Goal: Task Accomplishment & Management: Complete application form

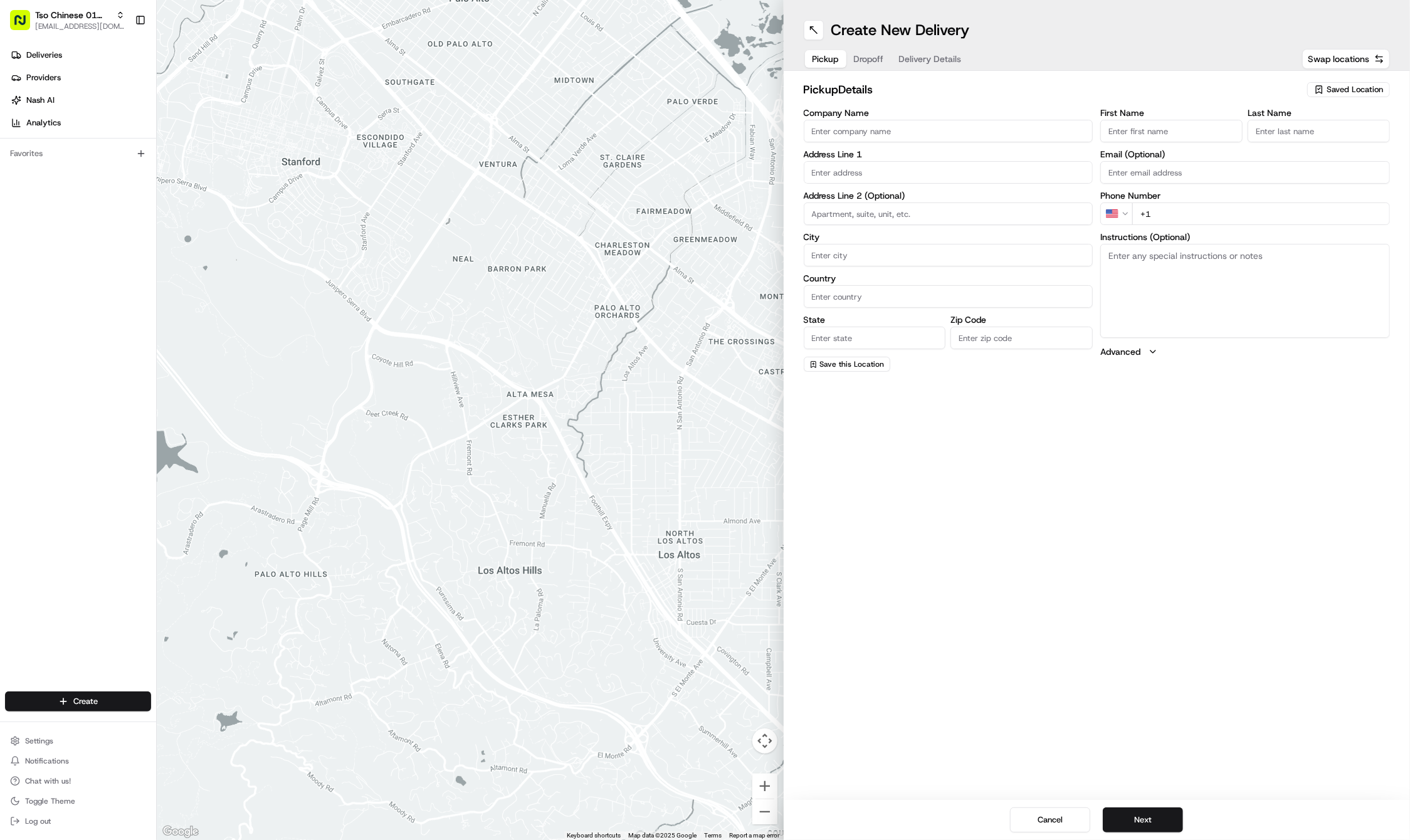
click at [1332, 77] on div "pickup Details Saved Location Company Name Address Line 1 Address Line 2 (Optio…" at bounding box center [1097, 226] width 626 height 311
click at [1332, 89] on span "Saved Location" at bounding box center [1355, 90] width 57 height 11
click at [1299, 139] on span "(01) Tso Chinese Takeout & Delivery Cherrywood" at bounding box center [1327, 142] width 154 height 23
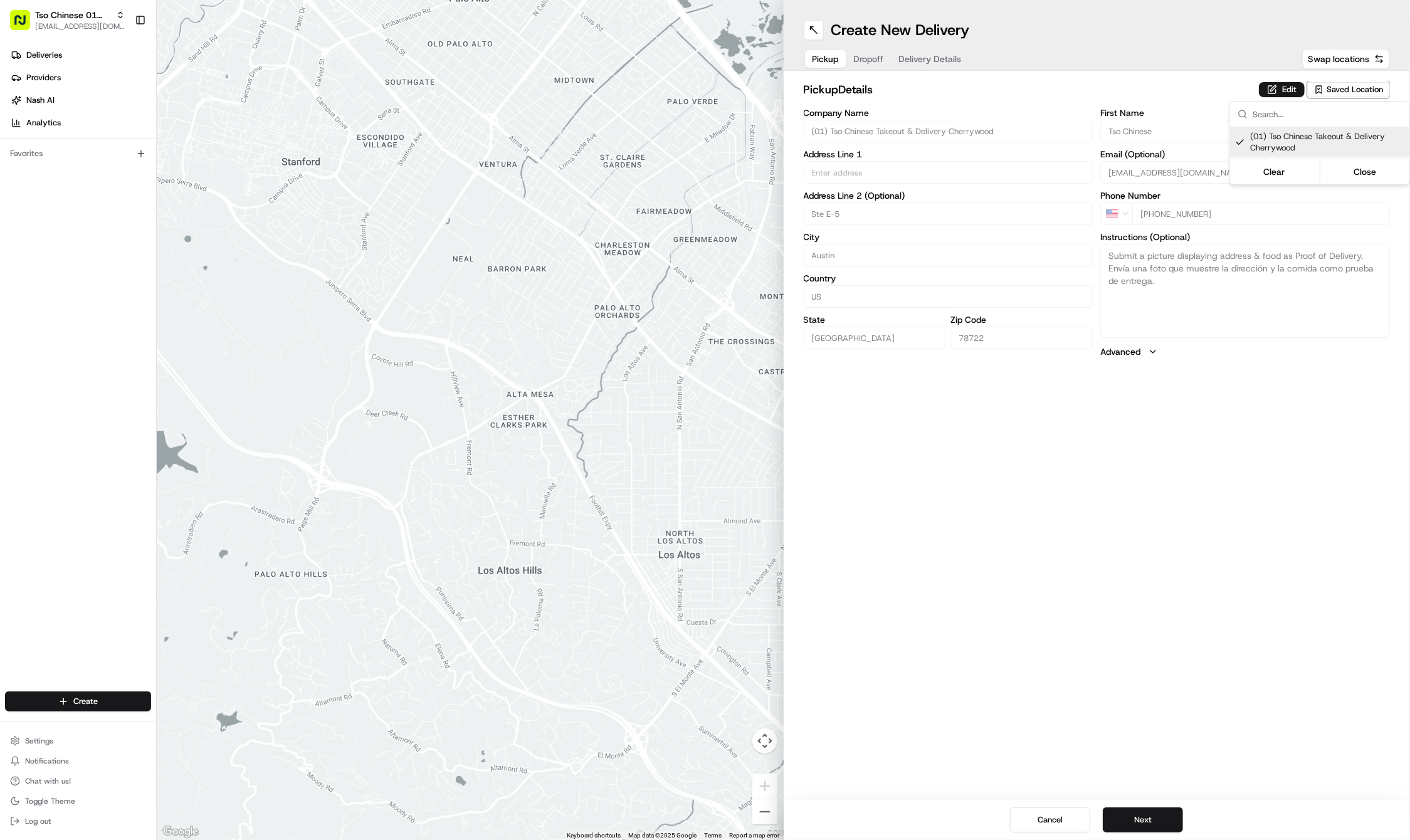
type input "(01) Tso Chinese Takeout & Delivery Cherrywood"
type input "Ste E-5"
type input "Austin"
type input "US"
type input "[GEOGRAPHIC_DATA]"
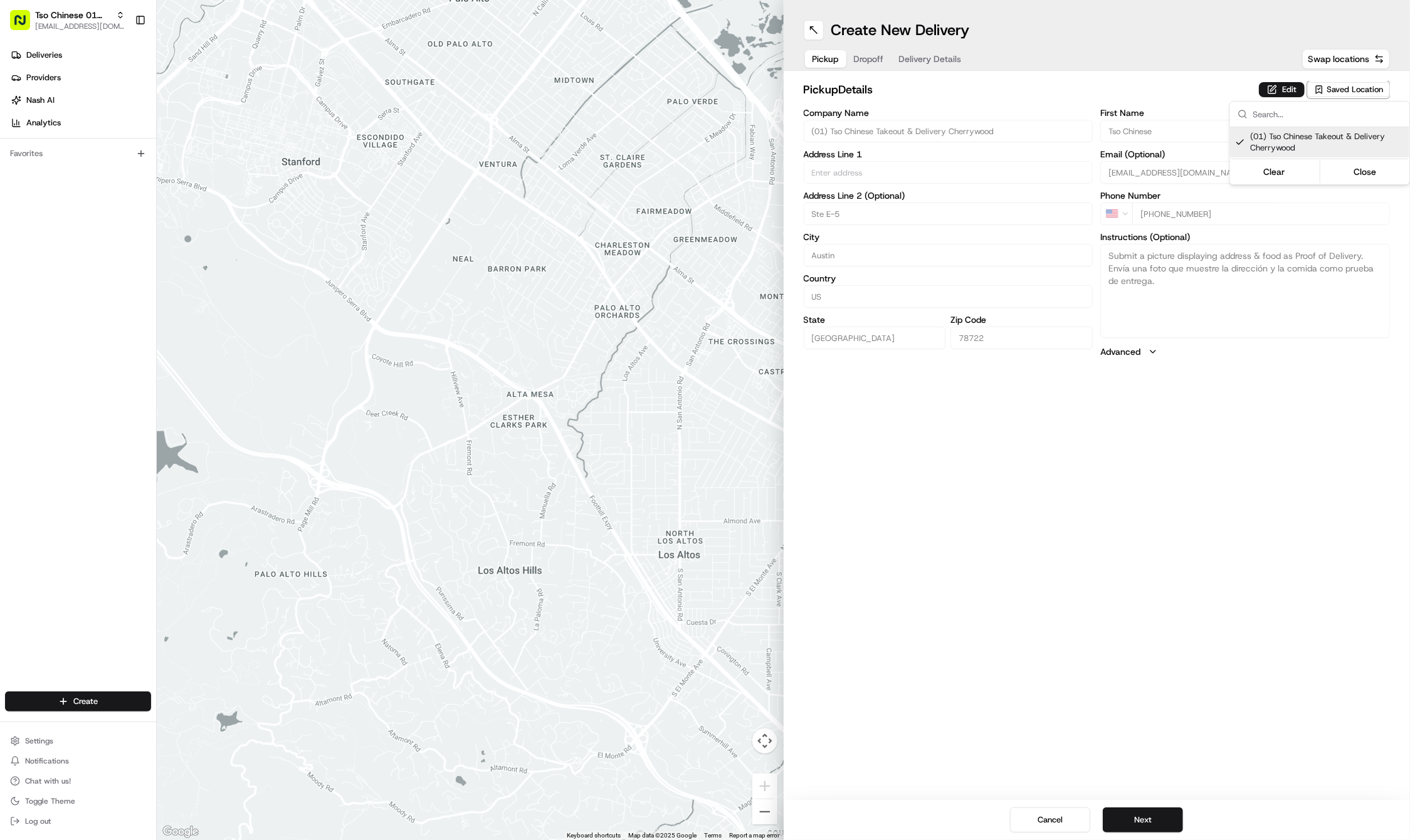
type input "78722"
type input "Tso Chinese"
type input "Cherrywood Manager"
type input "[EMAIL_ADDRESS][DOMAIN_NAME]"
type input "[PHONE_NUMBER]"
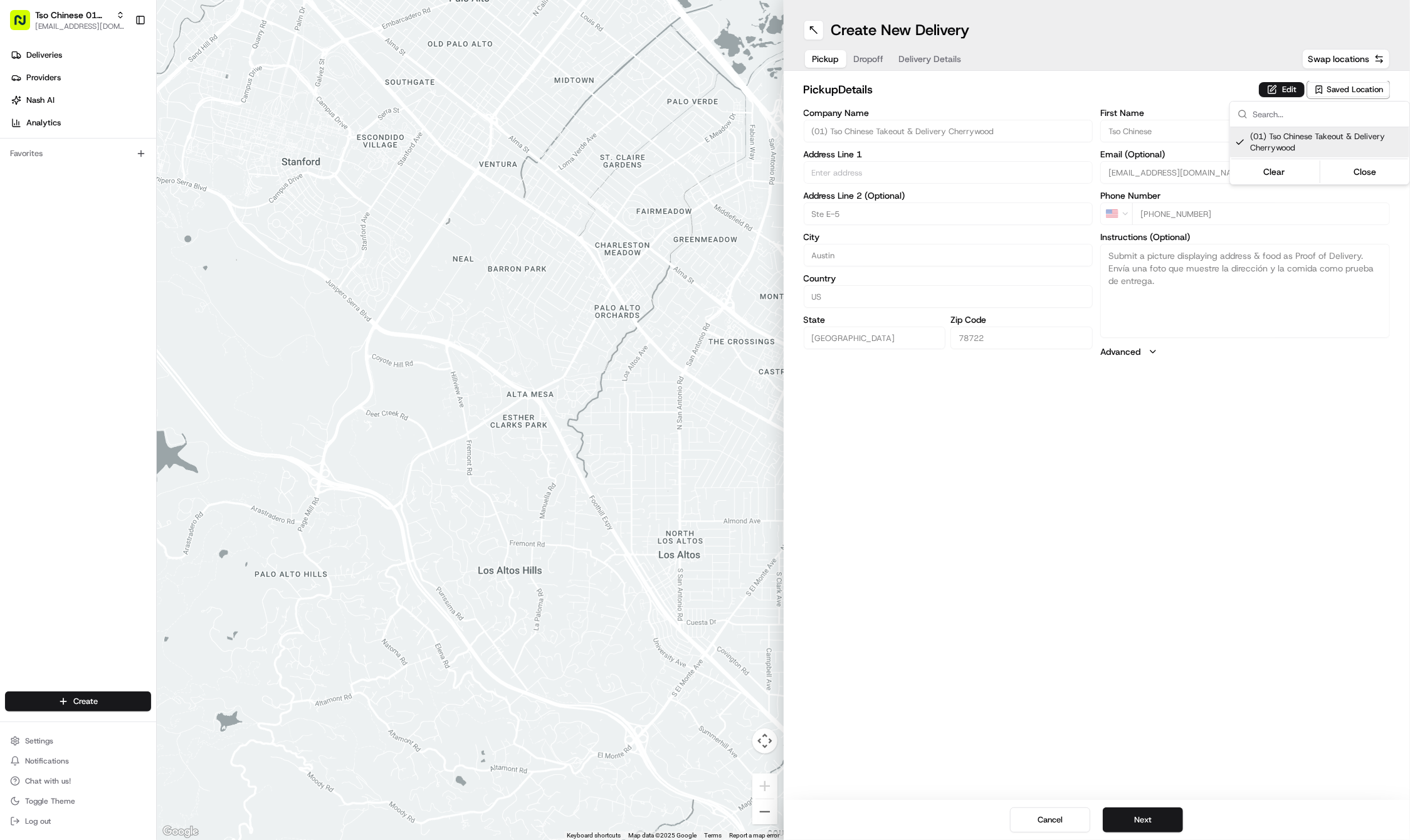
type input "[STREET_ADDRESS]"
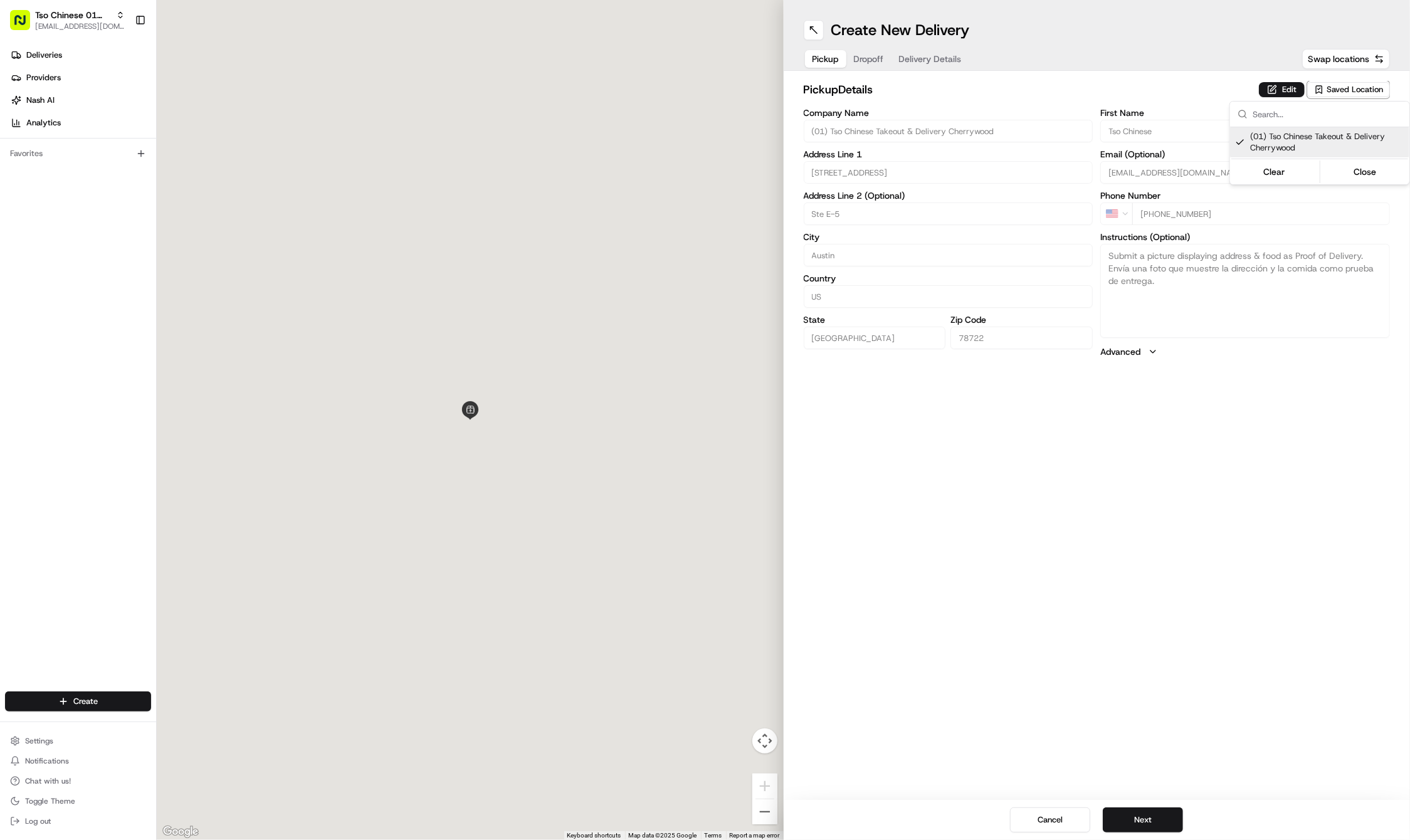
click at [1069, 725] on html "Tso Chinese 01 Cherrywood [EMAIL_ADDRESS][DOMAIN_NAME] Toggle Sidebar Deliverie…" at bounding box center [705, 420] width 1410 height 840
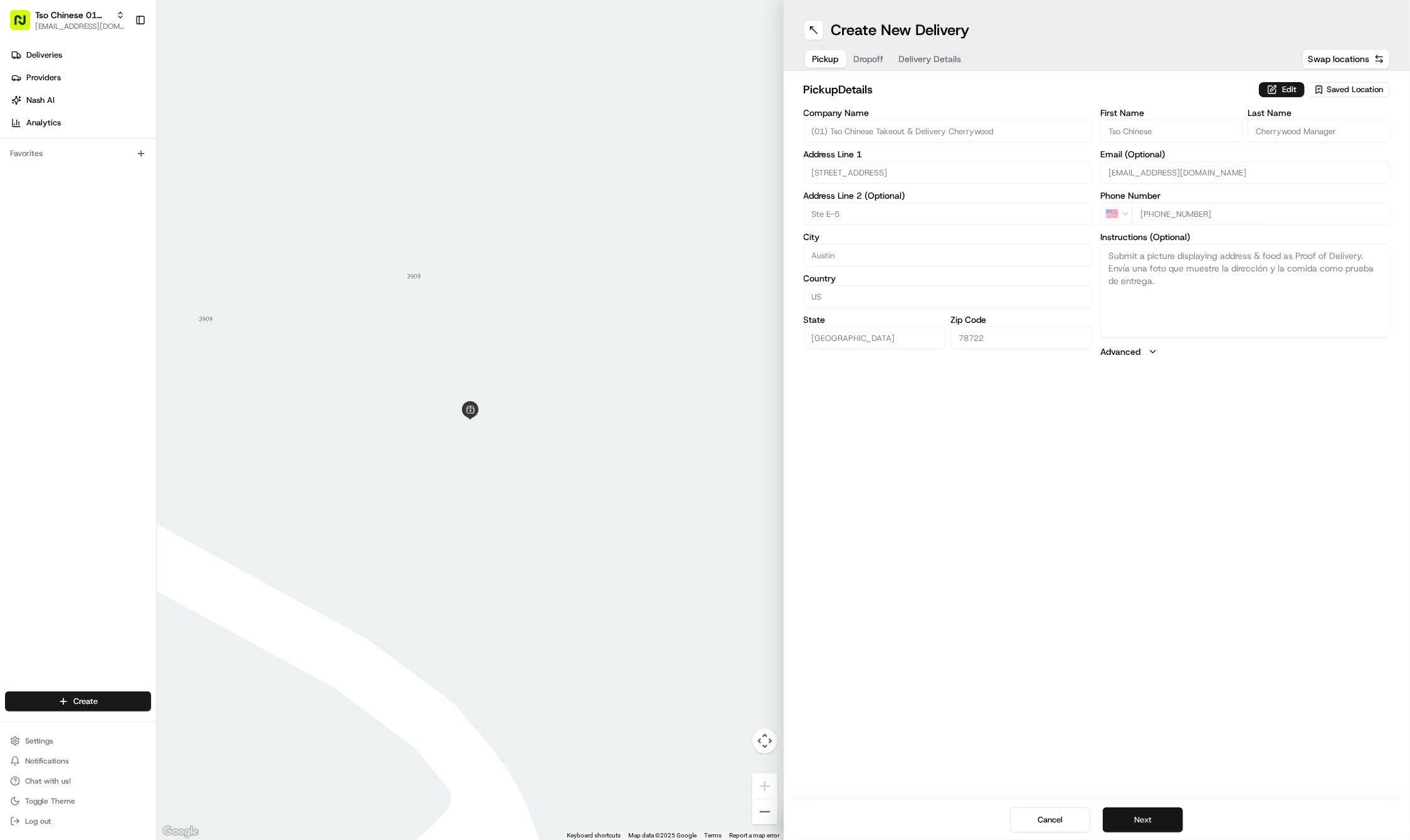
click at [1139, 829] on button "Next" at bounding box center [1142, 819] width 80 height 25
click at [1141, 149] on label "Email (Optional)" at bounding box center [1245, 153] width 290 height 9
click at [1141, 161] on input "Email (Optional)" at bounding box center [1245, 172] width 290 height 23
paste input "Eddie"
type input "Eddie"
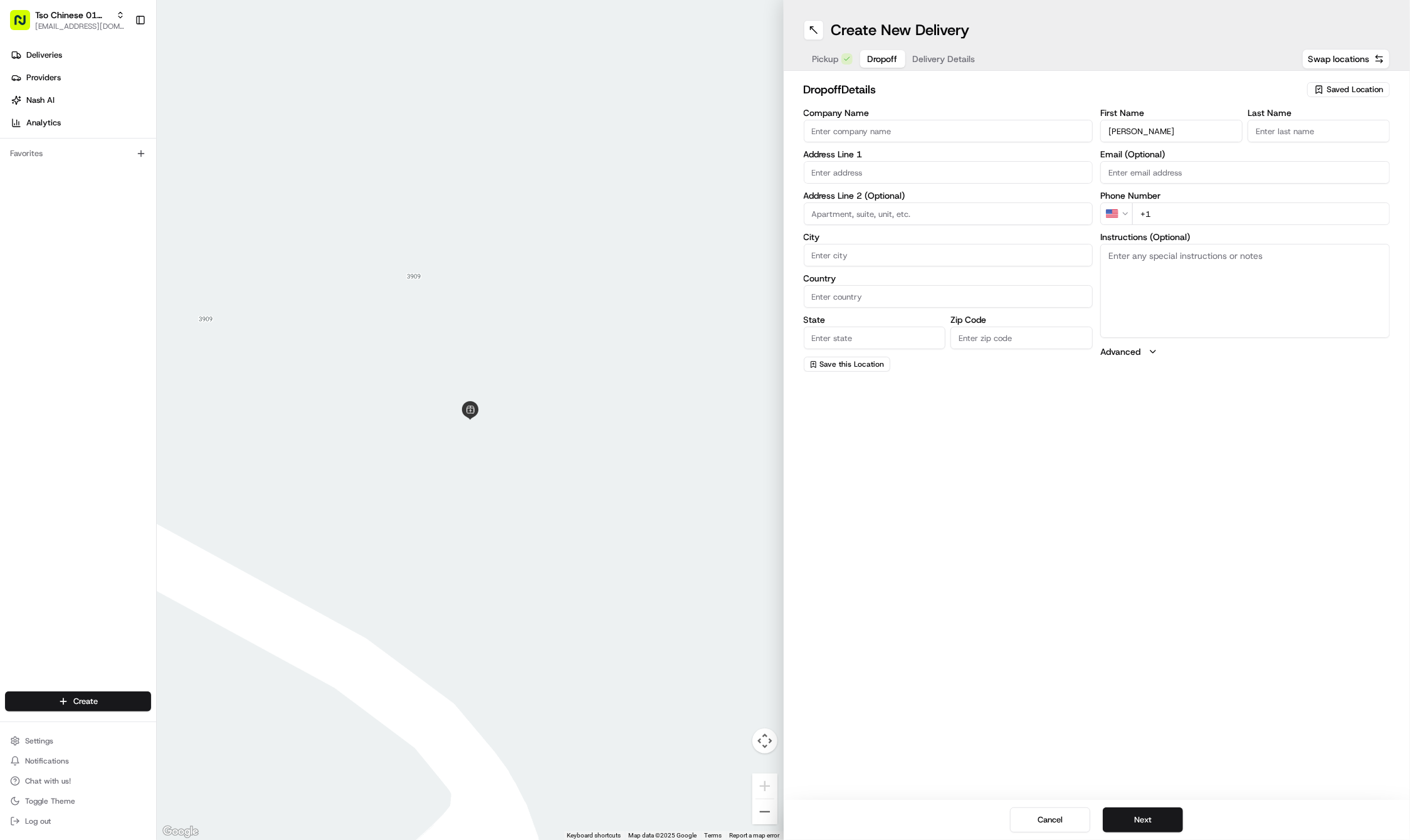
click at [1199, 229] on div "First Name Eddie Last Name Email (Optional) Phone Number US +1 Instructions (Op…" at bounding box center [1245, 240] width 290 height 263
click at [1184, 219] on input "+1" at bounding box center [1260, 228] width 257 height 23
click at [1176, 233] on input "+1" at bounding box center [1260, 228] width 257 height 23
paste input "713 306 4595"
type input "+1 713 306 4595"
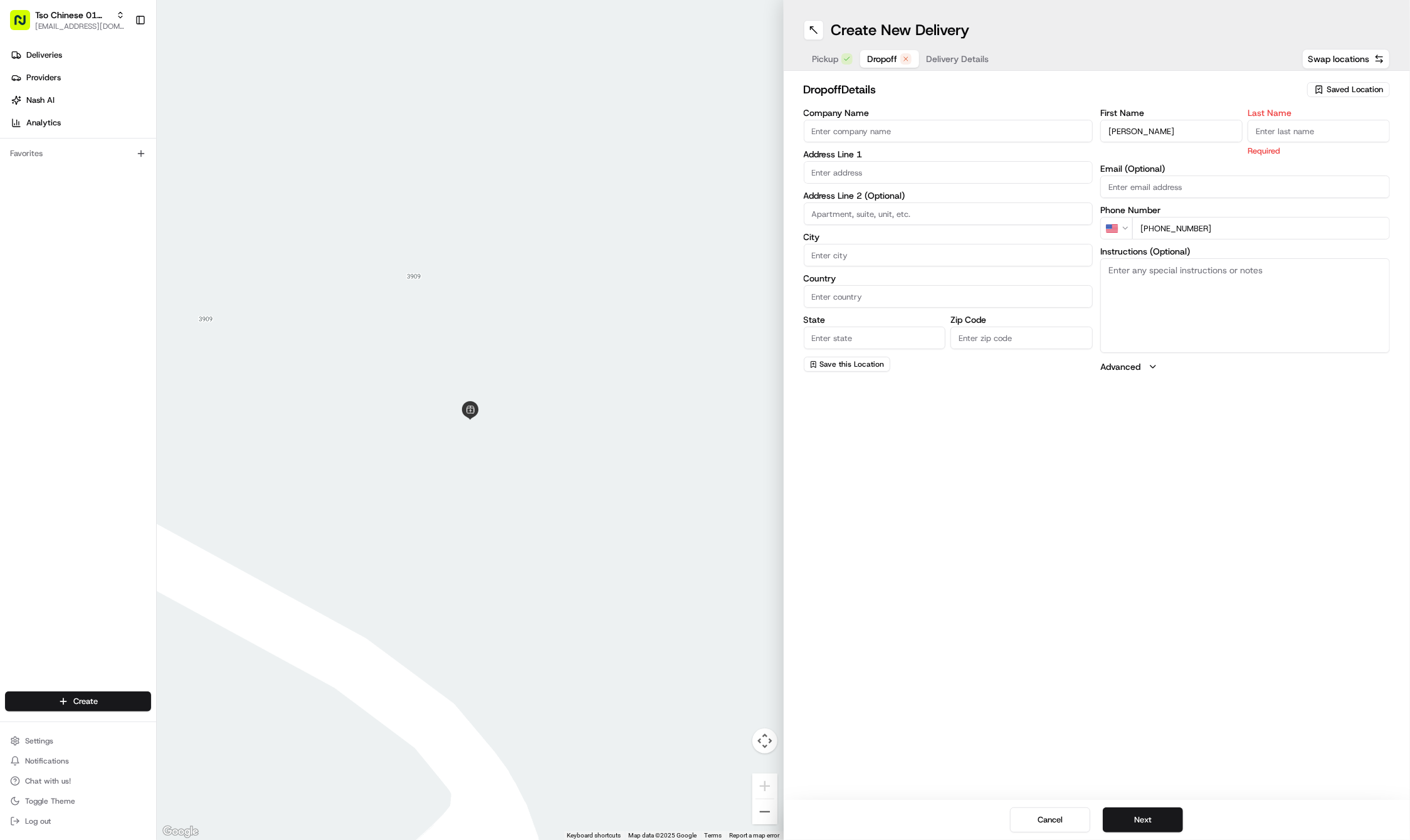
paste input "Nimibutr"
type input "Nimibutr"
paste input "2103 E 13th St"
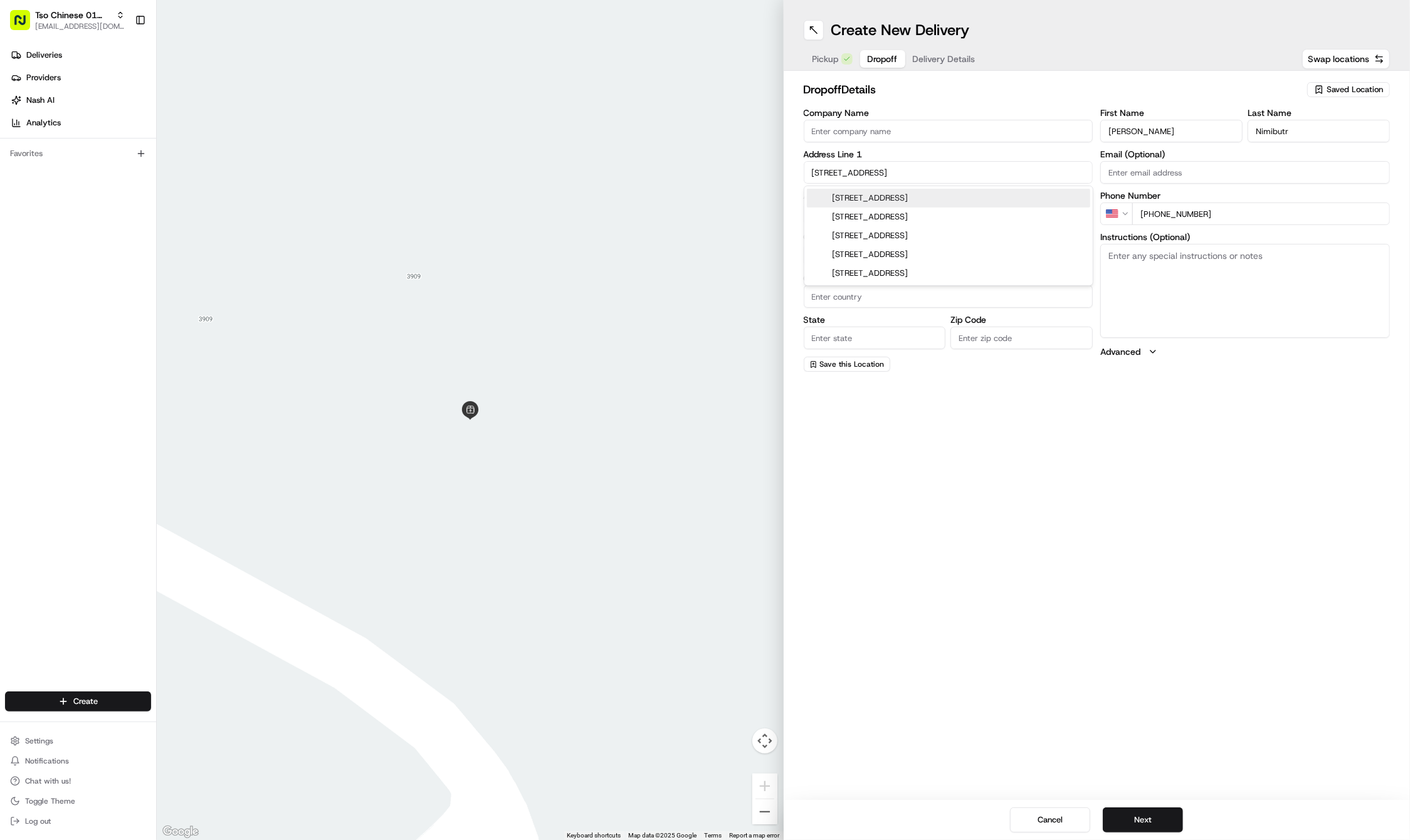
click at [867, 196] on div "2103 East 13th Street, Austin, TX" at bounding box center [948, 198] width 283 height 19
type input "2103 E 13th St, Austin, TX 78702, USA"
type input "Austin"
type input "[GEOGRAPHIC_DATA]"
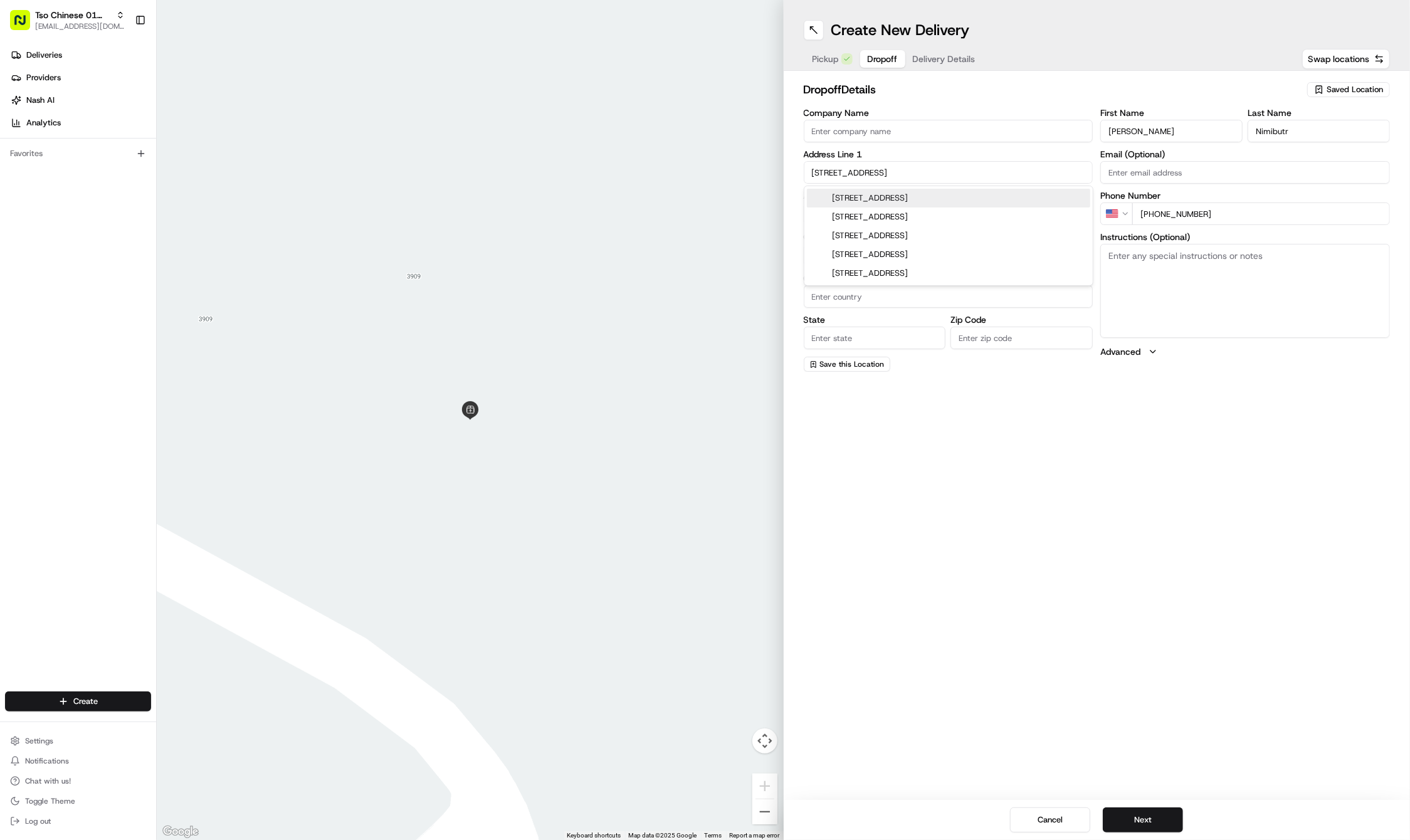
type input "78702"
type input "2103 East 13th Street"
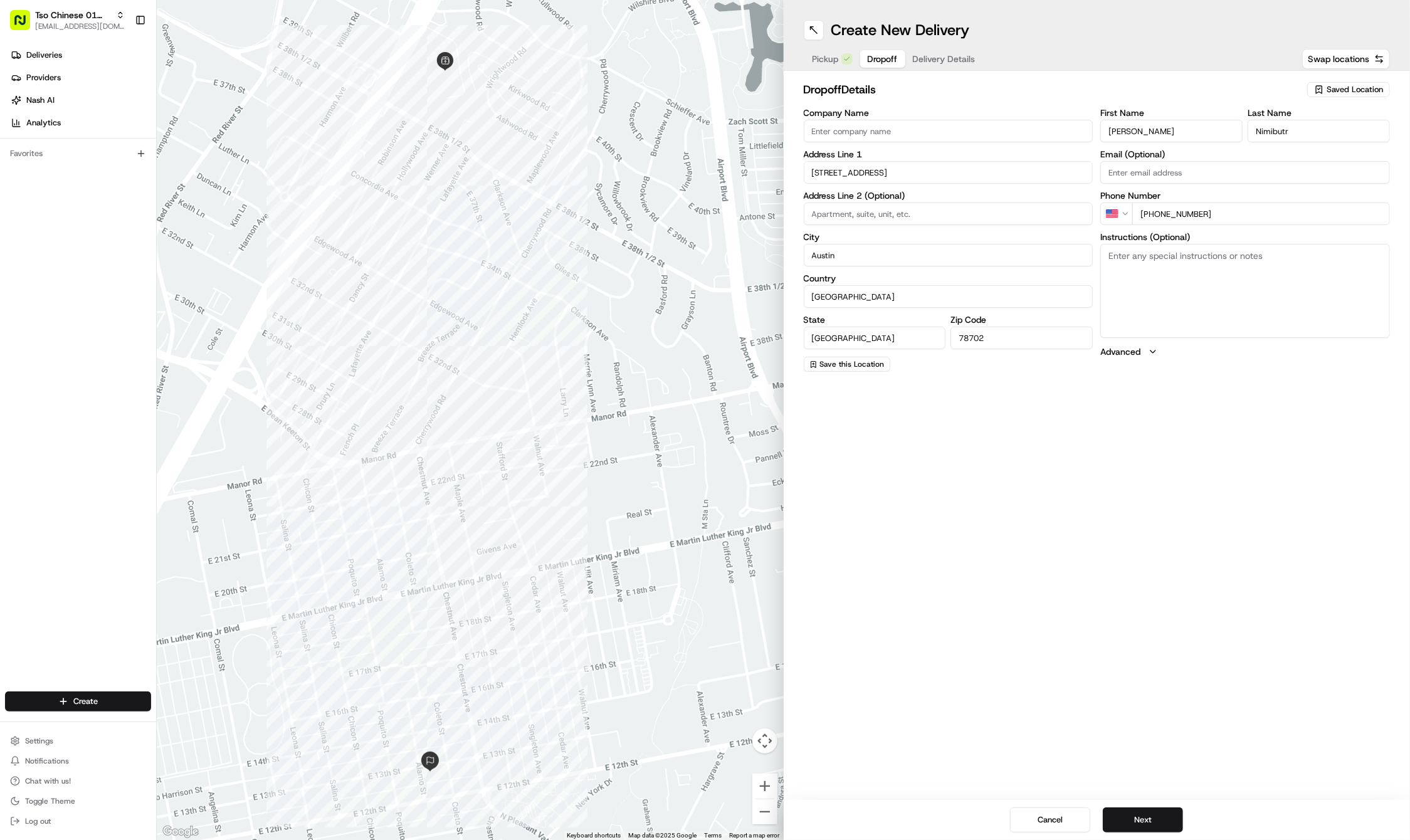
click at [1197, 284] on textarea "Instructions (Optional)" at bounding box center [1245, 290] width 290 height 94
paste textarea "Leave at door. No need to knock, got dogs."
type textarea "Leave at door. No need to knock, got dogs."
click at [1137, 814] on button "Next" at bounding box center [1142, 819] width 80 height 25
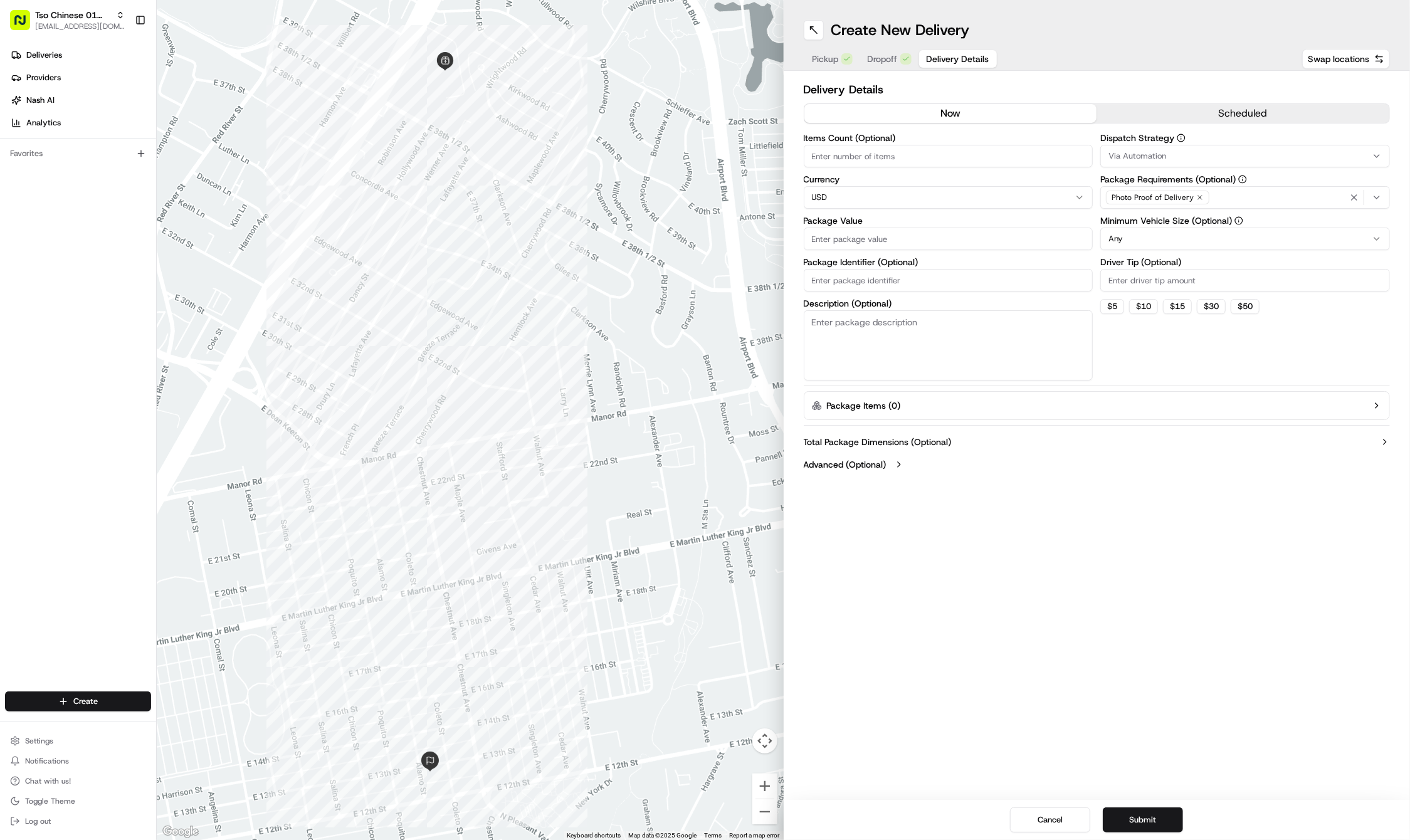
click at [1153, 277] on input "Driver Tip (Optional)" at bounding box center [1245, 280] width 290 height 23
type input "2"
click at [1197, 196] on icon "button" at bounding box center [1200, 198] width 8 height 8
click at [1197, 196] on div "Select requirements" at bounding box center [1244, 198] width 283 height 11
click at [1180, 274] on span "Meet on Delivery" at bounding box center [1198, 280] width 154 height 11
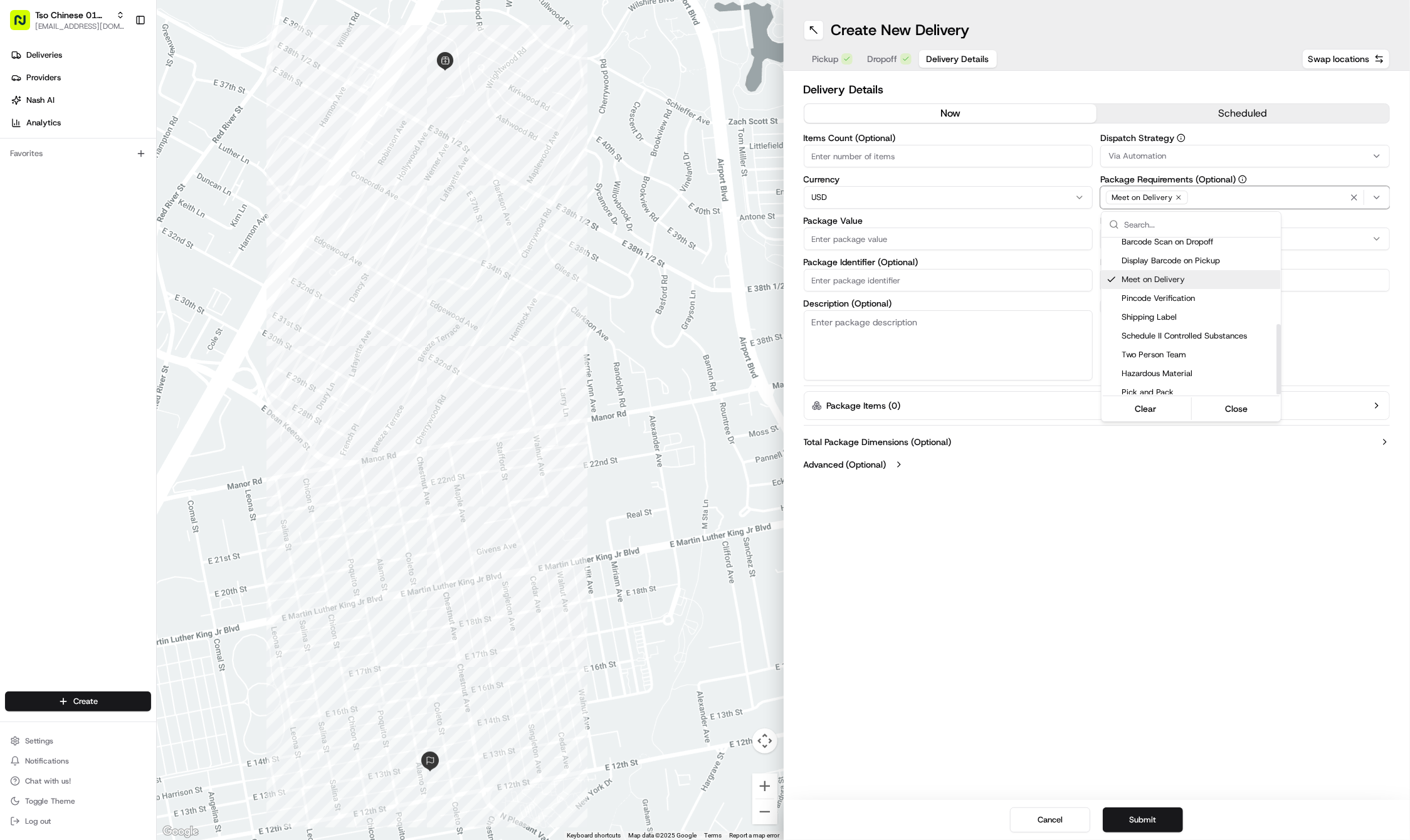
scroll to position [192, 0]
click at [1188, 166] on html "Tso Chinese 01 Cherrywood haran@tsochinese.com Toggle Sidebar Deliveries Provid…" at bounding box center [705, 420] width 1410 height 840
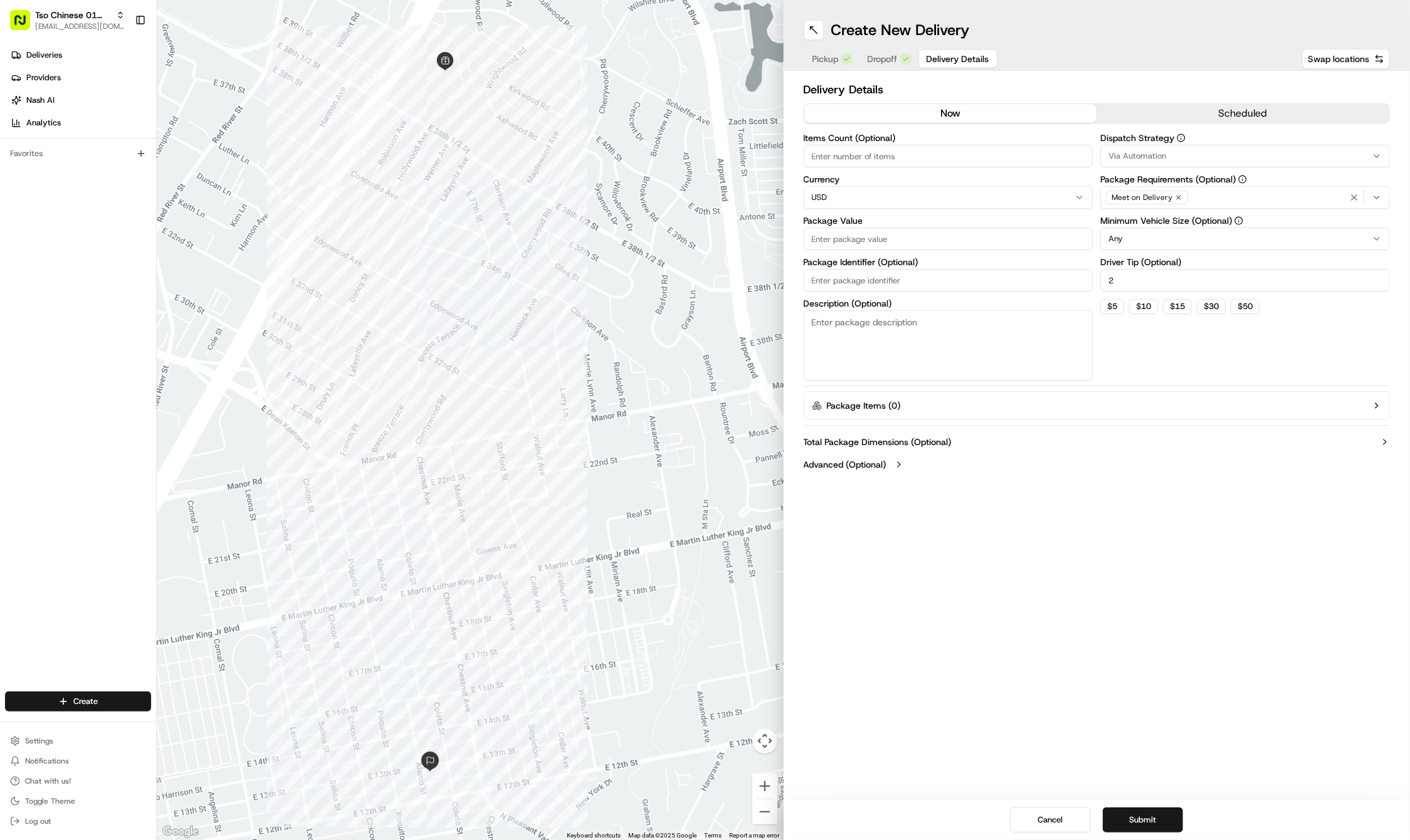
click at [1179, 161] on div "Via Automation" at bounding box center [1244, 156] width 283 height 11
click at [1174, 219] on span "Tso Cherrywood Strategy" at bounding box center [1198, 224] width 154 height 11
click at [865, 270] on html "Tso Chinese 01 Cherrywood haran@tsochinese.com Toggle Sidebar Deliveries Provid…" at bounding box center [705, 420] width 1410 height 840
click at [865, 270] on input "Package Identifier (Optional)" at bounding box center [948, 280] width 290 height 23
paste input "MOOSCY3"
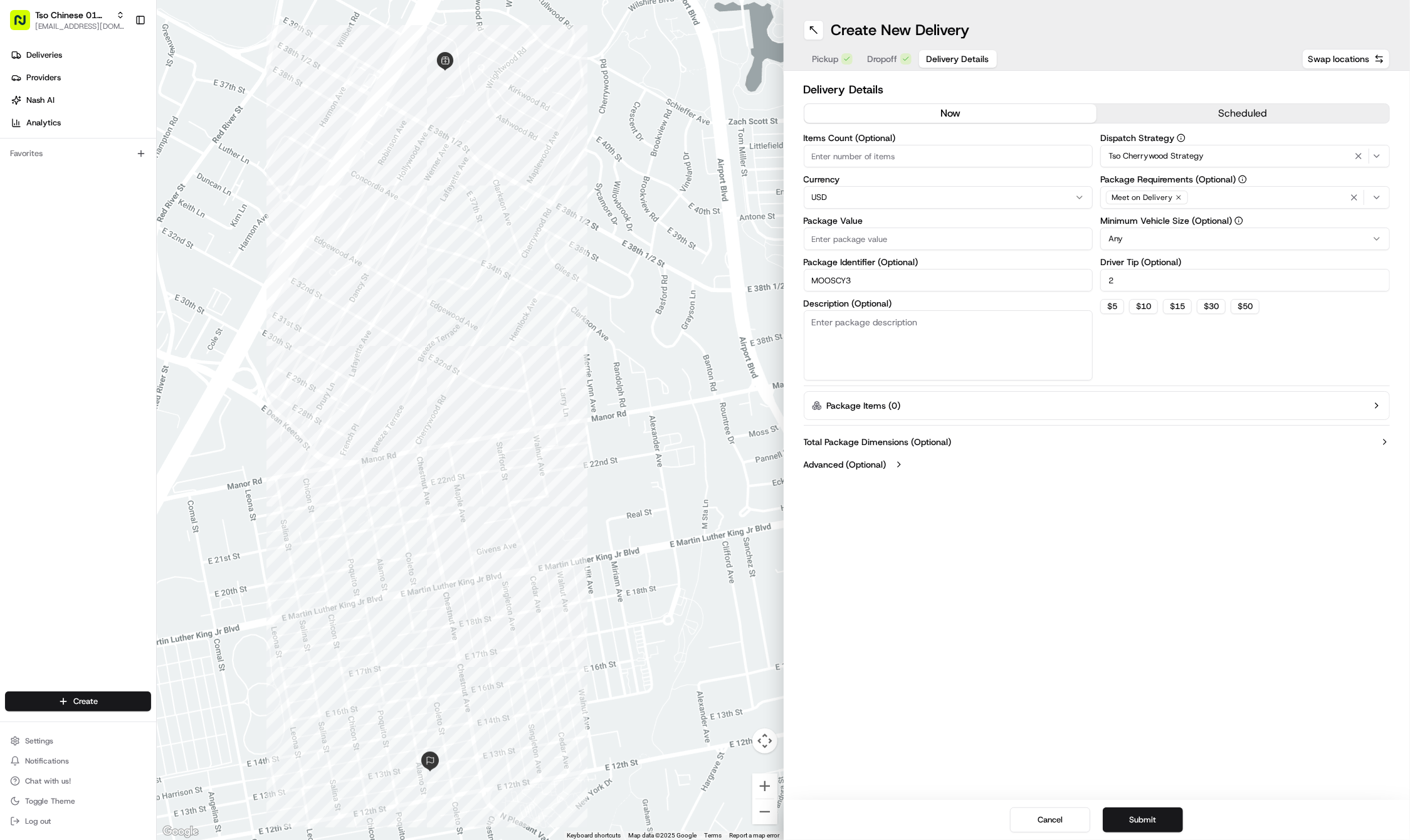
type input "MOOSCY3"
click at [837, 243] on input "Package Value" at bounding box center [948, 238] width 290 height 23
type input "35.61"
click at [1111, 743] on div "Create New Delivery Pickup Dropoff Delivery Details Swap locations Delivery Det…" at bounding box center [1097, 420] width 626 height 840
click at [1147, 818] on button "Submit" at bounding box center [1142, 819] width 80 height 25
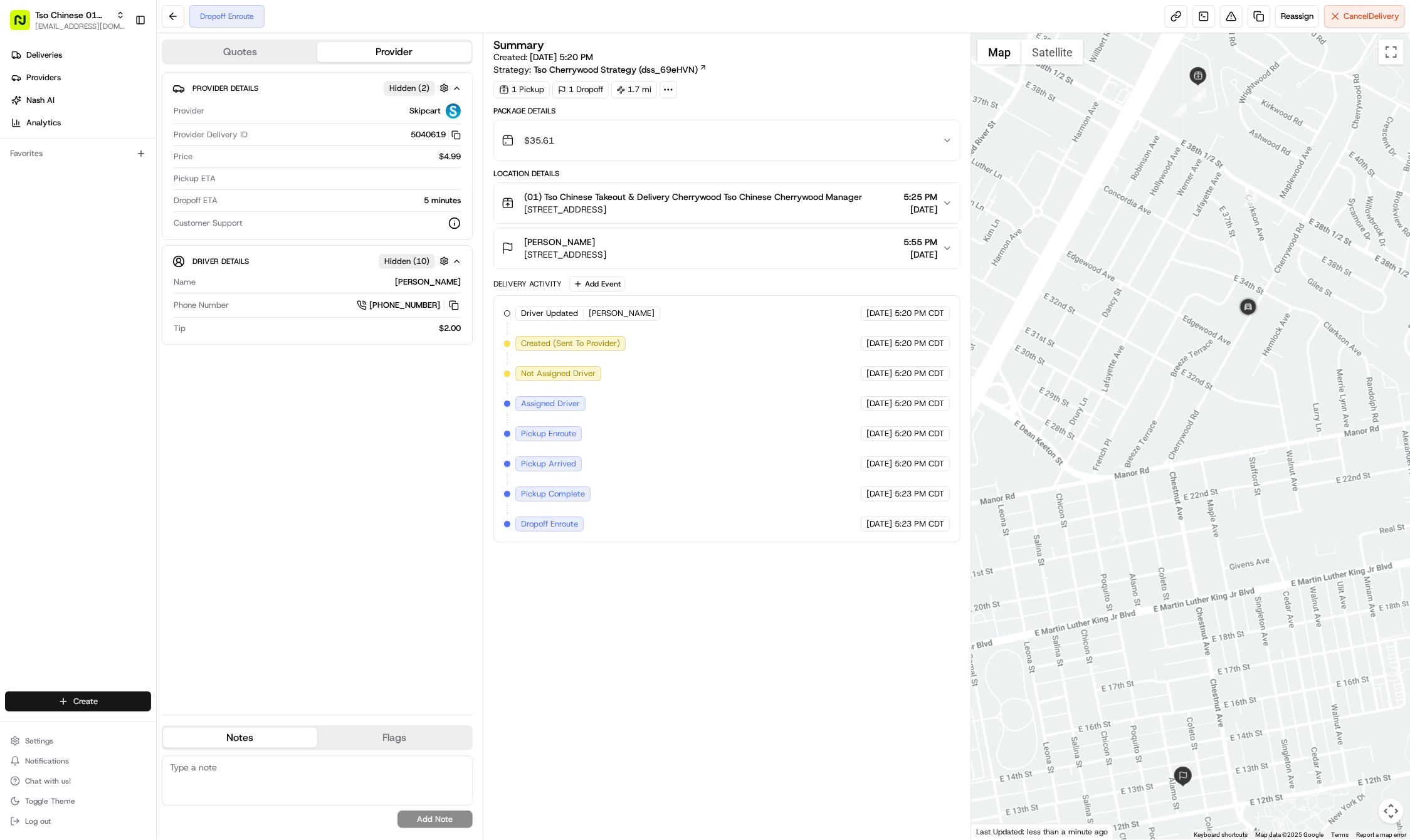
click at [122, 699] on html "Tso Chinese 01 Cherrywood haran@tsochinese.com Toggle Sidebar Deliveries Provid…" at bounding box center [705, 420] width 1410 height 840
click at [194, 724] on link "Delivery" at bounding box center [227, 725] width 140 height 23
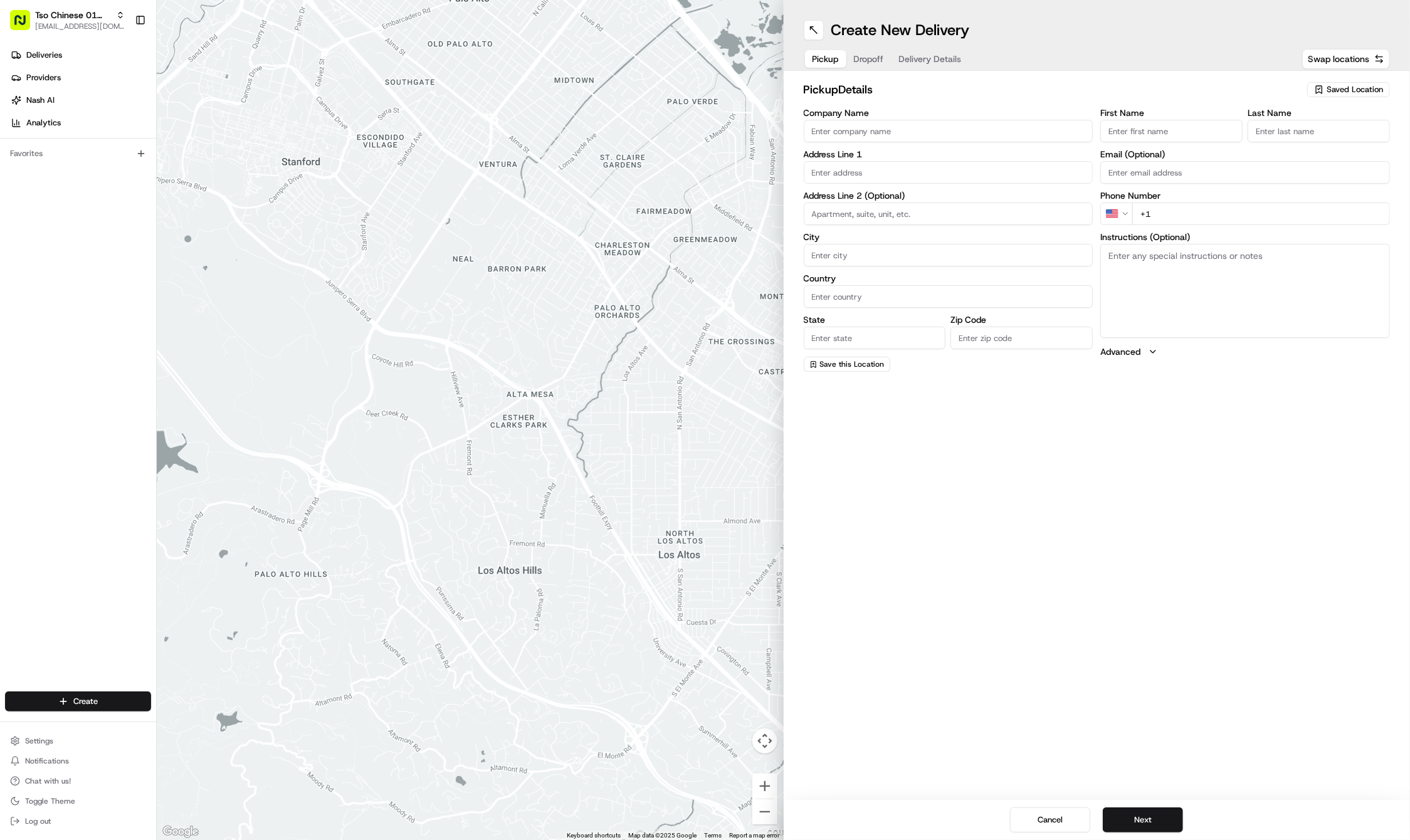
click at [1363, 86] on span "Saved Location" at bounding box center [1355, 90] width 57 height 11
click at [1299, 141] on span "(01) Tso Chinese Takeout & Delivery Cherrywood" at bounding box center [1327, 142] width 154 height 23
type input "(01) Tso Chinese Takeout & Delivery Cherrywood"
type input "Ste E-5"
type input "Austin"
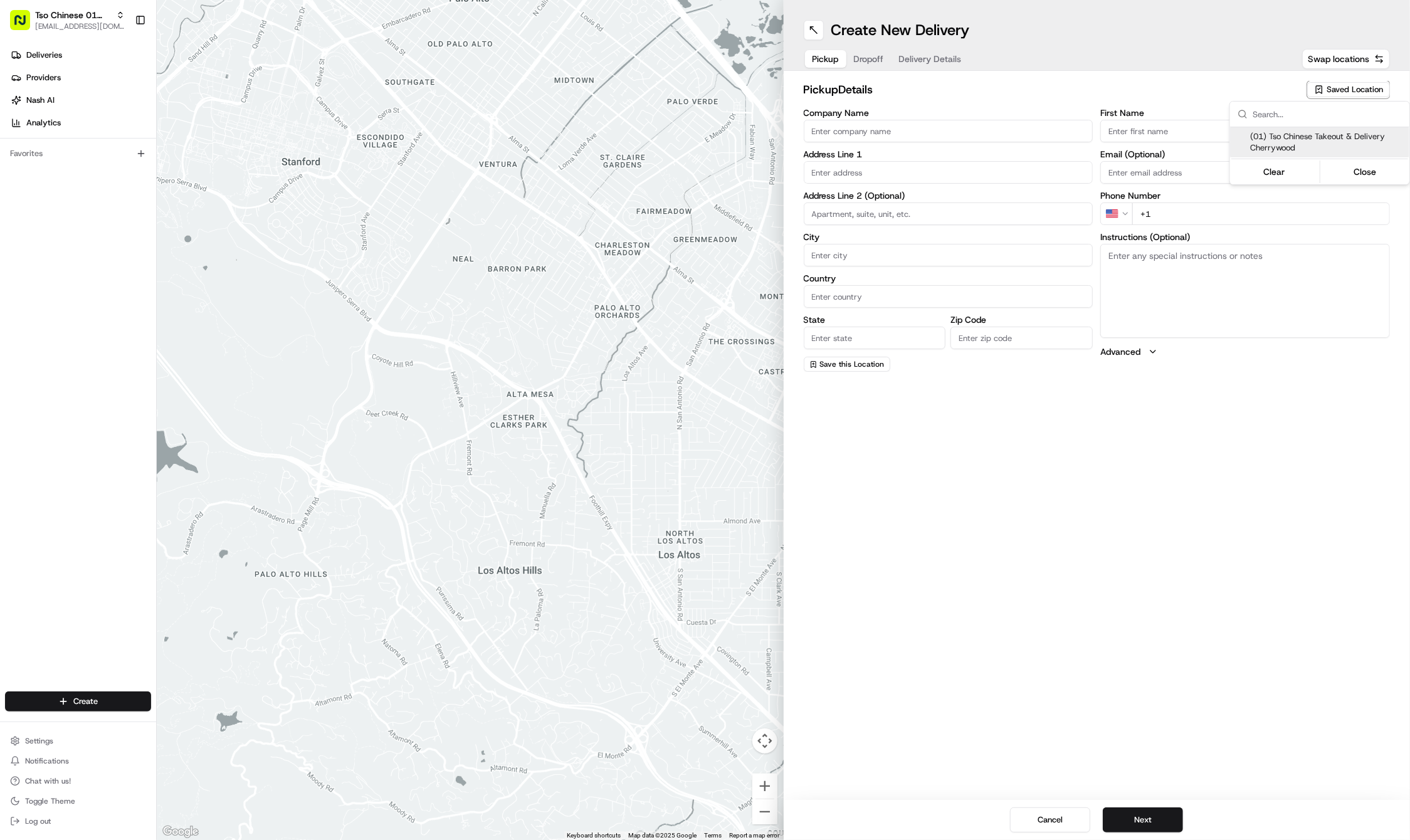
type input "US"
type input "[GEOGRAPHIC_DATA]"
type input "78722"
type input "Tso Chinese"
type input "Cherrywood Manager"
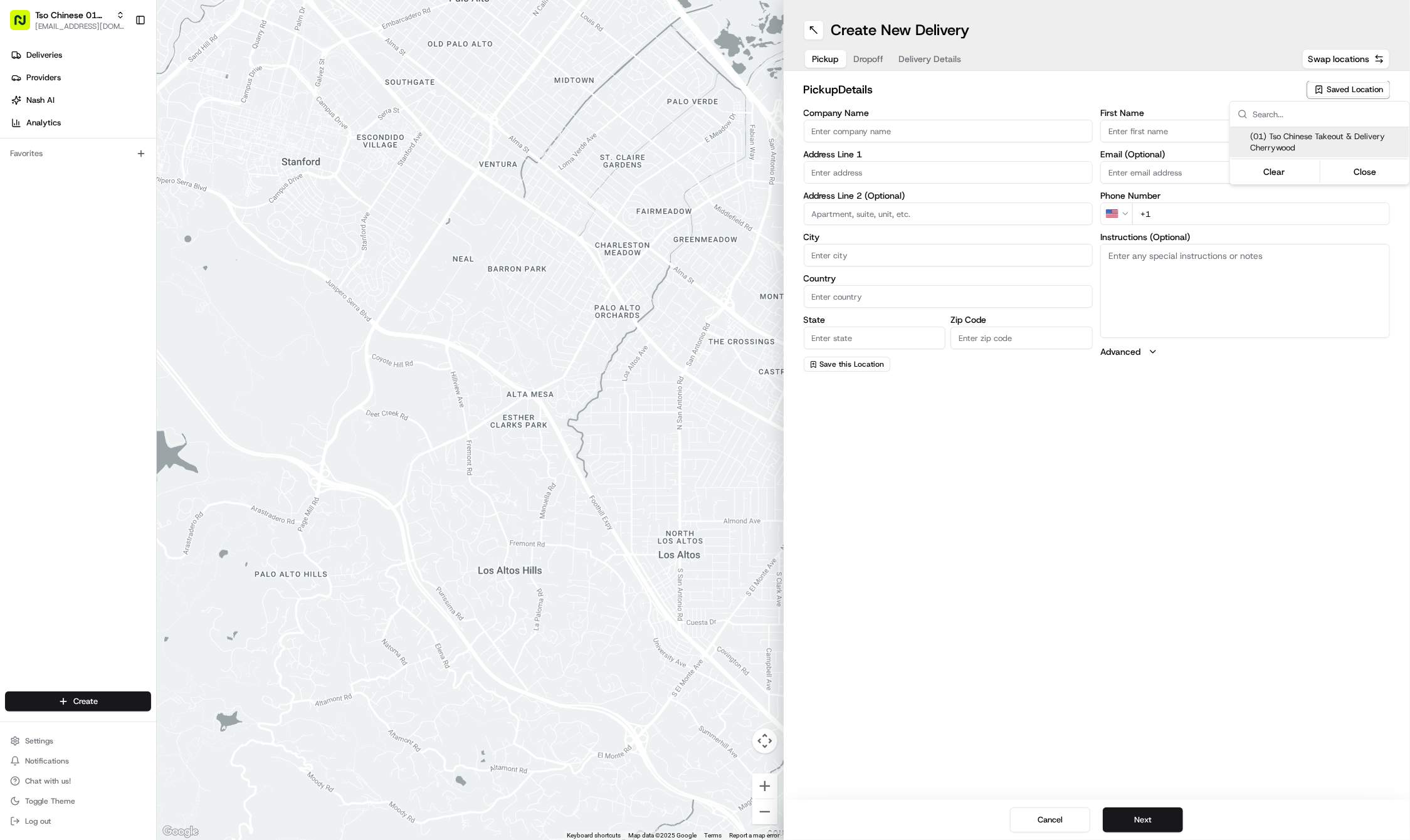
type input "[EMAIL_ADDRESS][DOMAIN_NAME]"
type input "[PHONE_NUMBER]"
type textarea "Submit a picture displaying address & food as Proof of Delivery. Envía una foto…"
type input "[STREET_ADDRESS]"
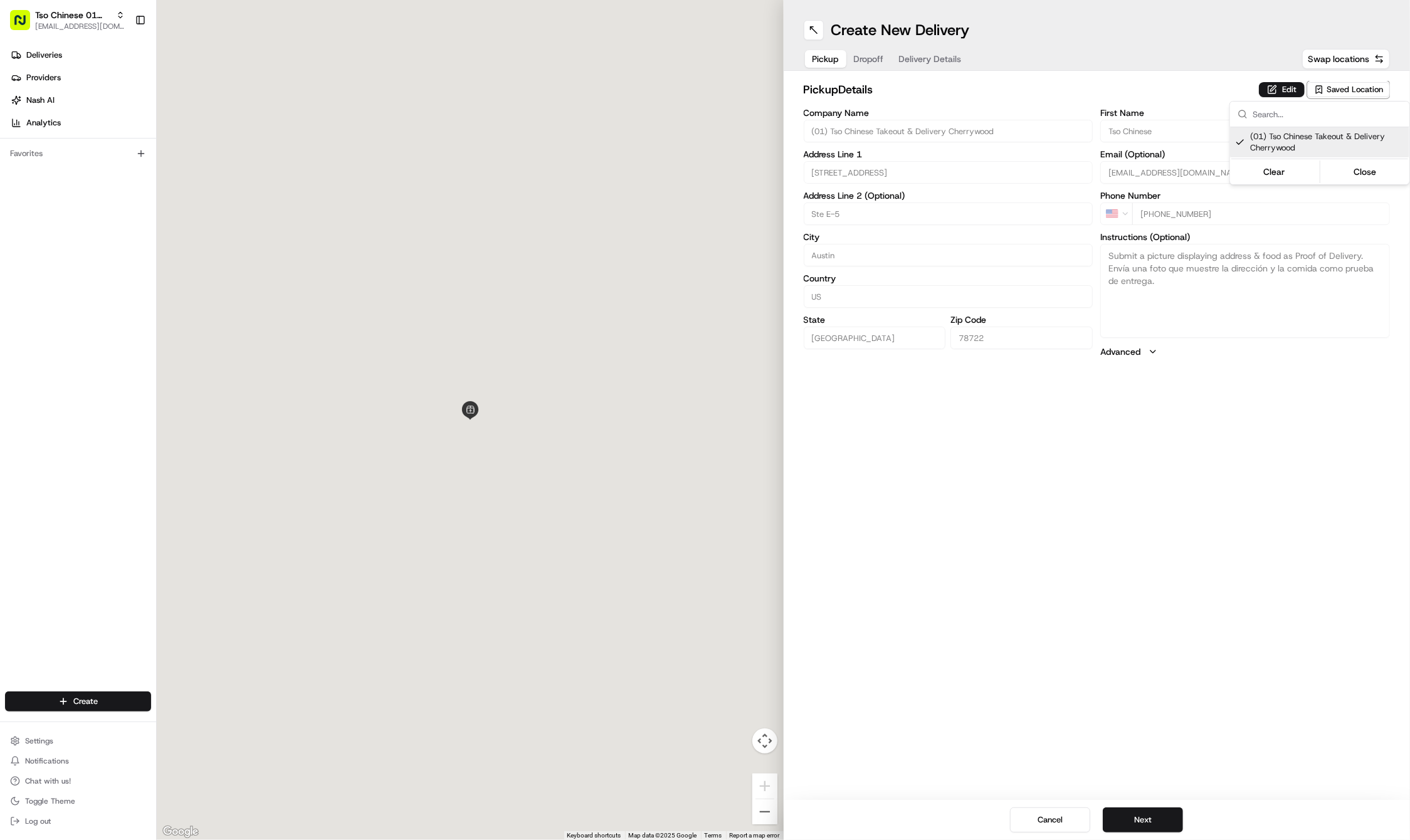
click at [1190, 530] on html "Tso Chinese 01 Cherrywood [EMAIL_ADDRESS][DOMAIN_NAME] Toggle Sidebar Deliverie…" at bounding box center [705, 420] width 1410 height 840
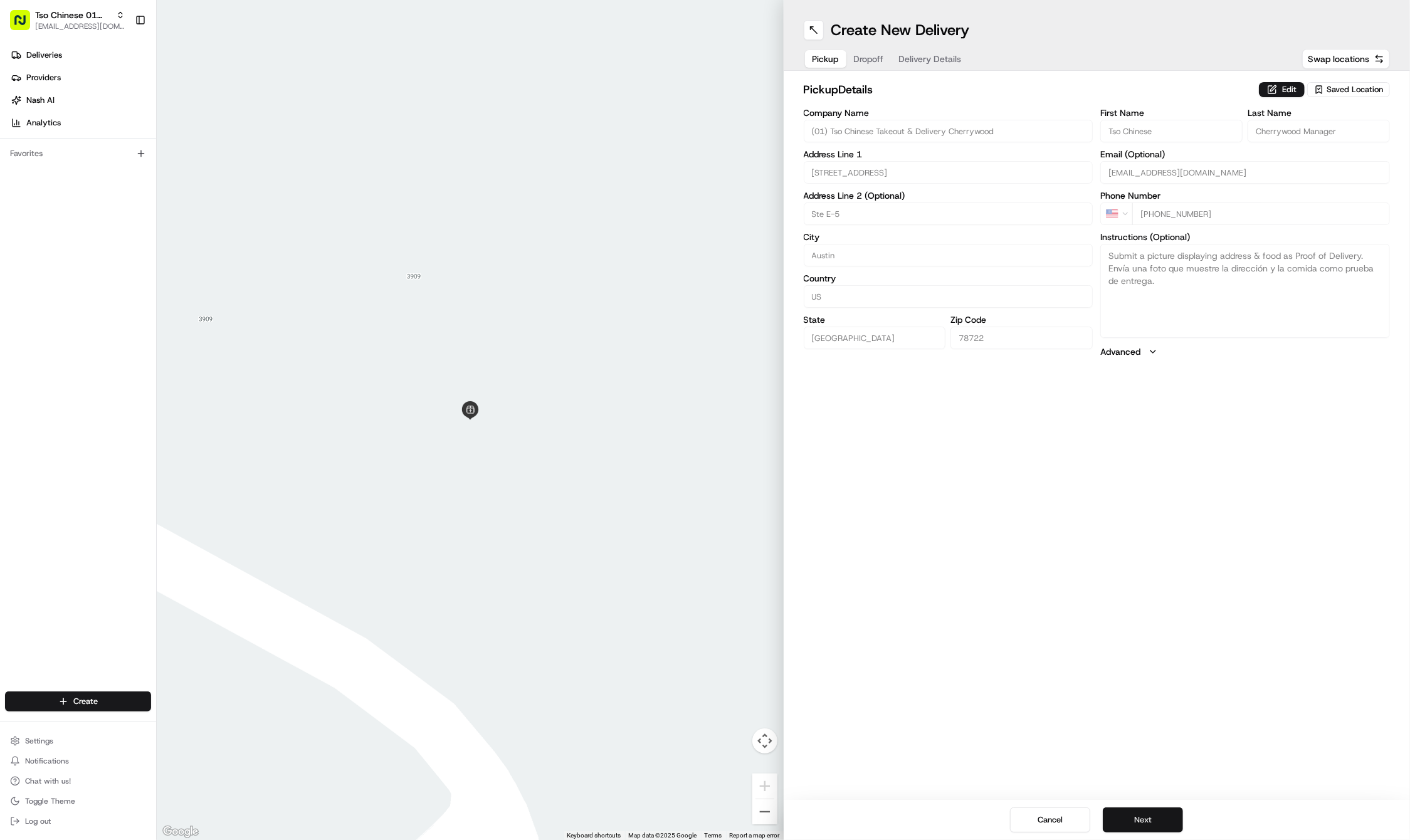
click at [1147, 814] on button "Next" at bounding box center [1142, 819] width 80 height 25
click at [1176, 149] on div "First Name Last Name Email (Optional) Phone Number US +1 Instructions (Optional…" at bounding box center [1245, 240] width 290 height 263
paste input "Cleo"
type input "Cleo"
click at [1190, 196] on div "First Name Cleo Last Name Email (Optional) Phone Number US +1 Instructions (Opt…" at bounding box center [1245, 240] width 290 height 263
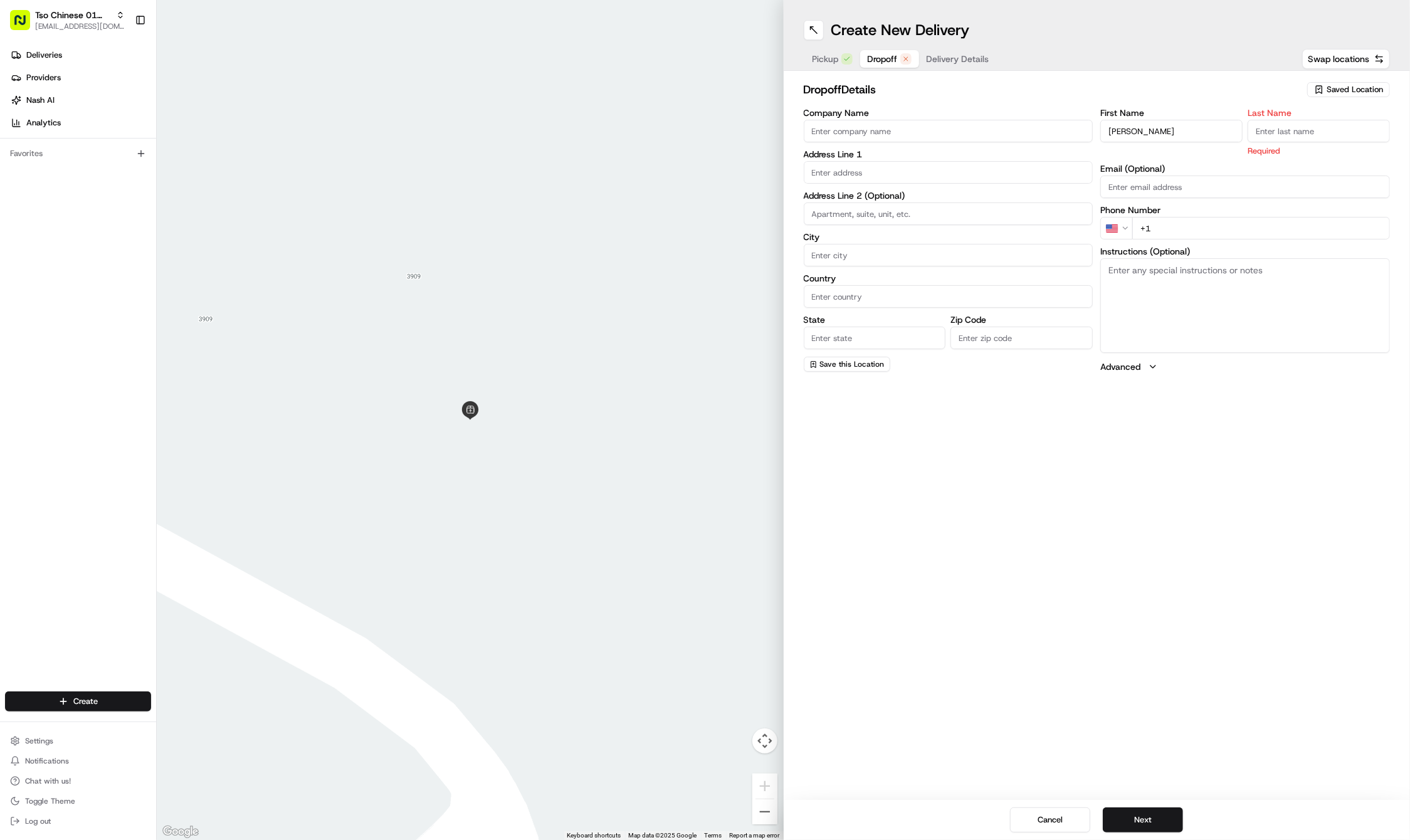
paste input "512 656 0750"
type input "+1 512 656 0750"
click at [1154, 140] on input "Cleo" at bounding box center [1172, 131] width 142 height 23
paste input "Nathan"
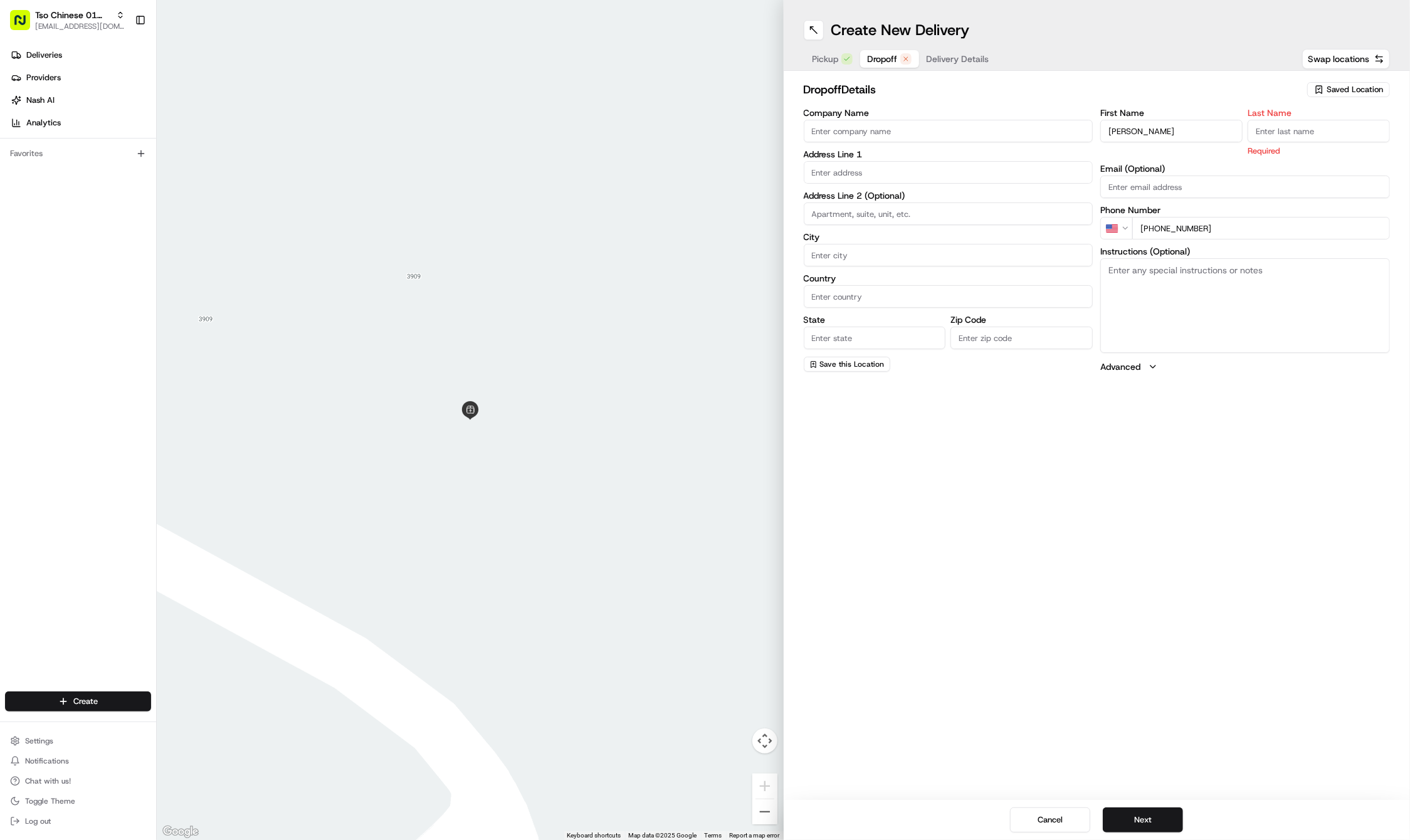
type input "Nathan"
click at [1305, 144] on div "Last Name Required" at bounding box center [1318, 132] width 142 height 48
paste input "McAllister"
type input "McAllister"
click at [1190, 328] on textarea "Instructions (Optional)" at bounding box center [1245, 305] width 290 height 94
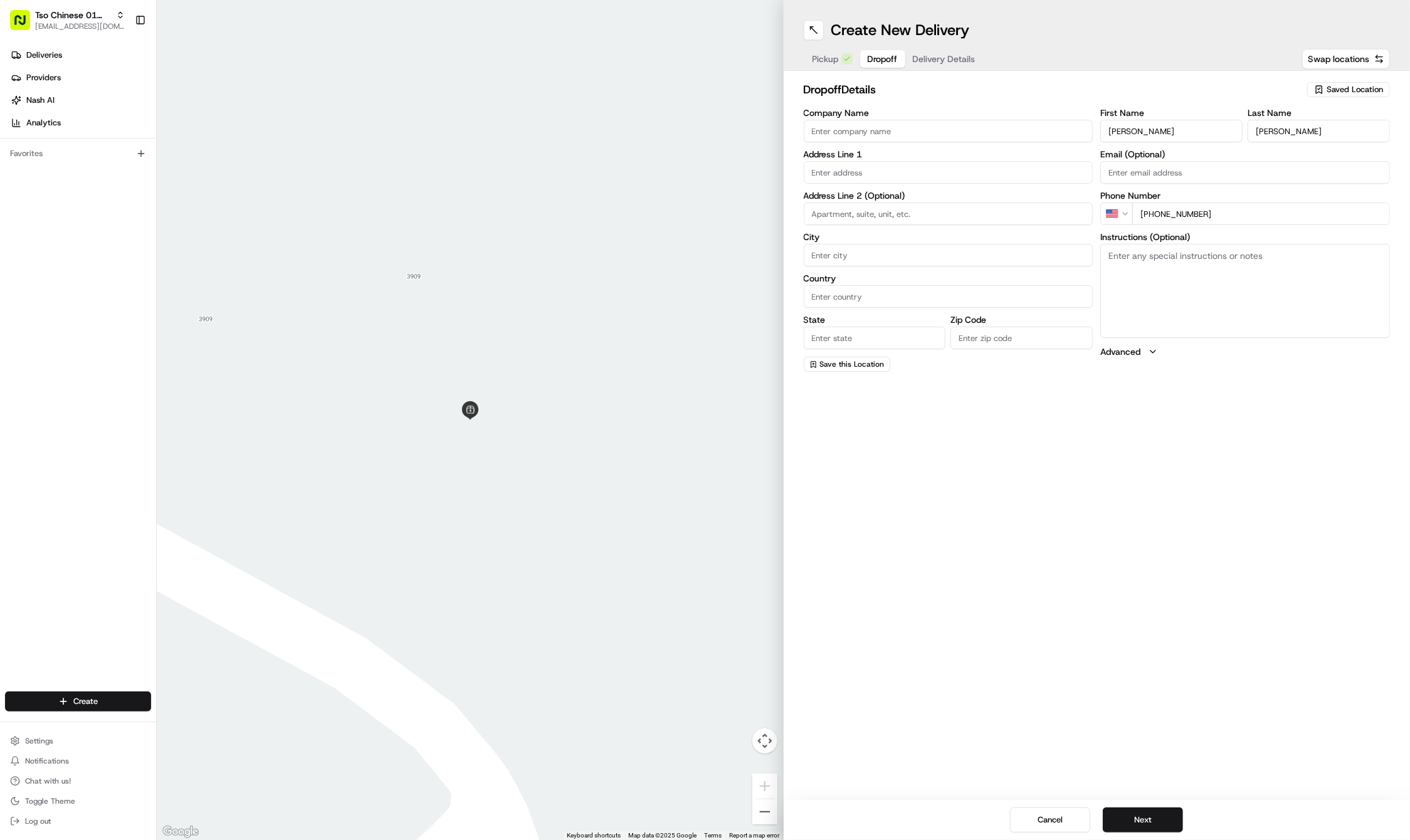
paste textarea "This is a delivery to a Staff member at UT. Please call Nathan McAllister at 51…"
type textarea "This is a delivery to a Staff member at UT. Please call Nathan McAllister at 51…"
paste input "210 W 24th St"
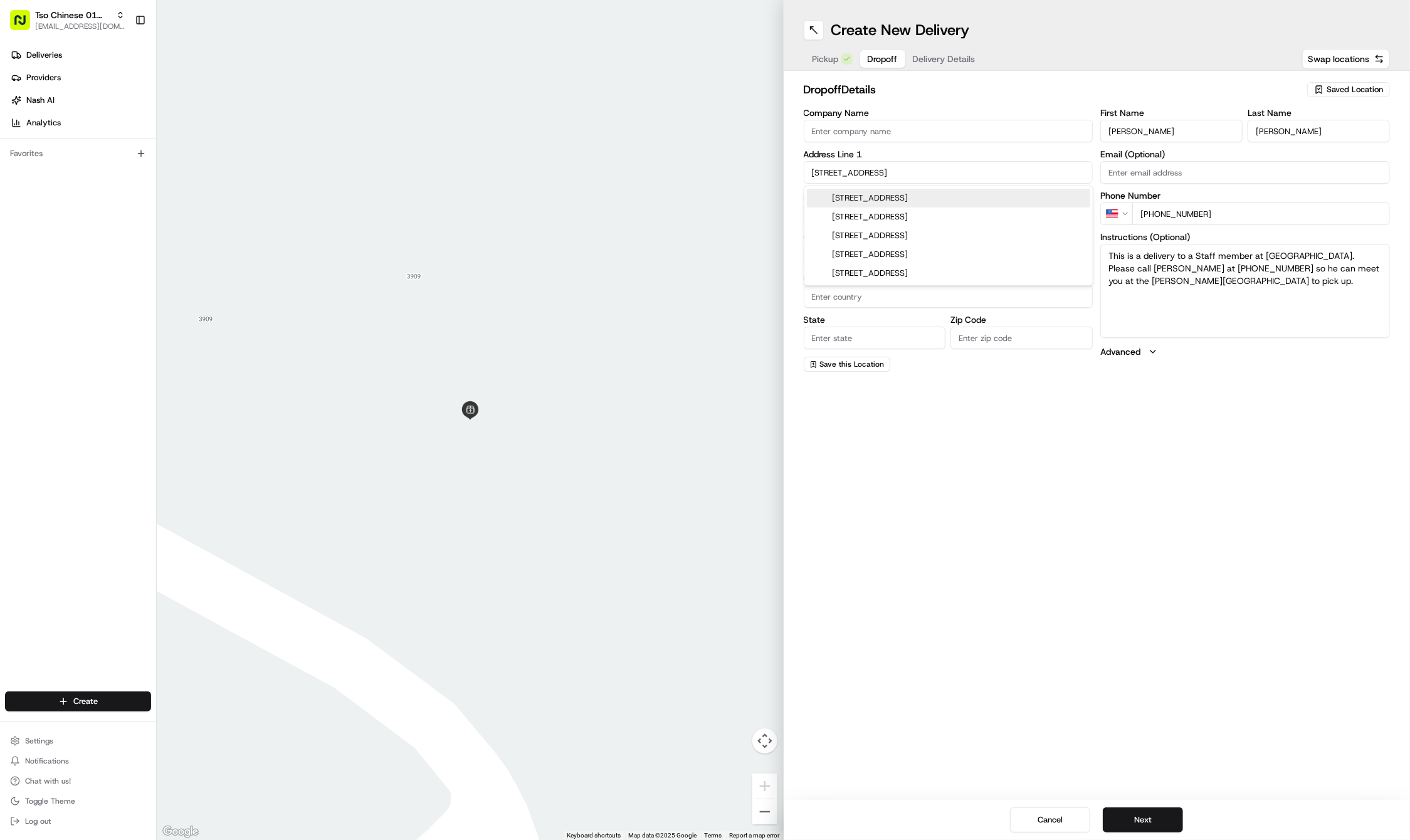
click at [902, 197] on div "210 West 24th Street, Austin, TX" at bounding box center [948, 198] width 283 height 19
type input "210 W 24th St, Austin, TX 78705, USA"
type input "Austin"
type input "[GEOGRAPHIC_DATA]"
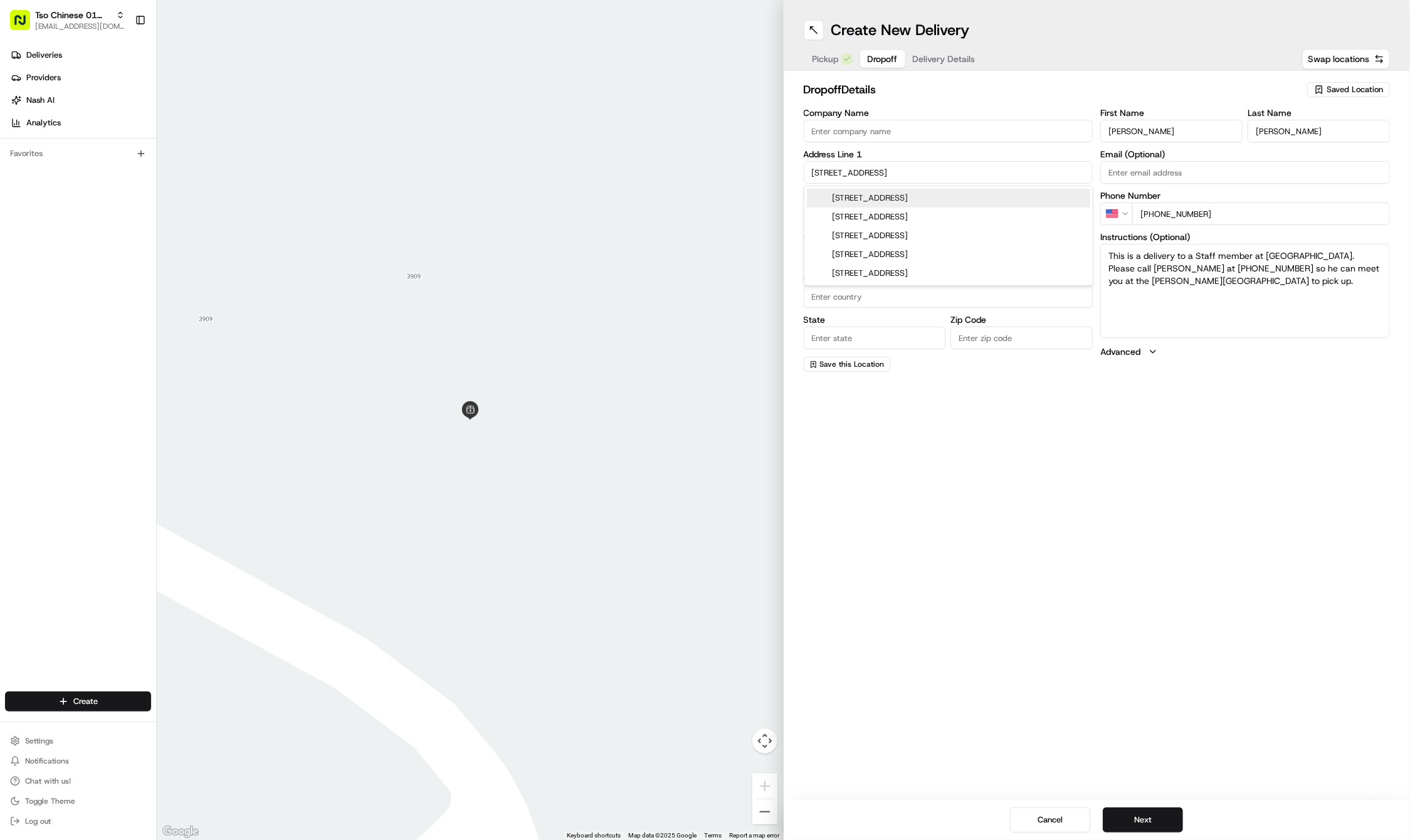
type input "78705"
type input "210 West 24th Street"
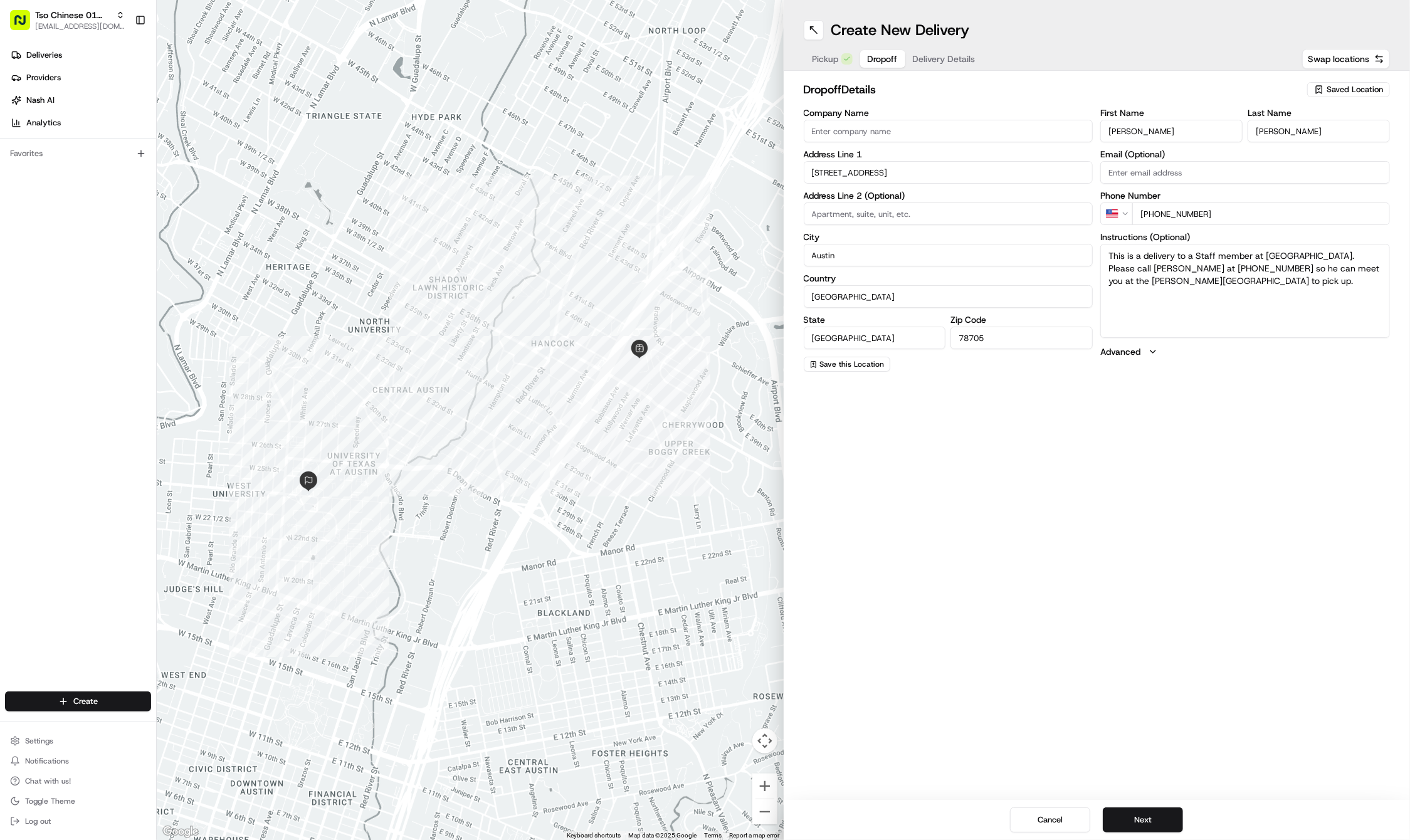
click at [1266, 567] on div "Create New Delivery Pickup Dropoff Delivery Details Swap locations dropoff Deta…" at bounding box center [1097, 420] width 626 height 840
click at [1137, 815] on button "Next" at bounding box center [1142, 819] width 80 height 25
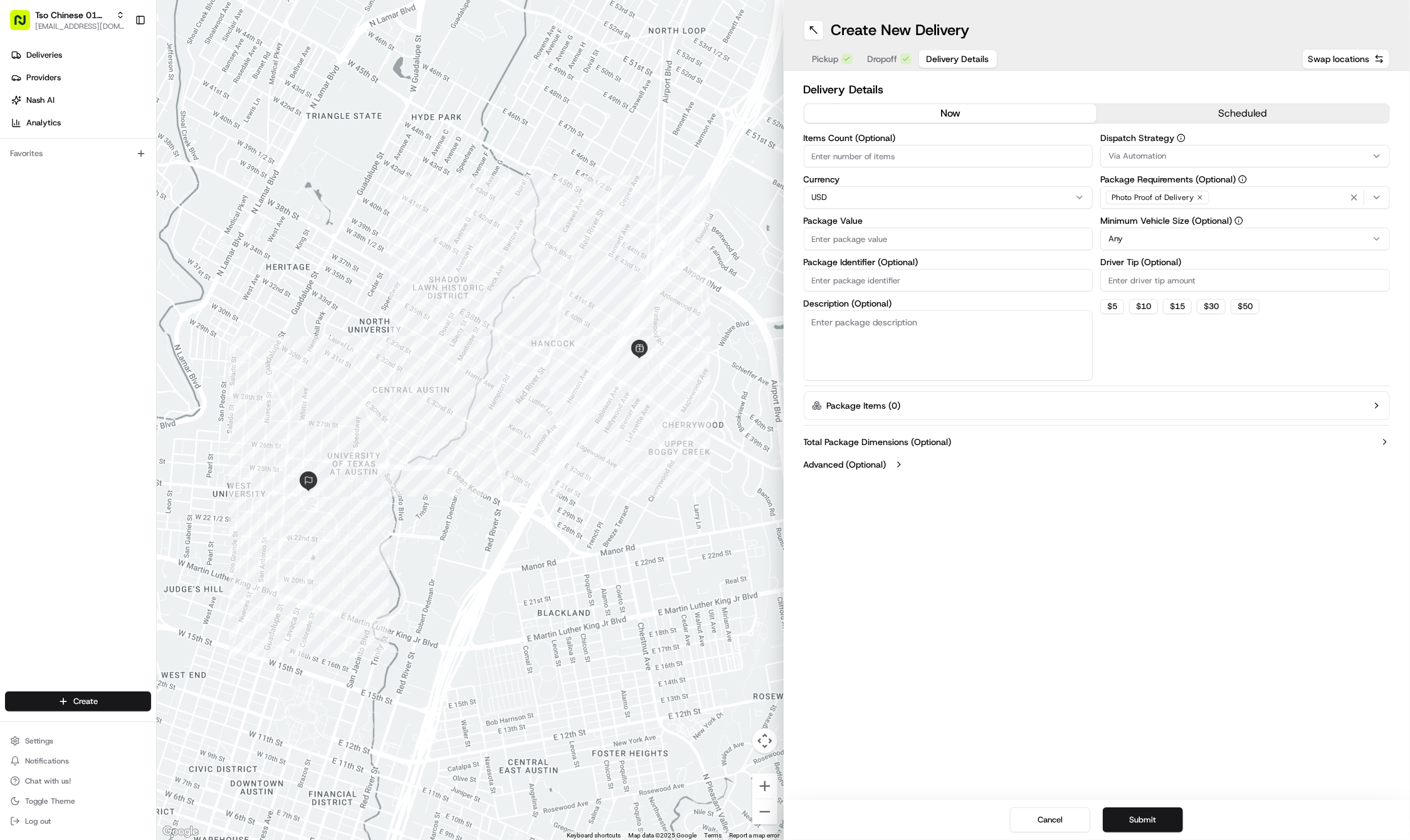
click at [1128, 294] on div "Dispatch Strategy Via Automation Package Requirements (Optional) Photo Proof of…" at bounding box center [1245, 256] width 290 height 247
click at [1126, 281] on input "Driver Tip (Optional)" at bounding box center [1245, 280] width 290 height 23
type input "2"
click at [1164, 157] on span "Via Automation" at bounding box center [1137, 156] width 58 height 11
click at [1167, 234] on div "Clear Close" at bounding box center [1190, 247] width 179 height 26
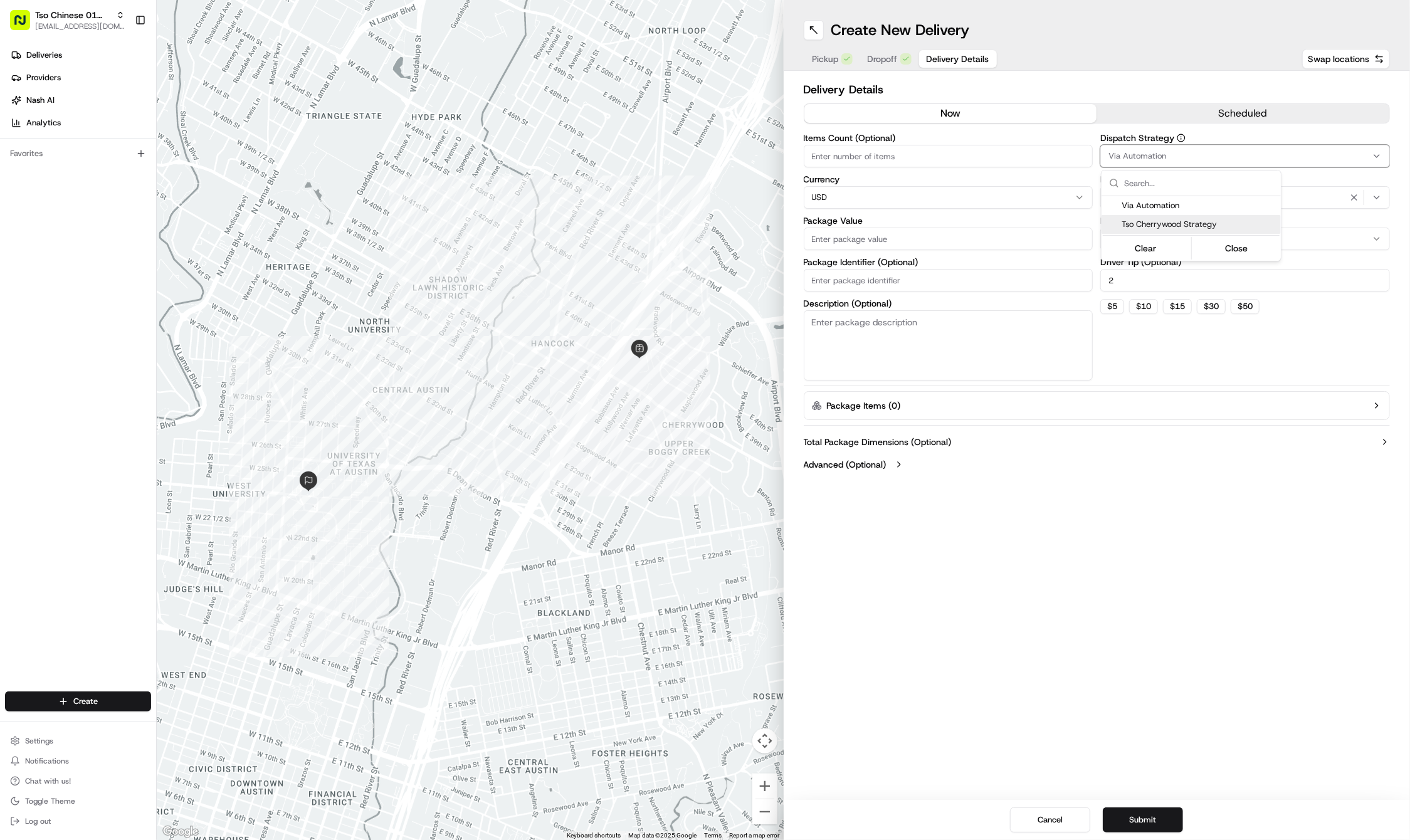
click at [1172, 226] on span "Tso Cherrywood Strategy" at bounding box center [1198, 224] width 154 height 11
click at [1351, 196] on icon "button" at bounding box center [1353, 197] width 5 height 5
click at [1351, 196] on div "Select requirements" at bounding box center [1244, 198] width 283 height 11
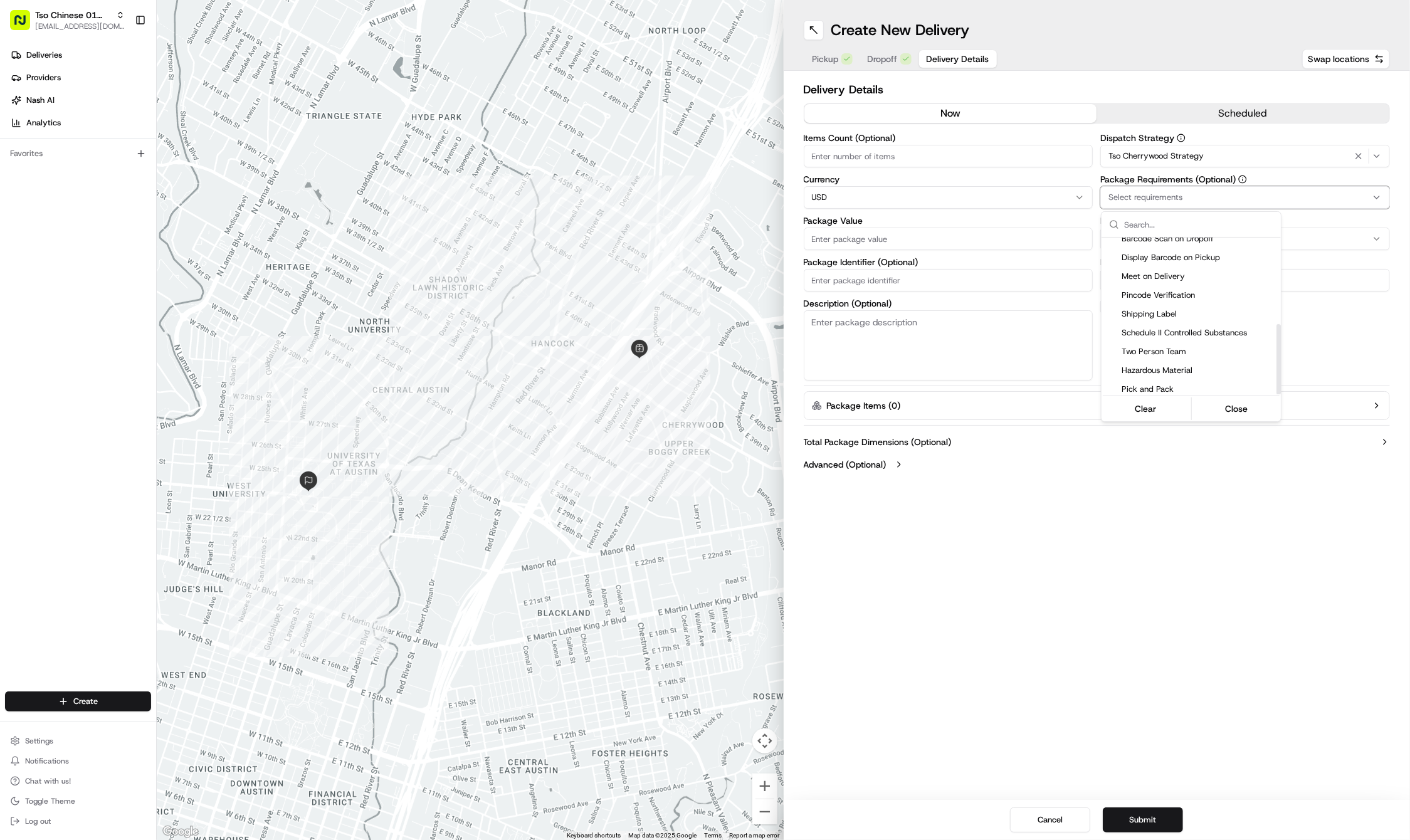
scroll to position [192, 0]
click at [1147, 271] on div "Meet on Delivery" at bounding box center [1190, 281] width 179 height 19
click at [875, 283] on html "Tso Chinese 01 Cherrywood haran@tsochinese.com Toggle Sidebar Deliveries Provid…" at bounding box center [705, 420] width 1410 height 840
click at [858, 279] on input "Package Identifier (Optional)" at bounding box center [948, 280] width 290 height 23
paste input "JQGX8UZ"
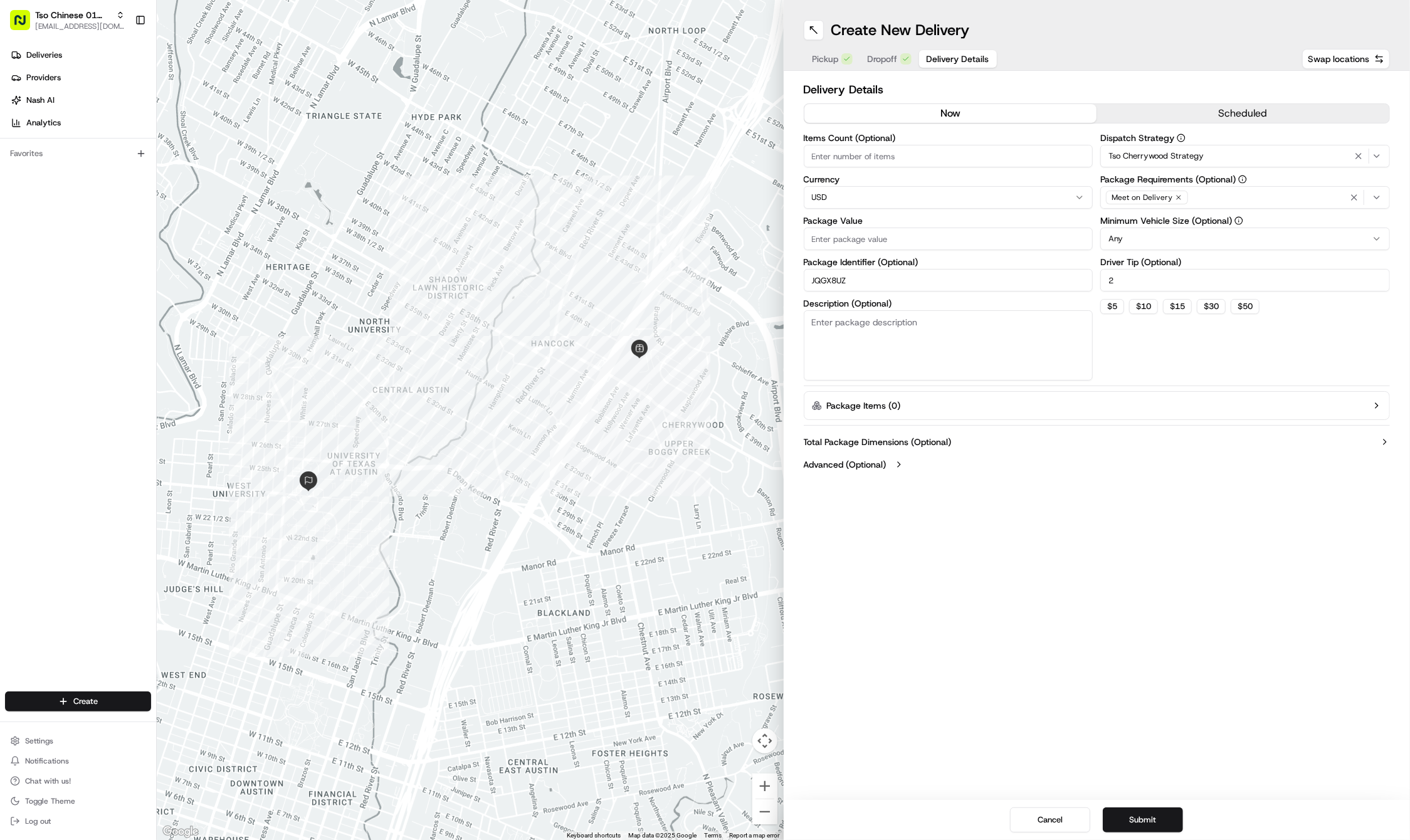
type input "JQGX8UZ"
click at [854, 248] on input "Package Value" at bounding box center [948, 238] width 290 height 23
type input "34.9"
click at [986, 552] on div "Create New Delivery Pickup Dropoff Delivery Details Swap locations Delivery Det…" at bounding box center [1097, 420] width 626 height 840
click at [889, 49] on div "Pickup Dropoff Delivery Details" at bounding box center [900, 59] width 194 height 23
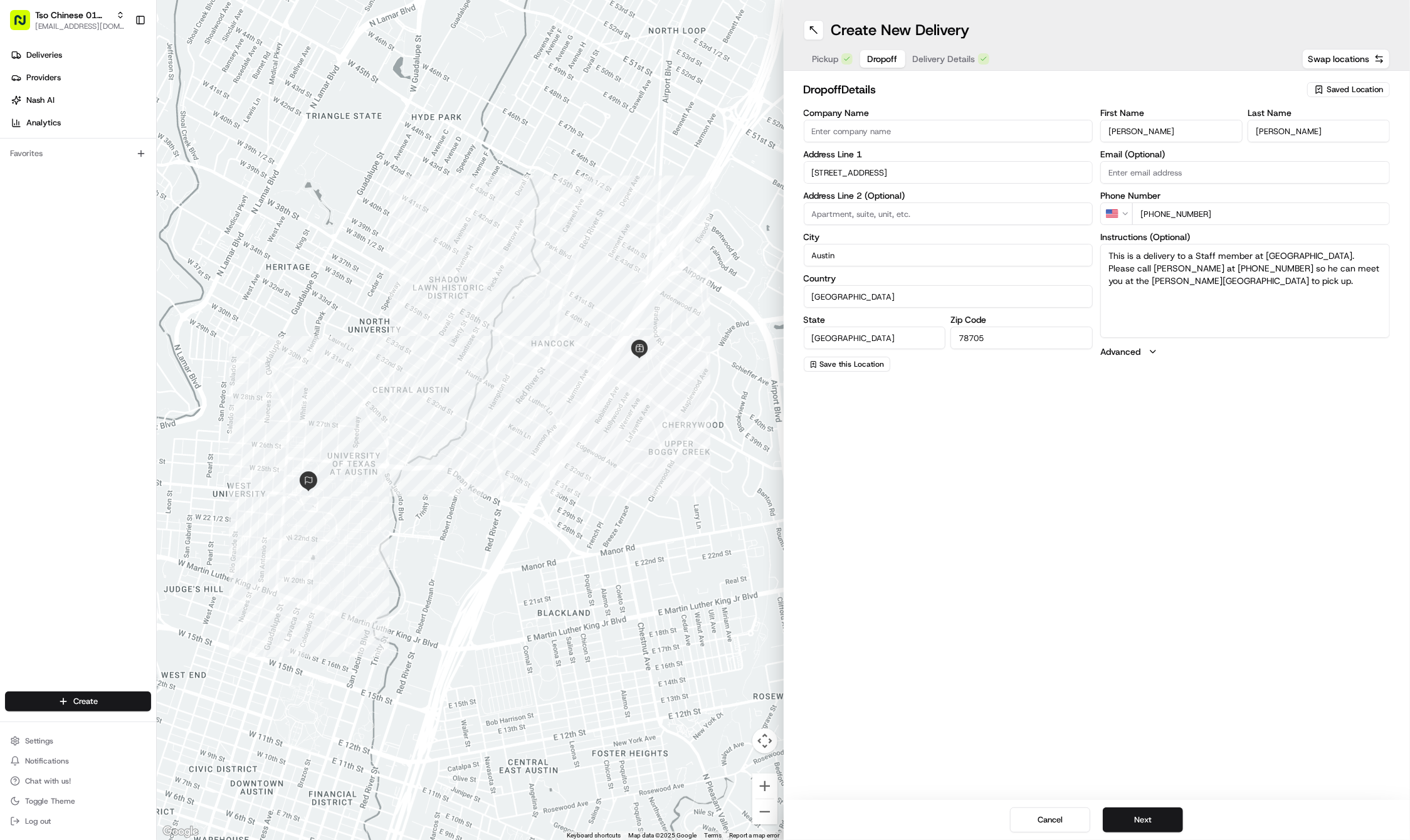
click at [889, 55] on span "Dropoff" at bounding box center [883, 59] width 30 height 12
click at [950, 55] on span "Delivery Details" at bounding box center [944, 59] width 62 height 12
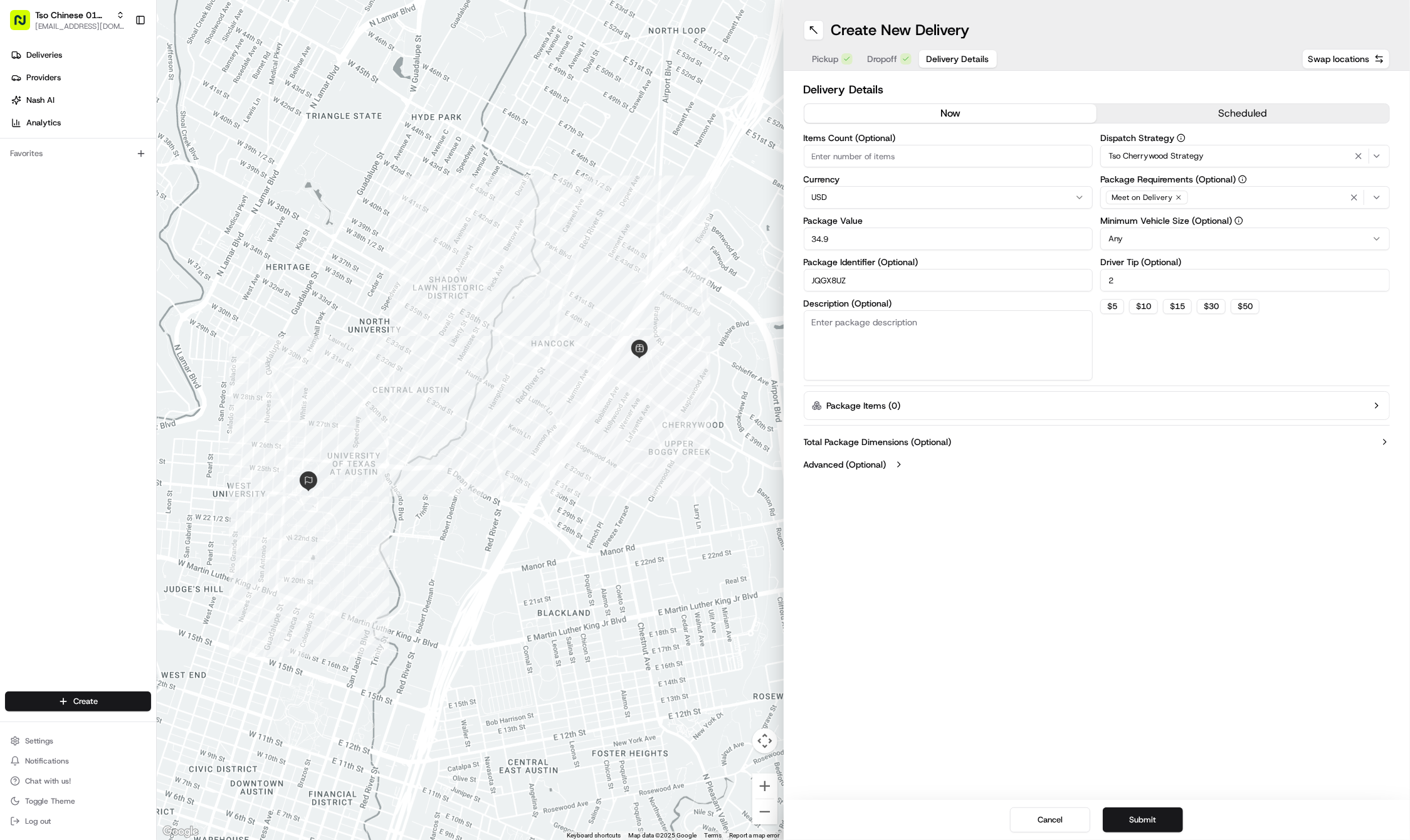
click at [952, 517] on div "Create New Delivery Pickup Dropoff Delivery Details Swap locations Delivery Det…" at bounding box center [1097, 420] width 626 height 840
click at [1128, 816] on button "Submit" at bounding box center [1142, 819] width 80 height 25
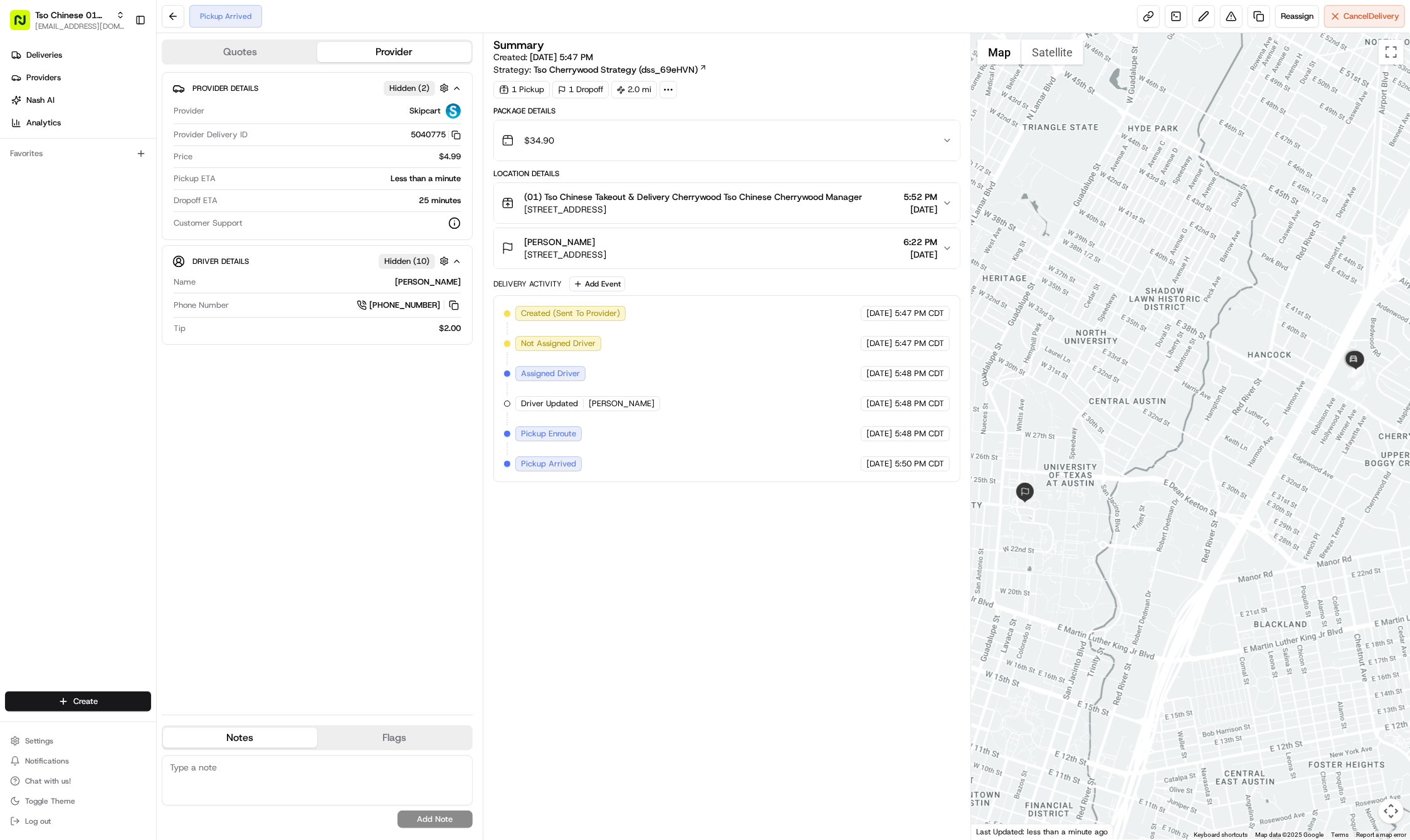
click at [90, 655] on div "Deliveries Providers [PERSON_NAME] Analytics Favorites" at bounding box center [78, 369] width 156 height 658
click at [86, 707] on html "Tso Chinese 01 Cherrywood haran@tsochinese.com Toggle Sidebar Deliveries Provid…" at bounding box center [705, 420] width 1410 height 840
click at [214, 725] on link "Delivery" at bounding box center [227, 725] width 140 height 23
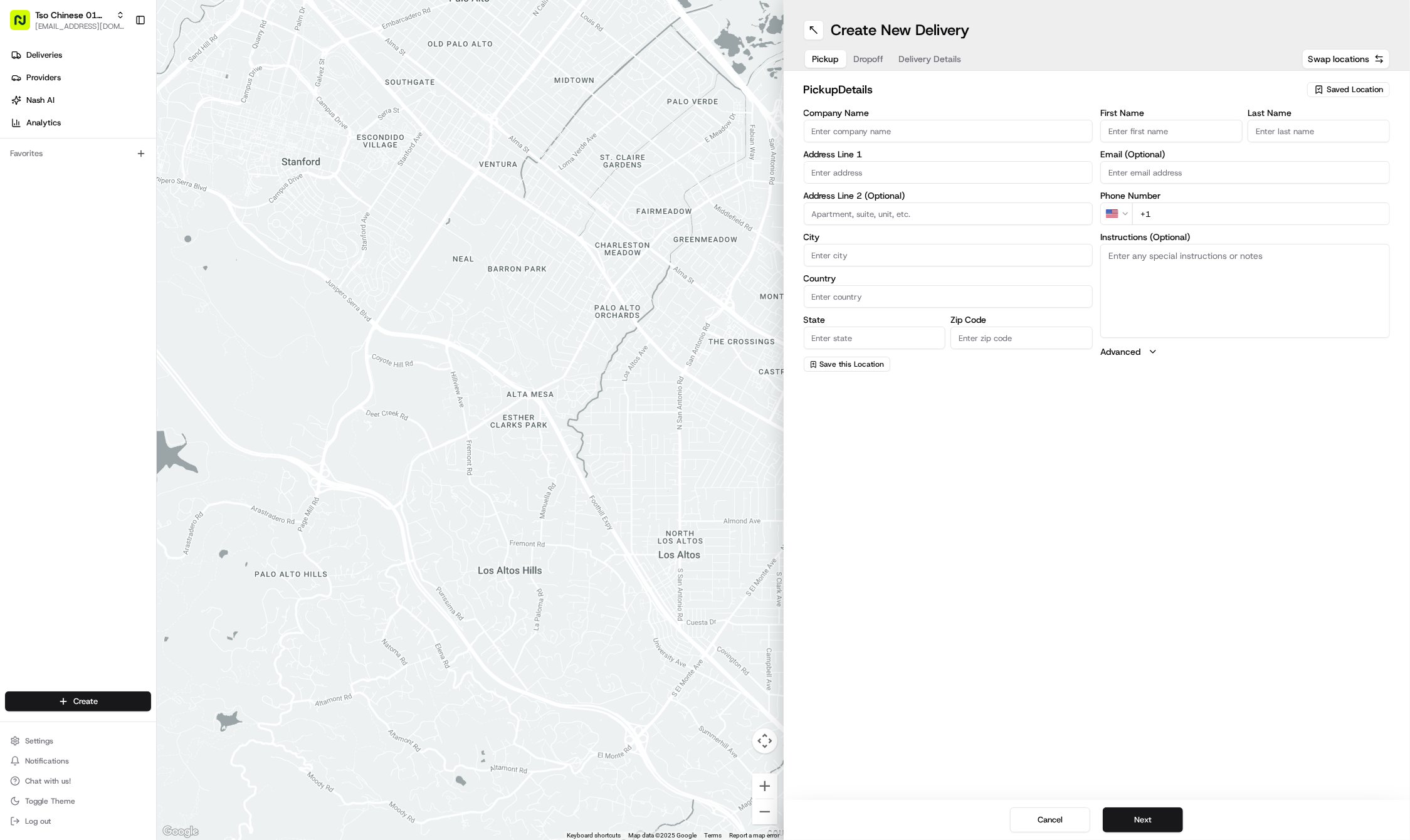
click at [1322, 86] on icon "button" at bounding box center [1319, 89] width 10 height 10
click at [1302, 133] on span "(01) Tso Chinese Takeout & Delivery Cherrywood" at bounding box center [1327, 142] width 154 height 23
type input "(01) Tso Chinese Takeout & Delivery Cherrywood"
type input "Ste E-5"
type input "Austin"
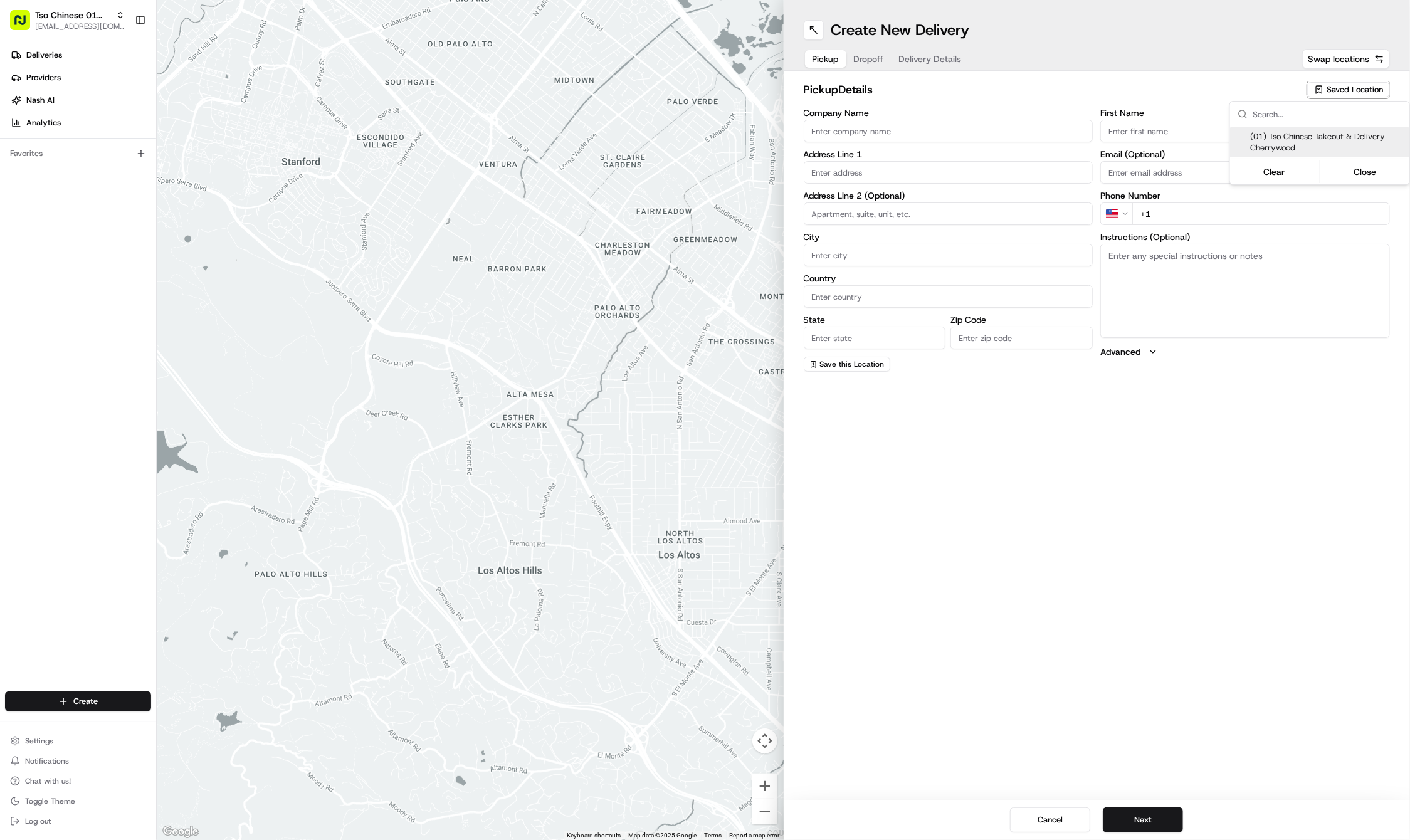
type input "US"
type input "[GEOGRAPHIC_DATA]"
type input "78722"
type input "Tso Chinese"
type input "Cherrywood Manager"
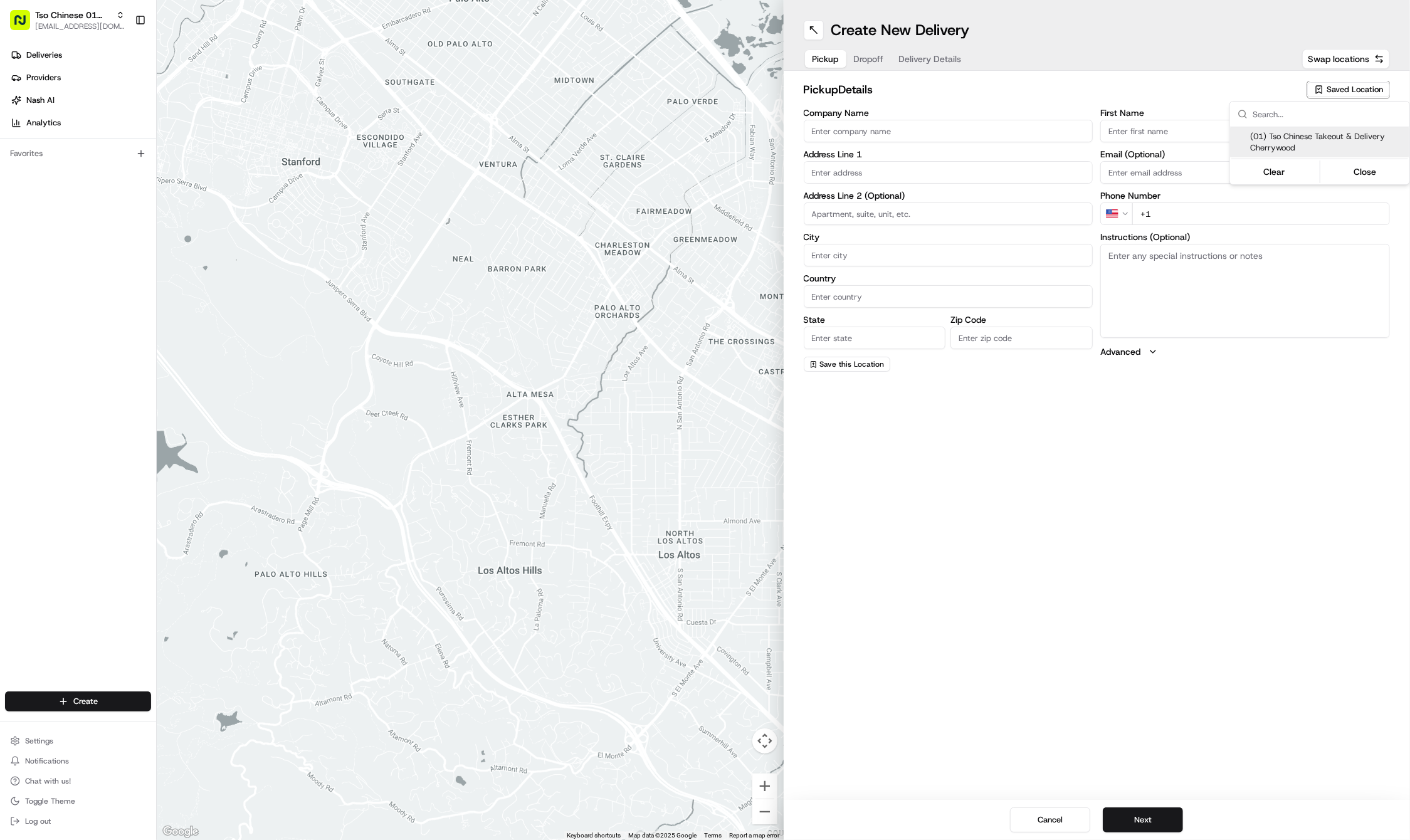
type input "[EMAIL_ADDRESS][DOMAIN_NAME]"
type input "[PHONE_NUMBER]"
type textarea "Submit a picture displaying address & food as Proof of Delivery. Envía una foto…"
type input "[STREET_ADDRESS]"
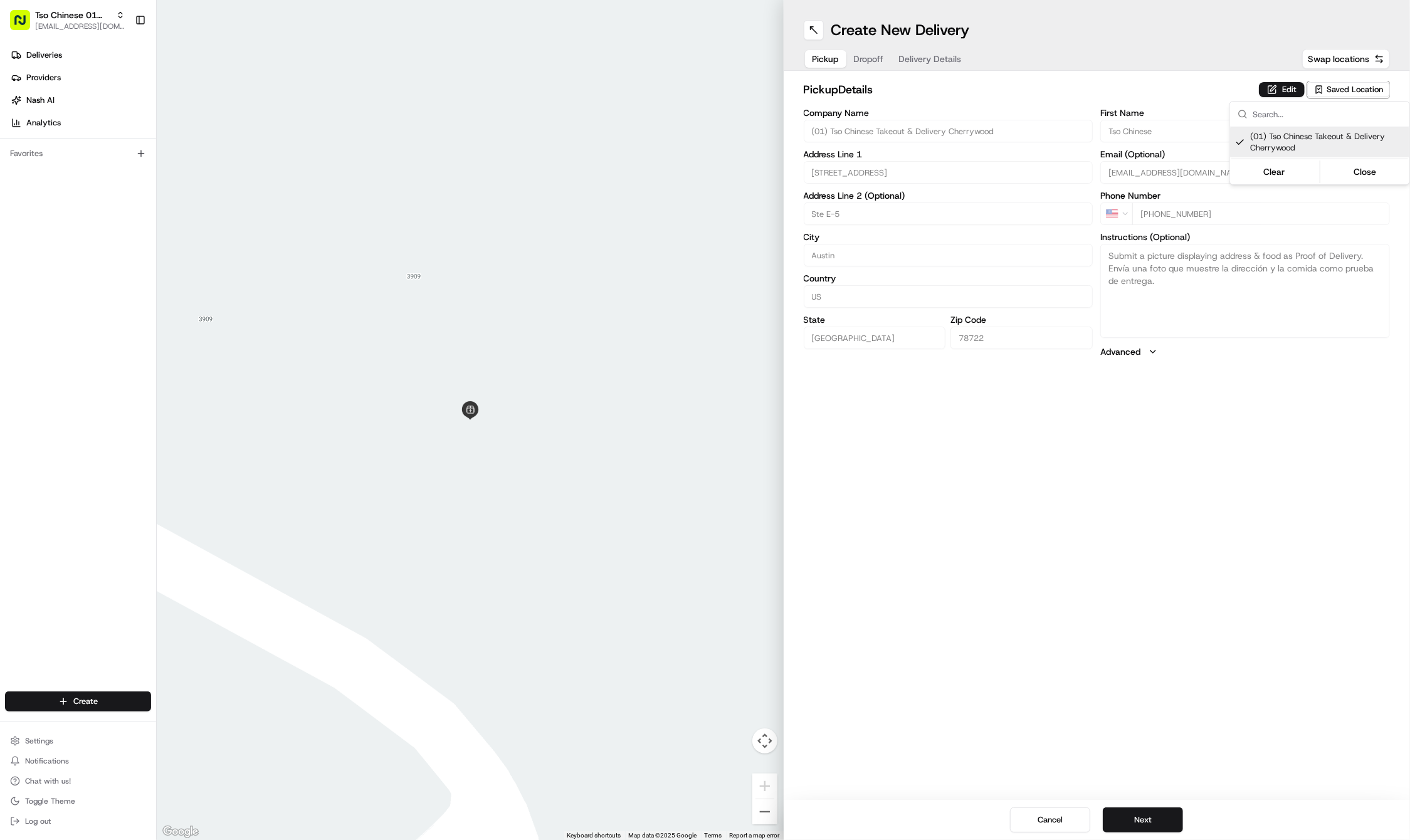
click at [1139, 467] on html "Tso Chinese 01 Cherrywood [EMAIL_ADDRESS][DOMAIN_NAME] Toggle Sidebar Deliverie…" at bounding box center [705, 420] width 1410 height 840
click at [1137, 831] on button "Next" at bounding box center [1142, 819] width 80 height 25
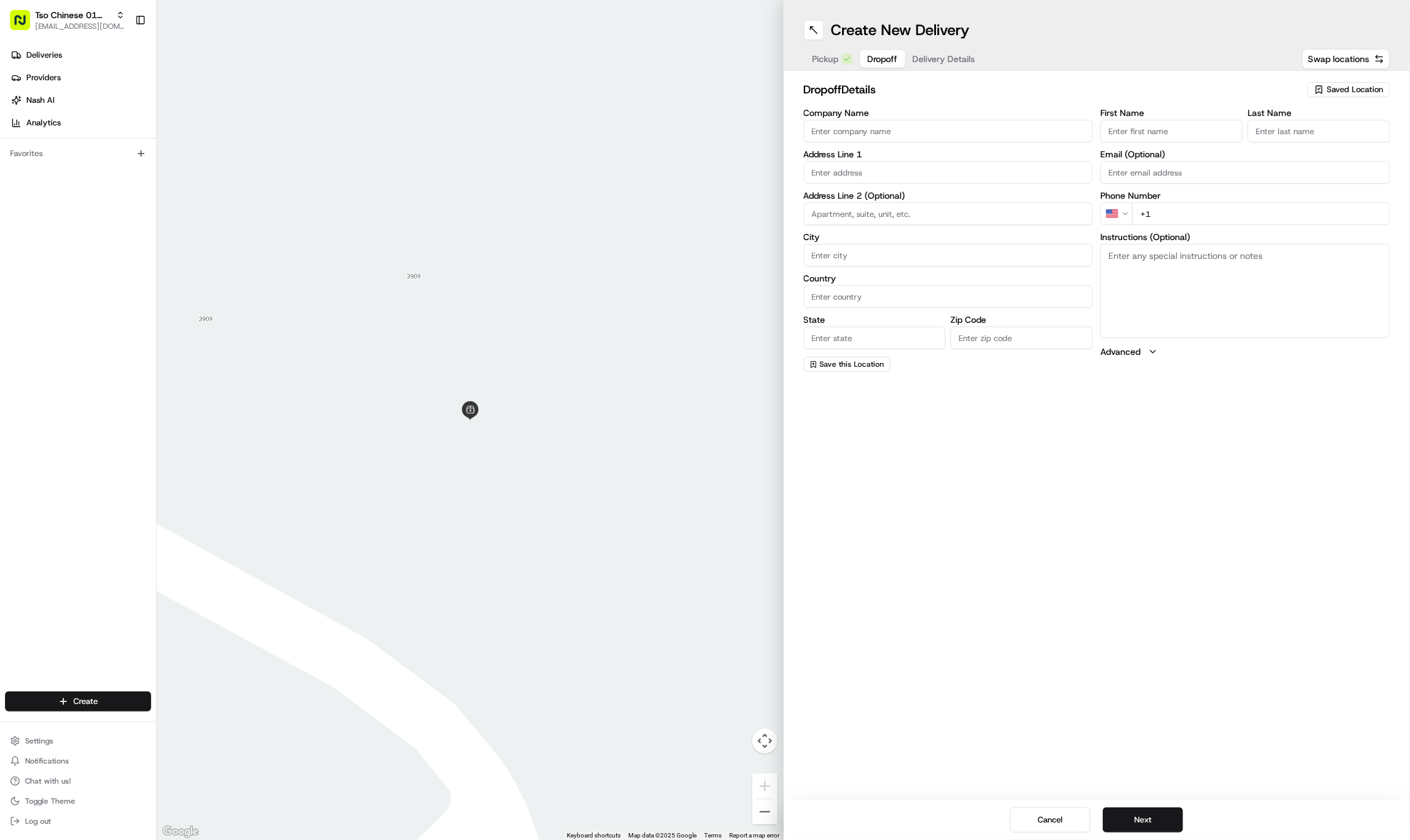
click at [1269, 198] on label "Phone Number" at bounding box center [1245, 195] width 290 height 9
click at [1119, 114] on label "First Name" at bounding box center [1172, 113] width 142 height 9
click at [1119, 120] on input "First Name" at bounding box center [1172, 131] width 142 height 23
paste input "IPKWG9B"
click at [1137, 138] on input "IPKWG9B" at bounding box center [1172, 131] width 142 height 23
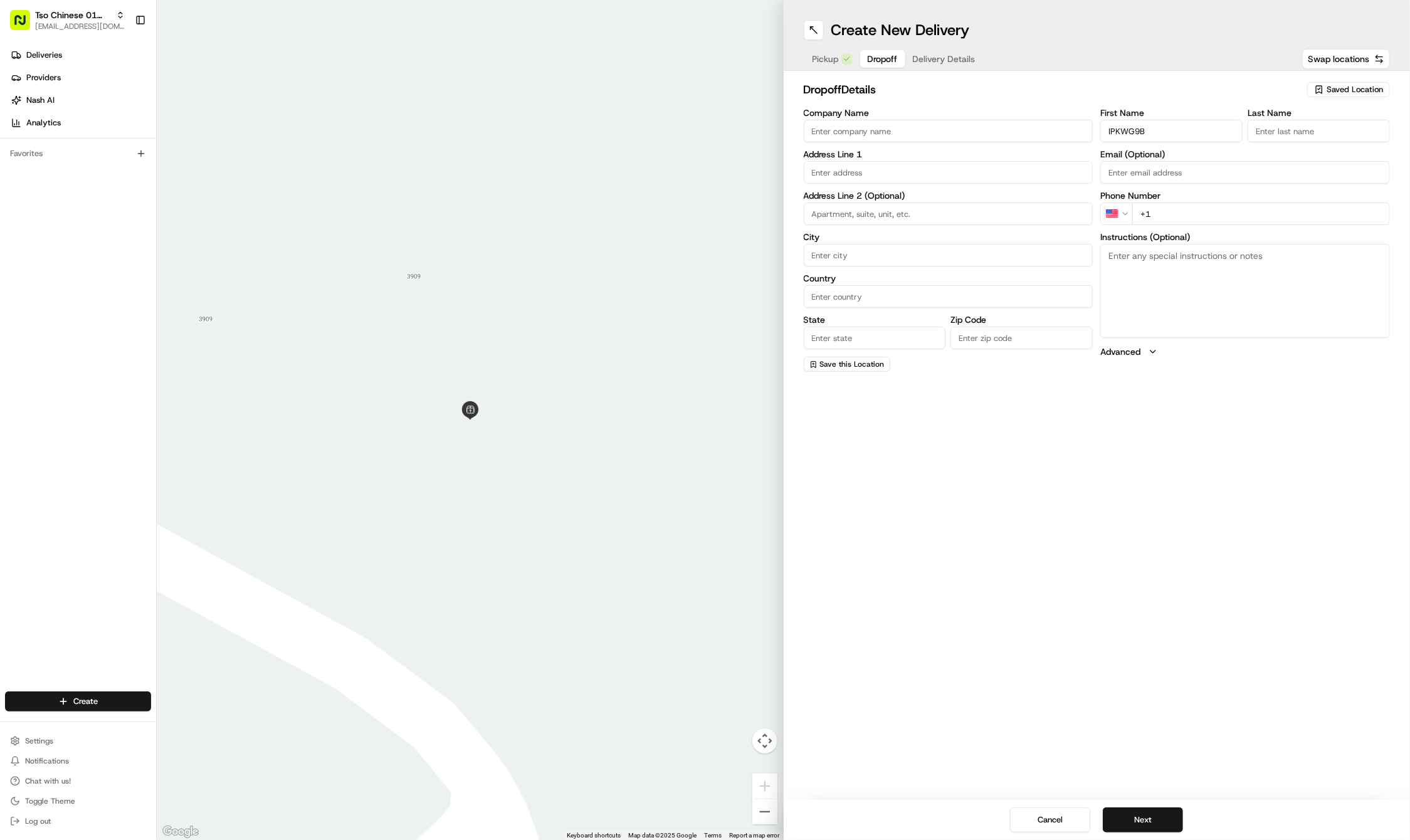
click at [1137, 138] on input "IPKWG9B" at bounding box center [1172, 131] width 142 height 23
paste input "Roxanna"
type input "Roxanna"
paste input "DeLaTorre"
type input "DeLaTorre"
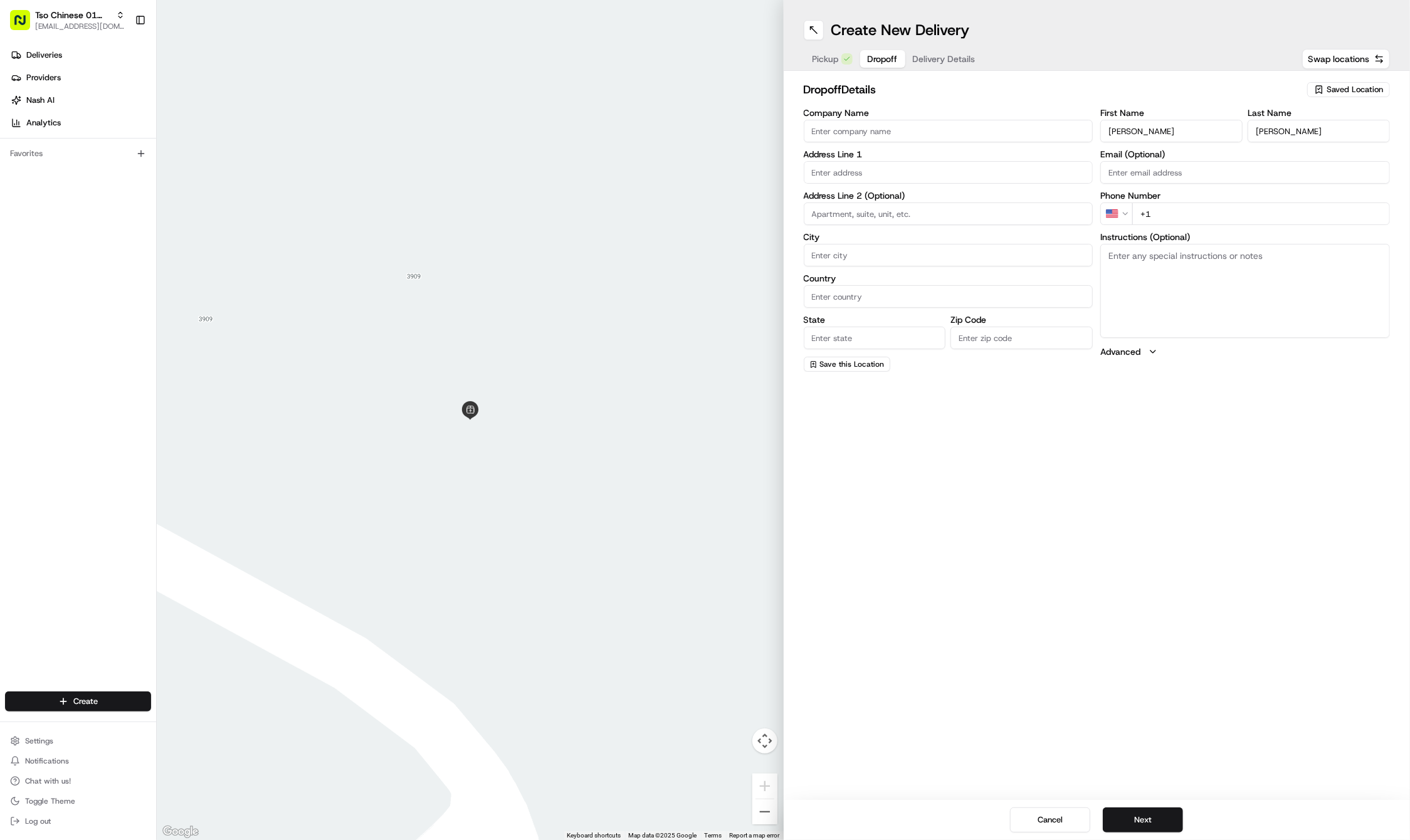
paste input "372 791 11"
type input "+1 372 791 113"
paste input "3000 Guadalupe St"
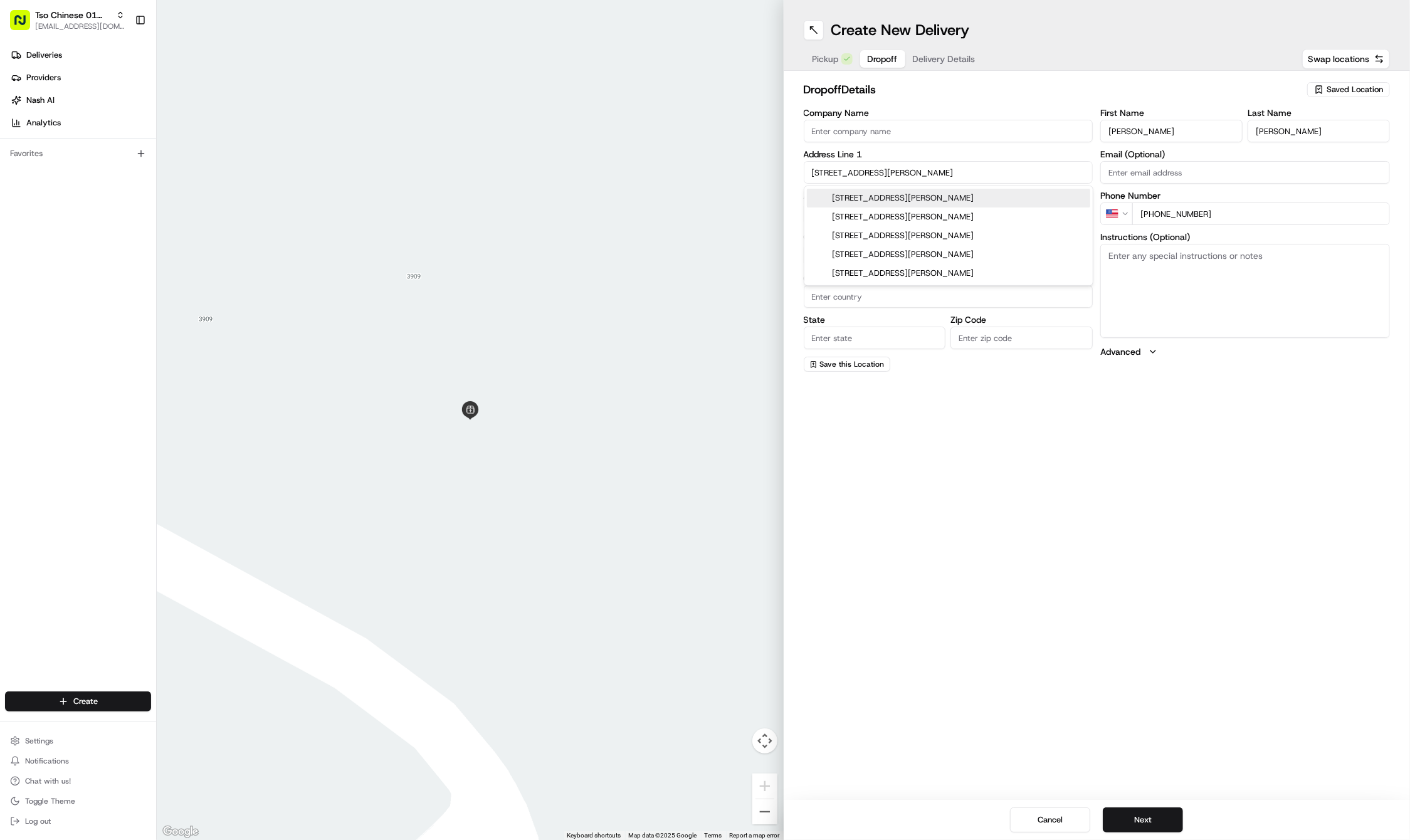
click at [866, 198] on div "3000 Guadalupe Street, Austin, TX" at bounding box center [948, 198] width 283 height 19
type input "3000 Guadalupe St, Austin, TX 78705, USA"
type input "Austin"
type input "[GEOGRAPHIC_DATA]"
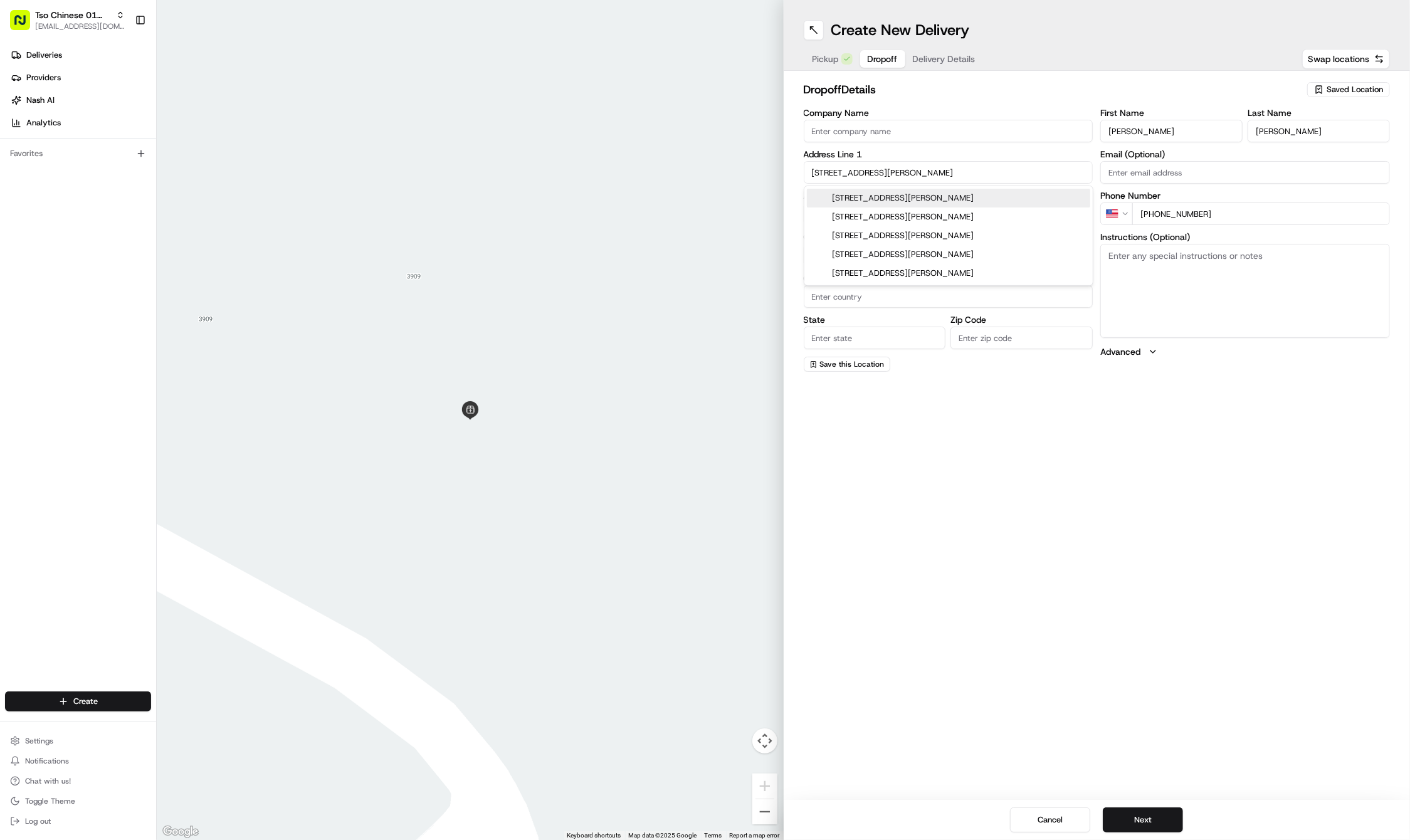
type input "78705"
type input "3000 Guadalupe Street"
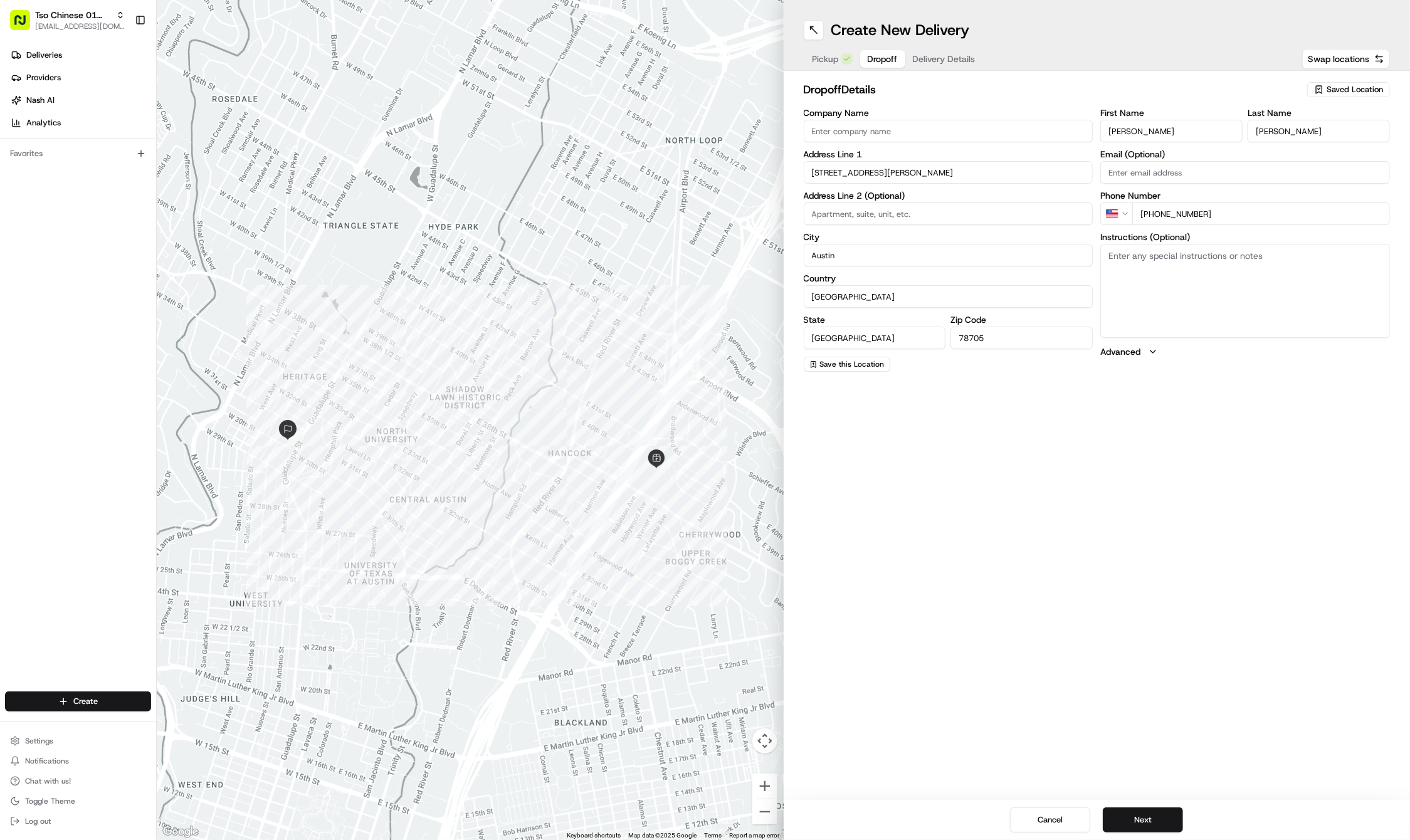
click at [1252, 304] on textarea "Instructions (Optional)" at bounding box center [1245, 290] width 290 height 94
paste textarea "Redish door with the number 104 on top. The door number 104 will be next to a s…"
type textarea "Redish door with the number 104 on top. The door number 104 will be next to a s…"
click at [922, 205] on input at bounding box center [948, 214] width 290 height 23
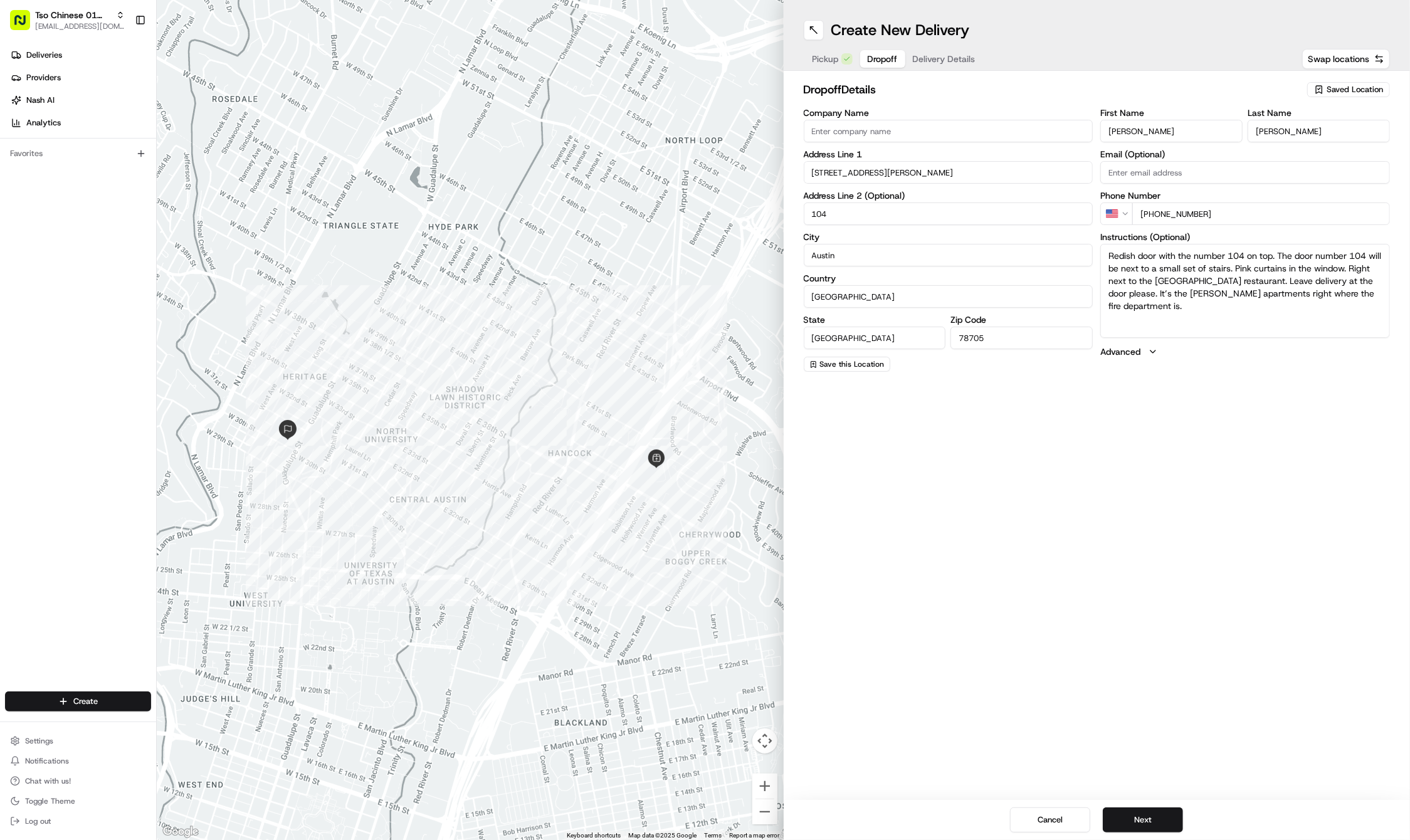
type input "104"
click at [1046, 557] on div "Create New Delivery Pickup Dropoff Delivery Details Swap locations dropoff Deta…" at bounding box center [1097, 420] width 626 height 840
click at [1130, 815] on button "Next" at bounding box center [1142, 819] width 80 height 25
click at [1214, 214] on input "+1 372 791 113" at bounding box center [1260, 214] width 257 height 23
type input "+1 372 791 1135"
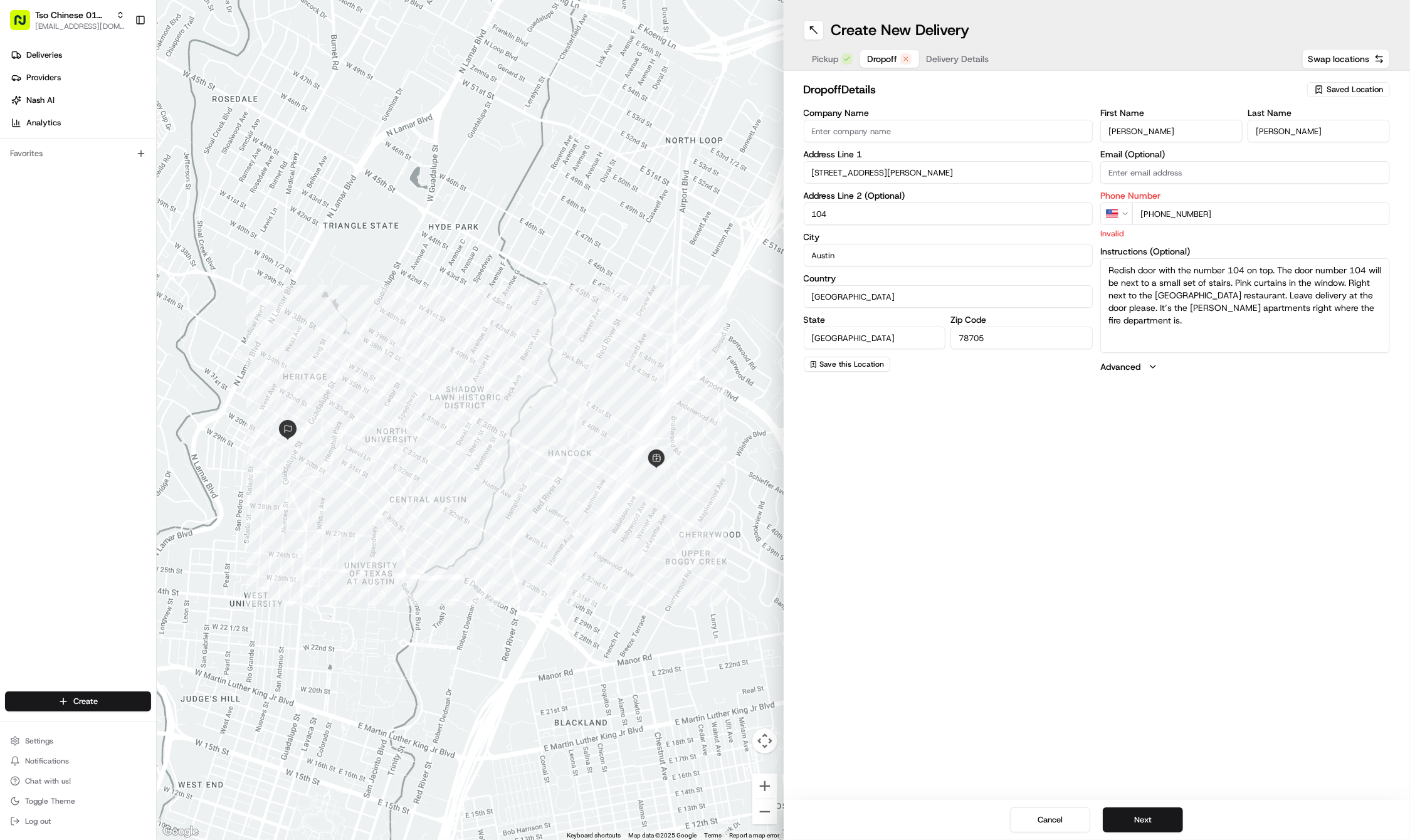
click at [1149, 485] on div "Create New Delivery Pickup Dropoff Delivery Details Swap locations dropoff Deta…" at bounding box center [1097, 420] width 626 height 840
click at [1138, 712] on div "Create New Delivery Pickup Dropoff Delivery Details Swap locations dropoff Deta…" at bounding box center [1097, 420] width 626 height 840
click at [1146, 813] on button "Next" at bounding box center [1142, 819] width 80 height 25
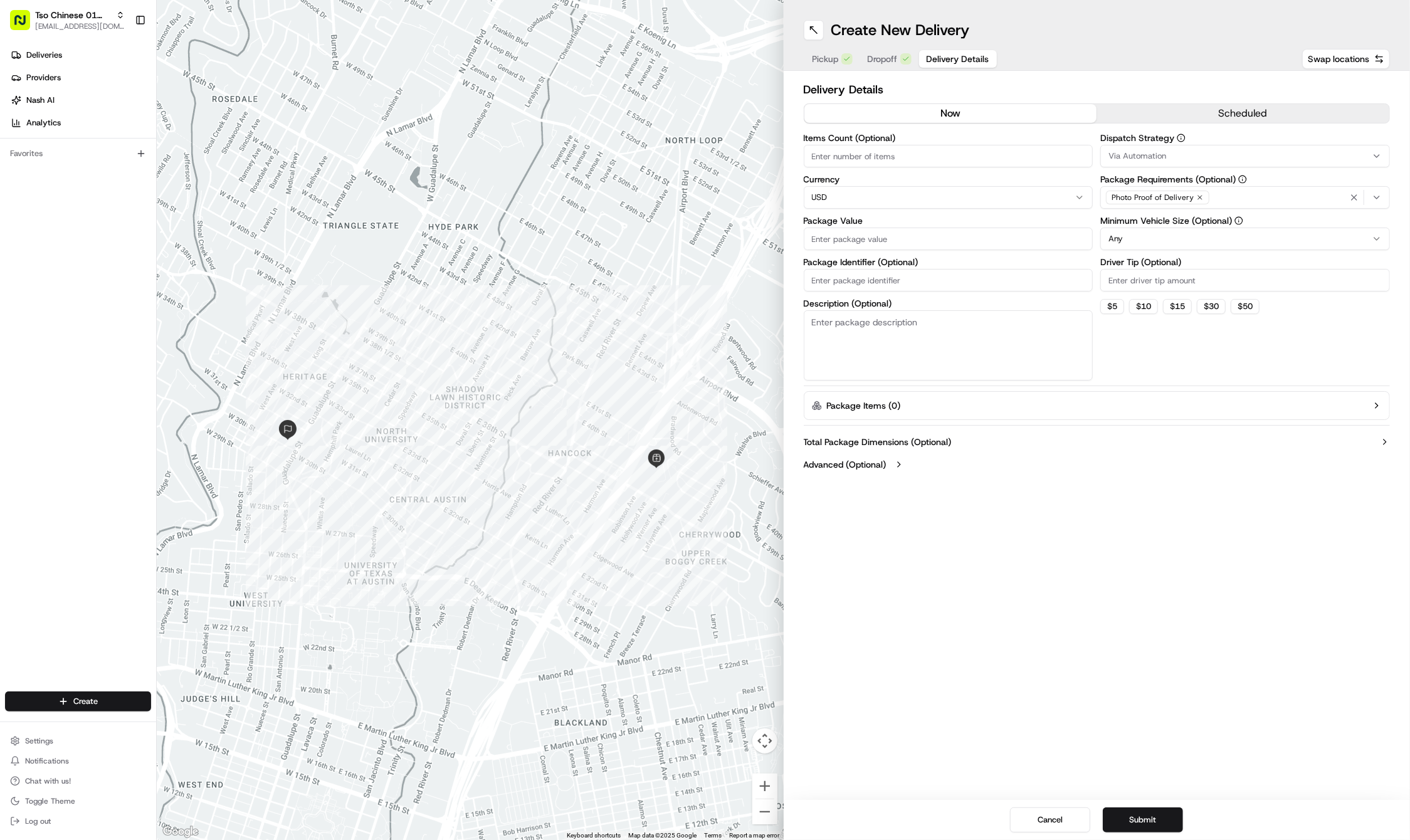
click at [925, 287] on input "Package Identifier (Optional)" at bounding box center [948, 280] width 290 height 23
paste input "SZMPSAK"
type input "SZMPSAK"
click at [876, 242] on input "Package Value" at bounding box center [948, 238] width 290 height 23
type input "29.17"
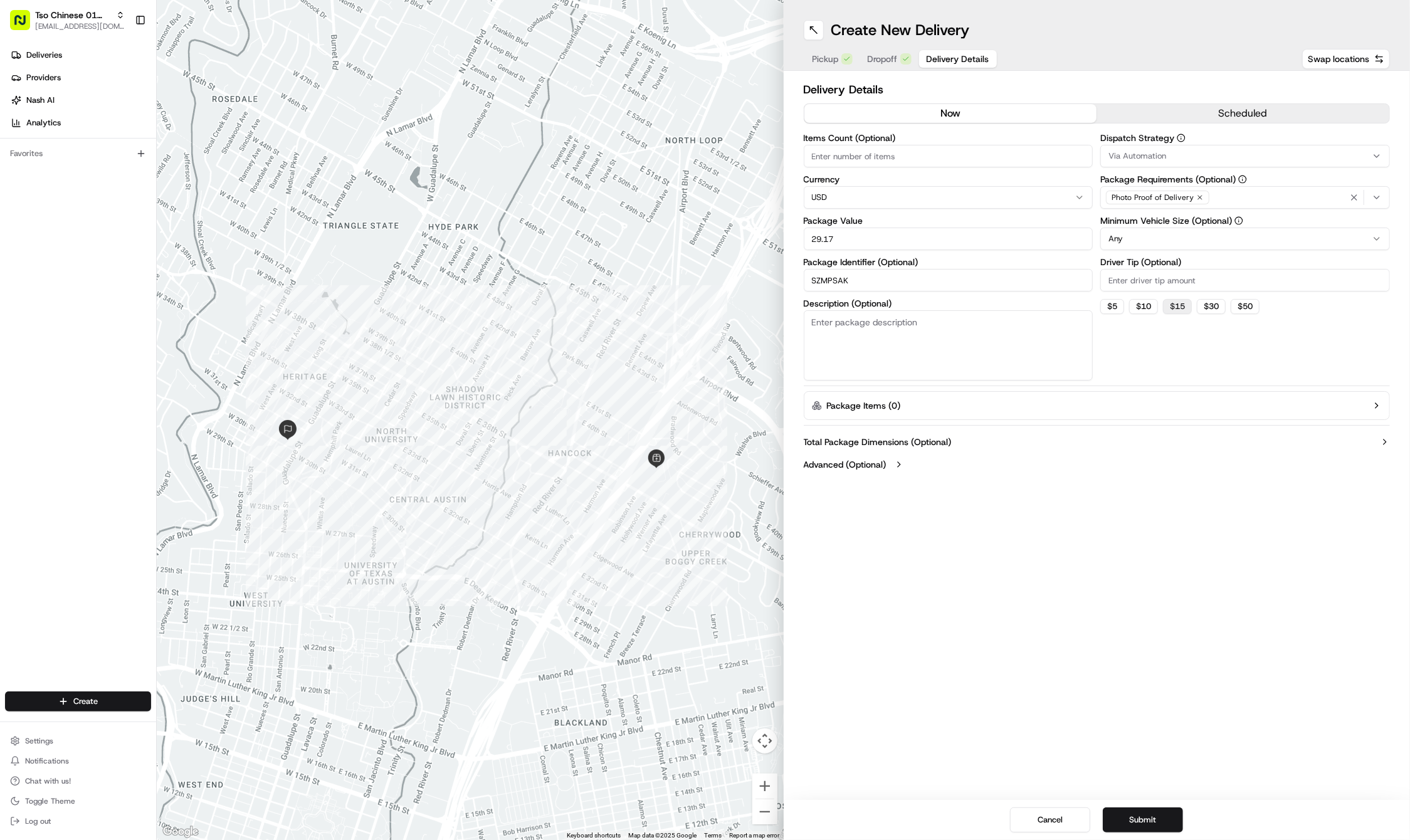
click at [1169, 299] on button "$ 15" at bounding box center [1177, 306] width 28 height 15
click at [1146, 284] on input "15" at bounding box center [1245, 280] width 290 height 23
type input "2"
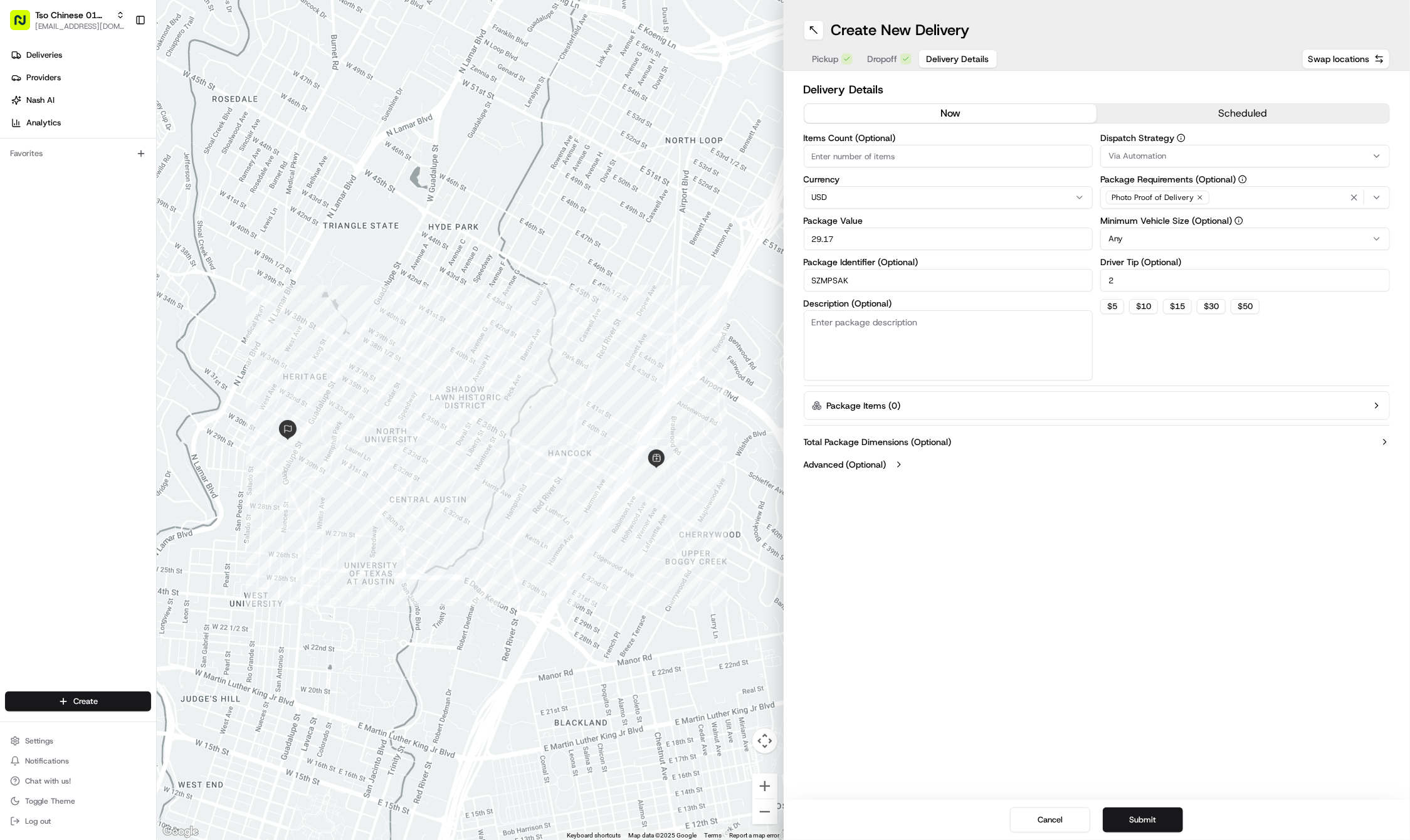
click at [1123, 159] on span "Via Automation" at bounding box center [1137, 156] width 58 height 11
click at [1126, 223] on span "Tso Cherrywood Strategy" at bounding box center [1198, 224] width 154 height 11
click at [1112, 456] on html "Tso Chinese 01 Cherrywood haran@tsochinese.com Toggle Sidebar Deliveries Provid…" at bounding box center [705, 420] width 1410 height 840
click at [1196, 196] on icon "button" at bounding box center [1200, 198] width 8 height 8
click at [1194, 196] on div "Select requirements" at bounding box center [1244, 198] width 283 height 11
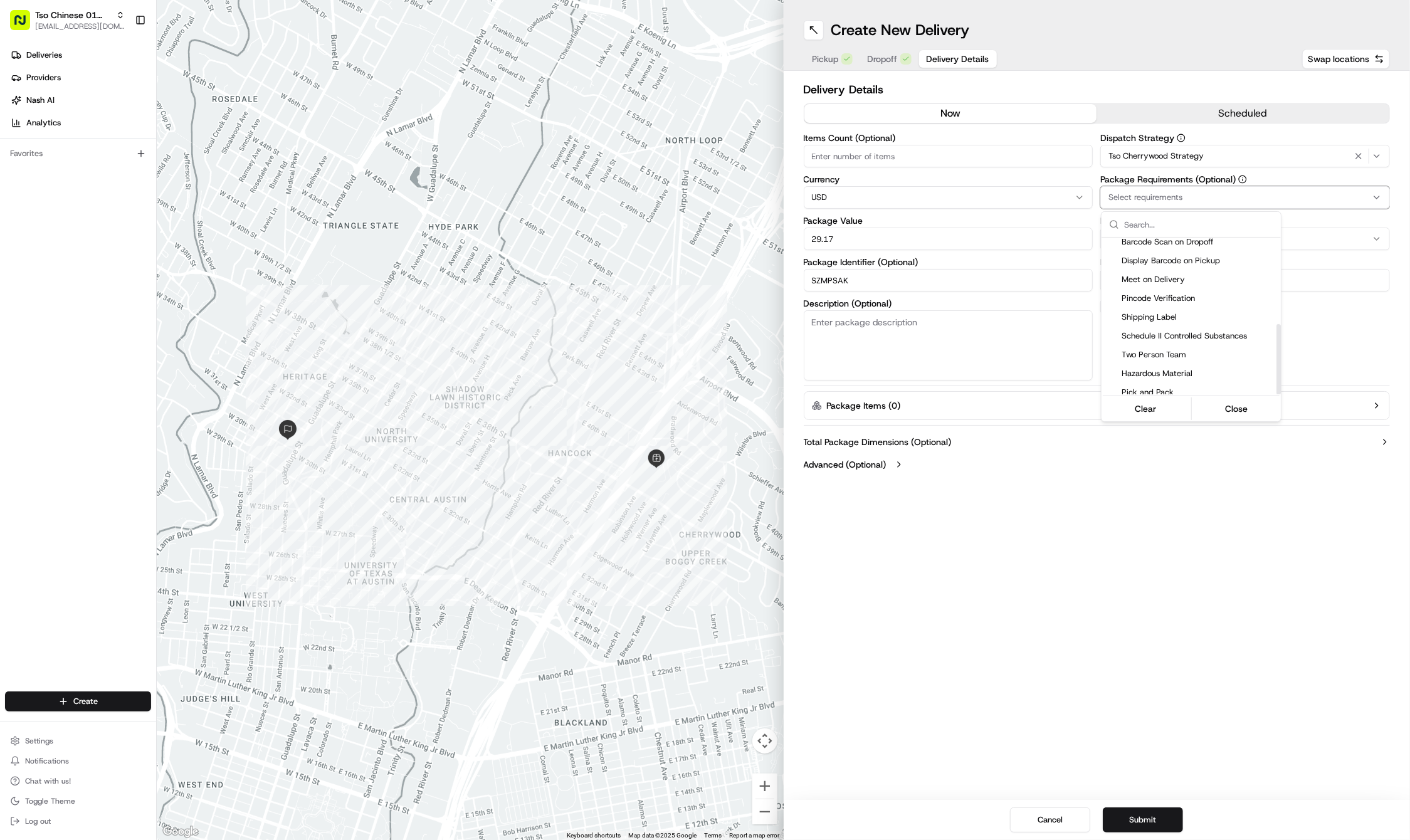
scroll to position [192, 0]
click at [1161, 277] on span "Meet on Delivery" at bounding box center [1198, 281] width 154 height 11
click at [946, 587] on html "Tso Chinese 01 Cherrywood haran@tsochinese.com Toggle Sidebar Deliveries Provid…" at bounding box center [705, 420] width 1410 height 840
click at [1094, 625] on div "Create New Delivery Pickup Dropoff Delivery Details Swap locations Delivery Det…" at bounding box center [1097, 420] width 626 height 840
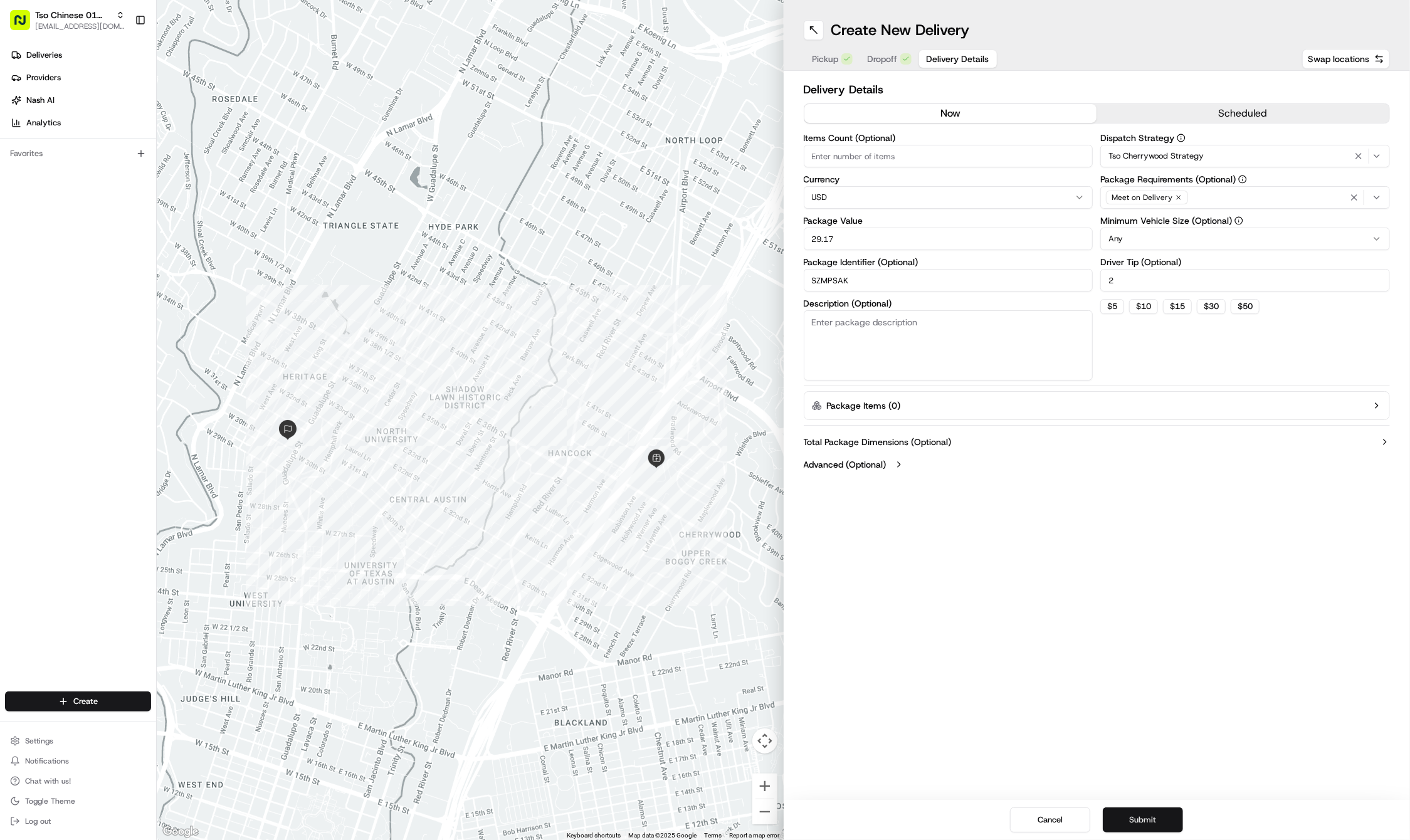
click at [1146, 824] on button "Submit" at bounding box center [1142, 819] width 80 height 25
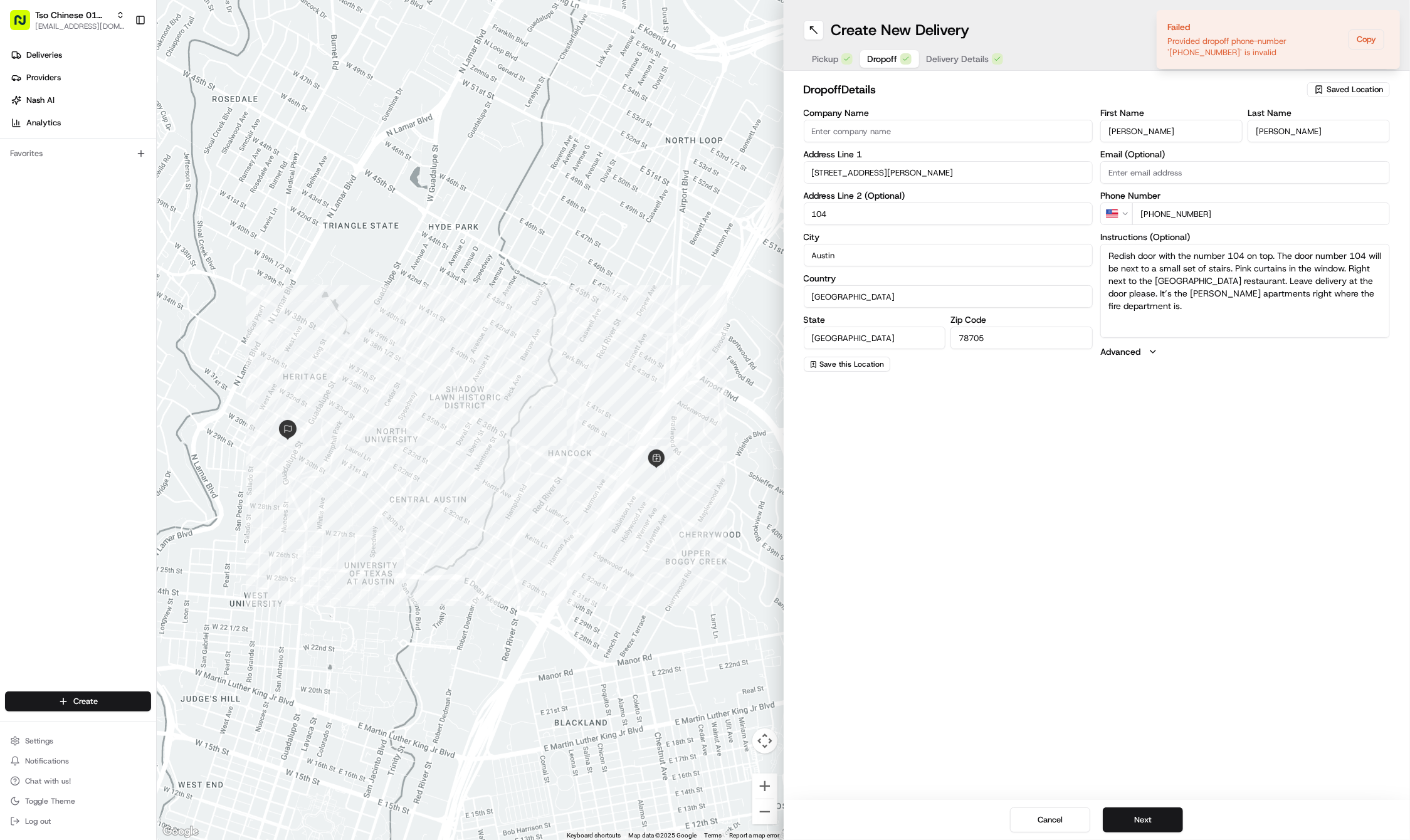
click at [884, 57] on span "Dropoff" at bounding box center [883, 59] width 30 height 12
drag, startPoint x: 1154, startPoint y: 211, endPoint x: 1228, endPoint y: 211, distance: 74.0
type input "+1 737 615 2783"
click at [1147, 816] on button "Next" at bounding box center [1142, 819] width 80 height 25
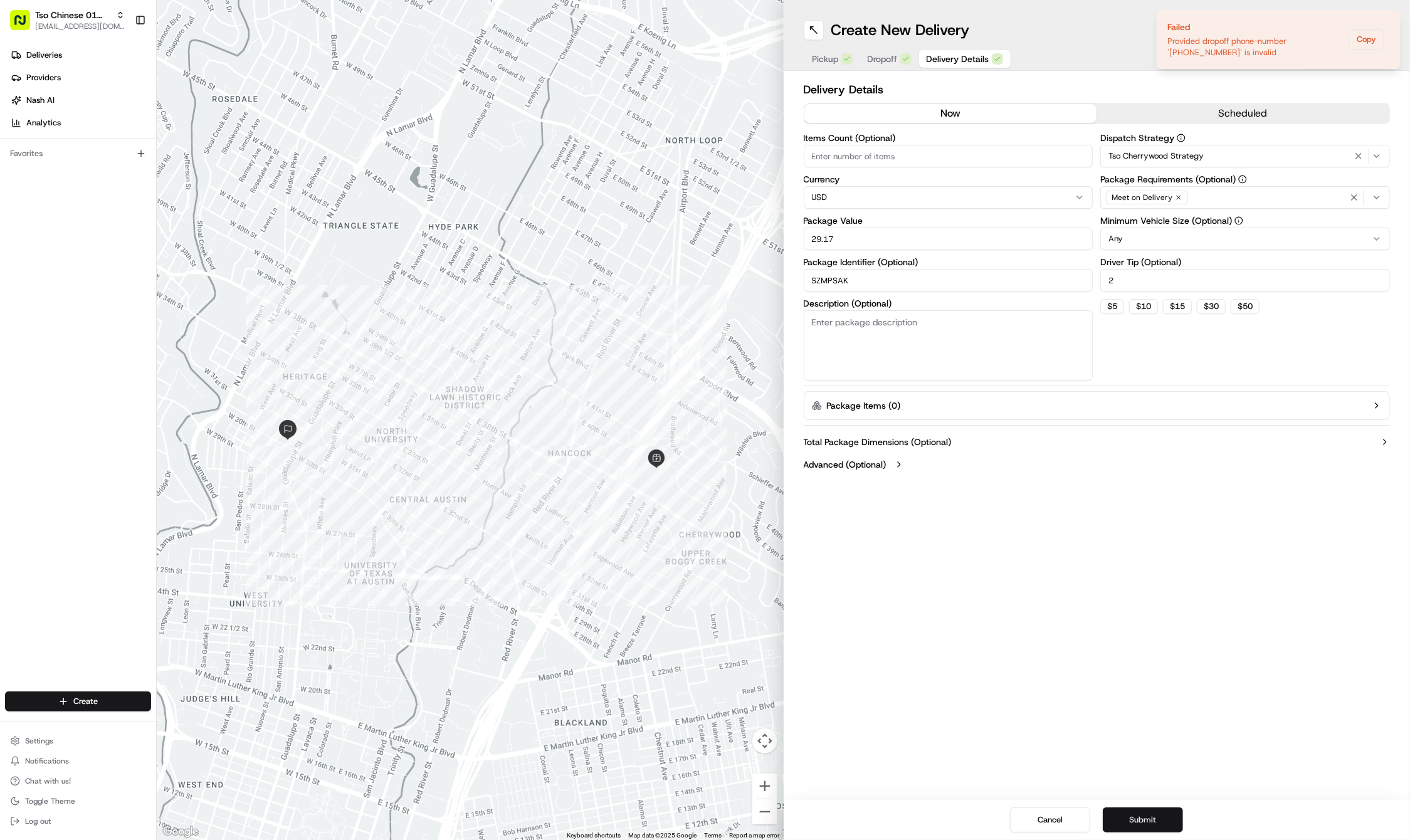
click at [1147, 816] on button "Submit" at bounding box center [1142, 819] width 80 height 25
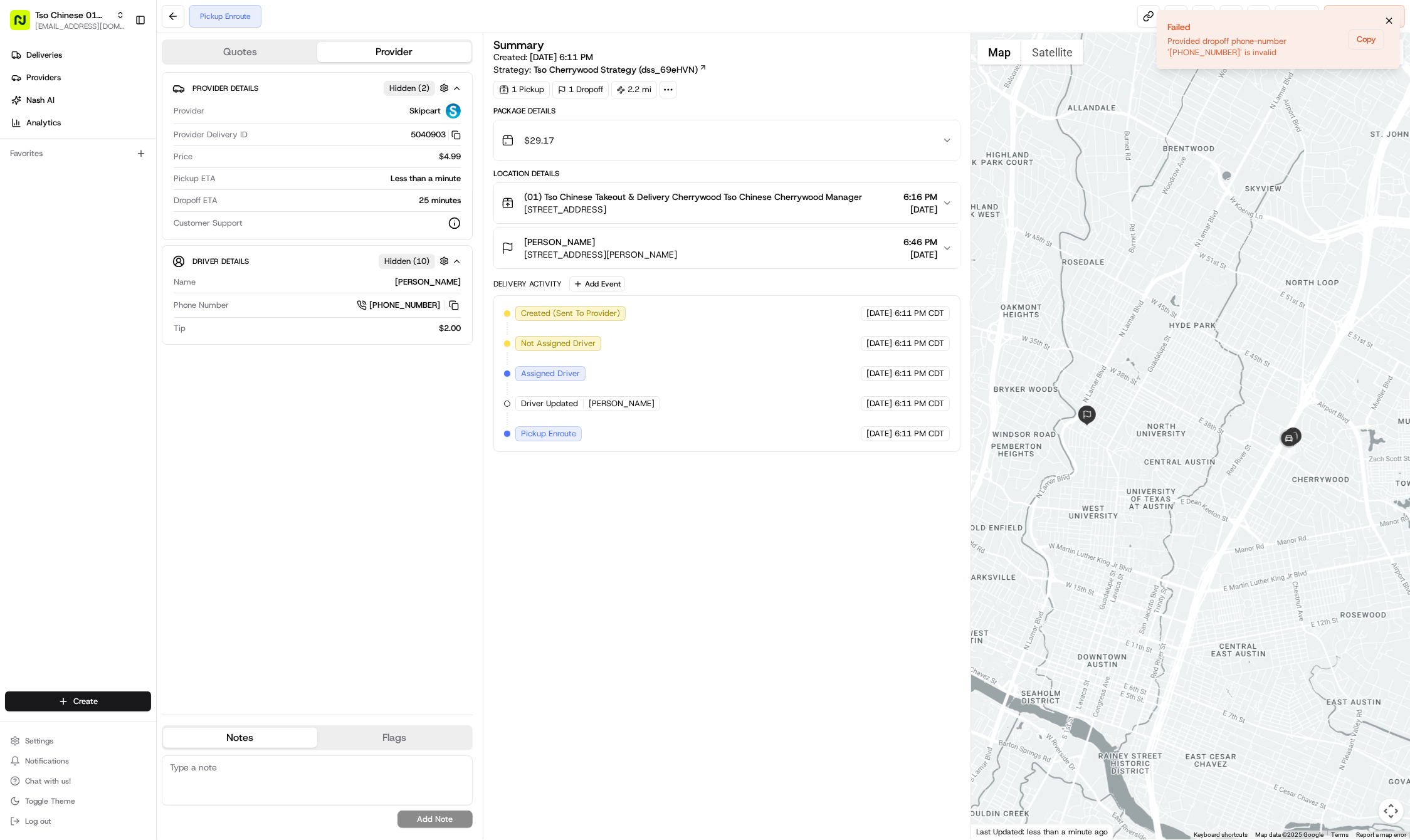
click at [1386, 19] on icon "Notifications (F8)" at bounding box center [1389, 21] width 10 height 10
click at [196, 499] on div "Provider Details Hidden ( 2 ) Provider Skipcart Provider Delivery ID 5040903 Co…" at bounding box center [317, 388] width 311 height 632
click at [92, 657] on div "Deliveries Providers [PERSON_NAME] Analytics Favorites" at bounding box center [78, 369] width 156 height 658
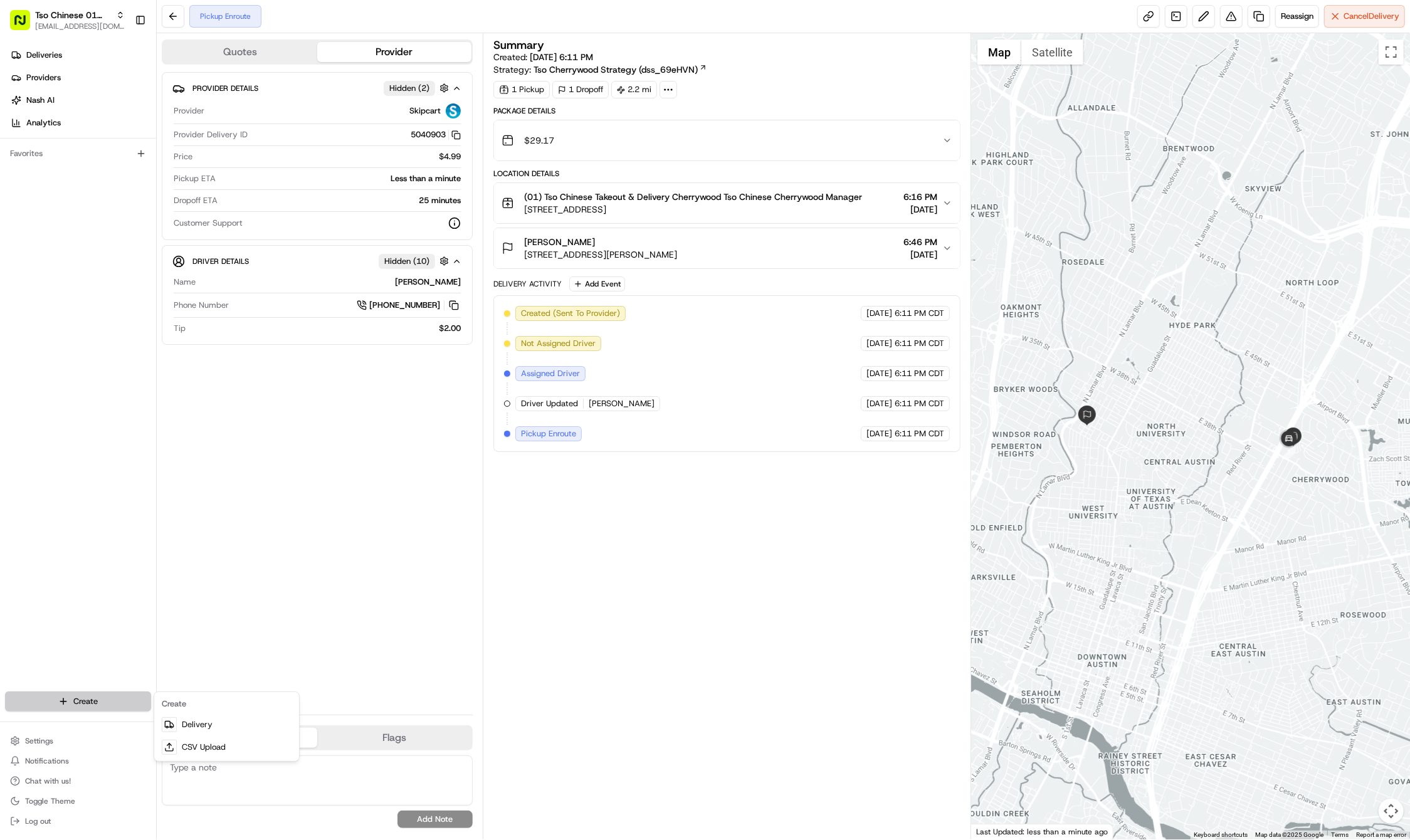
click at [85, 702] on html "Tso Chinese 01 Cherrywood haran@tsochinese.com Toggle Sidebar Deliveries Provid…" at bounding box center [705, 420] width 1410 height 840
click at [228, 725] on link "Delivery" at bounding box center [227, 725] width 140 height 23
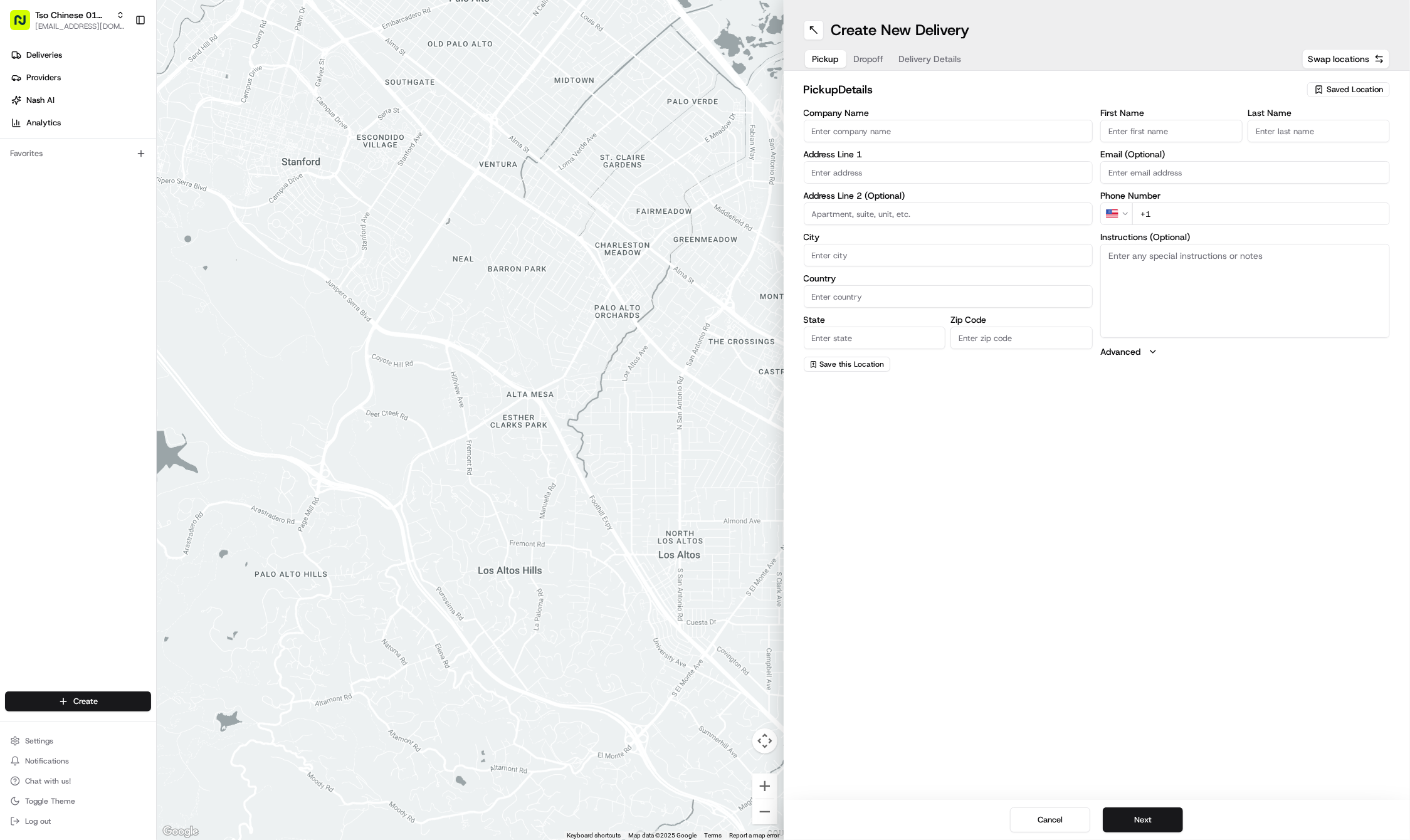
click at [1360, 85] on span "Saved Location" at bounding box center [1355, 90] width 57 height 11
click at [1301, 135] on span "(01) Tso Chinese Takeout & Delivery Cherrywood" at bounding box center [1327, 142] width 154 height 23
type input "(01) Tso Chinese Takeout & Delivery Cherrywood"
type input "Ste E-5"
type input "Austin"
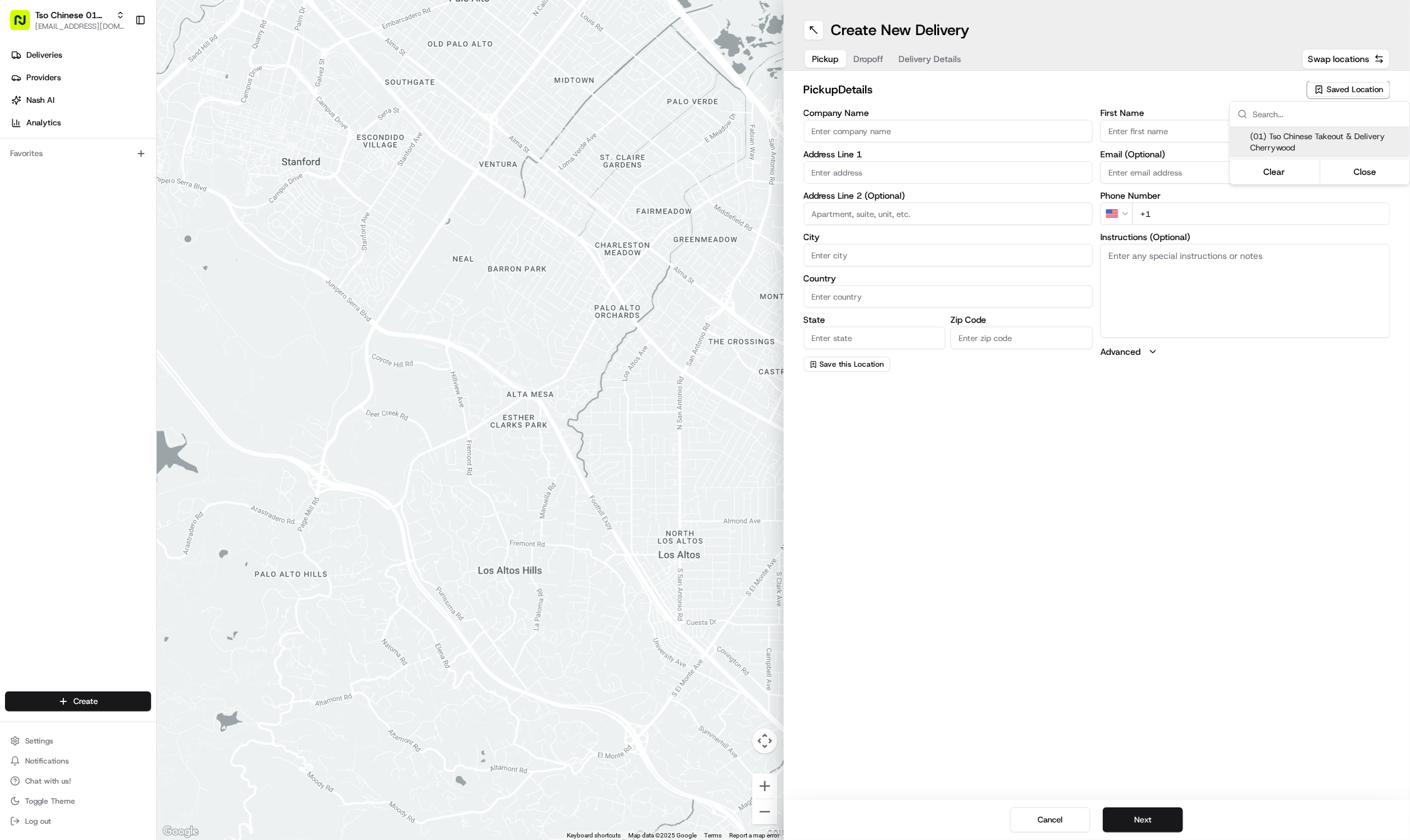
type input "US"
type input "[GEOGRAPHIC_DATA]"
type input "78722"
type input "Tso Chinese"
type input "Cherrywood Manager"
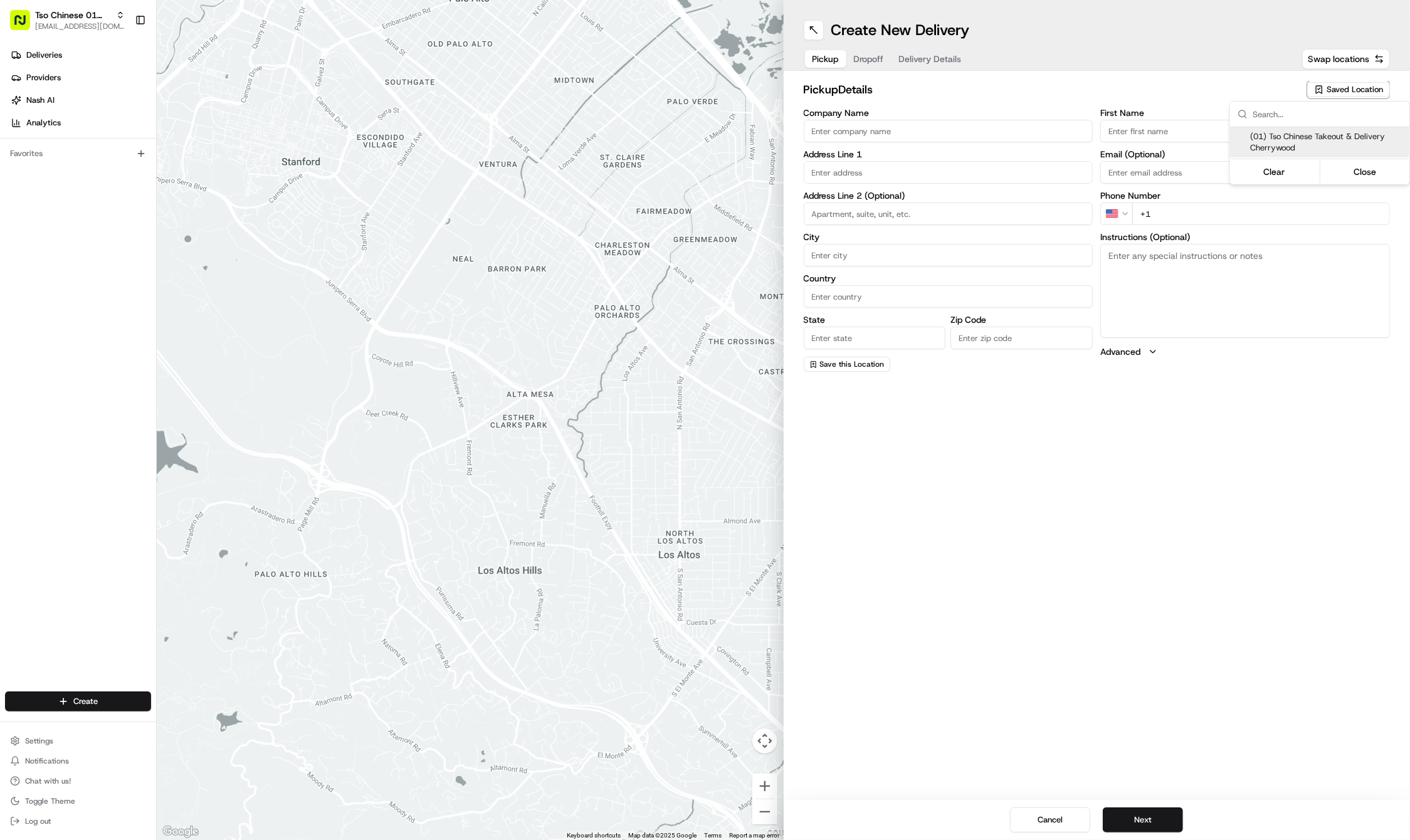
type input "[EMAIL_ADDRESS][DOMAIN_NAME]"
type input "[PHONE_NUMBER]"
type textarea "Submit a picture displaying address & food as Proof of Delivery. Envía una foto…"
type input "[STREET_ADDRESS]"
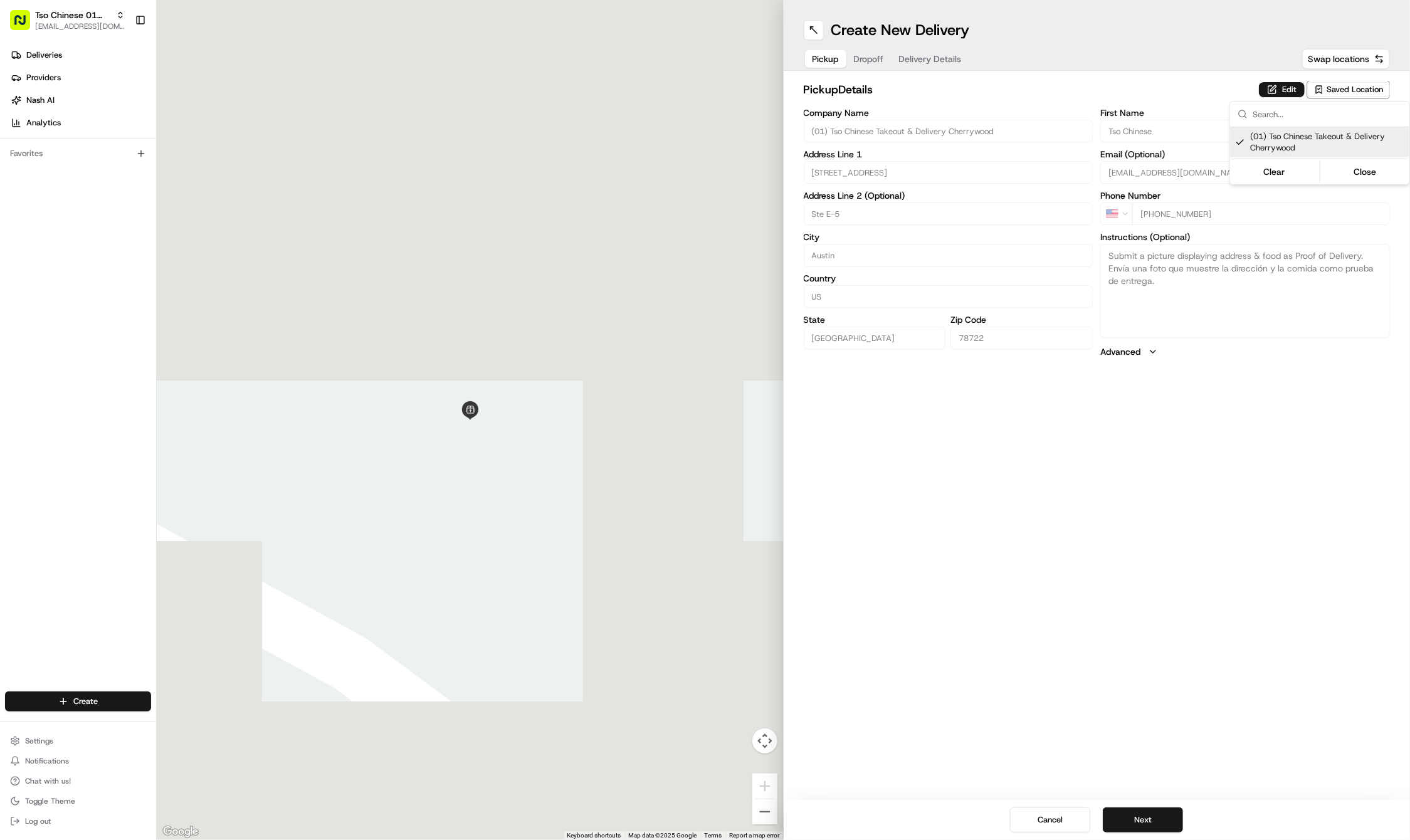
click at [1112, 595] on html "Tso Chinese 01 Cherrywood [EMAIL_ADDRESS][DOMAIN_NAME] Toggle Sidebar Deliverie…" at bounding box center [705, 420] width 1410 height 840
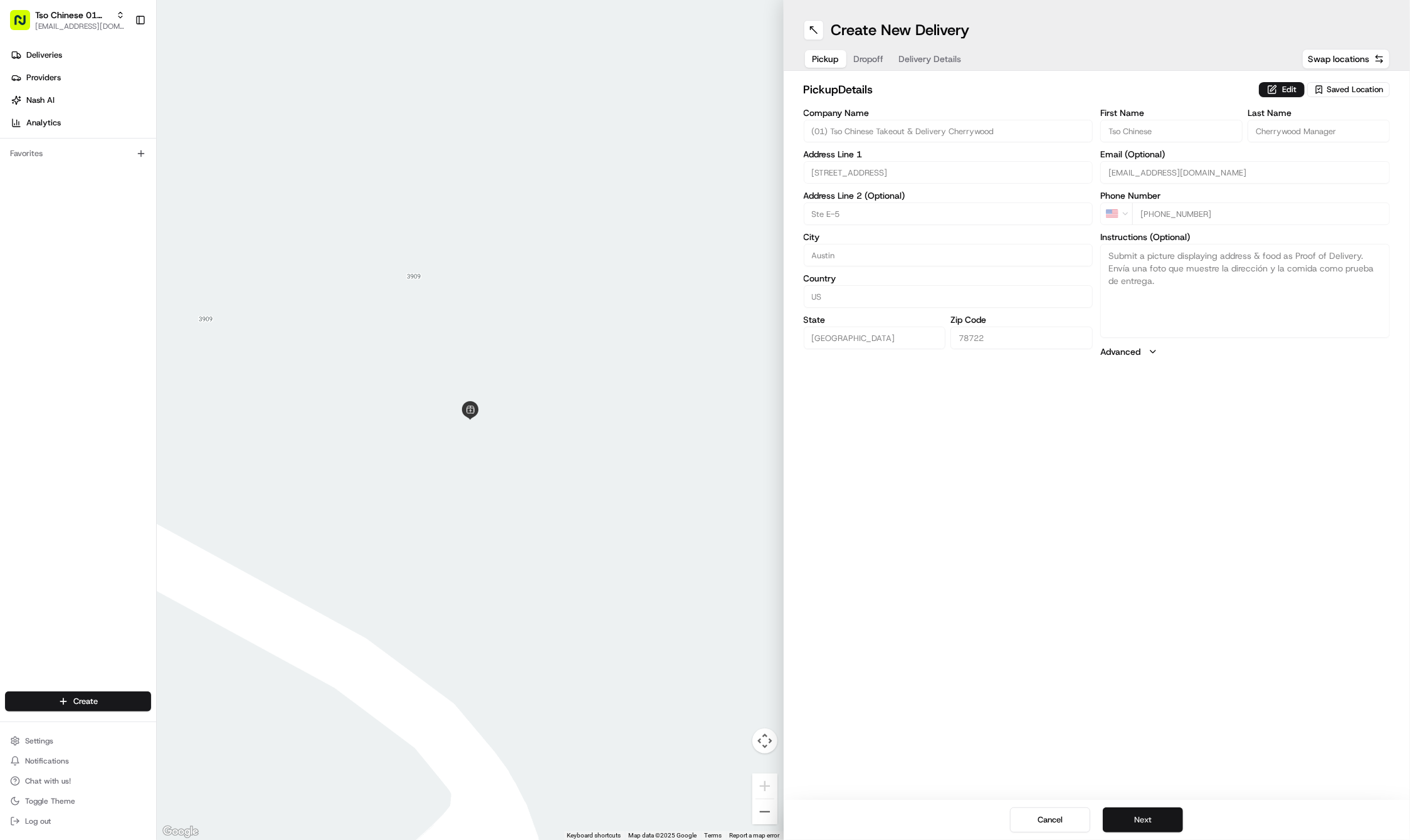
click at [1136, 813] on button "Next" at bounding box center [1142, 819] width 80 height 25
paste input "Taylor"
type input "Taylor"
paste input "Bock"
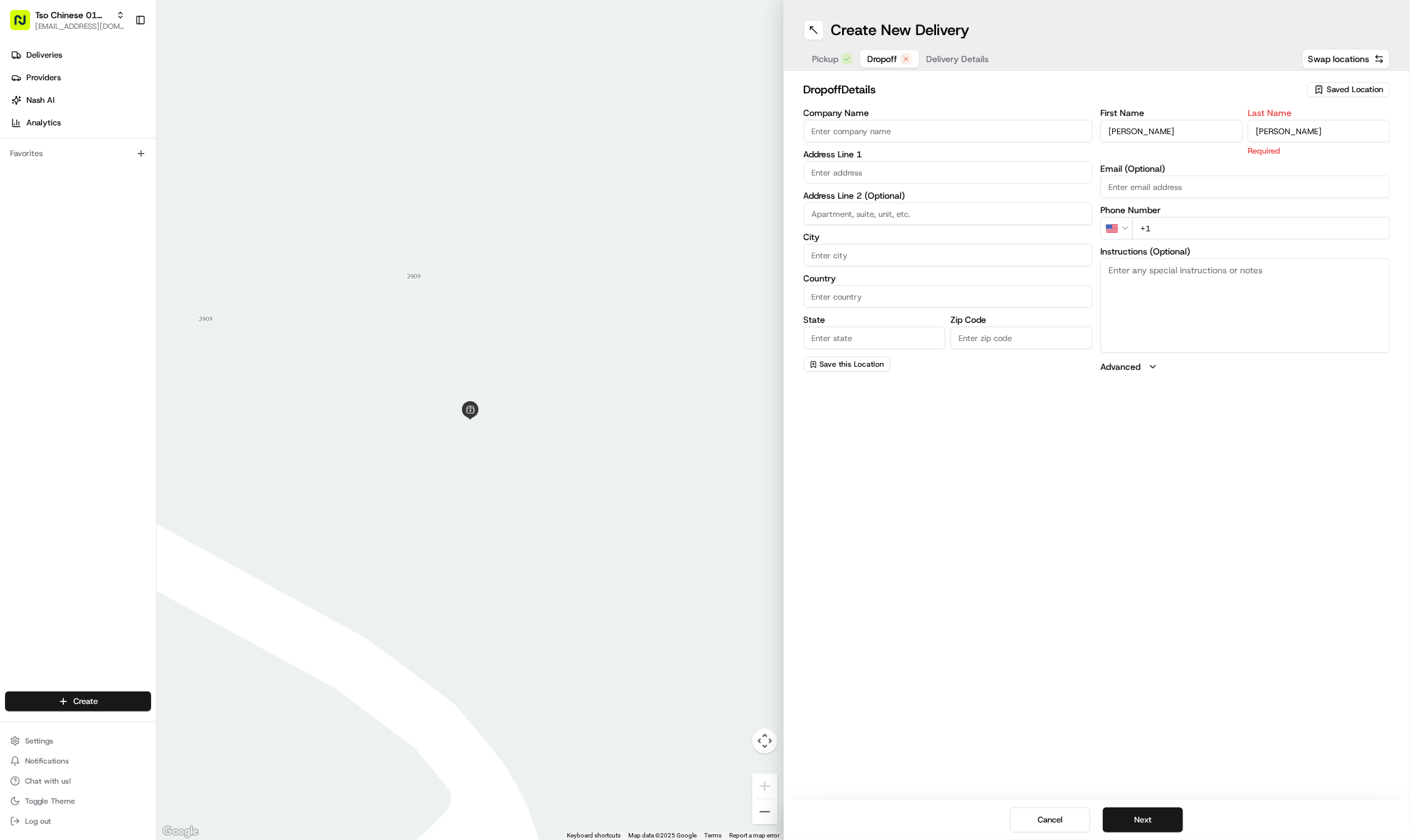
type input "Bock"
paste input "650 235 0747"
type input "+1 650 235 0747"
paste input "604 Deep Eddy Ave"
click at [854, 193] on div "604 Deep Eddy Avenue, Austin, TX" at bounding box center [948, 198] width 283 height 19
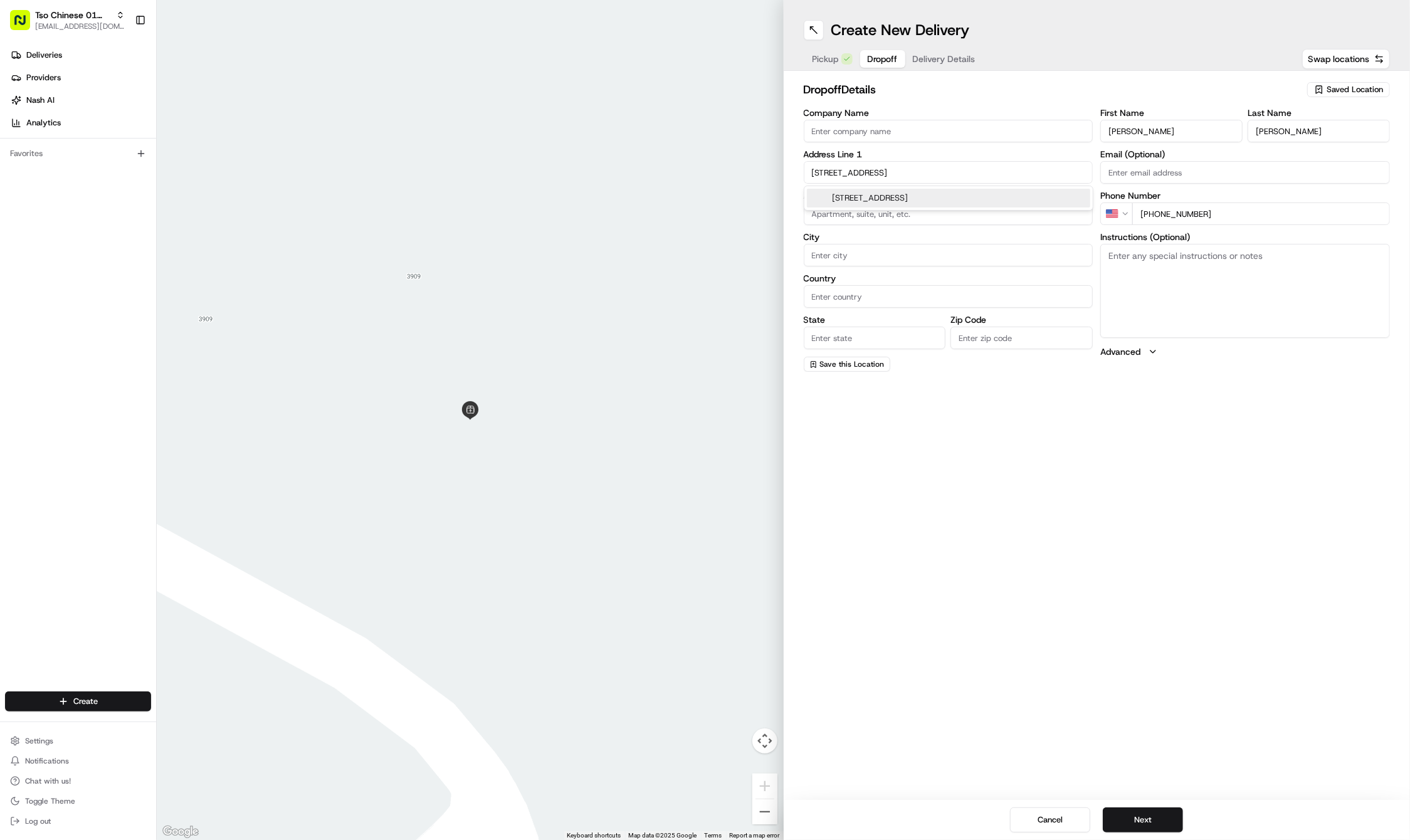
type input "604 Deep Eddy Ave, Austin, TX 78703, USA"
type input "Austin"
type input "[GEOGRAPHIC_DATA]"
type input "78703"
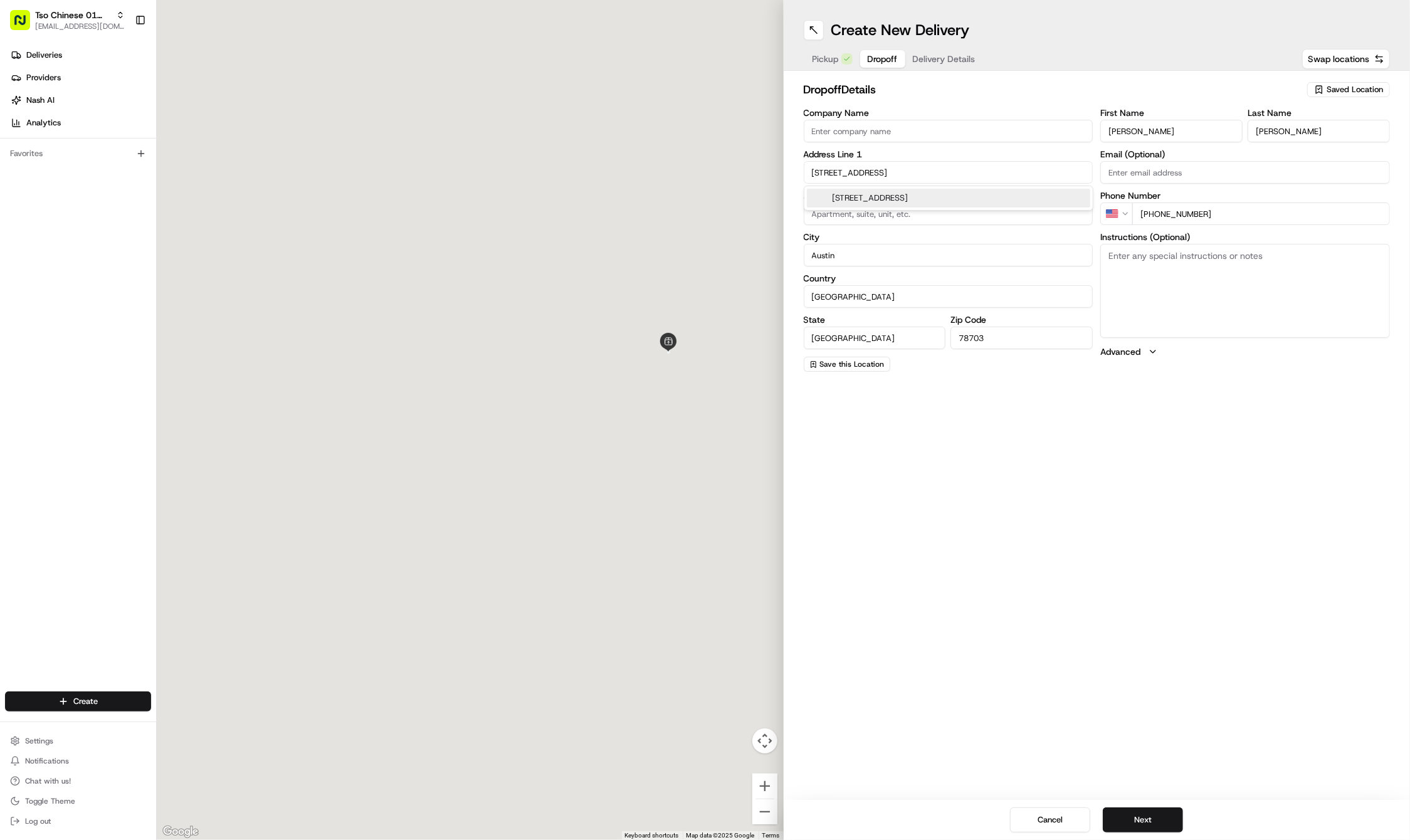
type input "604 Deep Eddy Avenue"
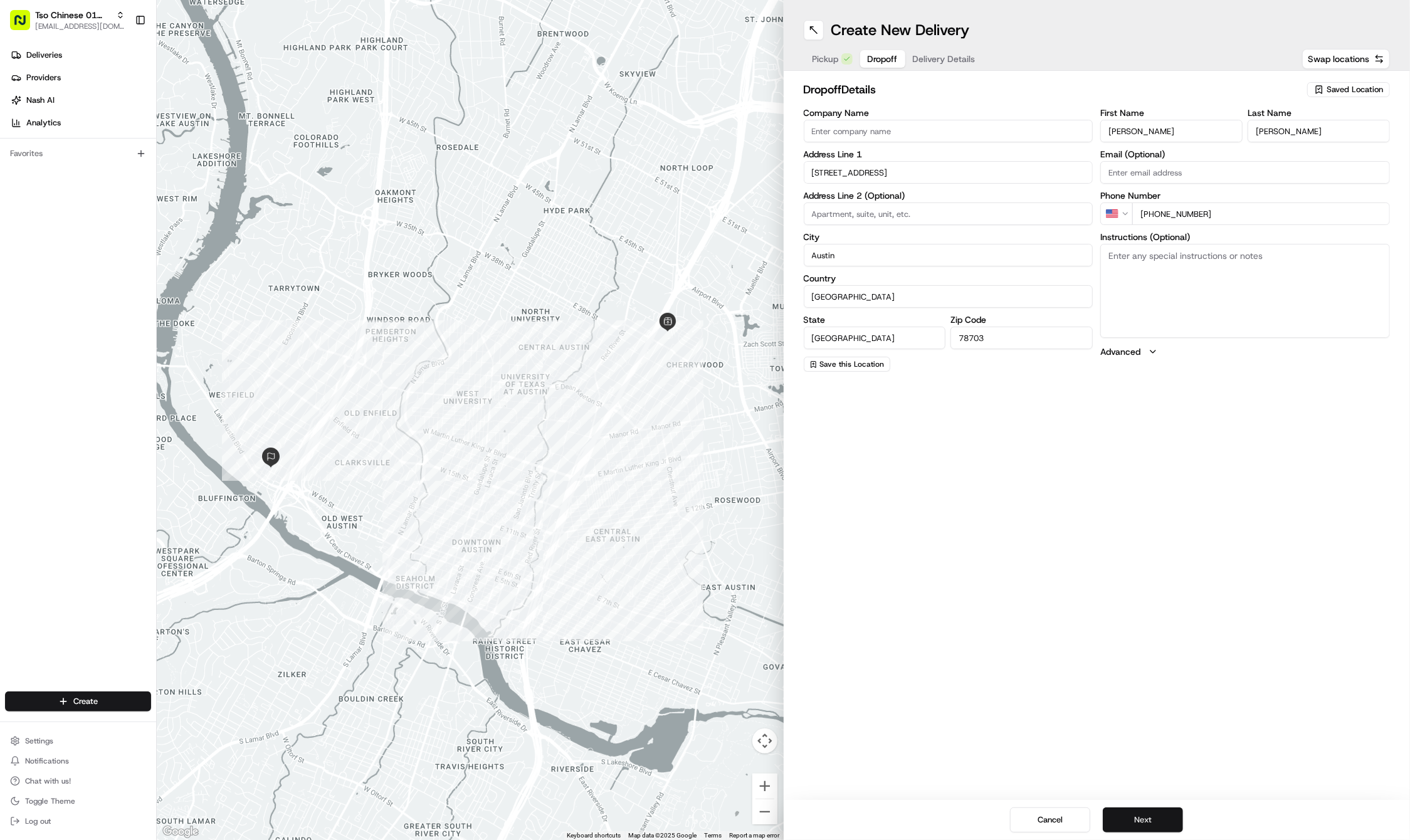
click at [1154, 828] on button "Next" at bounding box center [1142, 819] width 80 height 25
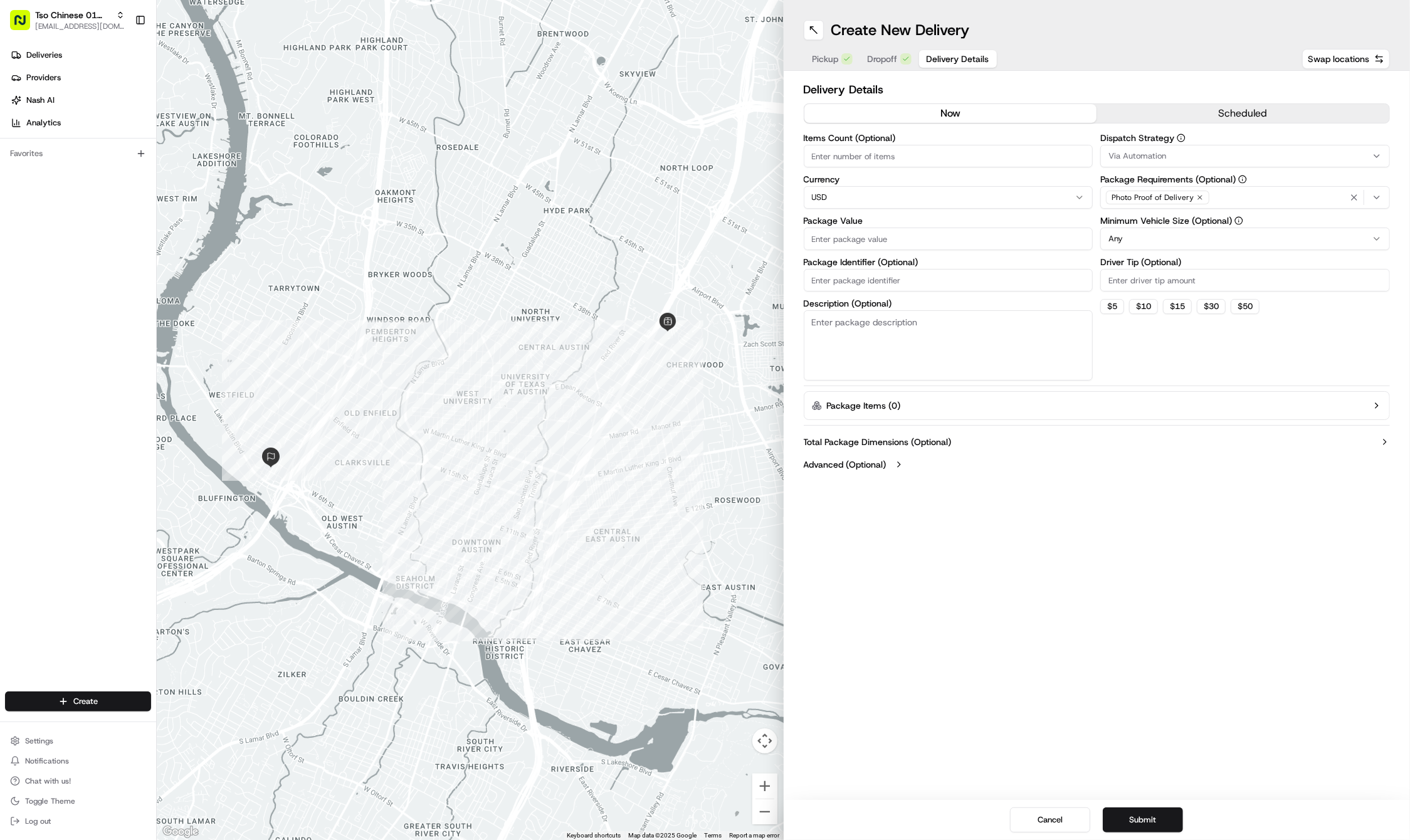
click at [875, 271] on input "Package Identifier (Optional)" at bounding box center [948, 280] width 290 height 23
paste input "1KDLT15"
type input "1KDLT15"
click at [857, 241] on input "Package Value" at bounding box center [948, 238] width 290 height 23
type input "29.82"
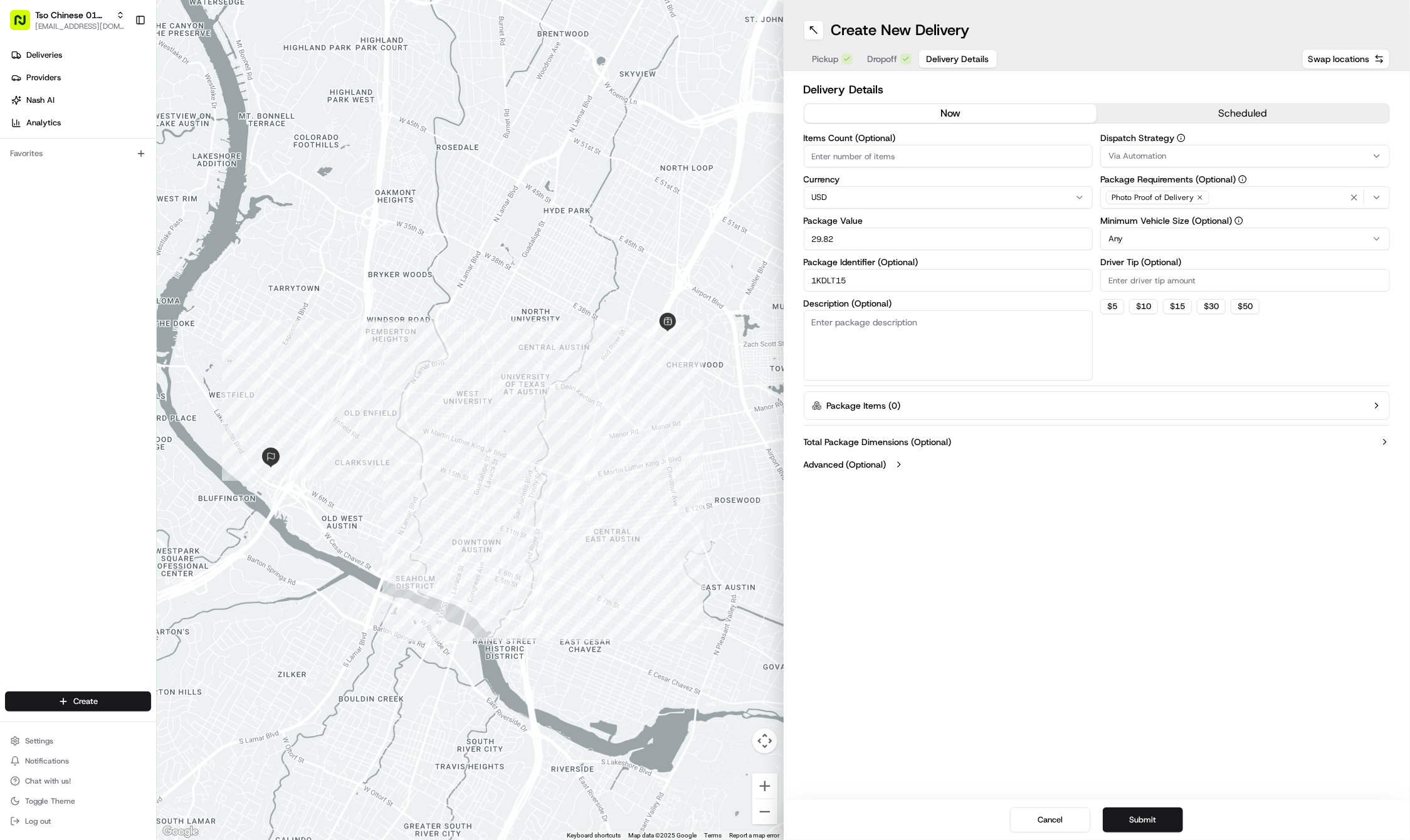
click at [1201, 198] on icon "button" at bounding box center [1200, 198] width 8 height 8
click at [1201, 198] on div "Select requirements" at bounding box center [1244, 198] width 283 height 11
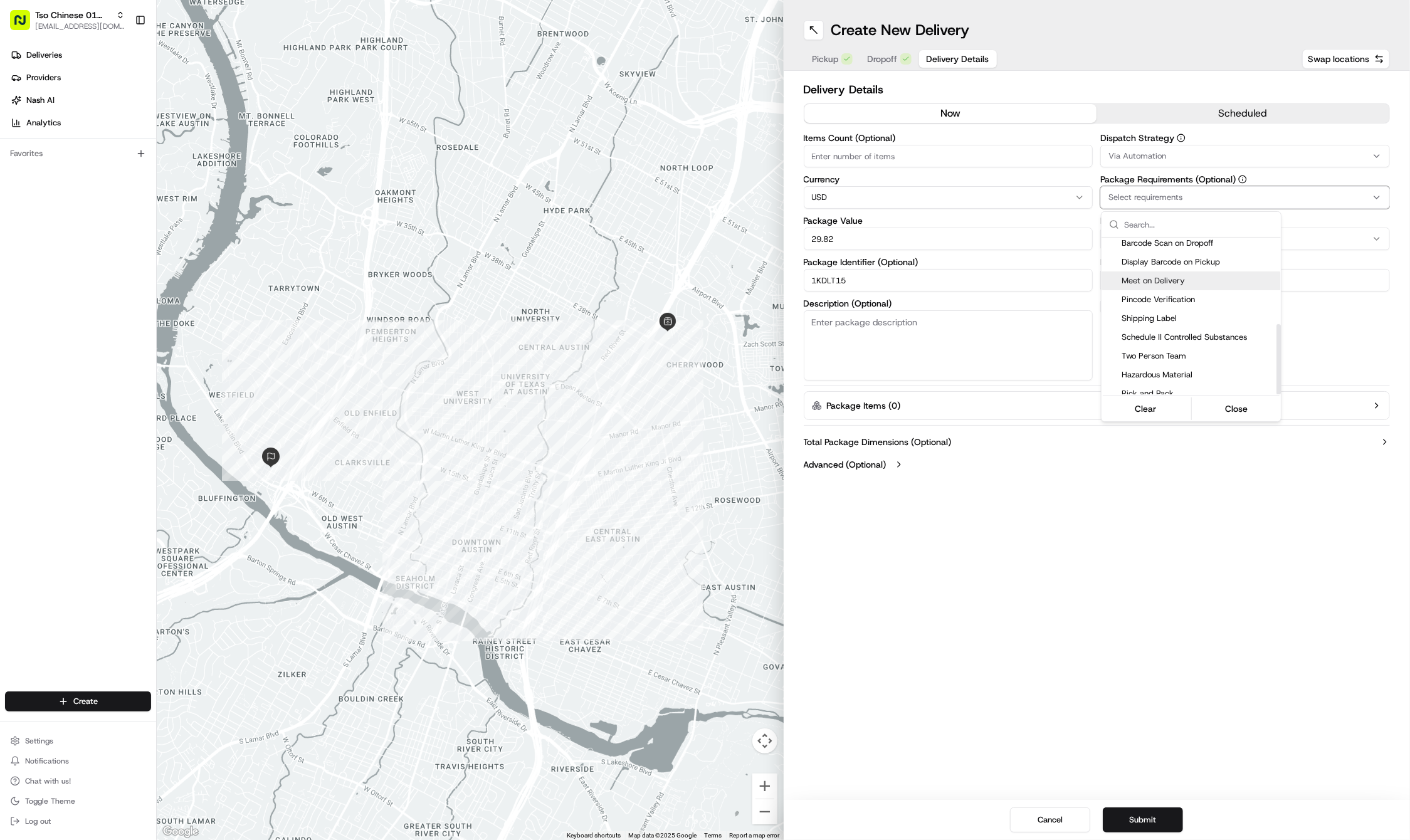
click at [1185, 276] on span "Meet on Delivery" at bounding box center [1198, 281] width 154 height 11
click at [1137, 637] on html "Tso Chinese 01 Cherrywood haran@tsochinese.com Toggle Sidebar Deliveries Provid…" at bounding box center [705, 420] width 1410 height 840
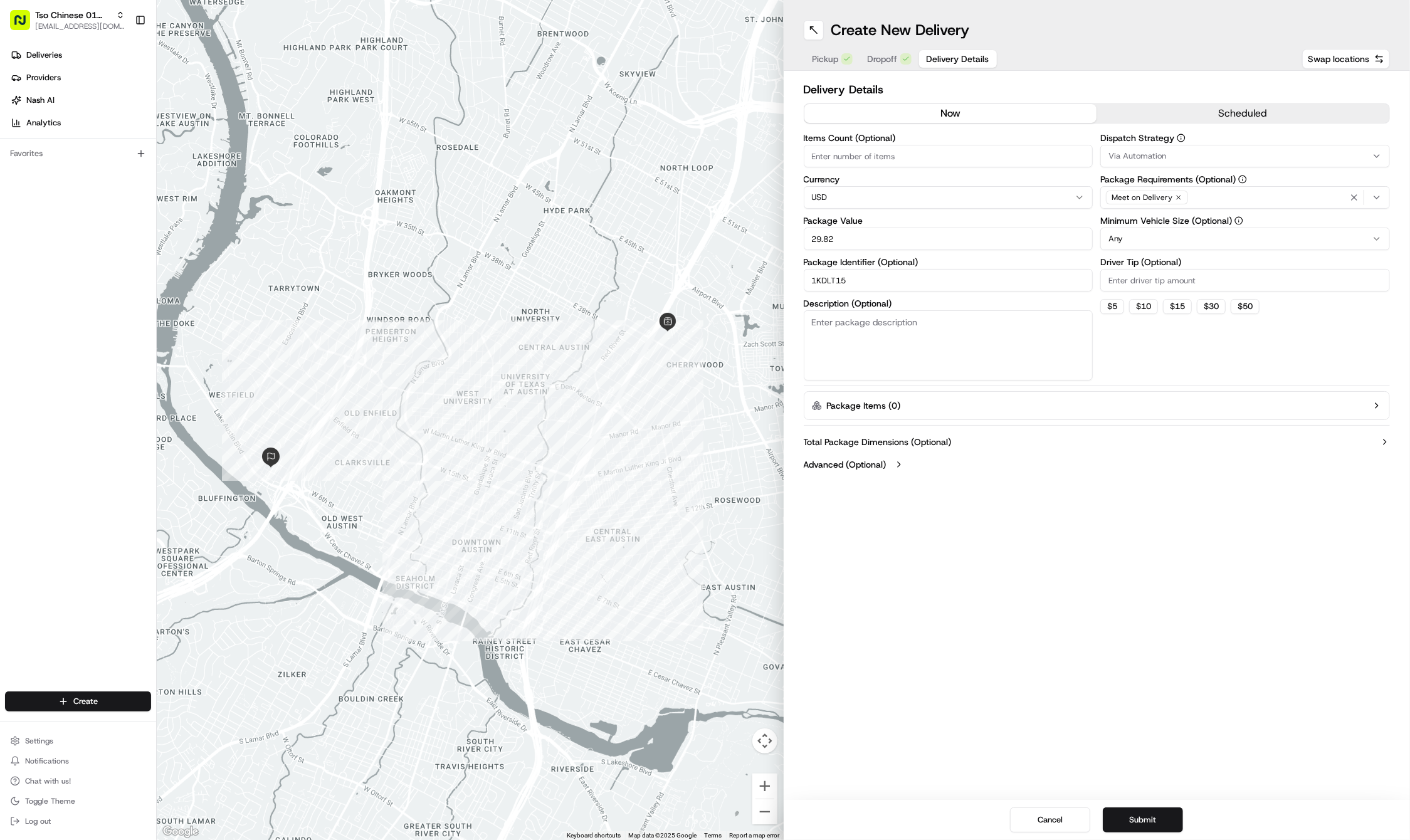
click at [1149, 272] on input "Driver Tip (Optional)" at bounding box center [1245, 280] width 290 height 23
type input "2"
click at [1141, 156] on span "Via Automation" at bounding box center [1137, 156] width 58 height 11
click at [1144, 221] on span "Tso Cherrywood Strategy" at bounding box center [1198, 224] width 154 height 11
click at [1151, 497] on html "Tso Chinese 01 Cherrywood haran@tsochinese.com Toggle Sidebar Deliveries Provid…" at bounding box center [705, 420] width 1410 height 840
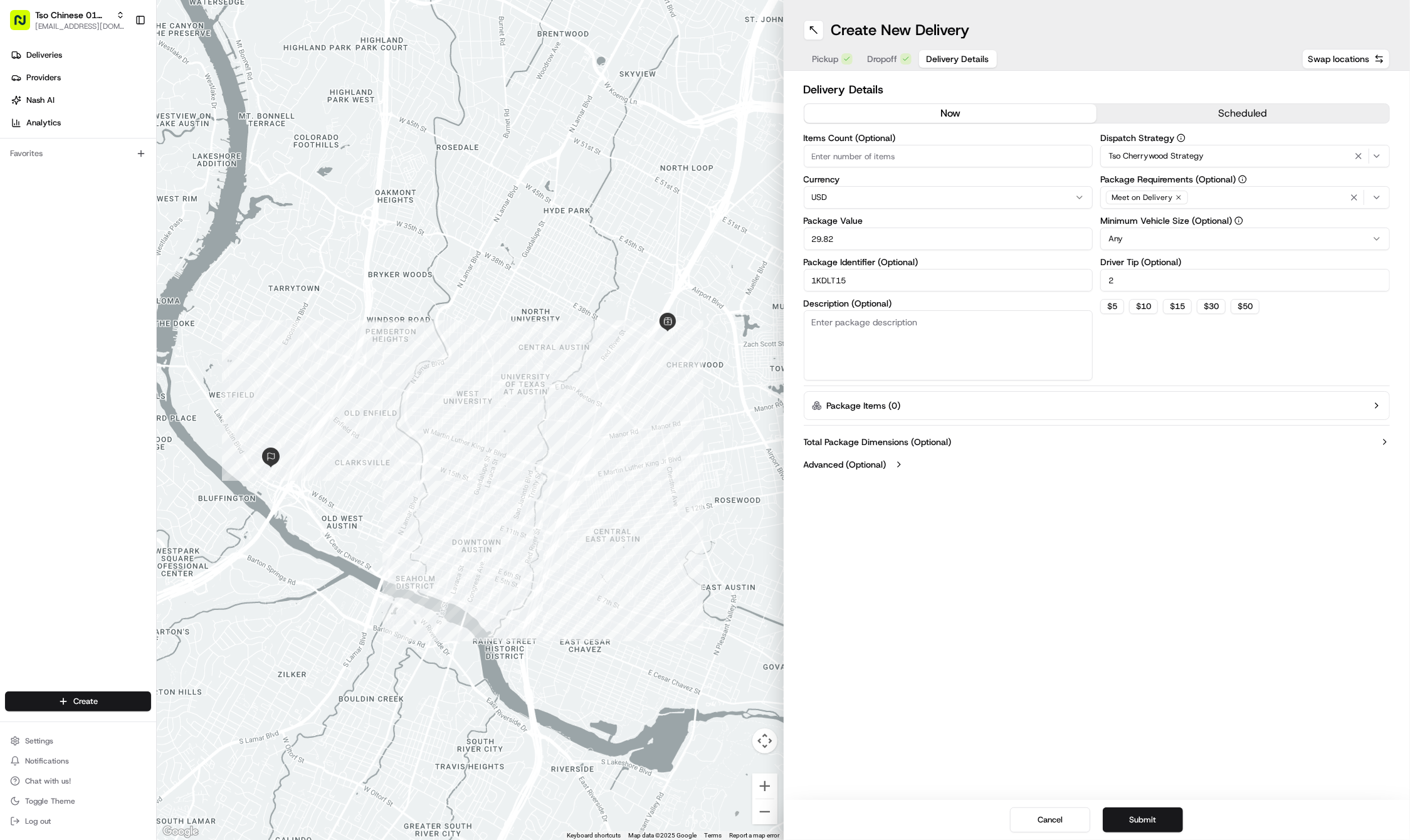
click at [1103, 616] on div "Create New Delivery Pickup Dropoff Delivery Details Swap locations Delivery Det…" at bounding box center [1097, 420] width 626 height 840
click at [1160, 814] on button "Submit" at bounding box center [1142, 819] width 80 height 25
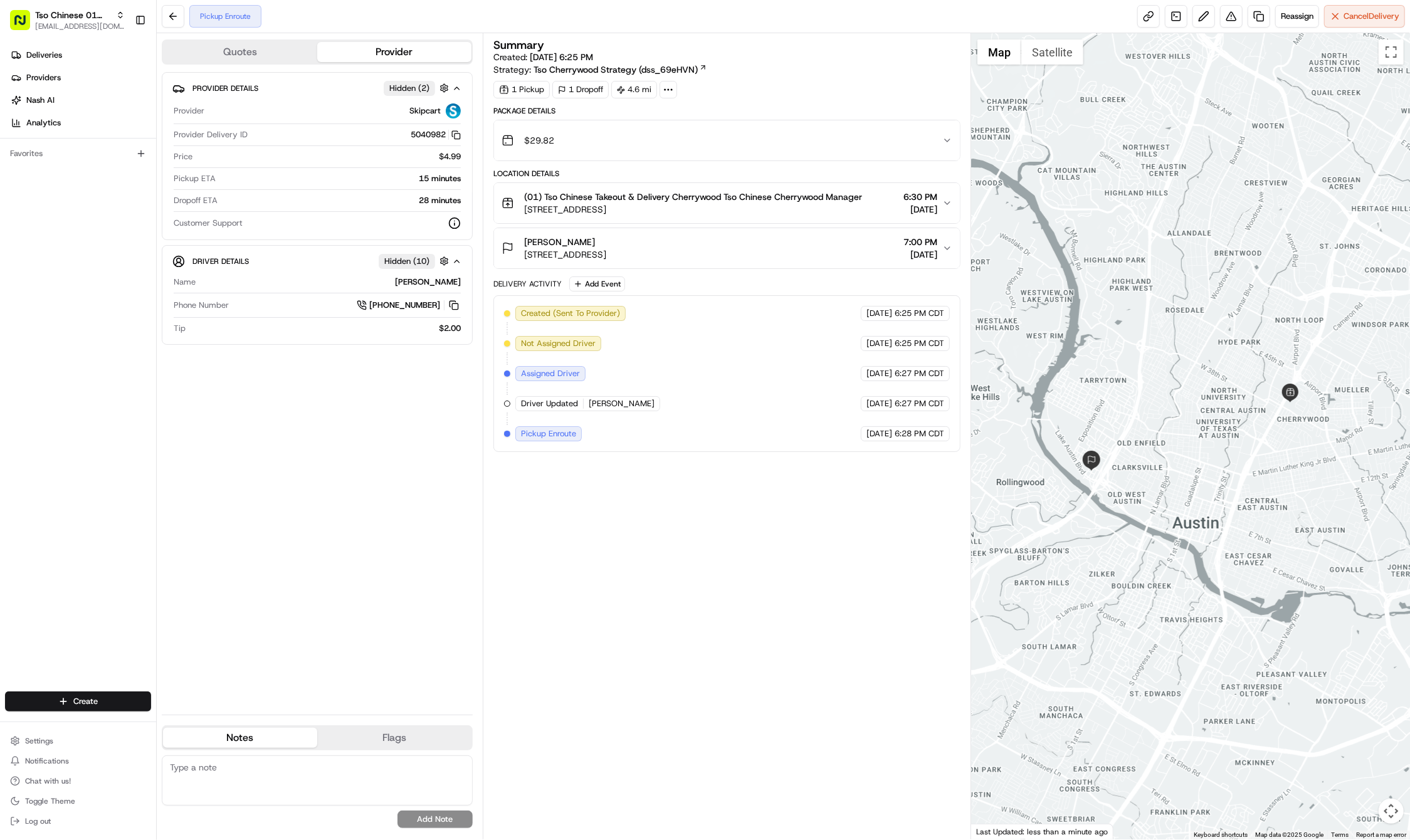
click at [169, 626] on div "Provider Details Hidden ( 2 ) Provider Skipcart Provider Delivery ID 5040982 Co…" at bounding box center [317, 388] width 311 height 632
click at [133, 655] on div "Deliveries Providers [PERSON_NAME] Analytics Favorites" at bounding box center [78, 369] width 156 height 658
click at [112, 709] on html "Tso Chinese 01 Cherrywood haran@tsochinese.com Toggle Sidebar Deliveries Provid…" at bounding box center [705, 420] width 1410 height 840
click at [213, 726] on link "Delivery" at bounding box center [227, 725] width 140 height 23
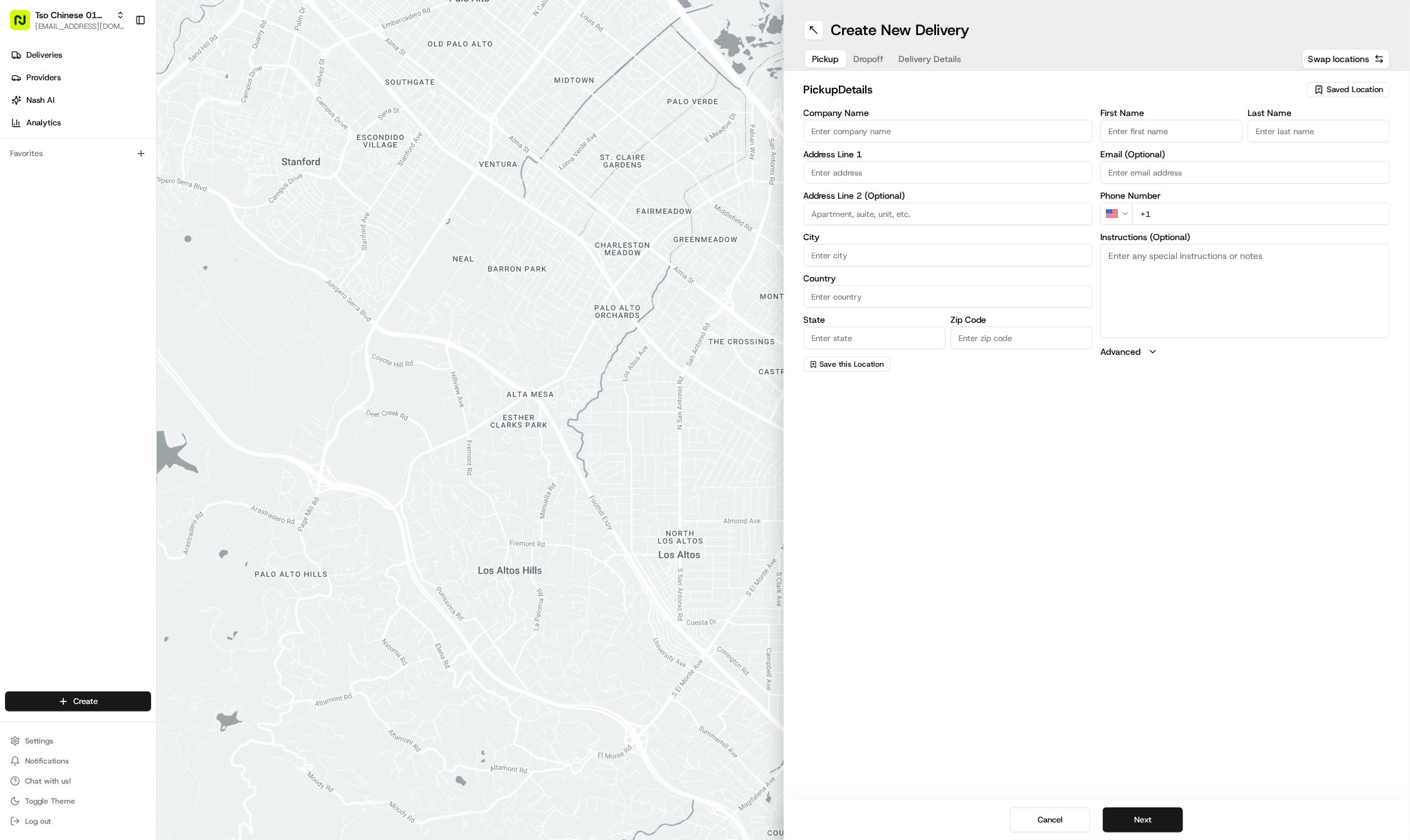
click at [1347, 86] on span "Saved Location" at bounding box center [1355, 90] width 57 height 11
click at [1297, 135] on span "(01) Tso Chinese Takeout & Delivery Cherrywood" at bounding box center [1327, 142] width 154 height 23
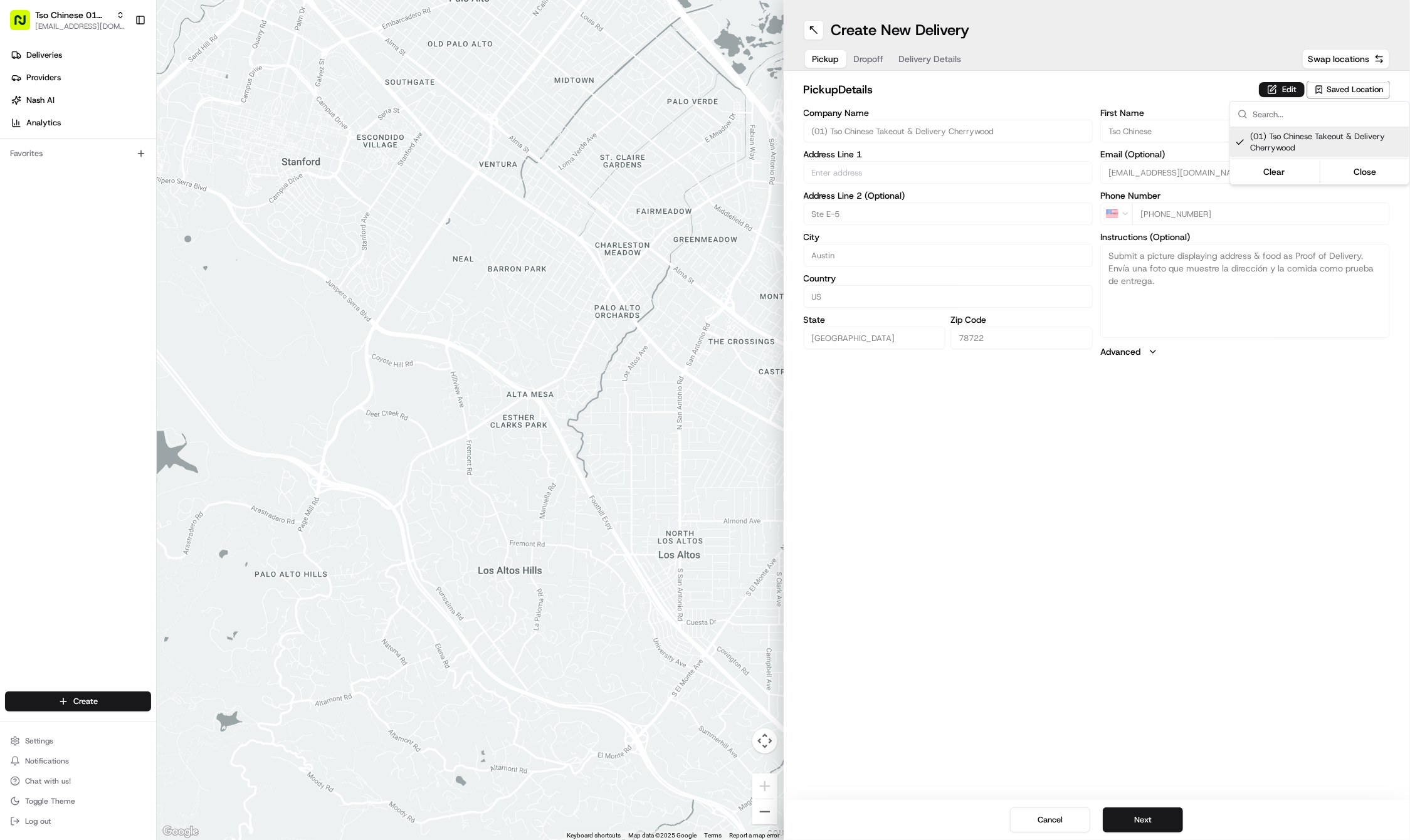
type input "(01) Tso Chinese Takeout & Delivery Cherrywood"
type input "Ste E-5"
type input "Austin"
type input "US"
type input "[GEOGRAPHIC_DATA]"
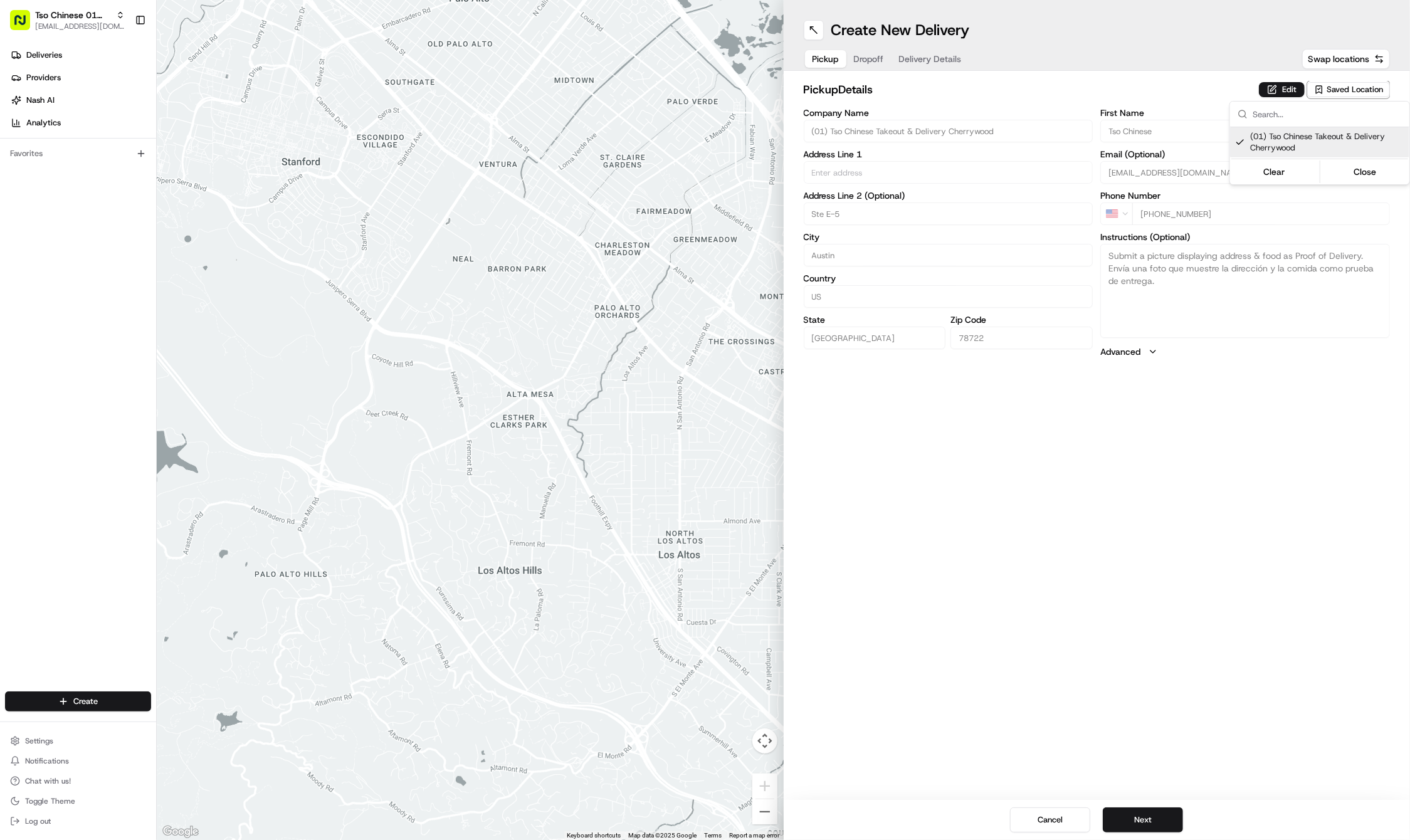
type input "78722"
type input "Tso Chinese"
type input "Cherrywood Manager"
type input "[EMAIL_ADDRESS][DOMAIN_NAME]"
type input "[PHONE_NUMBER]"
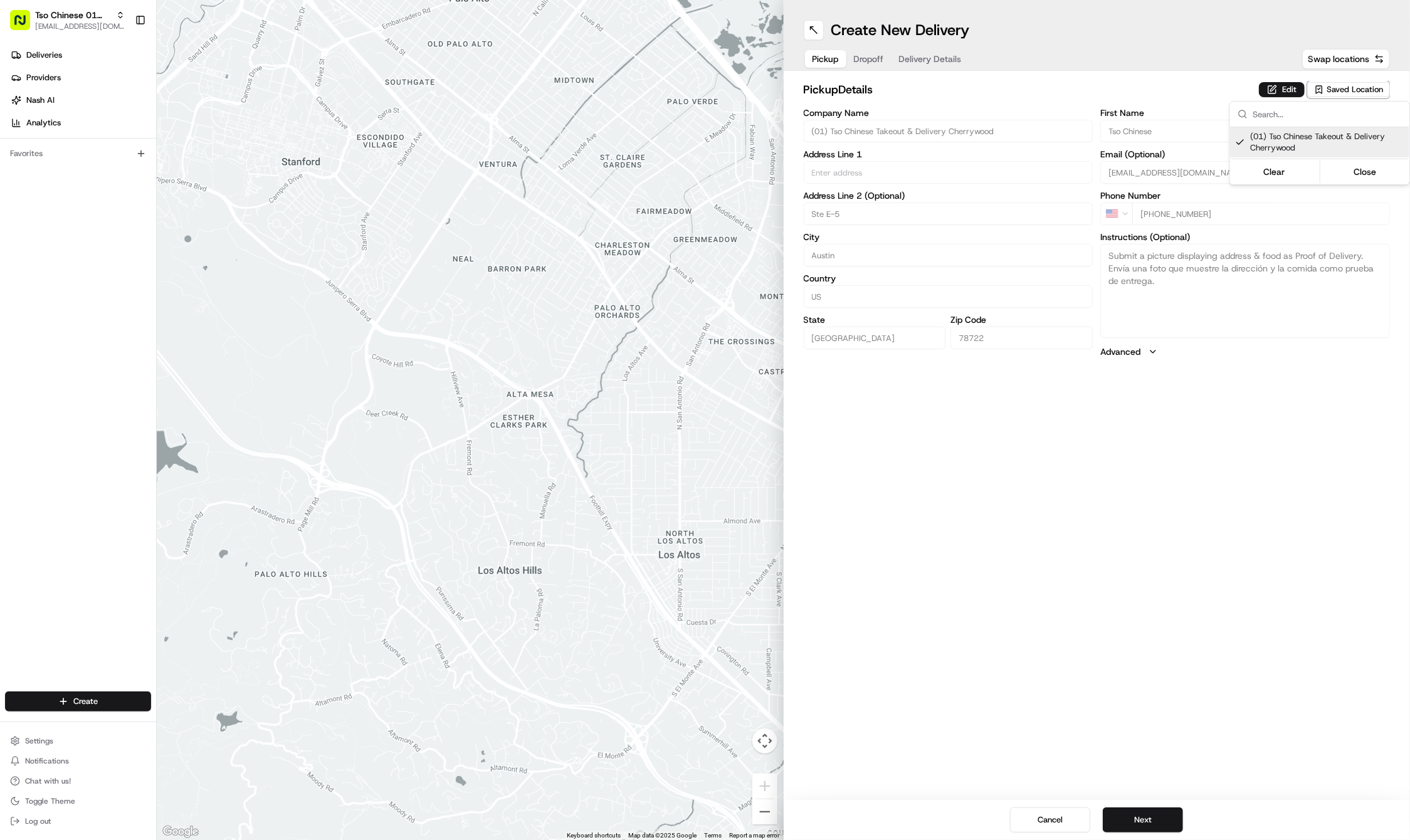
type textarea "Submit a picture displaying address & food as Proof of Delivery. Envía una foto…"
type input "[STREET_ADDRESS]"
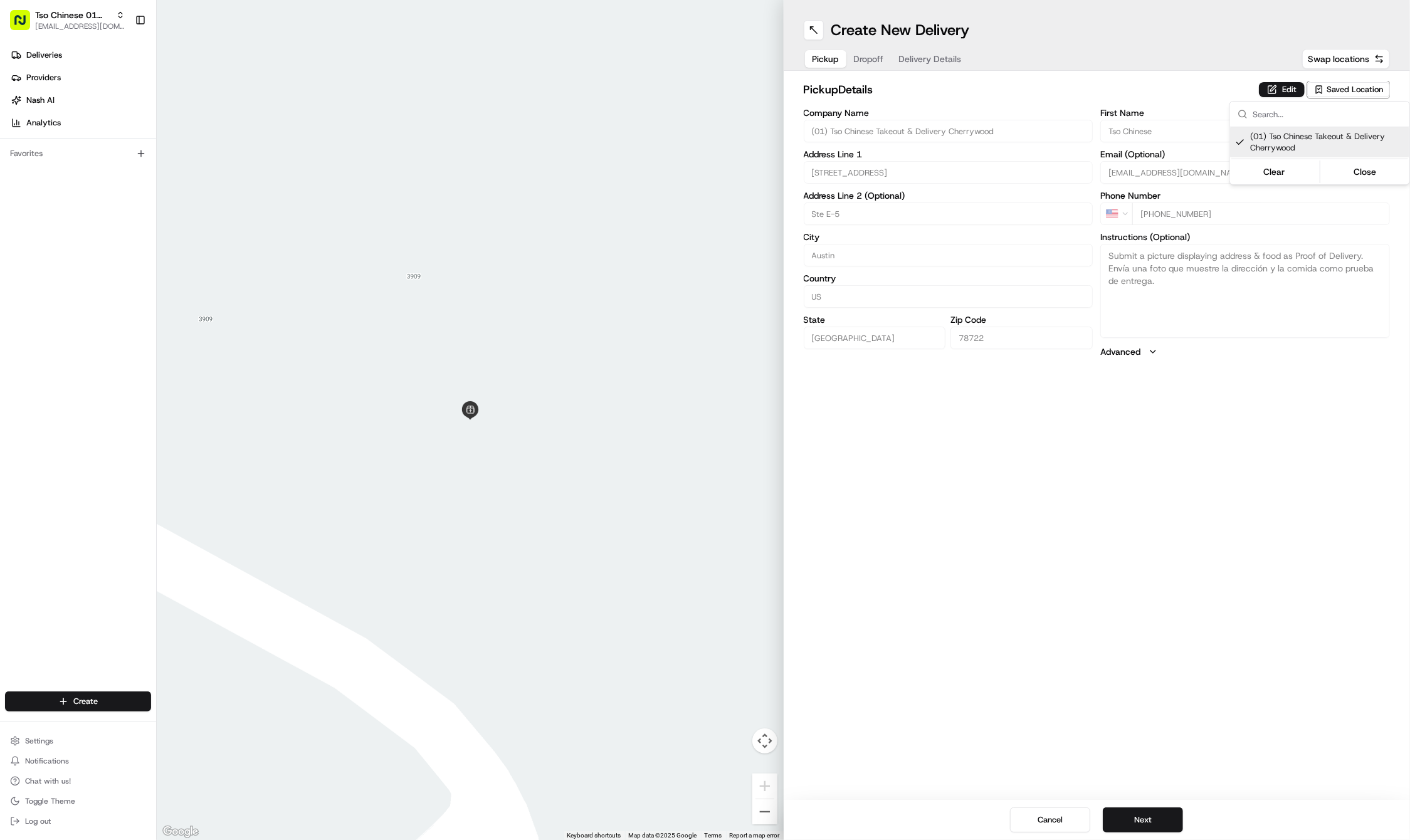
click at [1089, 670] on html "Tso Chinese 01 Cherrywood [EMAIL_ADDRESS][DOMAIN_NAME] Toggle Sidebar Deliverie…" at bounding box center [705, 420] width 1410 height 840
click at [1125, 813] on button "Next" at bounding box center [1142, 819] width 80 height 25
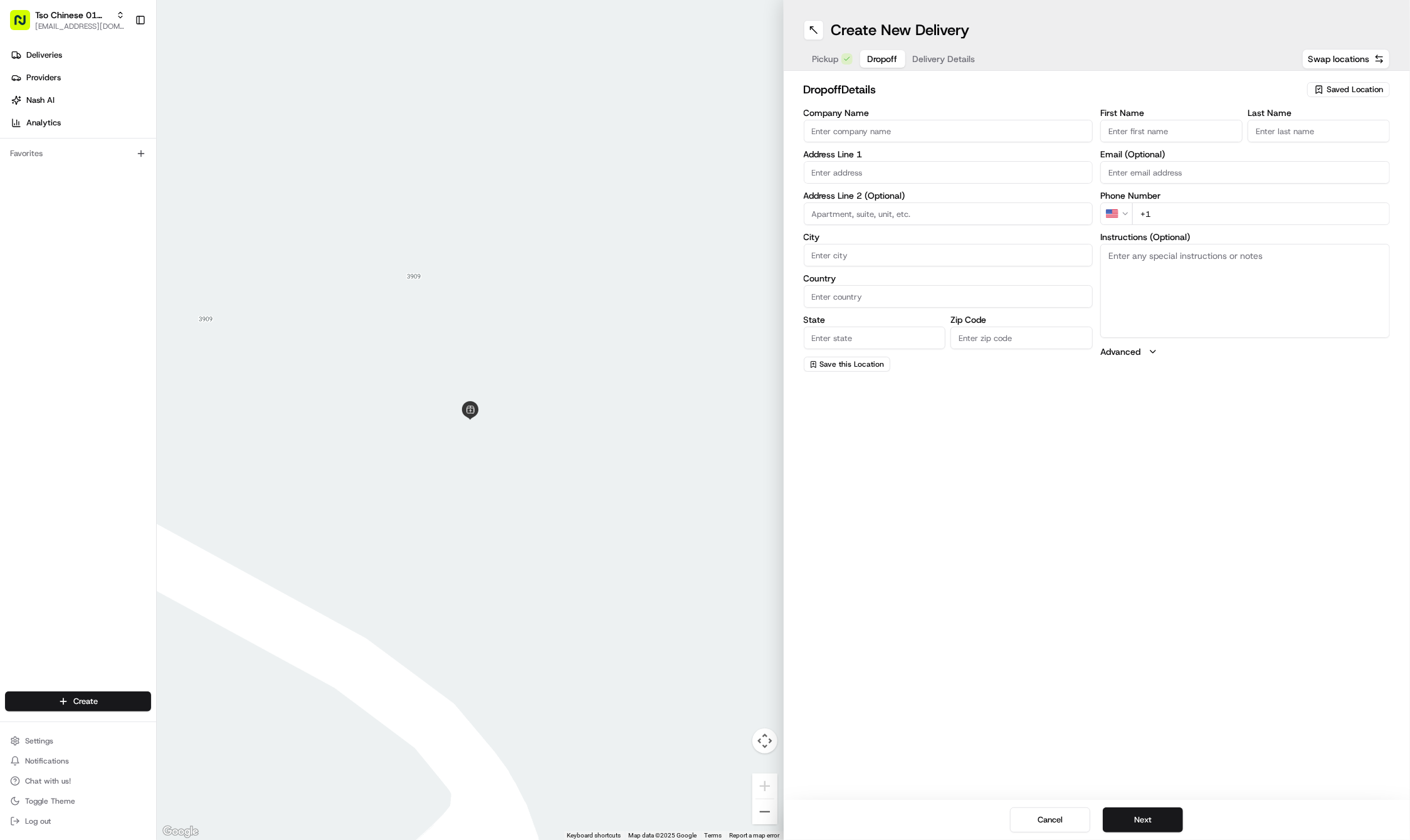
paste input "John"
type input "John"
paste input "Wright"
type input "Wright"
click at [1191, 214] on div "Phone Number US +1" at bounding box center [1245, 222] width 290 height 34
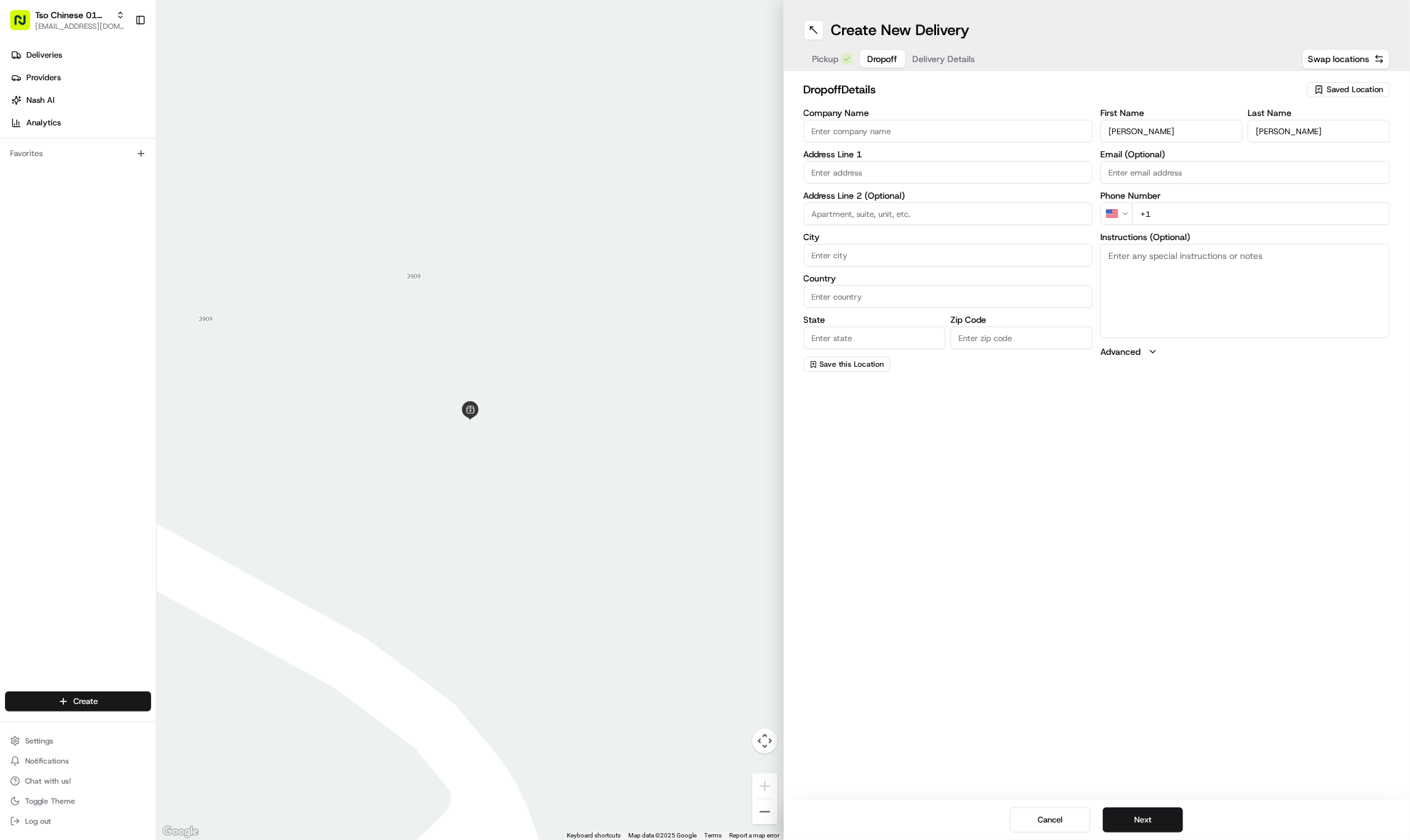
click at [1191, 214] on input "+1" at bounding box center [1260, 214] width 257 height 23
click at [1169, 214] on input "+1" at bounding box center [1260, 214] width 257 height 23
paste input "510 593 6365"
type input "+1 510 593 6365"
paste input "700 E 41st St"
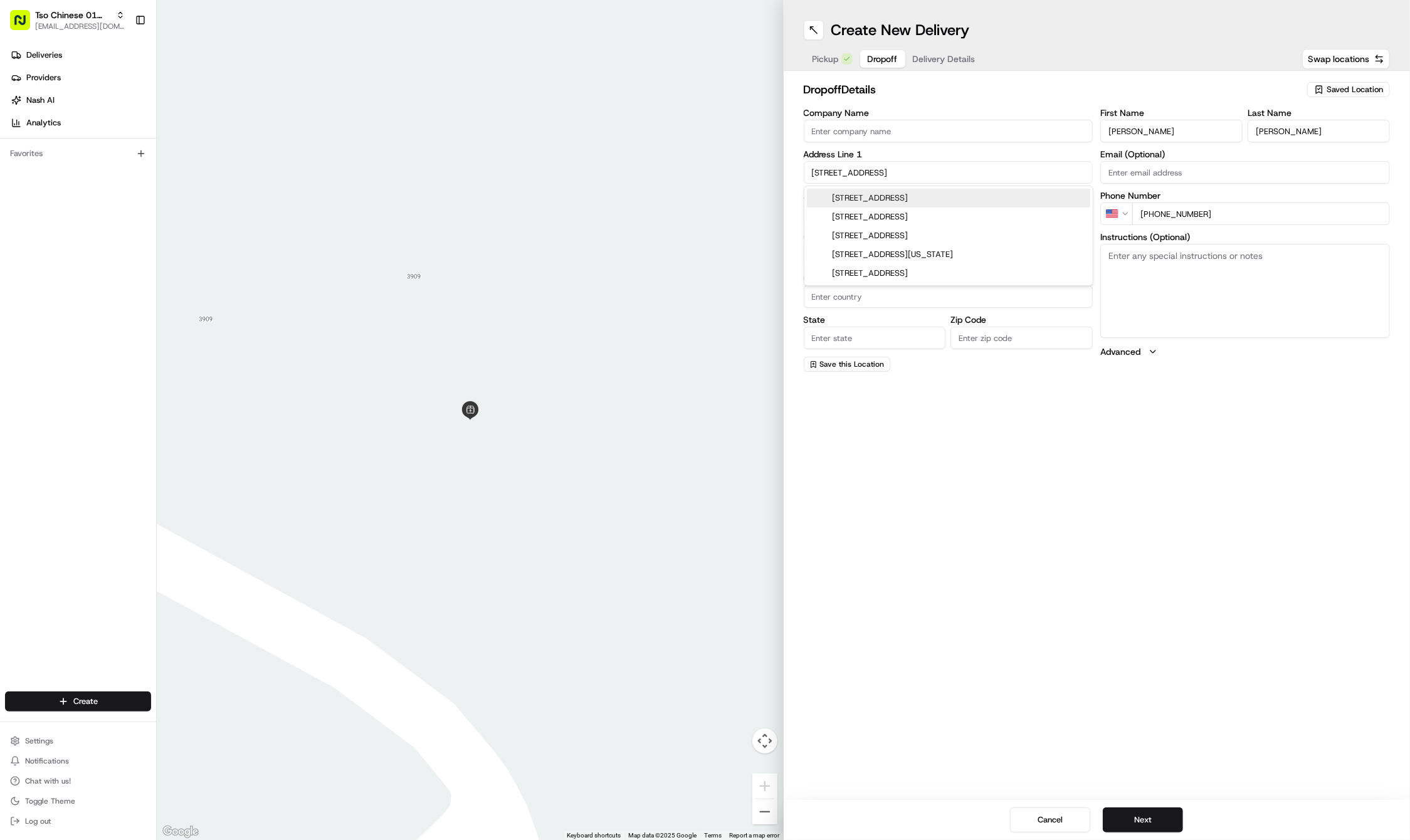
click at [892, 197] on div "700 East 41st Street, Austin, TX" at bounding box center [948, 198] width 283 height 19
type input "700 E 41st St, Austin, TX 78751, USA"
type input "Austin"
type input "[GEOGRAPHIC_DATA]"
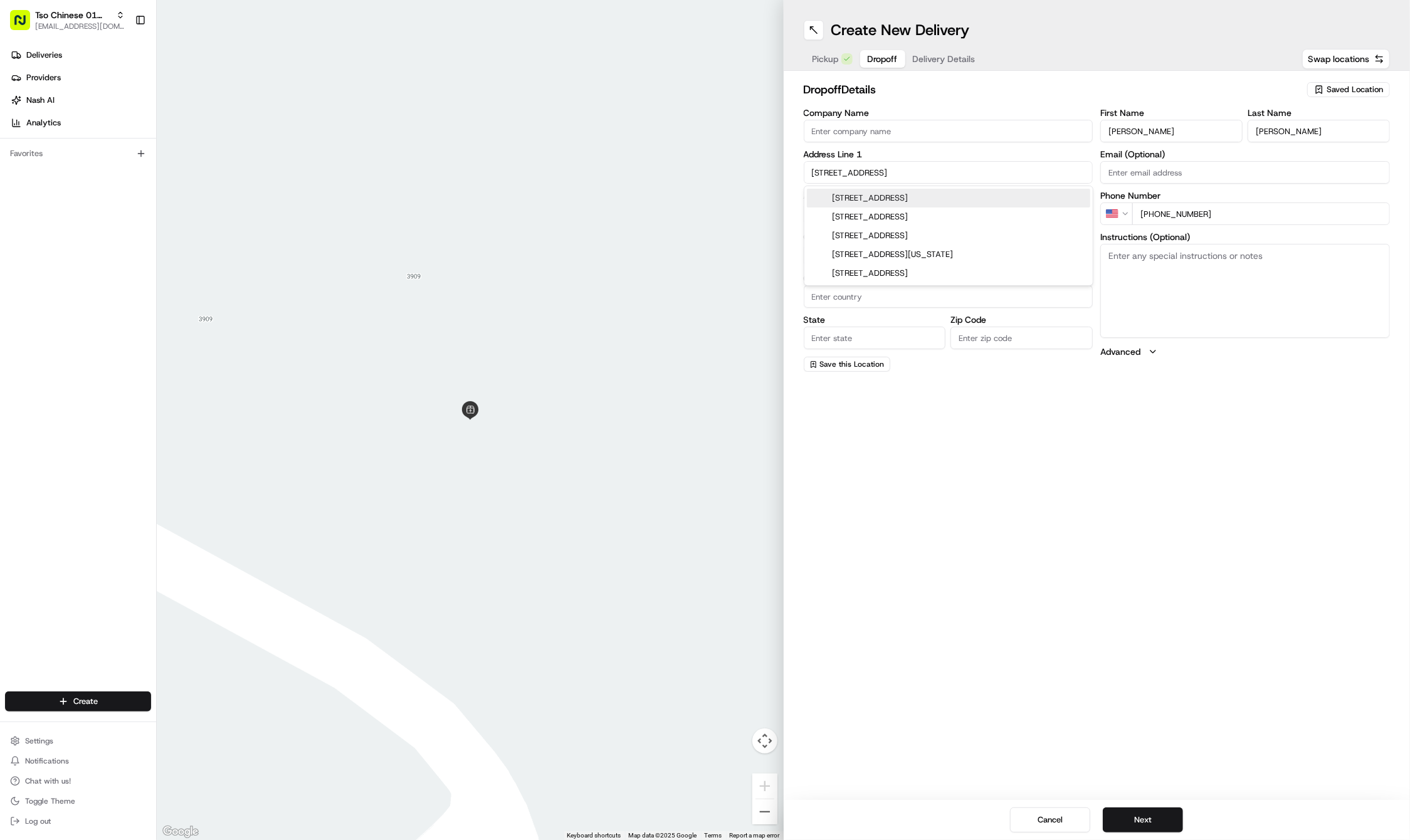
type input "78751"
type input "700 East 41st Street"
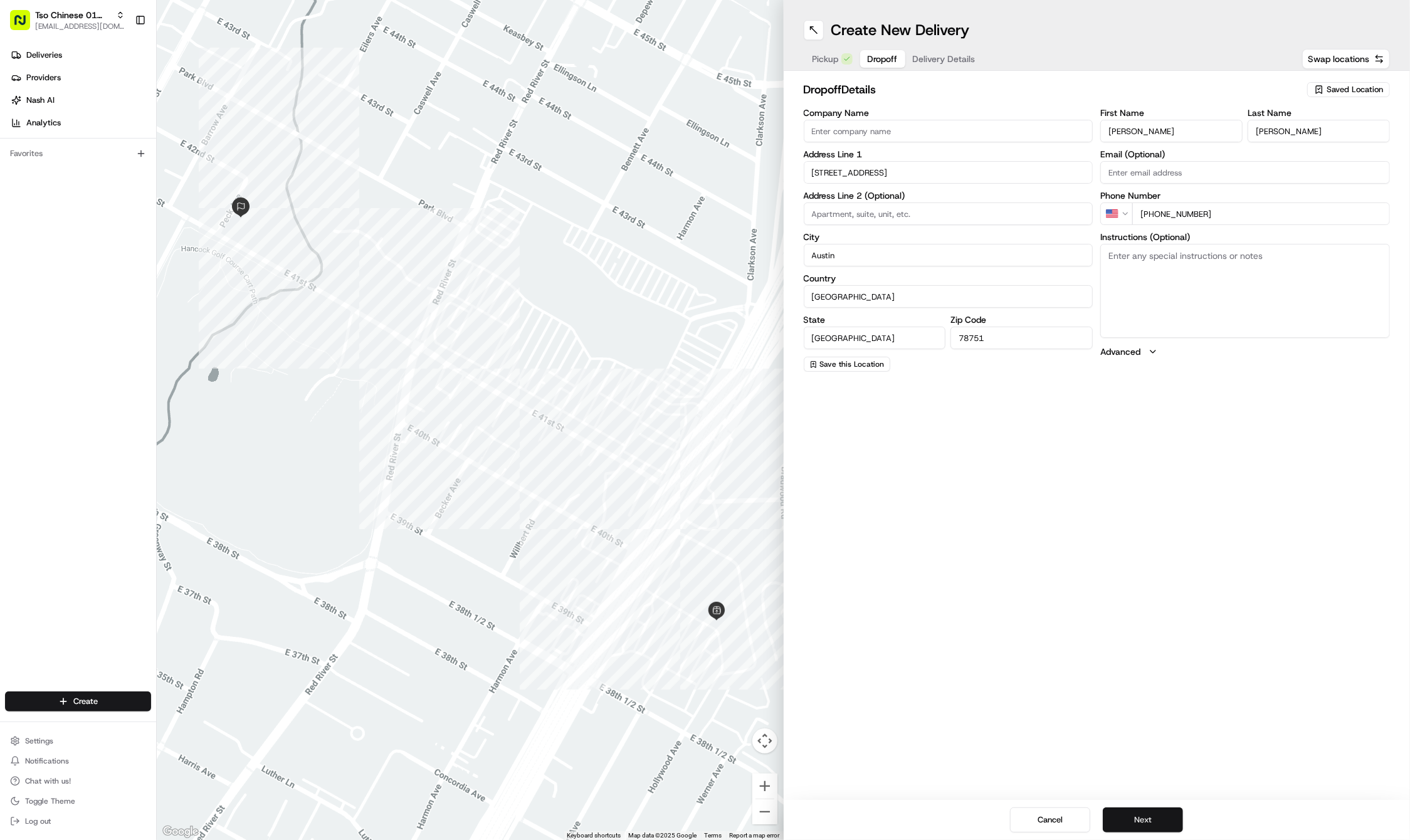
click at [1158, 815] on button "Next" at bounding box center [1142, 819] width 80 height 25
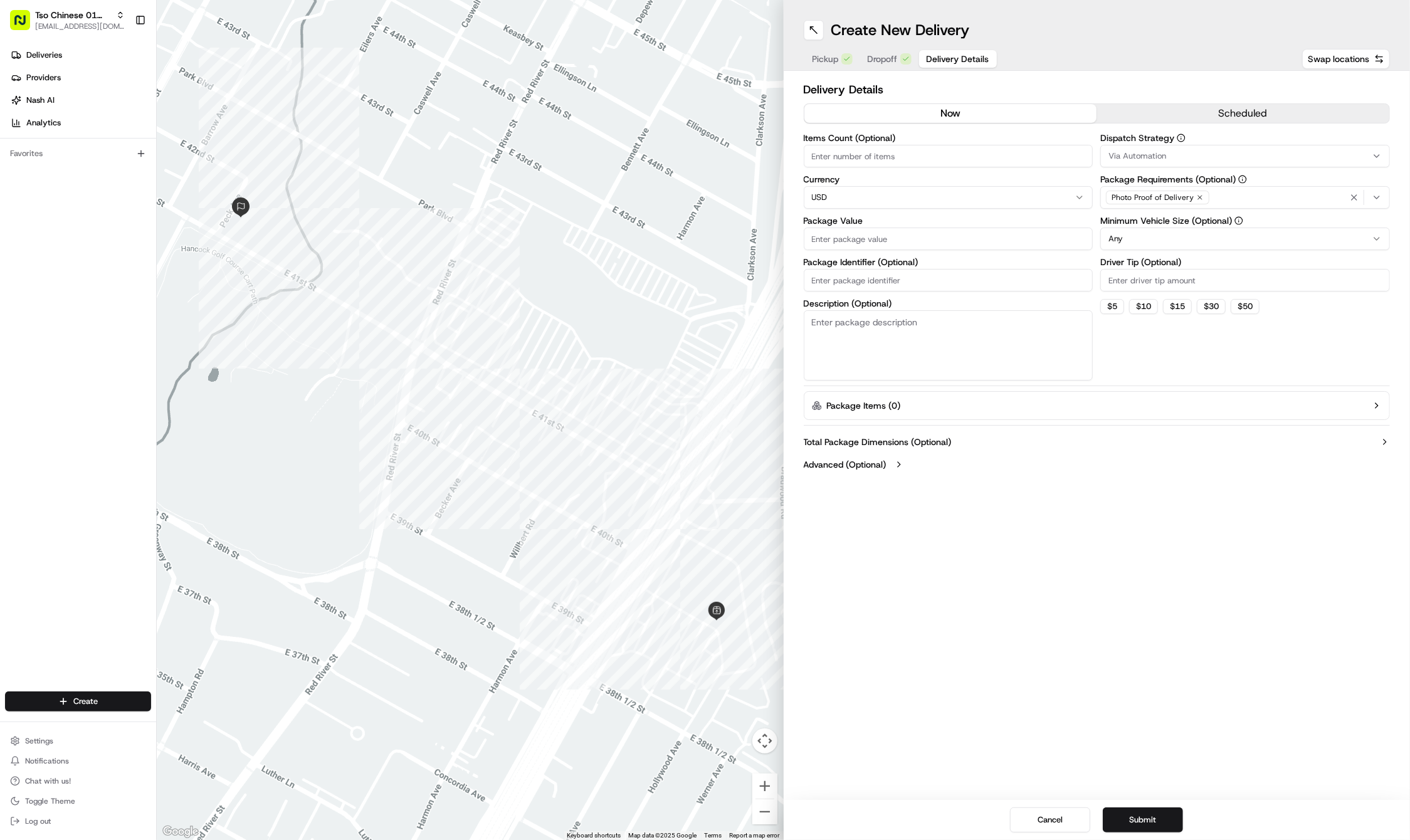
click at [867, 281] on input "Package Identifier (Optional)" at bounding box center [948, 280] width 290 height 23
paste input "ED6JZDR"
type input "ED6JZDR"
click at [837, 222] on label "Package Value" at bounding box center [948, 220] width 290 height 9
click at [837, 227] on input "Package Value" at bounding box center [948, 238] width 290 height 23
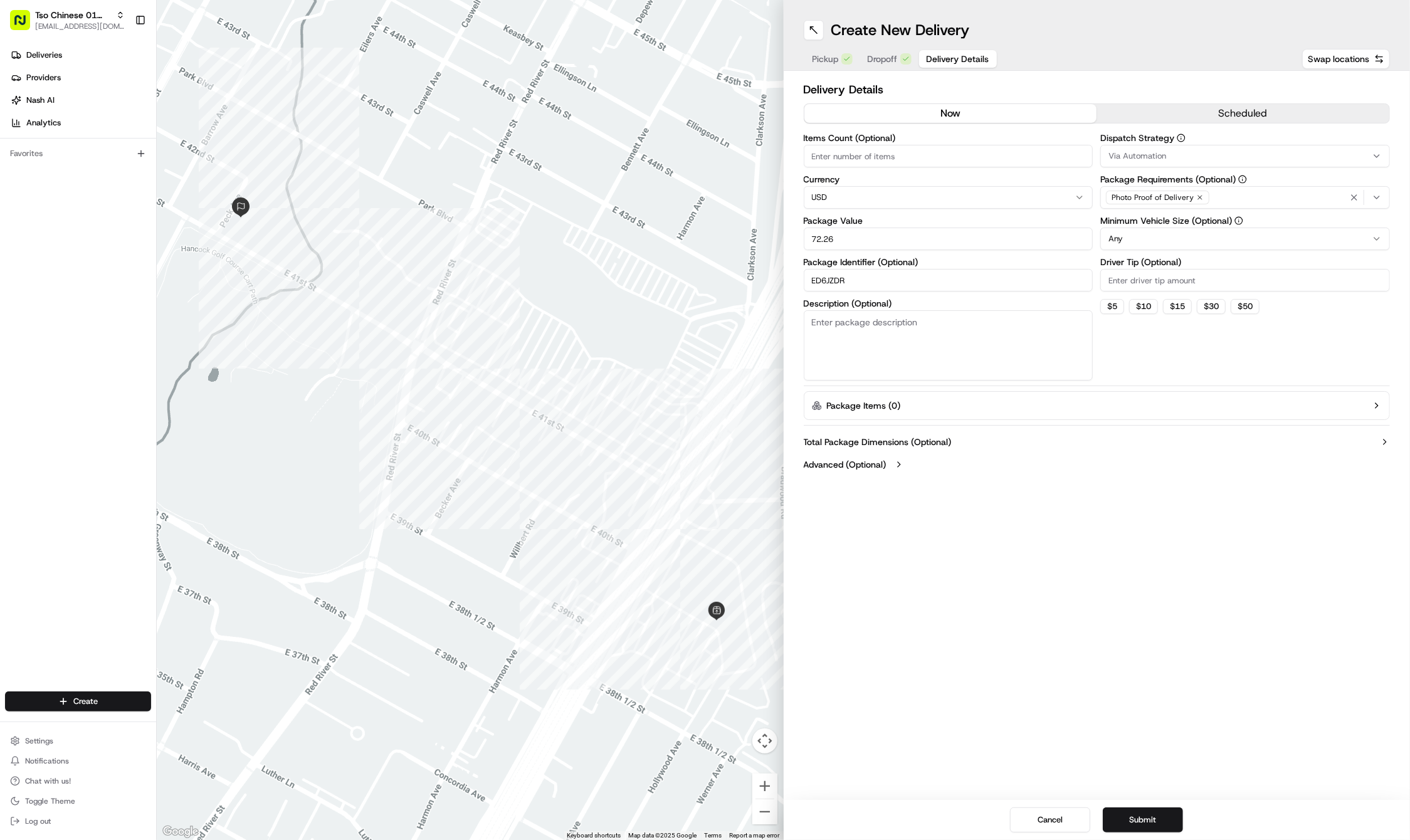
type input "72.26"
click at [1125, 289] on input "Driver Tip (Optional)" at bounding box center [1245, 280] width 290 height 23
type input "2"
click at [1201, 198] on icon "button" at bounding box center [1200, 198] width 8 height 8
click at [1201, 198] on div "Photo Proof of Delivery" at bounding box center [1244, 198] width 283 height 19
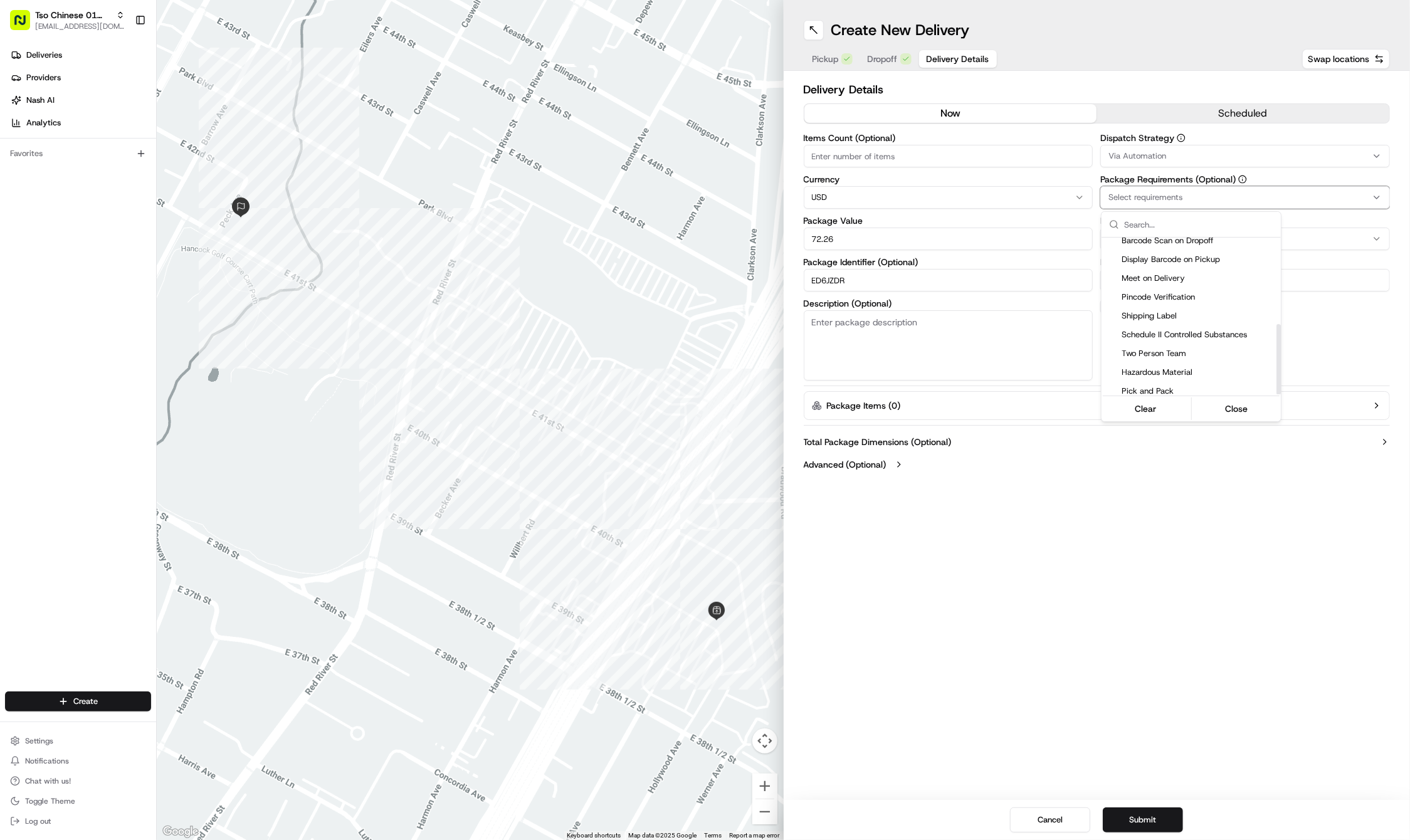
scroll to position [192, 0]
click at [1195, 277] on span "Meet on Delivery" at bounding box center [1198, 280] width 154 height 11
click at [1207, 162] on html "Tso Chinese 01 Cherrywood haran@tsochinese.com Toggle Sidebar Deliveries Provid…" at bounding box center [705, 420] width 1410 height 840
click at [1207, 162] on button "Via Automation" at bounding box center [1245, 156] width 290 height 23
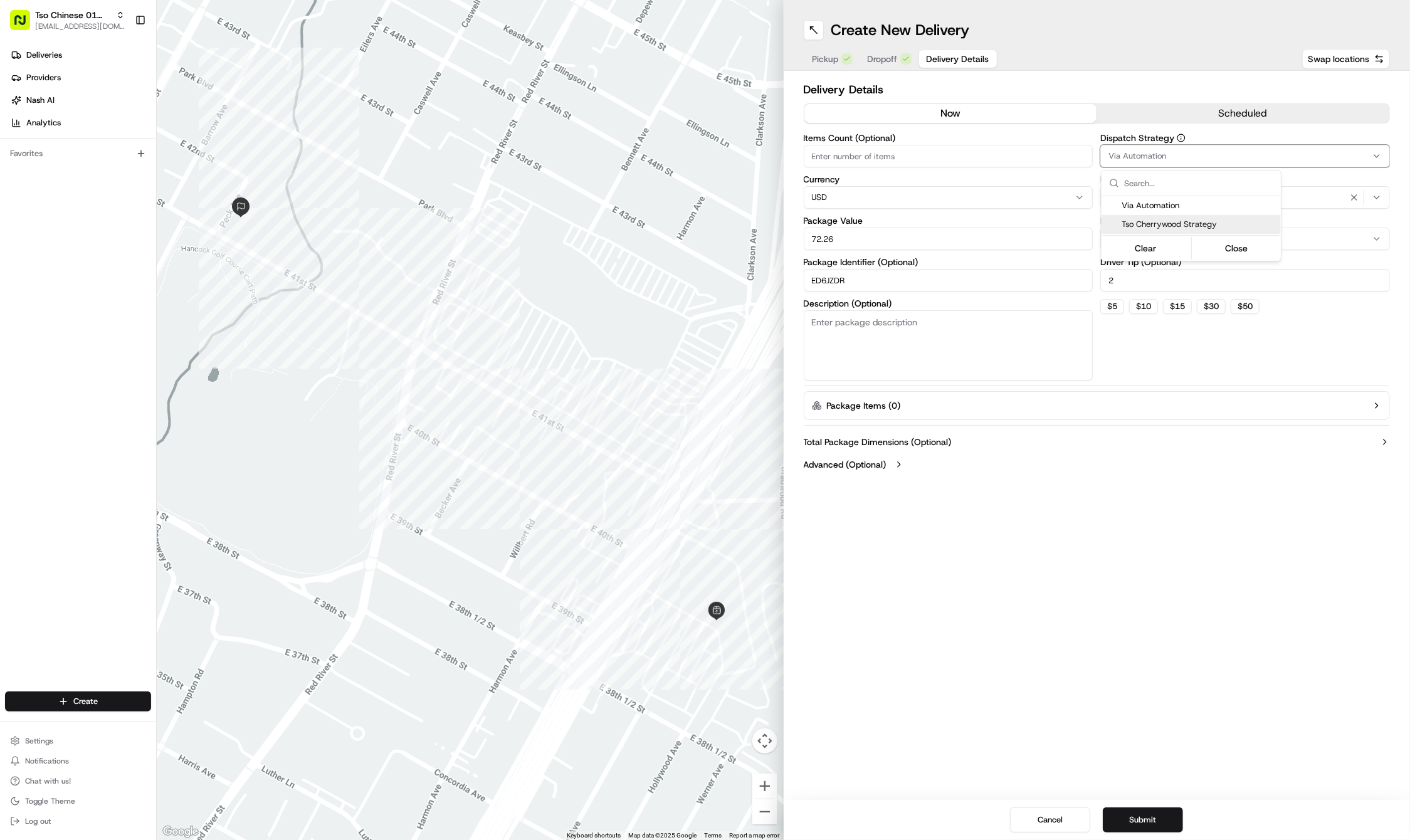
click at [1197, 224] on span "Tso Cherrywood Strategy" at bounding box center [1198, 224] width 154 height 11
click at [1176, 662] on html "Tso Chinese 01 Cherrywood haran@tsochinese.com Toggle Sidebar Deliveries Provid…" at bounding box center [705, 420] width 1410 height 840
click at [1053, 602] on div "Create New Delivery Pickup Dropoff Delivery Details Swap locations Delivery Det…" at bounding box center [1097, 420] width 626 height 840
click at [1124, 818] on button "Submit" at bounding box center [1142, 819] width 80 height 25
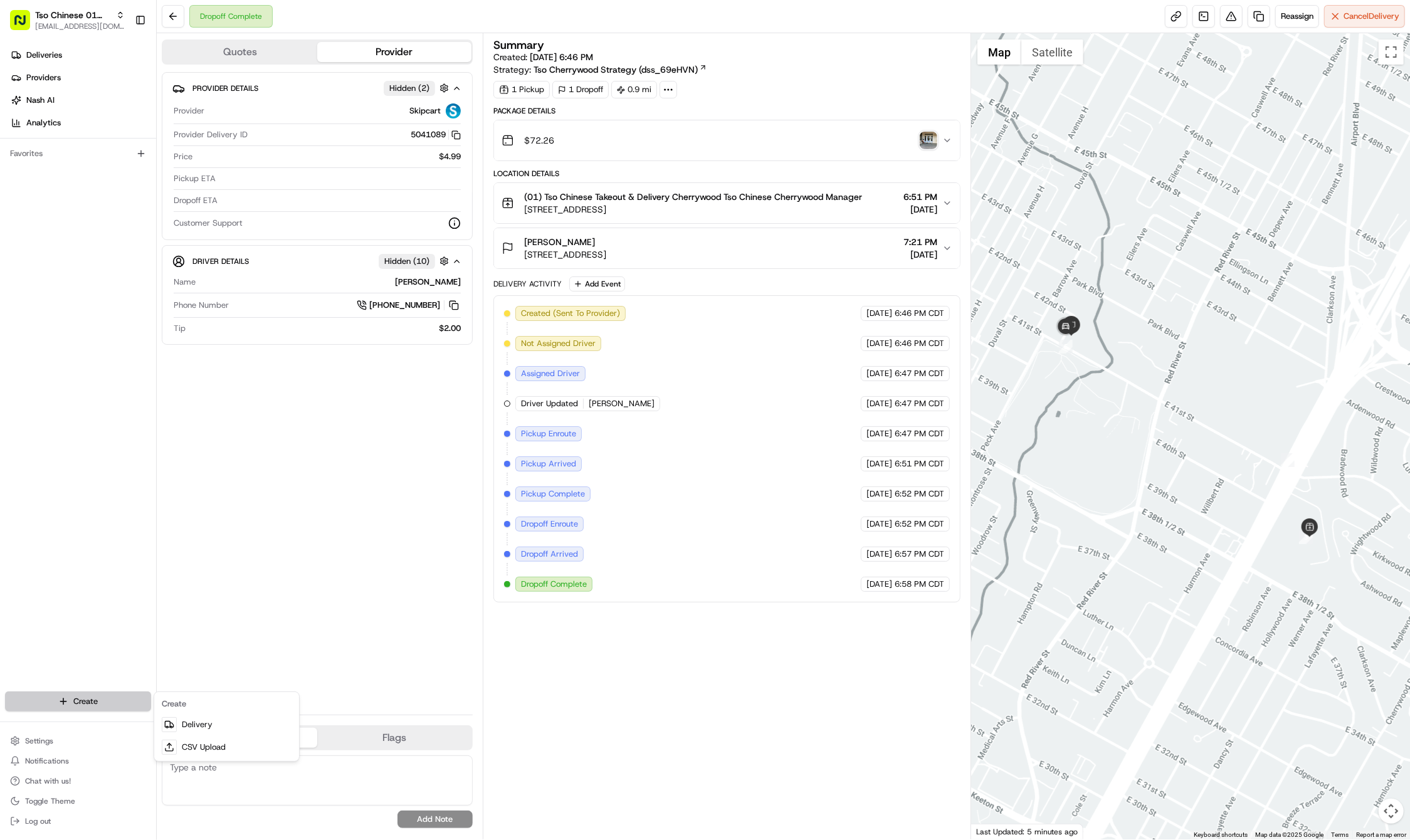
click at [78, 694] on html "Tso Chinese 01 Cherrywood haran@tsochinese.com Toggle Sidebar Deliveries Provid…" at bounding box center [705, 420] width 1410 height 840
click at [201, 732] on link "Delivery" at bounding box center [227, 725] width 140 height 23
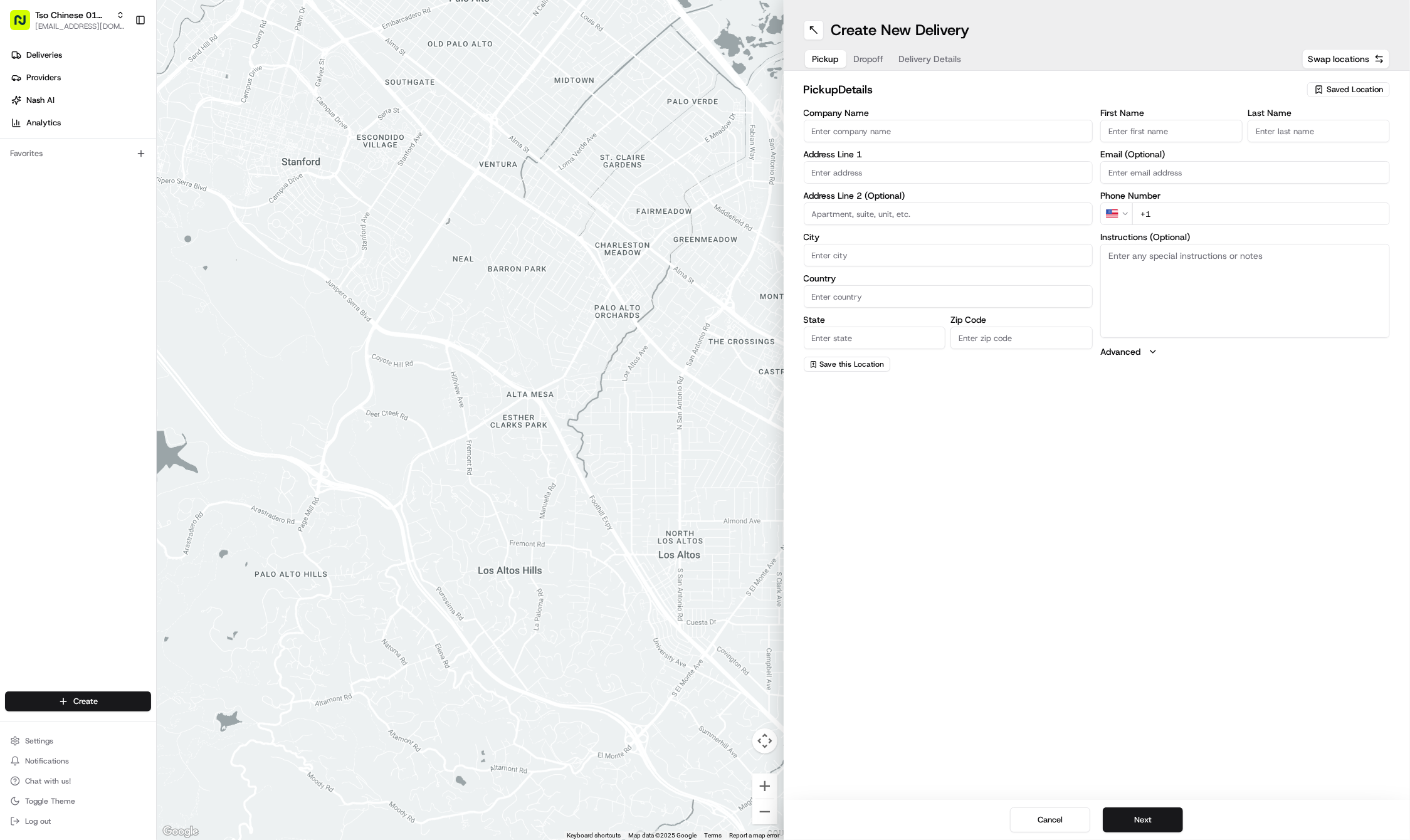
click at [1342, 93] on span "Saved Location" at bounding box center [1355, 90] width 57 height 11
click at [1295, 141] on span "(01) Tso Chinese Takeout & Delivery Cherrywood" at bounding box center [1327, 142] width 154 height 23
type input "(01) Tso Chinese Takeout & Delivery Cherrywood"
type input "Ste E-5"
type input "Austin"
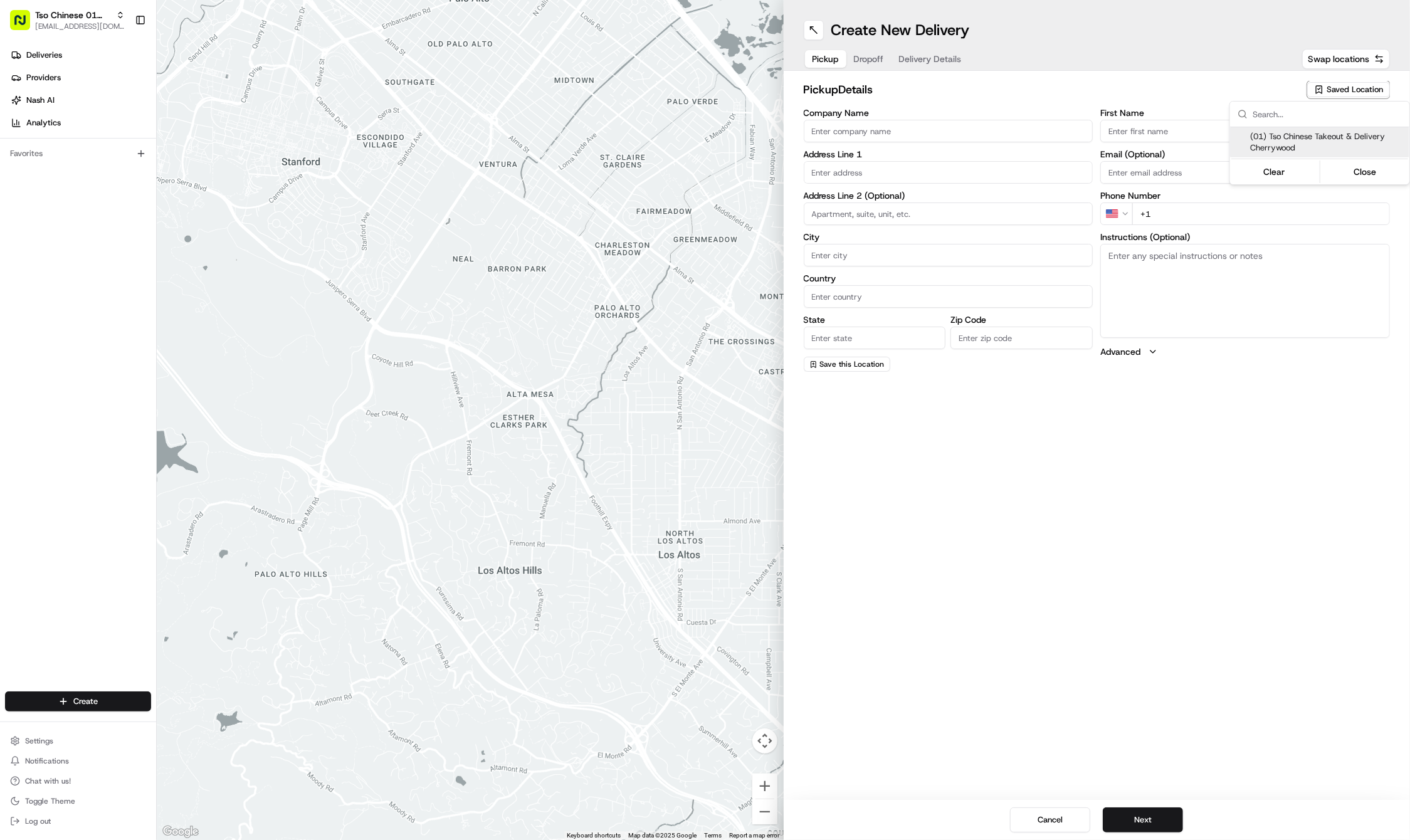
type input "US"
type input "[GEOGRAPHIC_DATA]"
type input "78722"
type input "Tso Chinese"
type input "Cherrywood Manager"
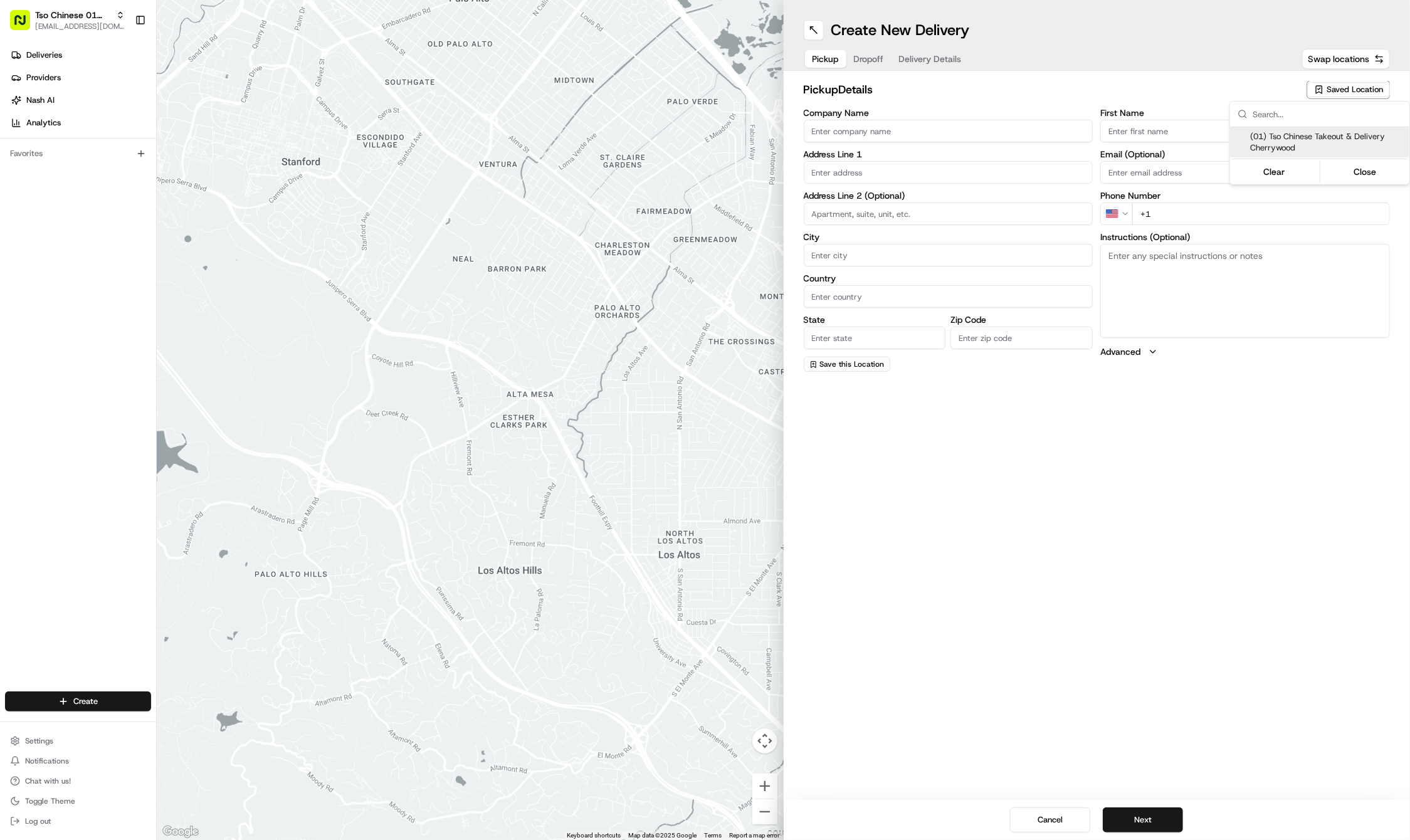
type input "[EMAIL_ADDRESS][DOMAIN_NAME]"
type input "[PHONE_NUMBER]"
type textarea "Submit a picture displaying address & food as Proof of Delivery. Envía una foto…"
type input "[STREET_ADDRESS]"
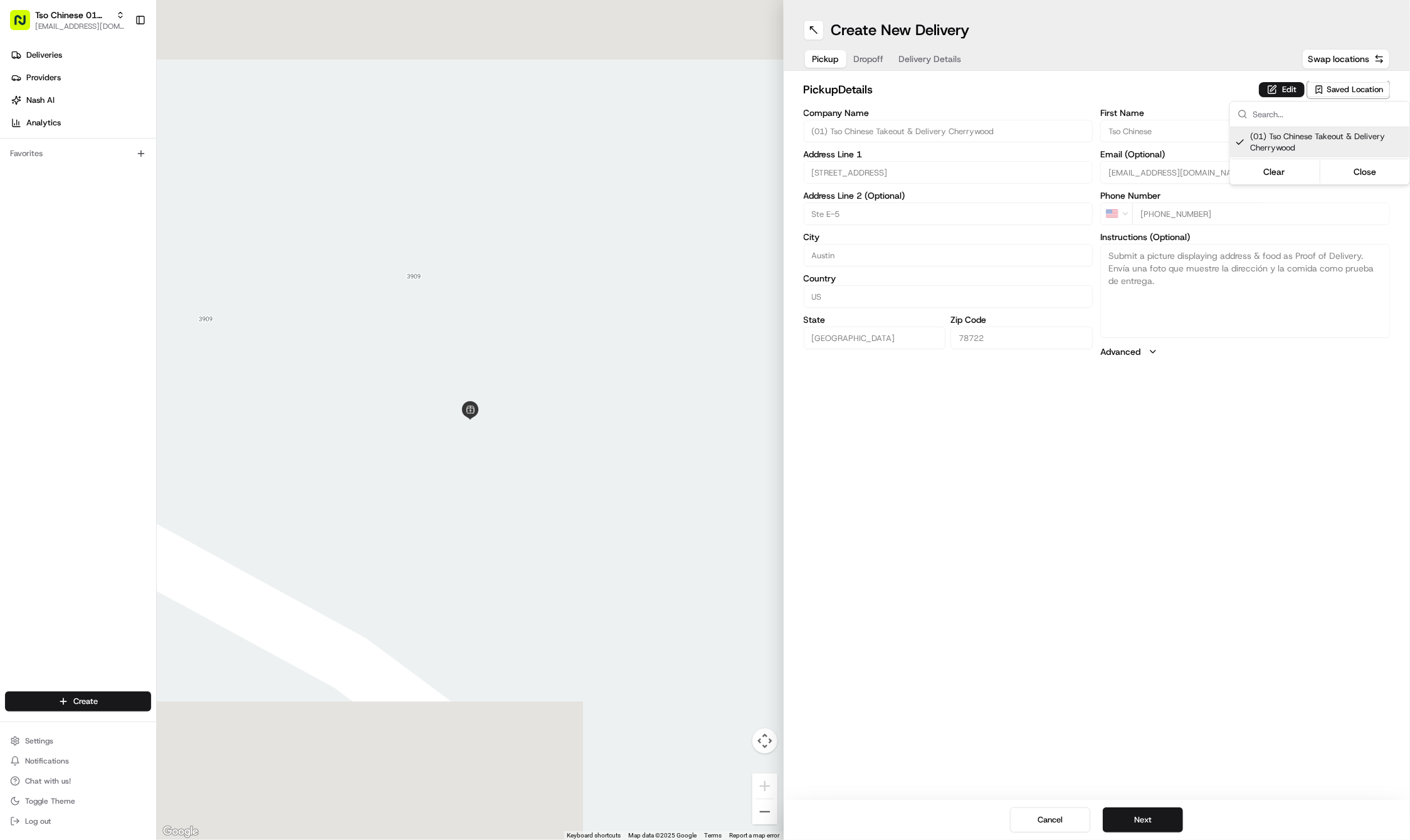
click at [1065, 666] on html "Tso Chinese 01 Cherrywood [EMAIL_ADDRESS][DOMAIN_NAME] Toggle Sidebar Deliverie…" at bounding box center [705, 420] width 1410 height 840
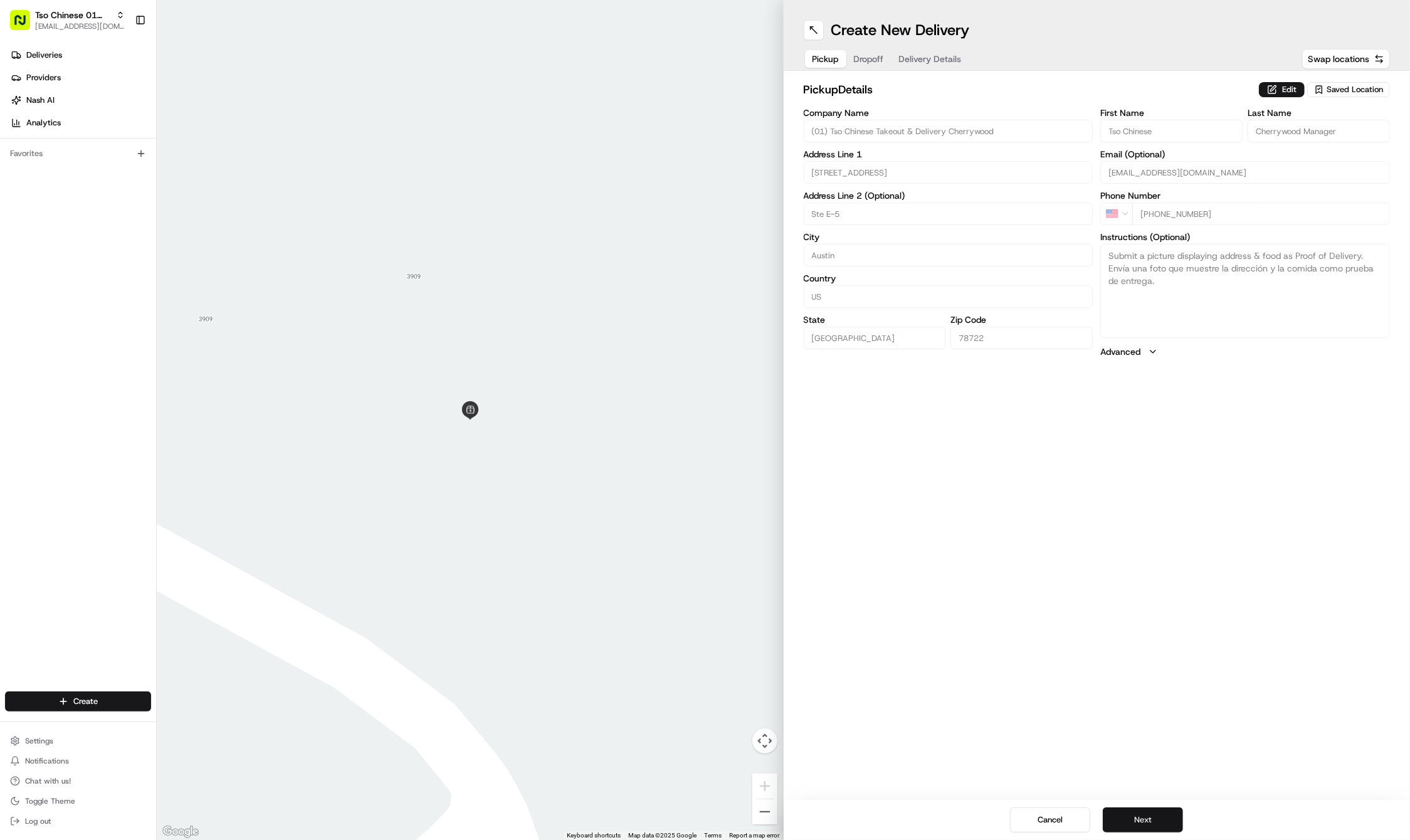
click at [1121, 818] on button "Next" at bounding box center [1142, 819] width 80 height 25
paste input "kory"
type input "kory"
paste input "kendrick"
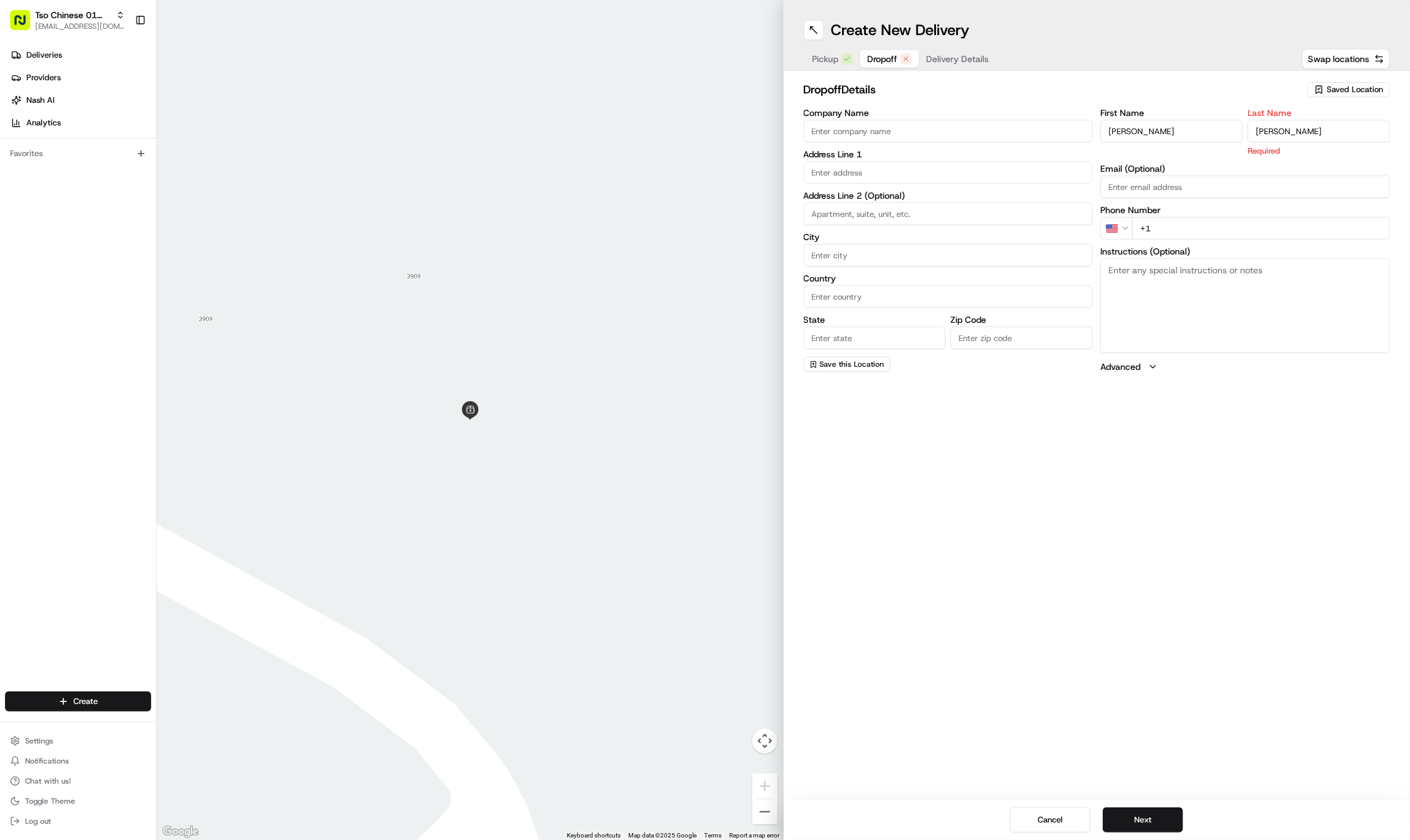
type input "kendrick"
paste input "512 633 3807"
type input "+1 512 633 3807"
paste input "3007 Cedarlawn Cir"
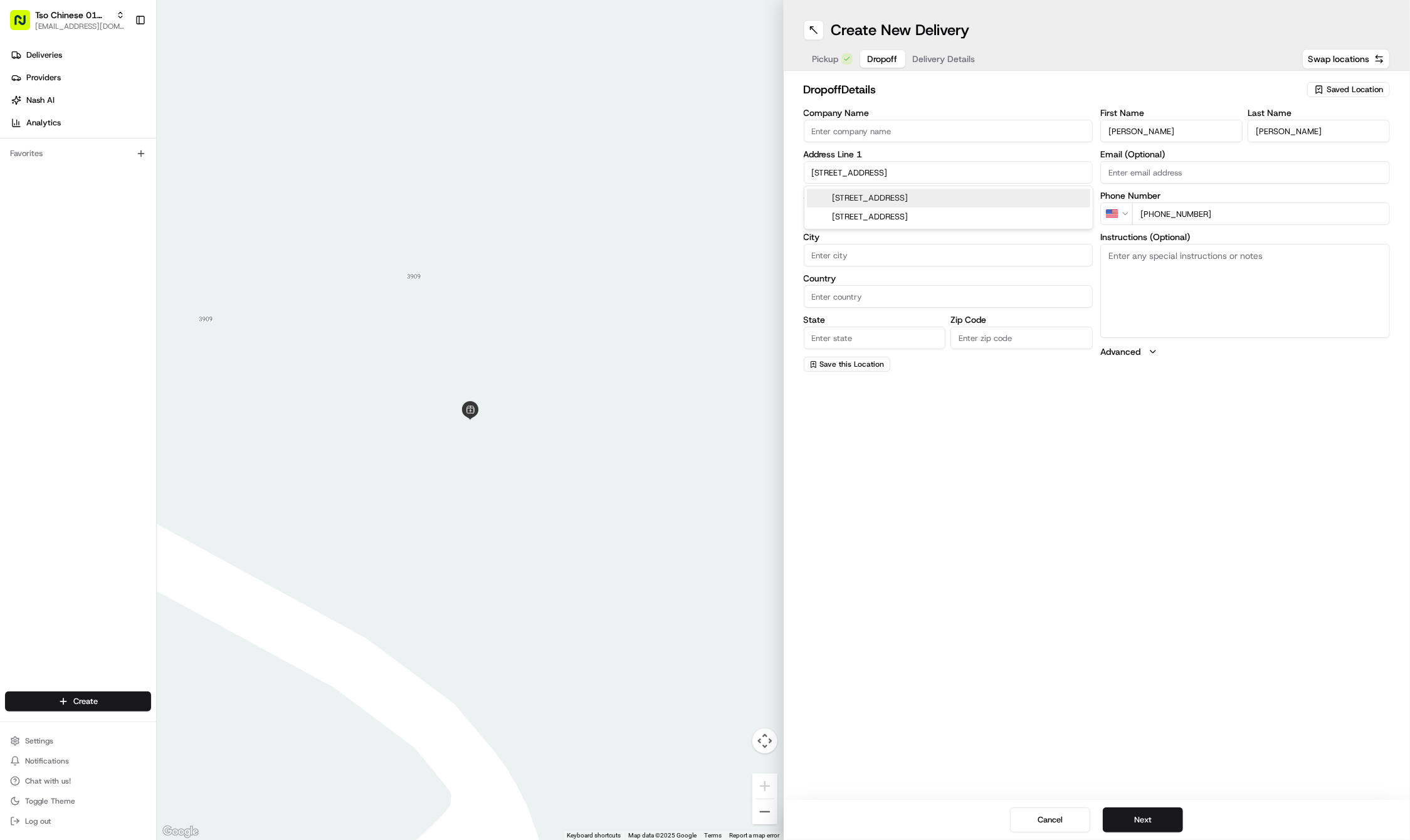
click at [852, 196] on div "3007 Cedarlawn Circle, Austin, TX" at bounding box center [948, 198] width 283 height 19
type input "3007 Cedarlawn Cir, Austin, TX 78723, USA"
type input "Austin"
type input "[GEOGRAPHIC_DATA]"
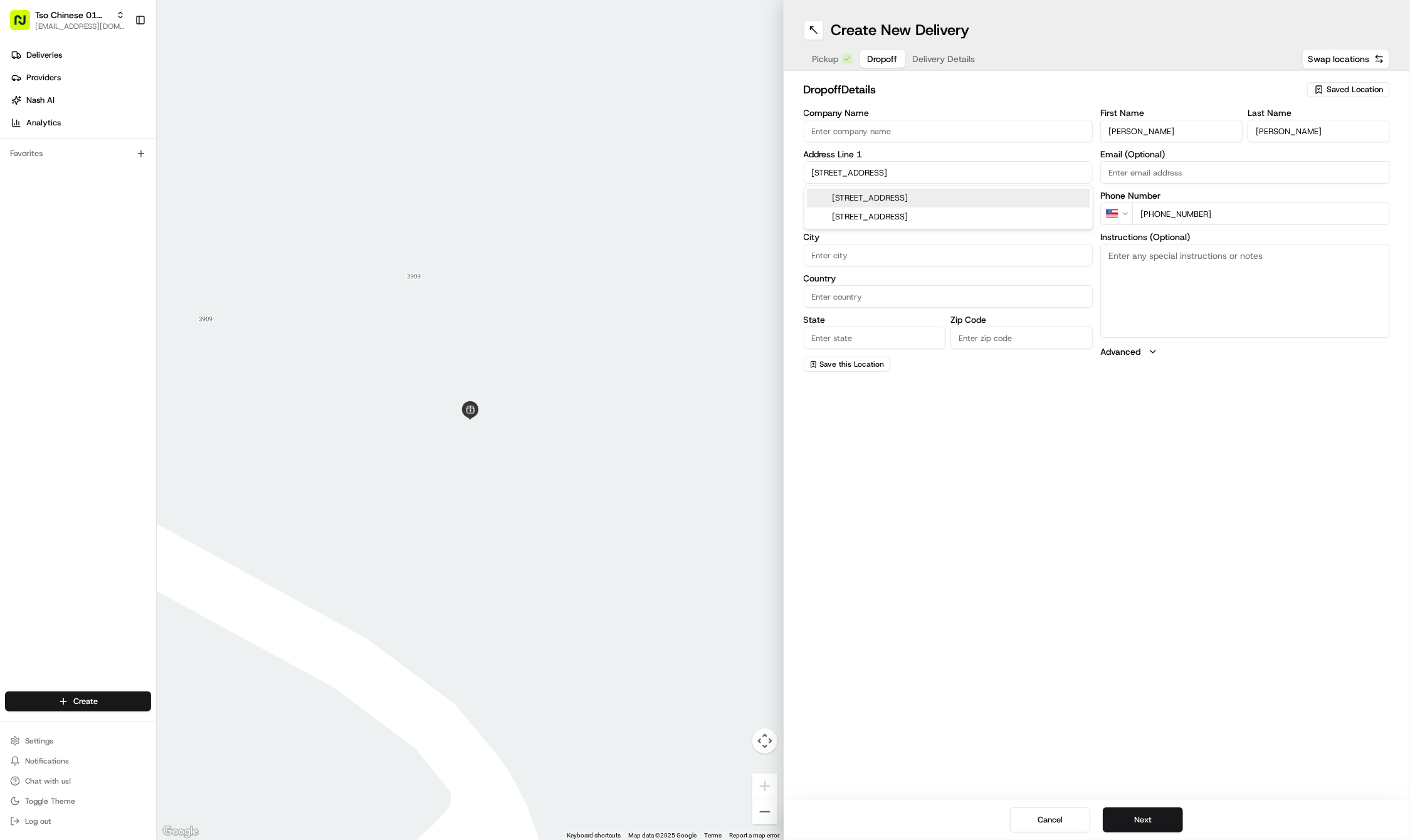
type input "78723"
type input "3007 Cedarlawn Circle"
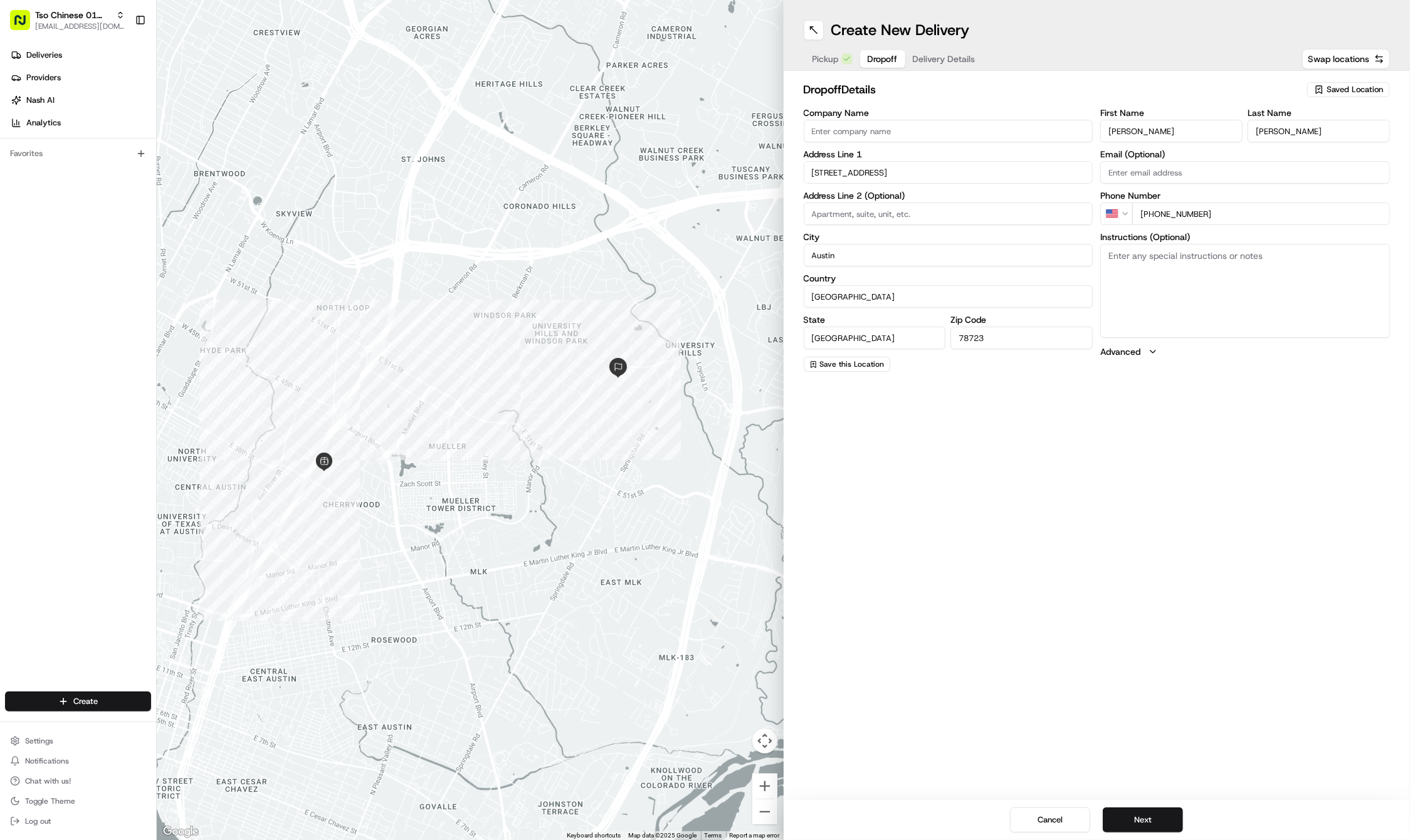
click at [1165, 274] on textarea "Instructions (Optional)" at bounding box center [1245, 290] width 290 height 94
paste textarea "Please leave food on porch and do not knock or ring doorbell. Thanks!"
type textarea "Please leave food on porch and do not knock or ring doorbell. Thanks!"
click at [1136, 815] on button "Next" at bounding box center [1142, 819] width 80 height 25
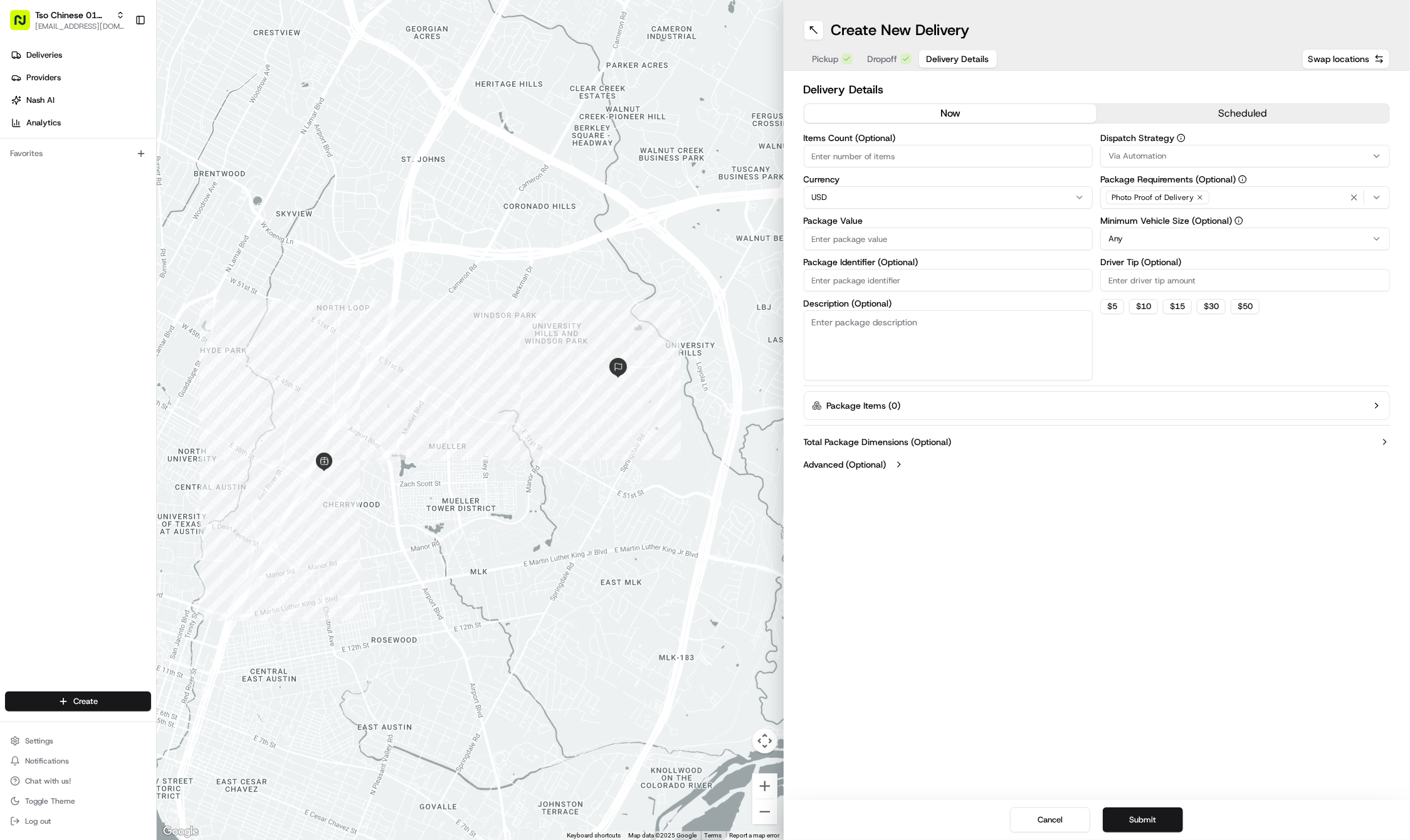
click at [1153, 273] on input "Driver Tip (Optional)" at bounding box center [1245, 280] width 290 height 23
type input "2"
click at [1173, 155] on div "Via Automation" at bounding box center [1244, 156] width 283 height 11
click at [1172, 227] on span "Tso Cherrywood Strategy" at bounding box center [1198, 224] width 154 height 11
click at [1351, 200] on icon "button" at bounding box center [1354, 197] width 10 height 10
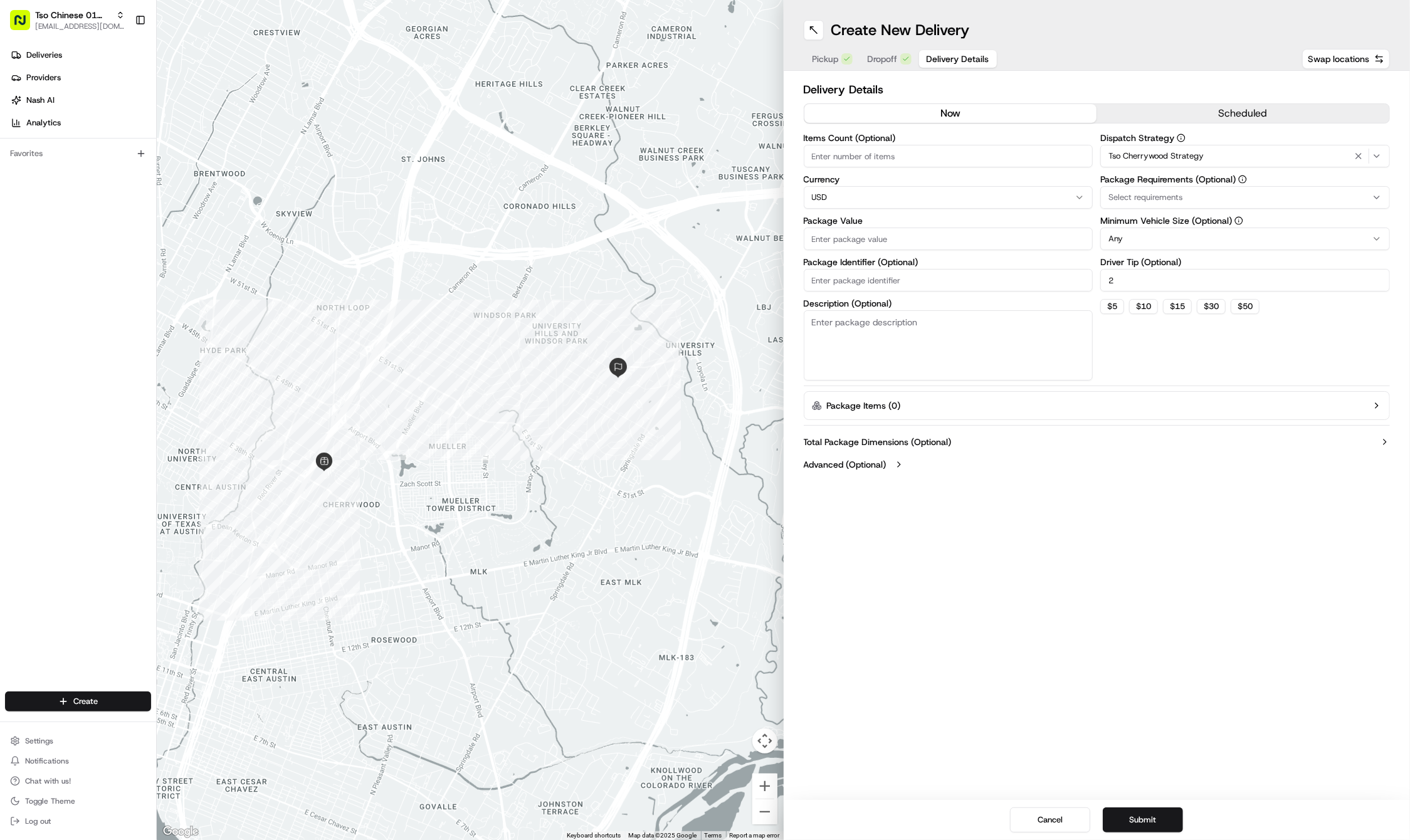
click at [1351, 200] on div "Select requirements" at bounding box center [1244, 198] width 283 height 11
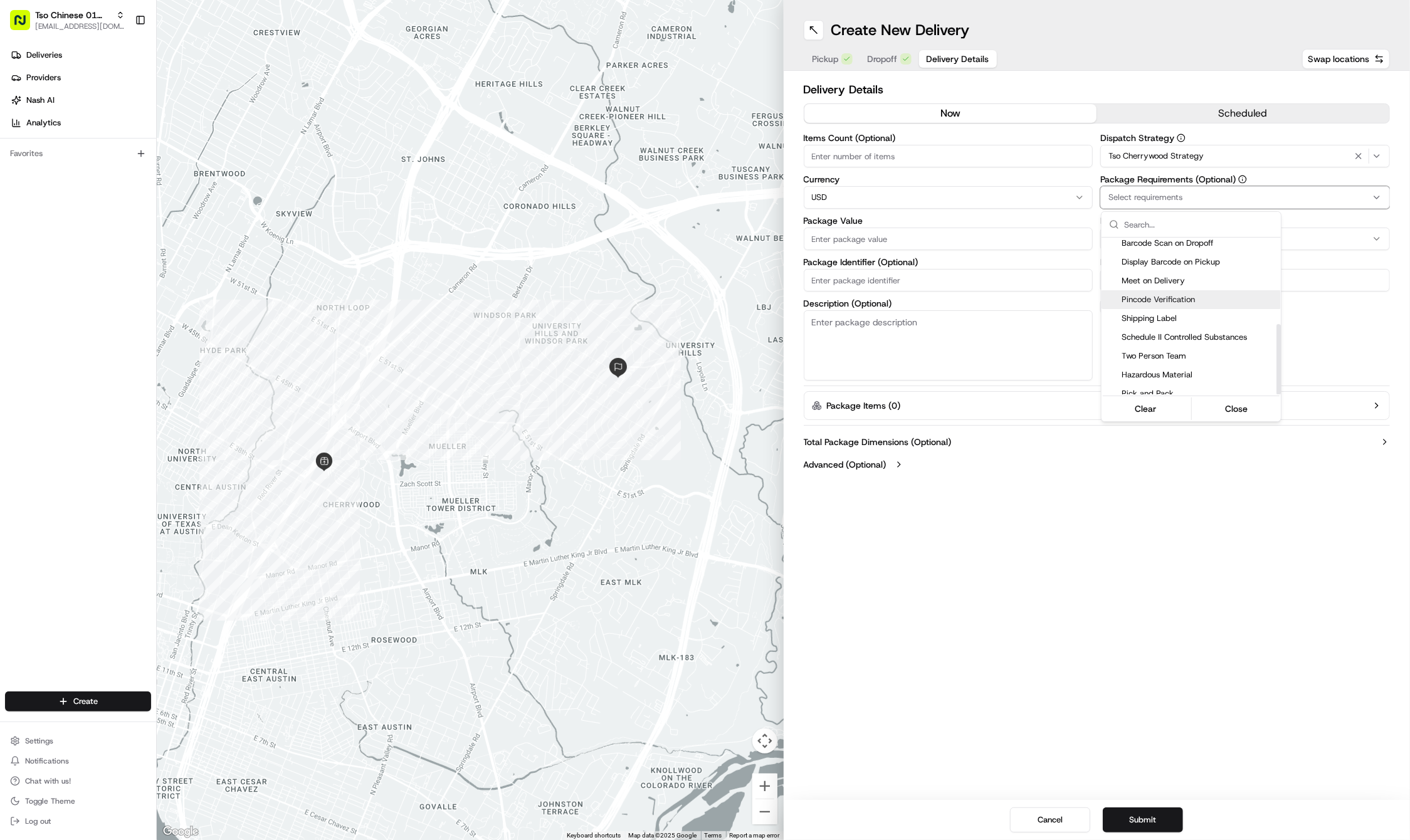
click at [1136, 290] on div "Pincode Verification" at bounding box center [1190, 300] width 179 height 19
click at [1136, 275] on span "Meet on Delivery" at bounding box center [1198, 281] width 154 height 11
click at [1127, 536] on html "Tso Chinese 01 Cherrywood [EMAIL_ADDRESS][DOMAIN_NAME] Toggle Sidebar Deliverie…" at bounding box center [705, 420] width 1410 height 840
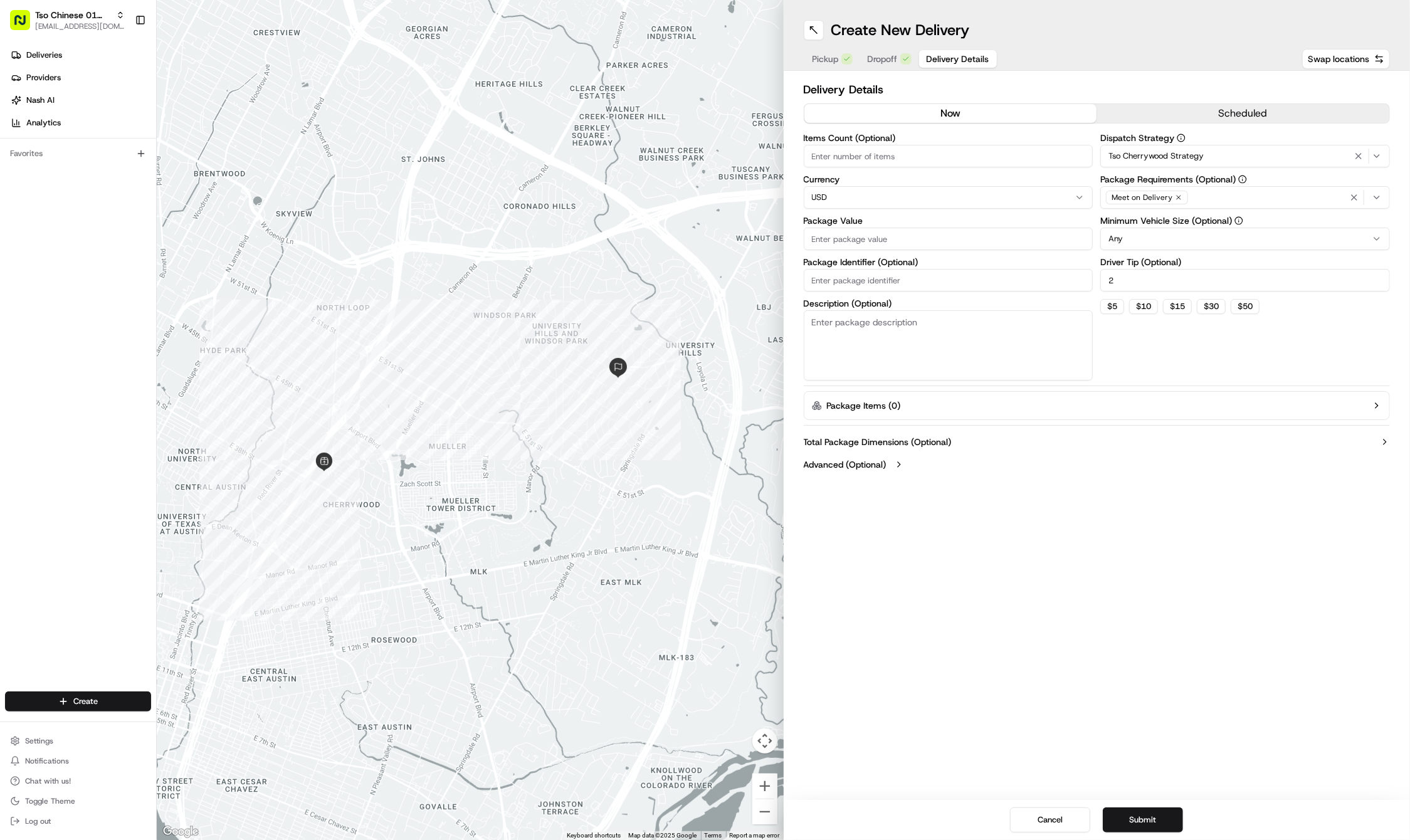
click at [926, 272] on input "Package Identifier (Optional)" at bounding box center [948, 280] width 290 height 23
paste input "XPIV3AI"
type input "XPIV3AI"
click at [869, 229] on input "Package Value" at bounding box center [948, 238] width 290 height 23
type input "29.12"
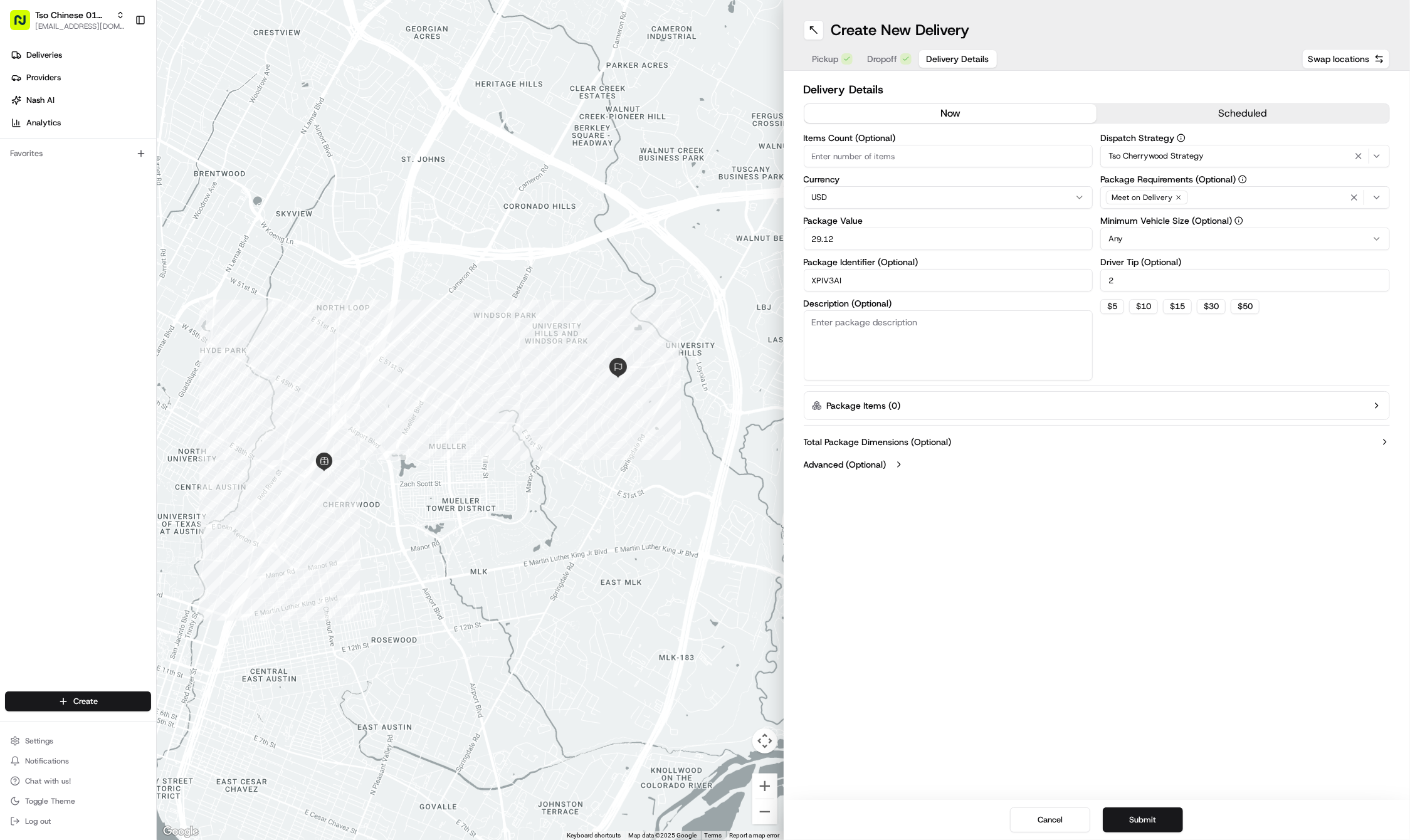
click at [1207, 569] on div "Create New Delivery Pickup Dropoff Delivery Details Swap locations Delivery Det…" at bounding box center [1097, 420] width 626 height 840
click at [1154, 814] on button "Submit" at bounding box center [1142, 819] width 80 height 25
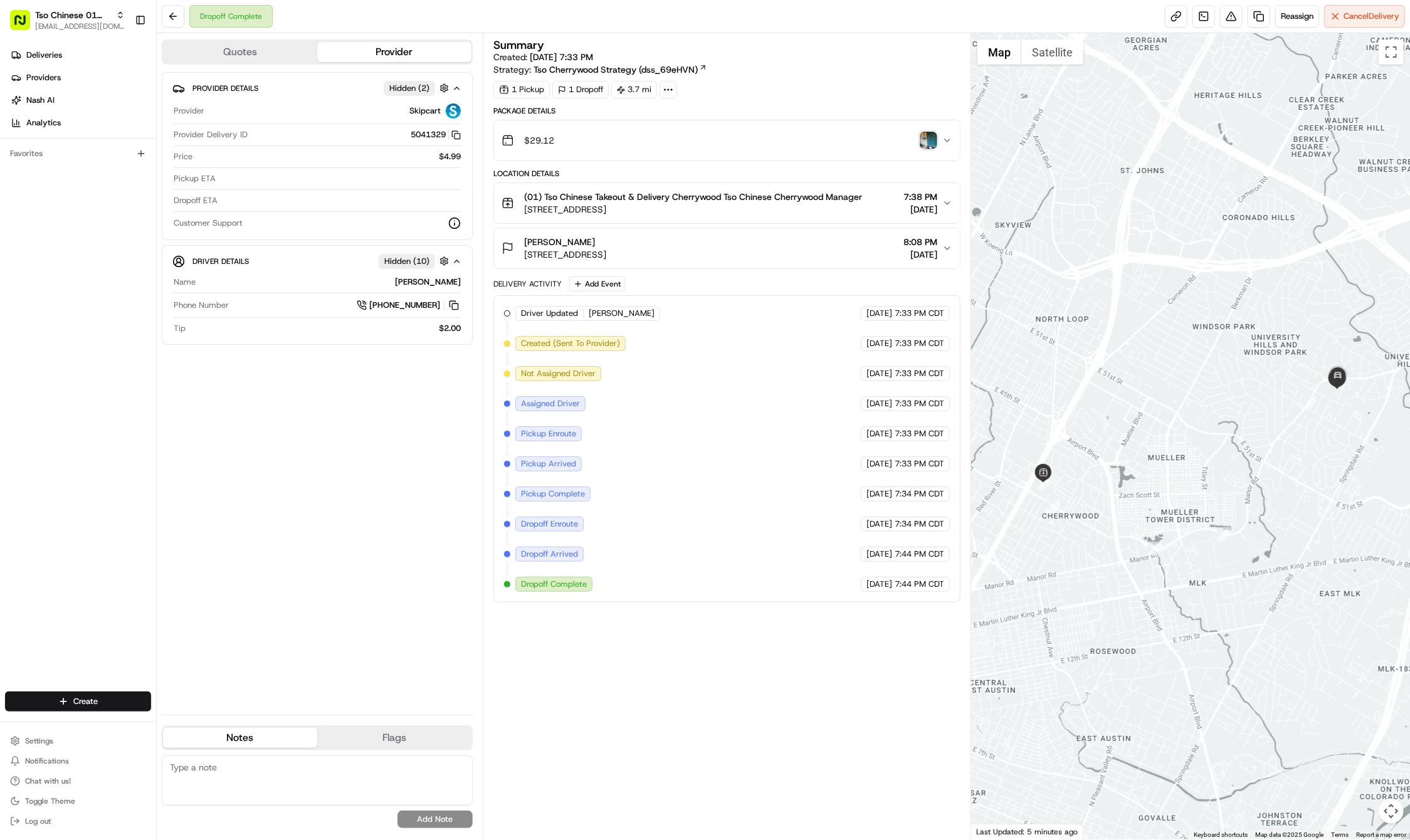
click at [76, 672] on div "Deliveries Providers [PERSON_NAME] Analytics Favorites" at bounding box center [78, 369] width 156 height 658
click at [77, 698] on html "Tso Chinese 01 Cherrywood haran@tsochinese.com Toggle Sidebar Deliveries Provid…" at bounding box center [705, 420] width 1410 height 840
click at [181, 724] on link "Delivery" at bounding box center [227, 725] width 140 height 23
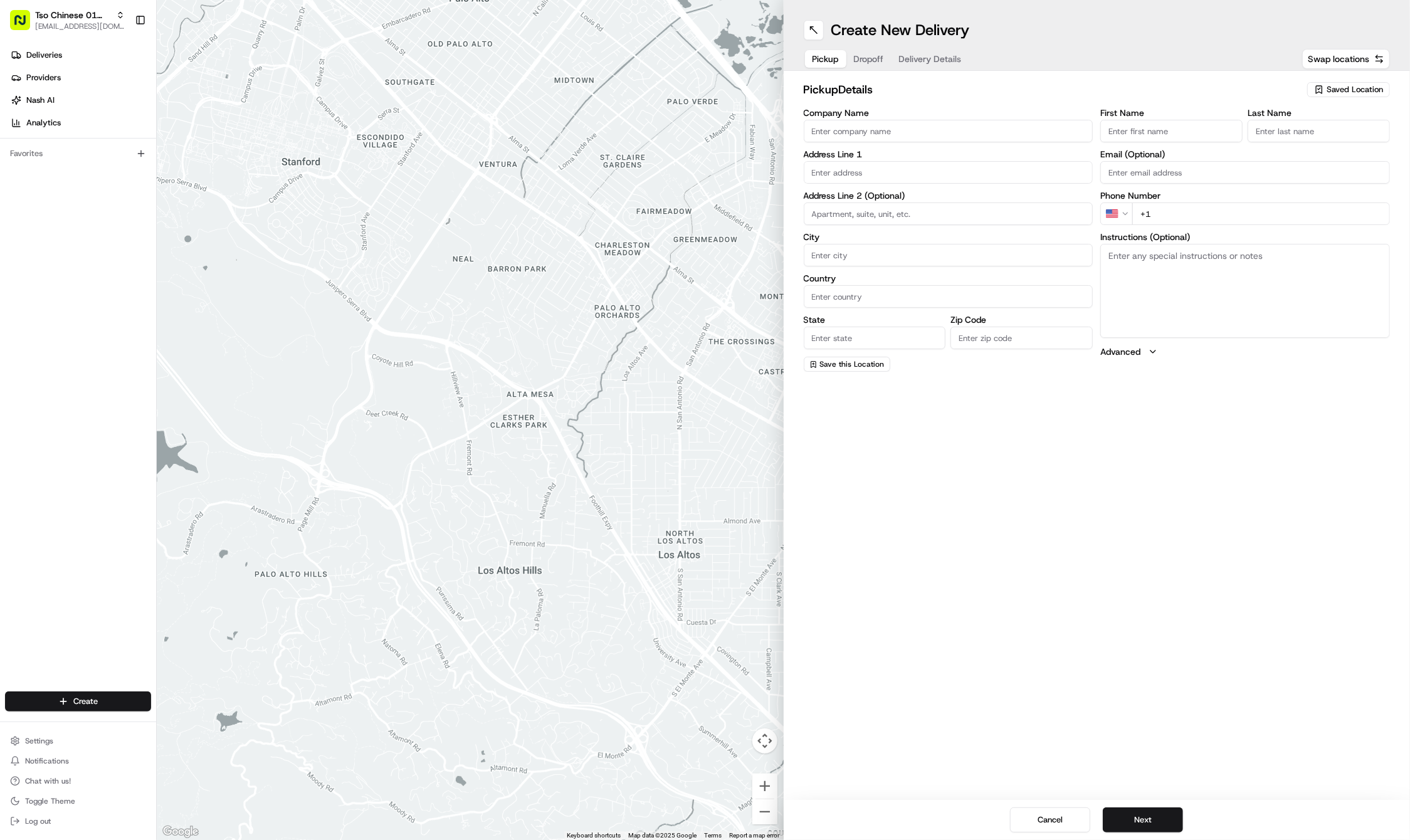
click at [1318, 80] on div "pickup Details Saved Location Company Name Address Line 1 Address Line 2 (Optio…" at bounding box center [1097, 226] width 626 height 311
click at [1318, 82] on div "Saved Location" at bounding box center [1348, 90] width 82 height 15
click at [1300, 144] on span "(01) Tso Chinese Takeout & Delivery Cherrywood" at bounding box center [1327, 142] width 154 height 23
type input "(01) Tso Chinese Takeout & Delivery Cherrywood"
type input "[STREET_ADDRESS]"
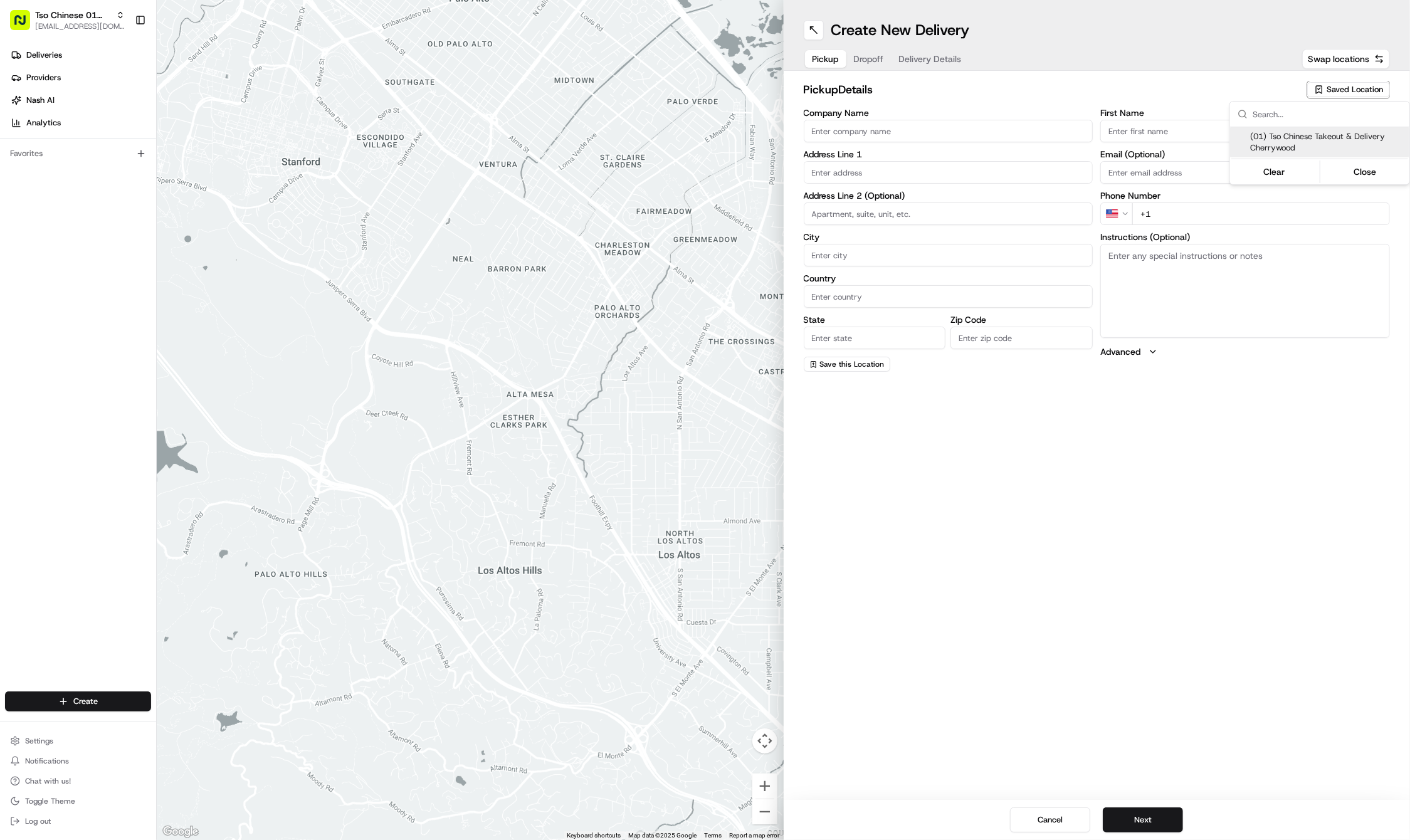
type input "Ste E-5"
type input "Austin"
type input "US"
type input "[GEOGRAPHIC_DATA]"
type input "78722"
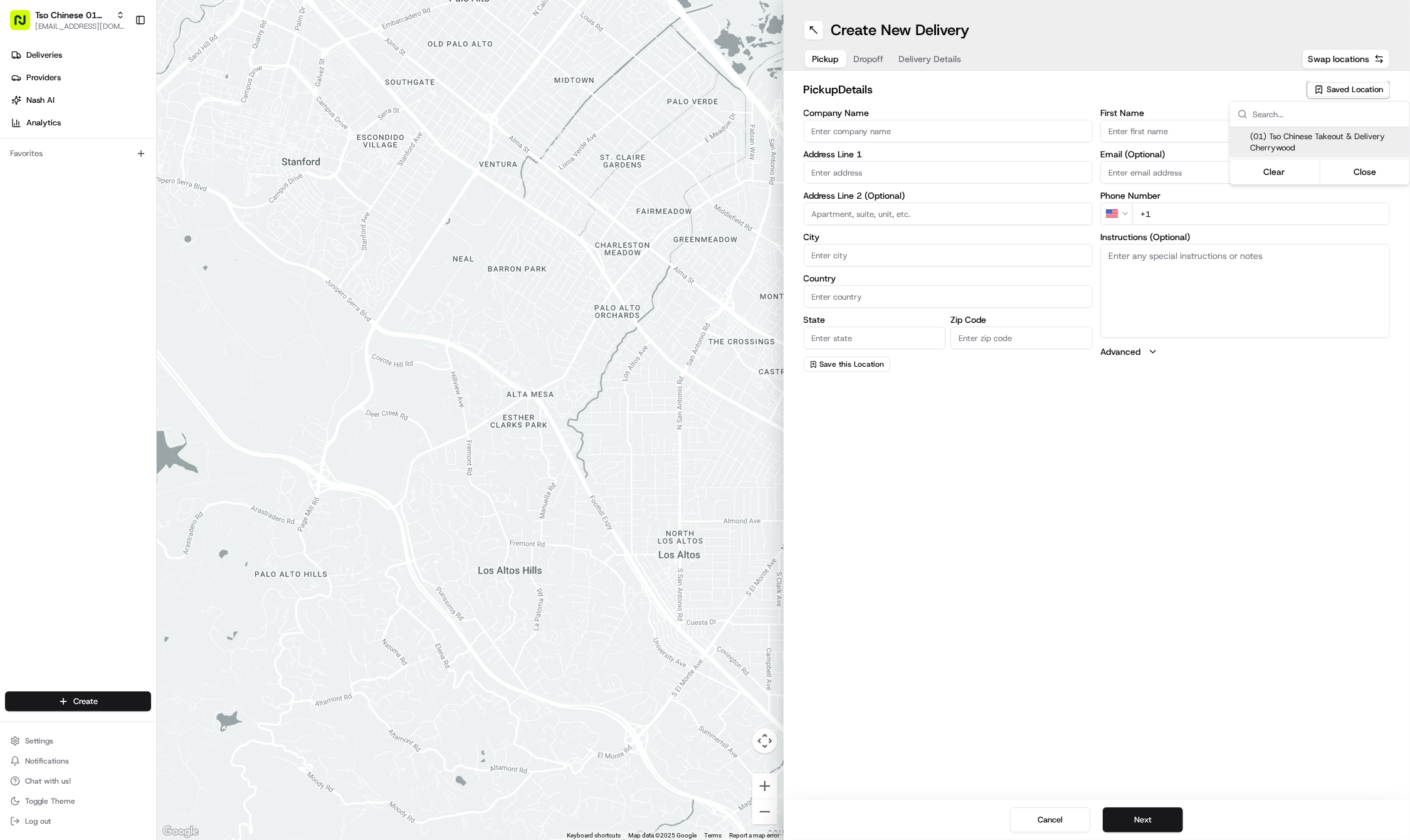
type input "Tso Chinese"
type input "Cherrywood Manager"
type input "[EMAIL_ADDRESS][DOMAIN_NAME]"
type input "[PHONE_NUMBER]"
type textarea "Submit a picture displaying address & food as Proof of Delivery. Envía una foto…"
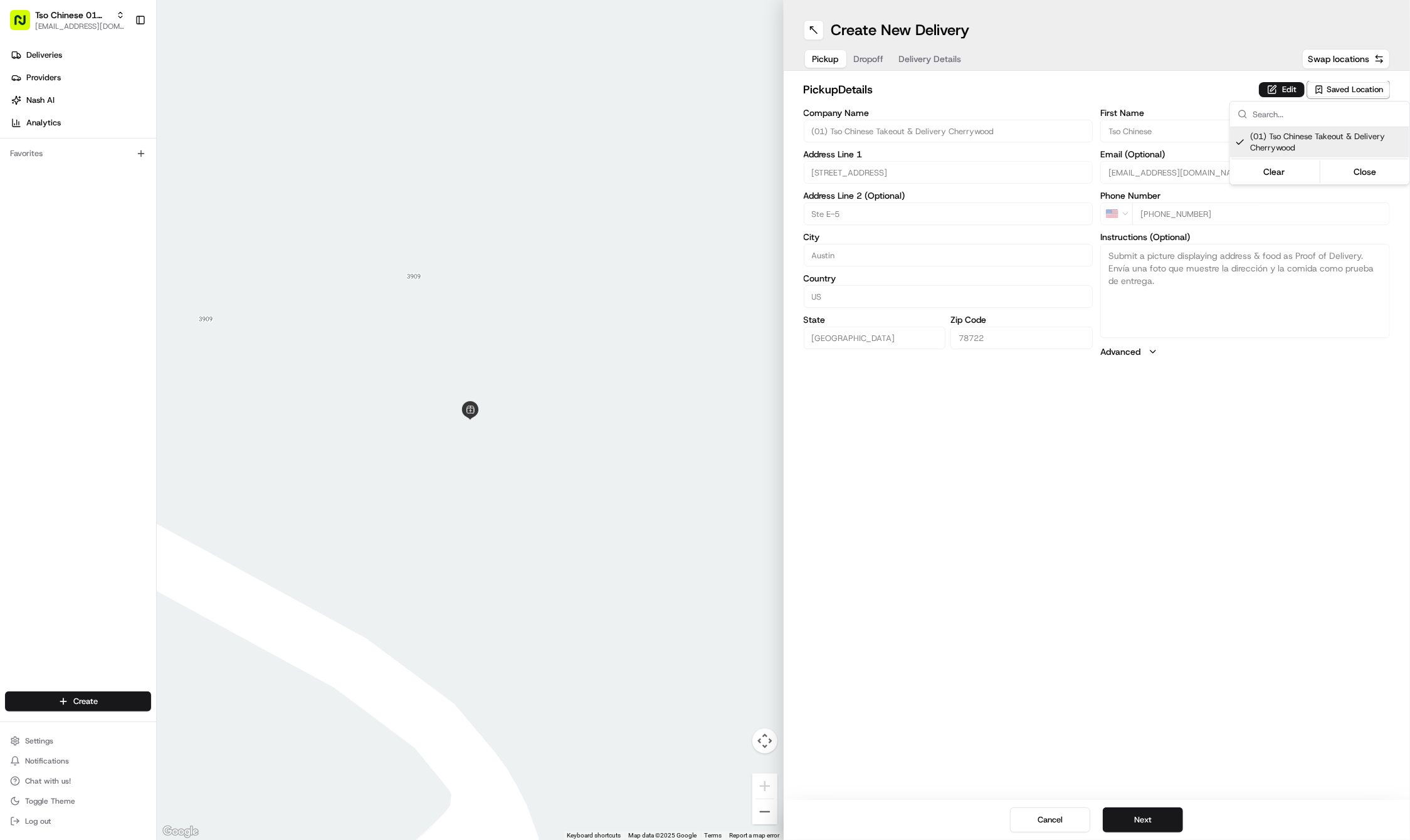
click at [1062, 568] on html "Tso Chinese 01 Cherrywood [EMAIL_ADDRESS][DOMAIN_NAME] Toggle Sidebar Deliverie…" at bounding box center [705, 420] width 1410 height 840
click at [1151, 806] on div "Cancel Next" at bounding box center [1097, 819] width 626 height 40
click at [1144, 817] on button "Next" at bounding box center [1142, 819] width 80 height 25
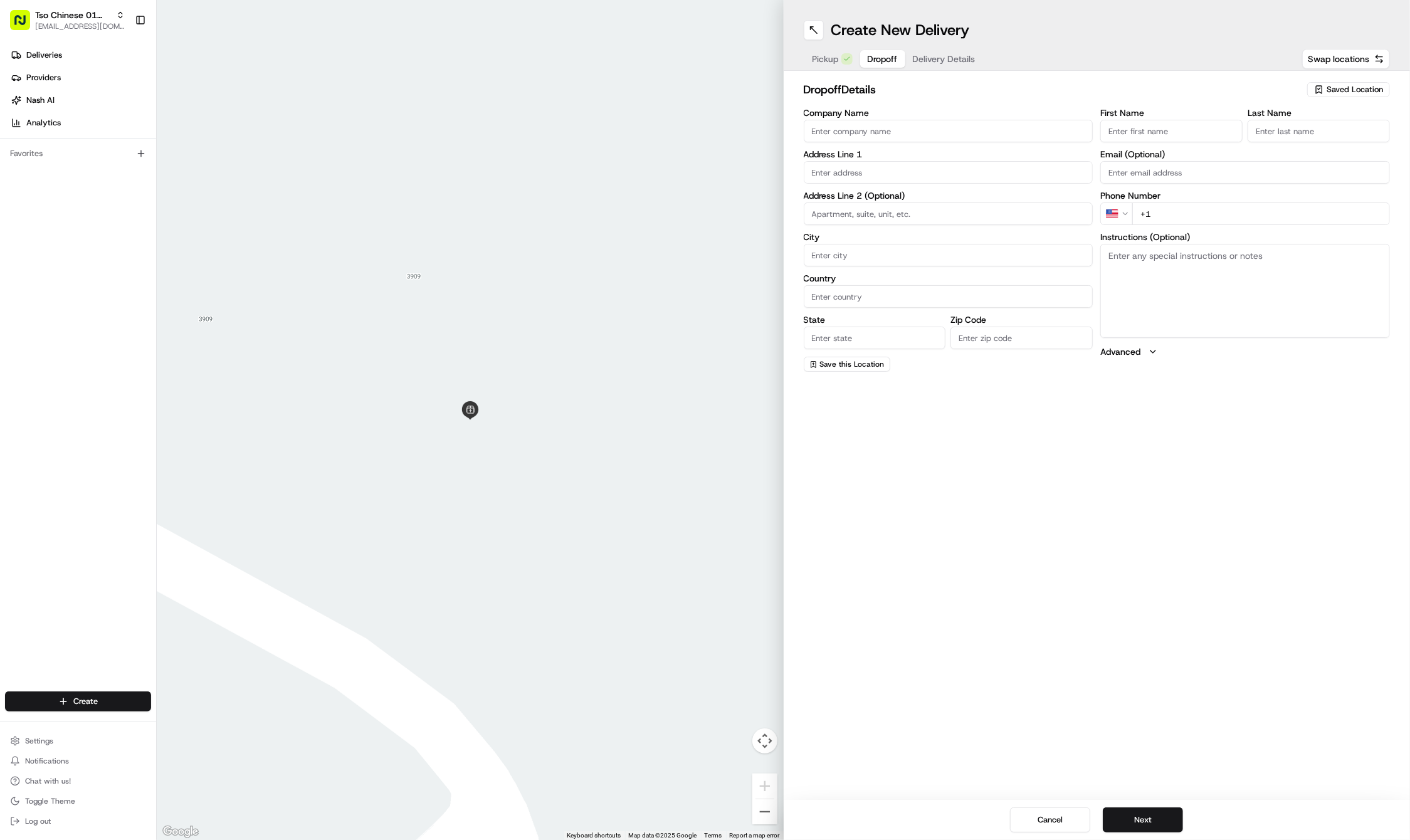
click at [1132, 109] on label "First Name" at bounding box center [1172, 113] width 142 height 9
click at [1132, 120] on input "First Name" at bounding box center [1172, 131] width 142 height 23
click at [1128, 135] on input "First Name" at bounding box center [1172, 131] width 142 height 23
paste input "Braedon"
type input "Braedon"
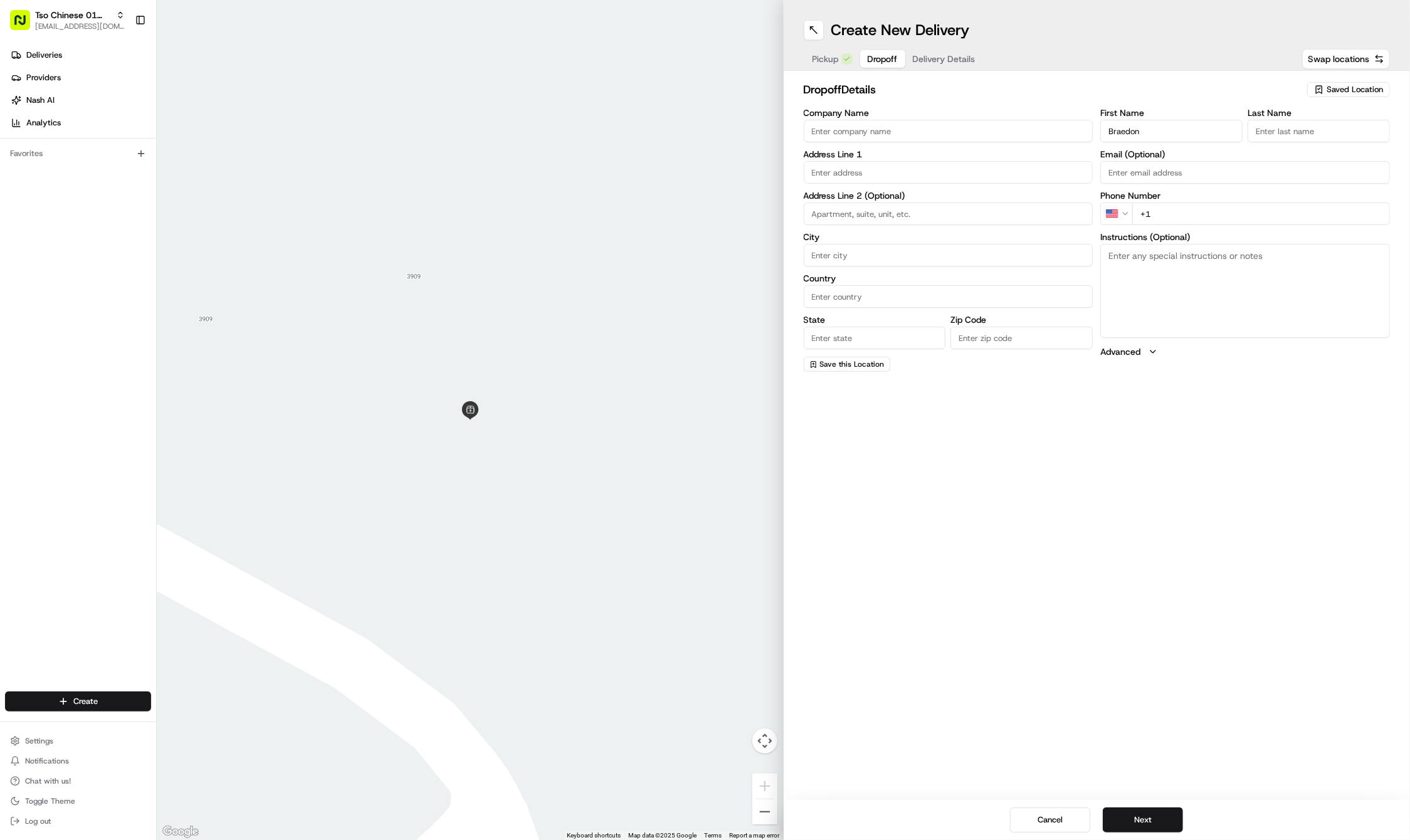
paste input "Humphrey"
type input "Humphrey"
paste input "832 314 0301"
type input "+1 832 314 0301"
paste input "2001 Ed Bluestein Blvd"
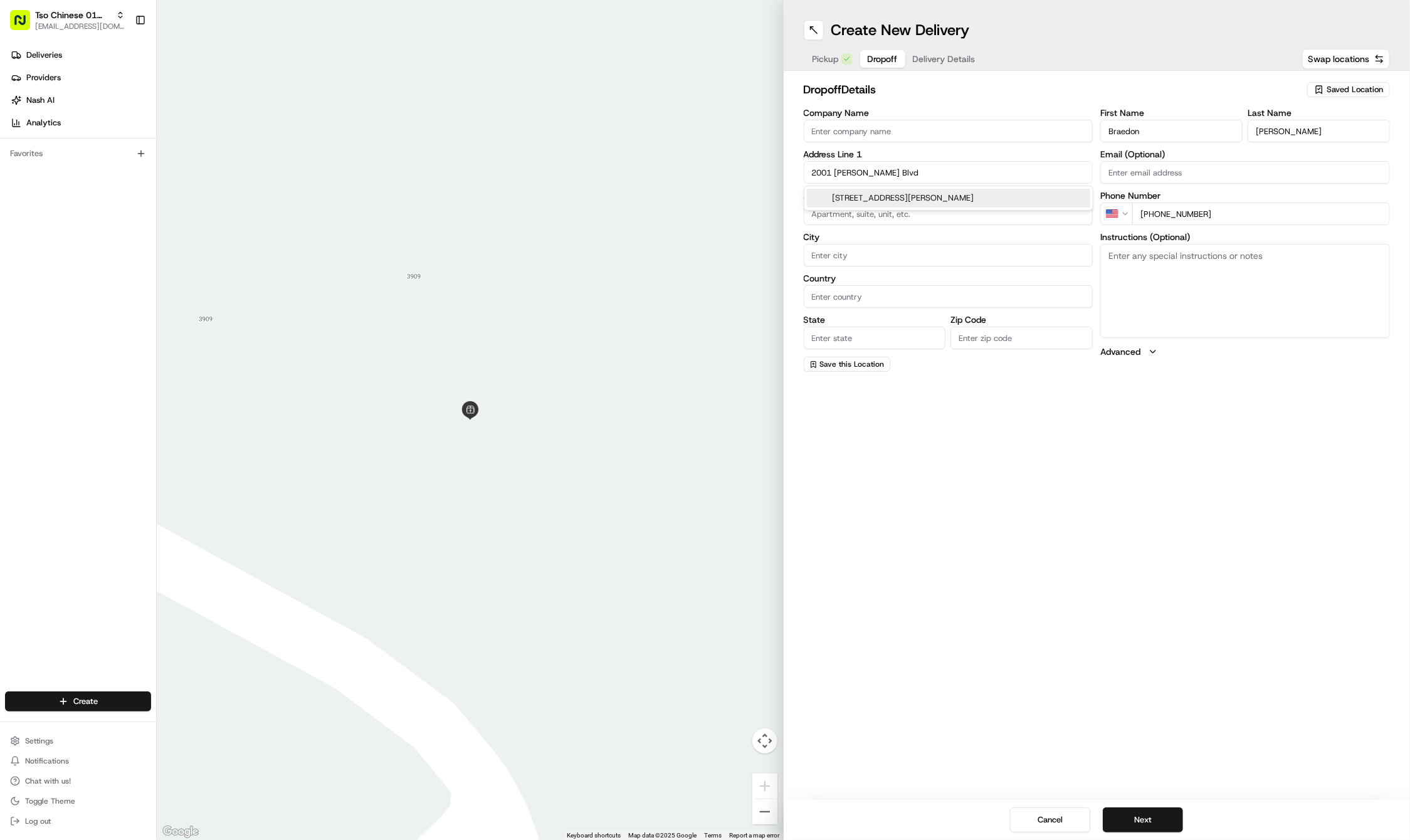
click at [854, 194] on div "2001 Ed Bluestein Blvd, Austin, TX" at bounding box center [948, 198] width 283 height 19
type input "2001 Ed Bluestein Blvd, Austin, TX 78721, USA"
type input "Austin"
type input "[GEOGRAPHIC_DATA]"
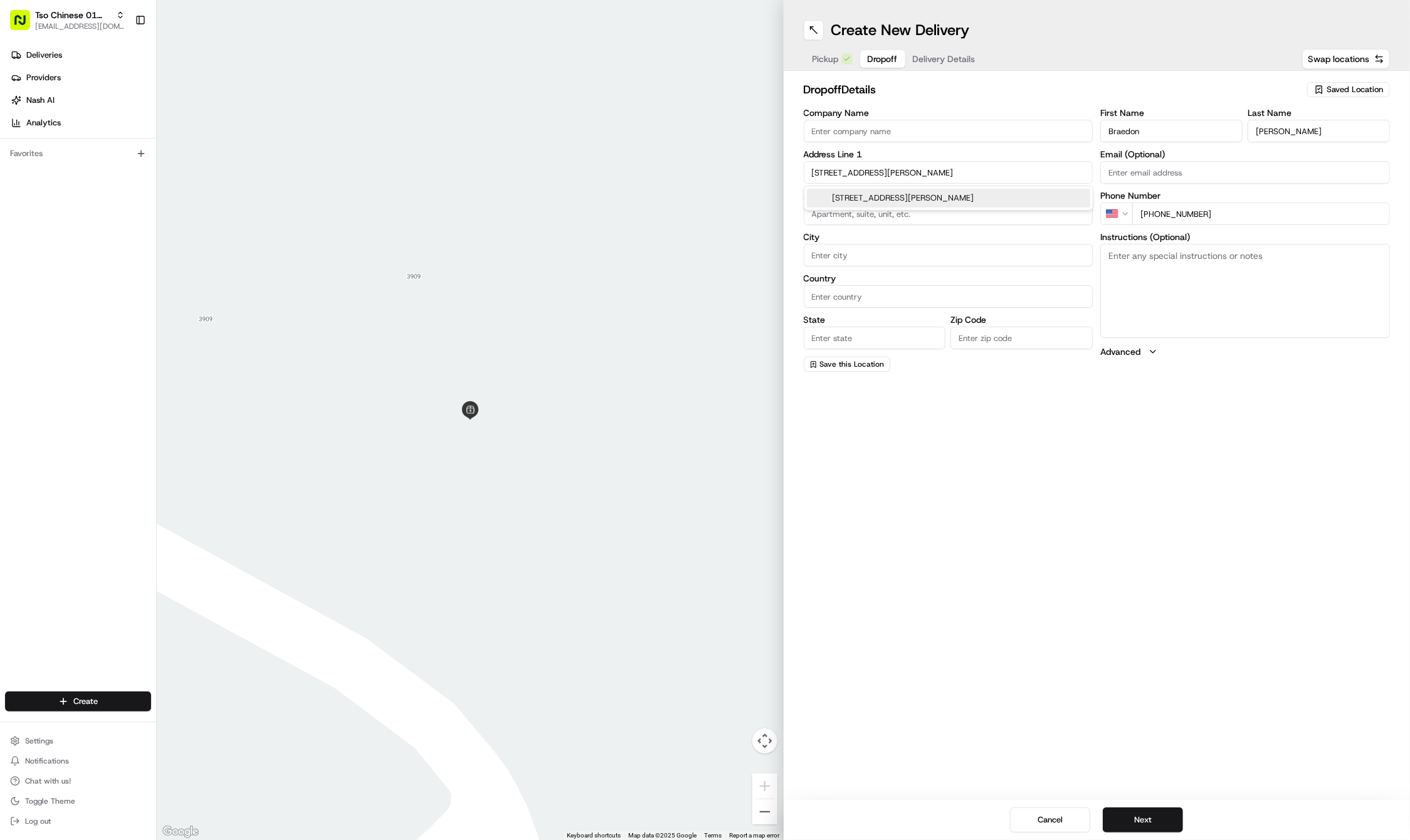
type input "78721"
type input "2001 Ed Bluestein Boulevard"
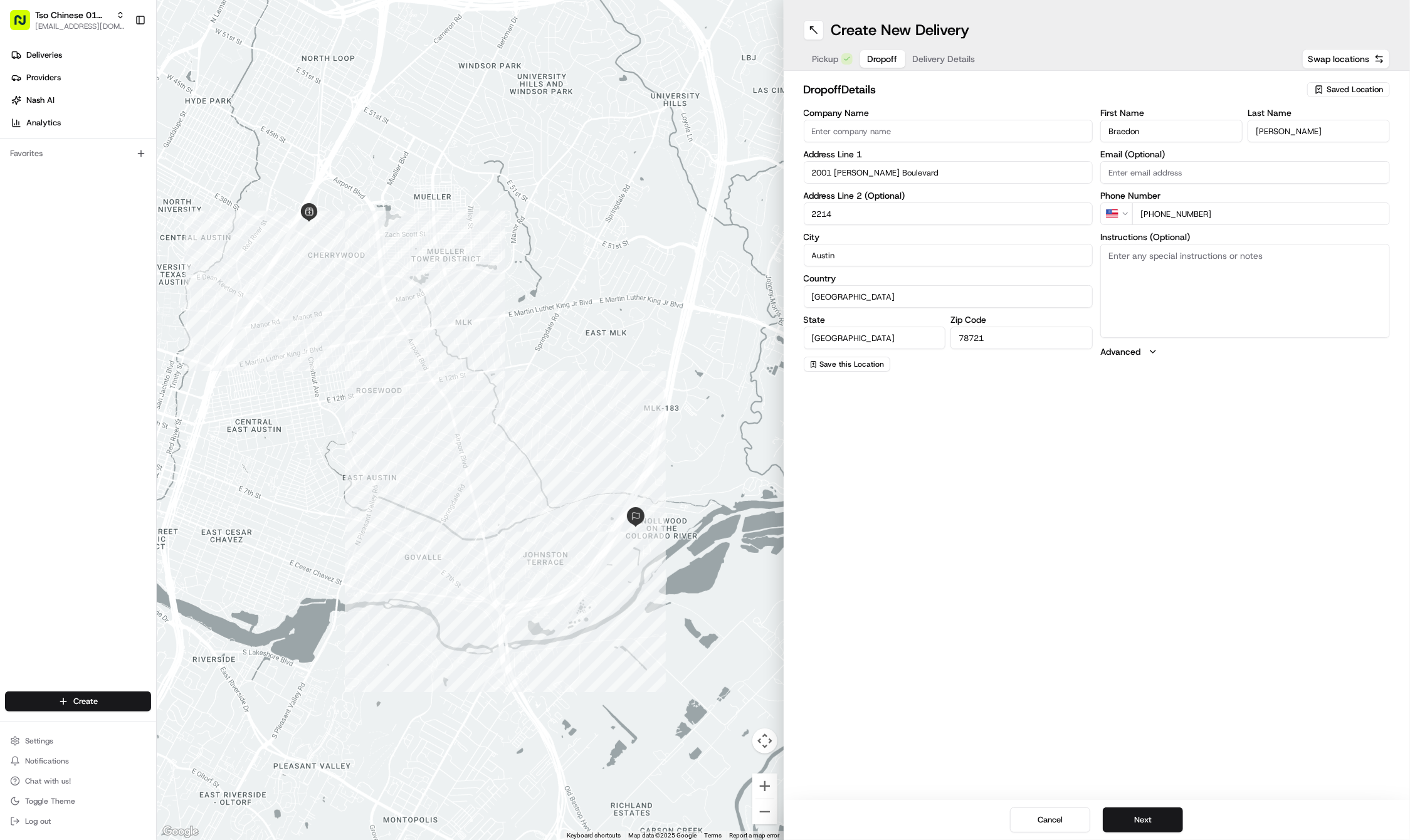
type input "2214"
click at [1249, 279] on textarea "Instructions (Optional)" at bounding box center [1245, 290] width 290 height 94
paste textarea "Gate code is *40301"
type textarea "Gate code is *40301"
click at [1154, 815] on button "Next" at bounding box center [1142, 819] width 80 height 25
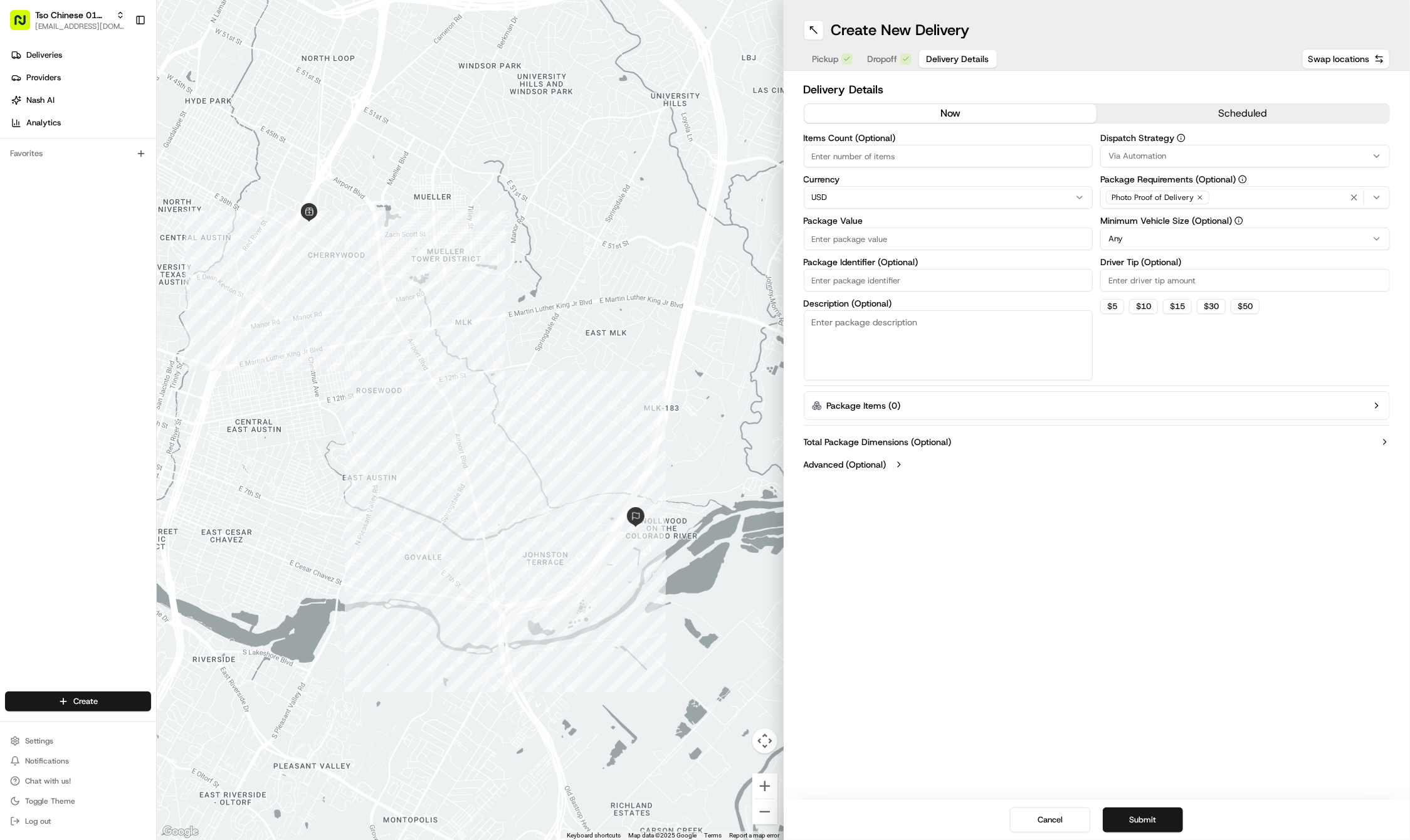
click at [1121, 287] on input "Driver Tip (Optional)" at bounding box center [1245, 280] width 290 height 23
type input "2"
click at [1168, 159] on div "Via Automation" at bounding box center [1244, 156] width 283 height 11
click at [1165, 217] on div "Tso Cherrywood Strategy" at bounding box center [1190, 224] width 179 height 19
click at [921, 282] on html "Tso Chinese 01 Cherrywood [EMAIL_ADDRESS][DOMAIN_NAME] Toggle Sidebar Deliverie…" at bounding box center [705, 420] width 1410 height 840
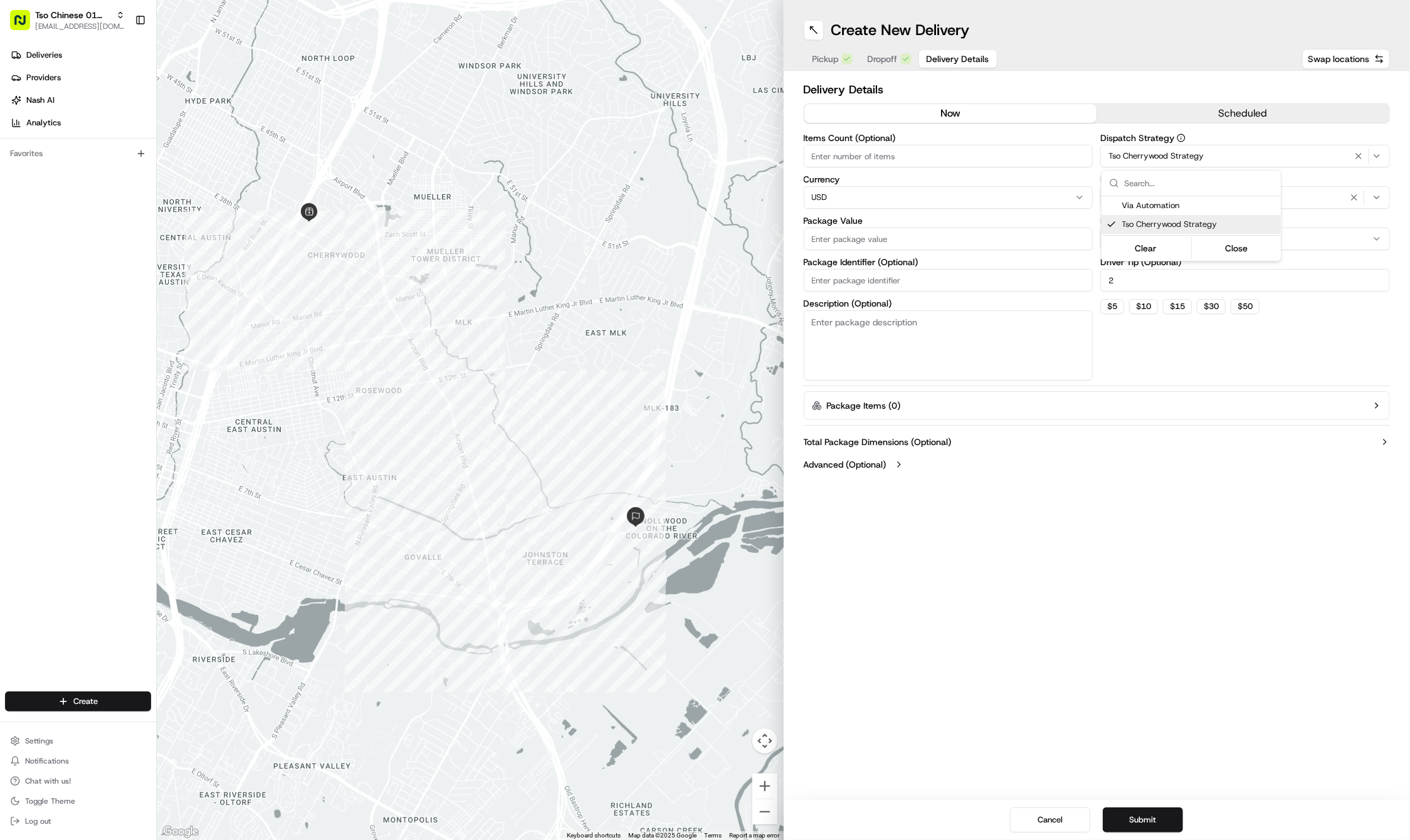
click at [921, 282] on html "Tso Chinese 01 Cherrywood [EMAIL_ADDRESS][DOMAIN_NAME] Toggle Sidebar Deliverie…" at bounding box center [705, 420] width 1410 height 840
click at [921, 282] on input "Package Identifier (Optional)" at bounding box center [948, 280] width 290 height 23
paste input "E7FGNS1"
type input "E7FGNS1"
click at [840, 234] on input "Package Value" at bounding box center [948, 238] width 290 height 23
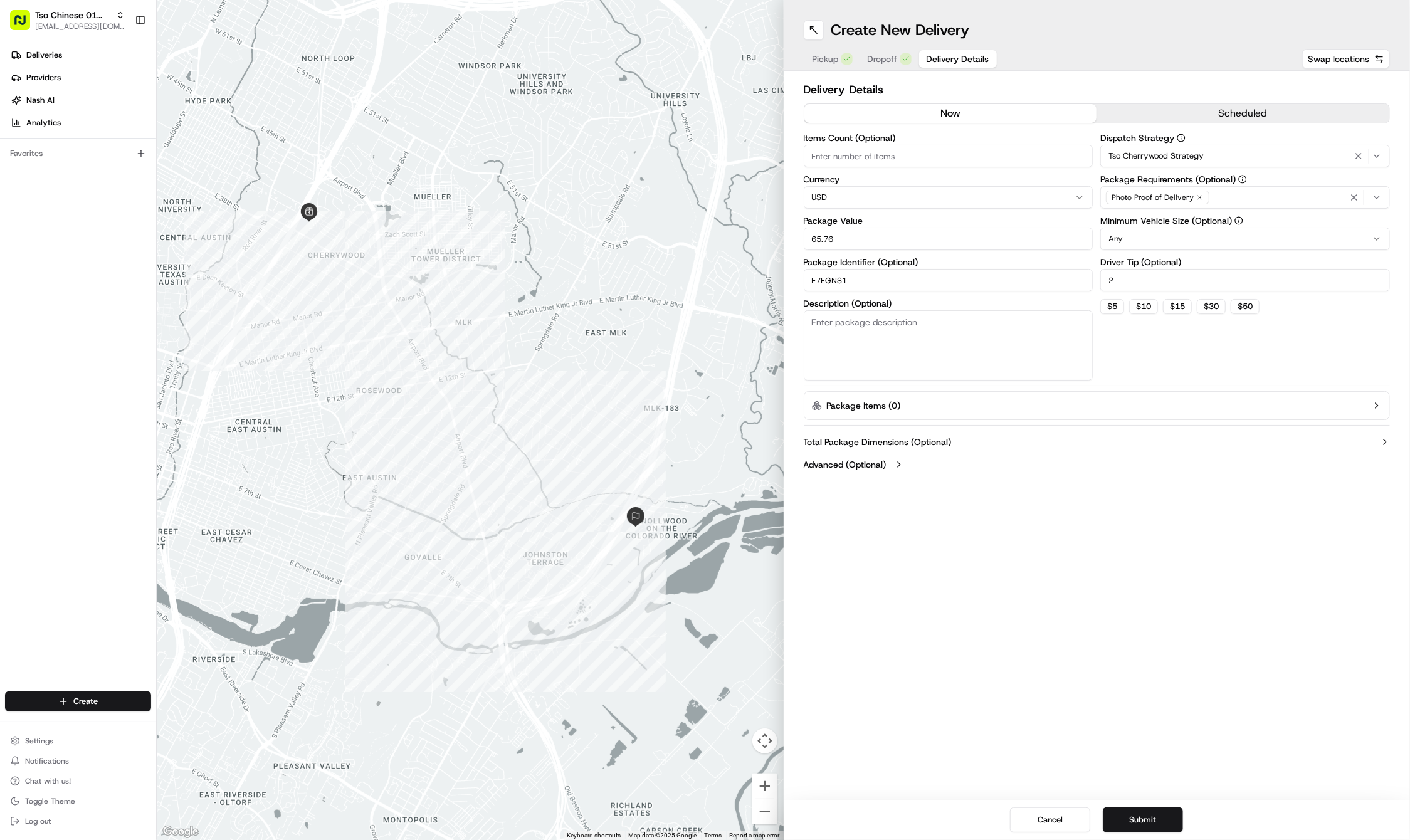
type input "65.76"
click at [1197, 196] on icon "button" at bounding box center [1200, 198] width 8 height 8
click at [1197, 196] on div "Select requirements" at bounding box center [1244, 198] width 283 height 11
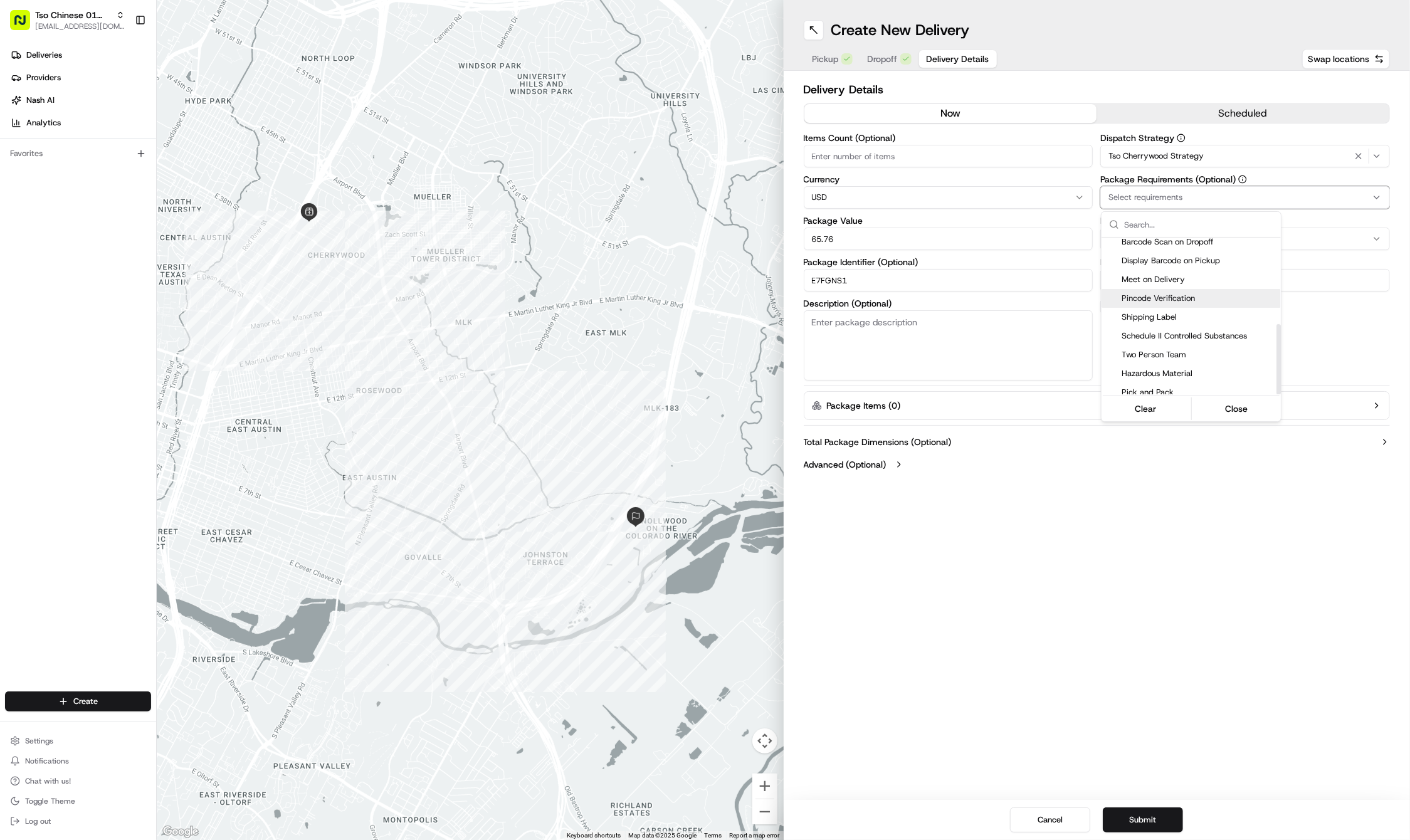
scroll to position [192, 0]
click at [1143, 278] on span "Meet on Delivery" at bounding box center [1198, 281] width 154 height 11
click at [1143, 566] on html "Tso Chinese 01 Cherrywood haran@tsochinese.com Toggle Sidebar Deliveries Provid…" at bounding box center [705, 420] width 1410 height 840
click at [1137, 815] on button "Submit" at bounding box center [1142, 819] width 80 height 25
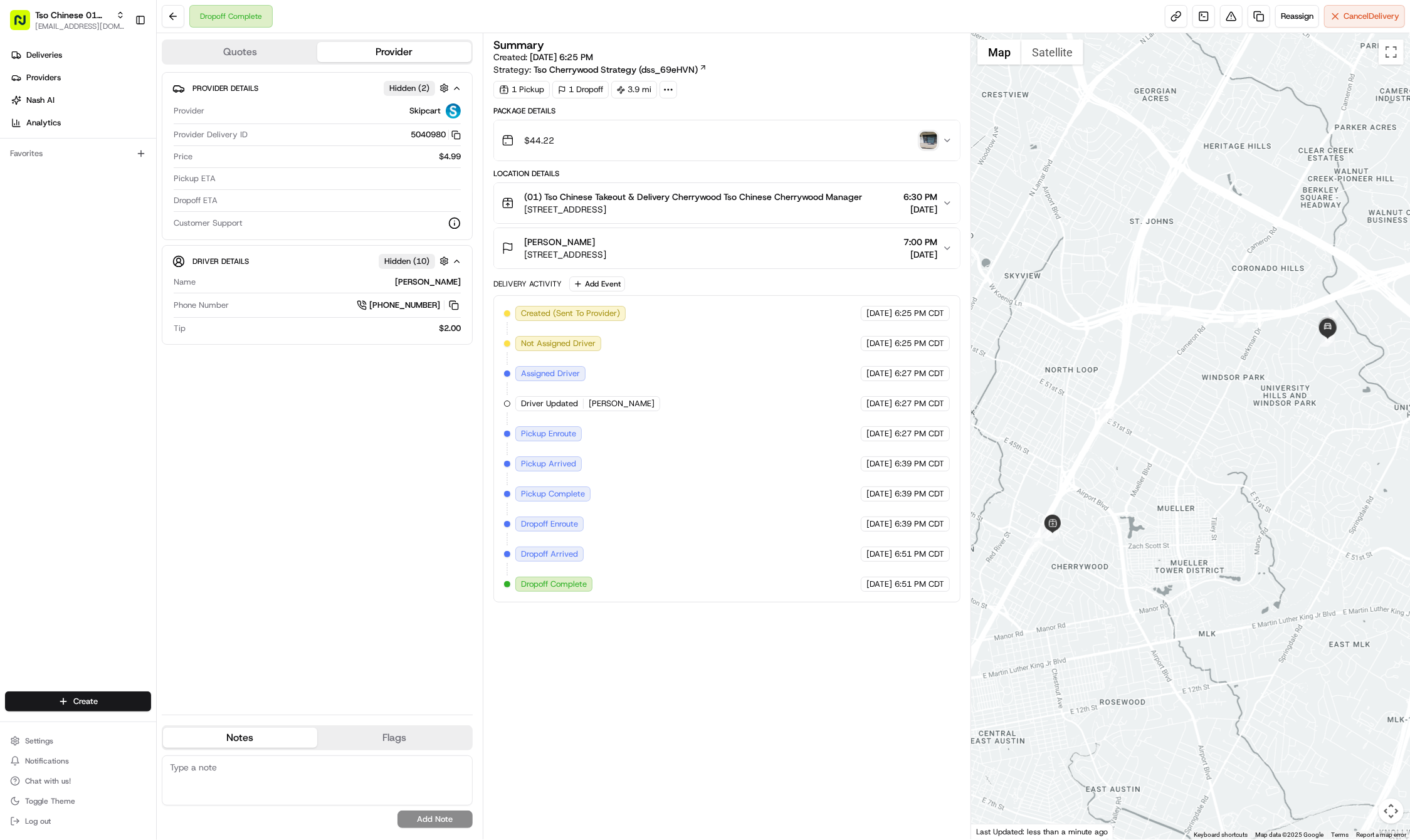
click at [59, 580] on div "Deliveries Providers [PERSON_NAME] Analytics Favorites" at bounding box center [78, 369] width 156 height 658
click at [73, 697] on html "Tso Chinese 01 Cherrywood haran@tsochinese.com Toggle Sidebar Deliveries Provid…" at bounding box center [705, 420] width 1410 height 840
click at [203, 723] on link "Delivery" at bounding box center [227, 725] width 140 height 23
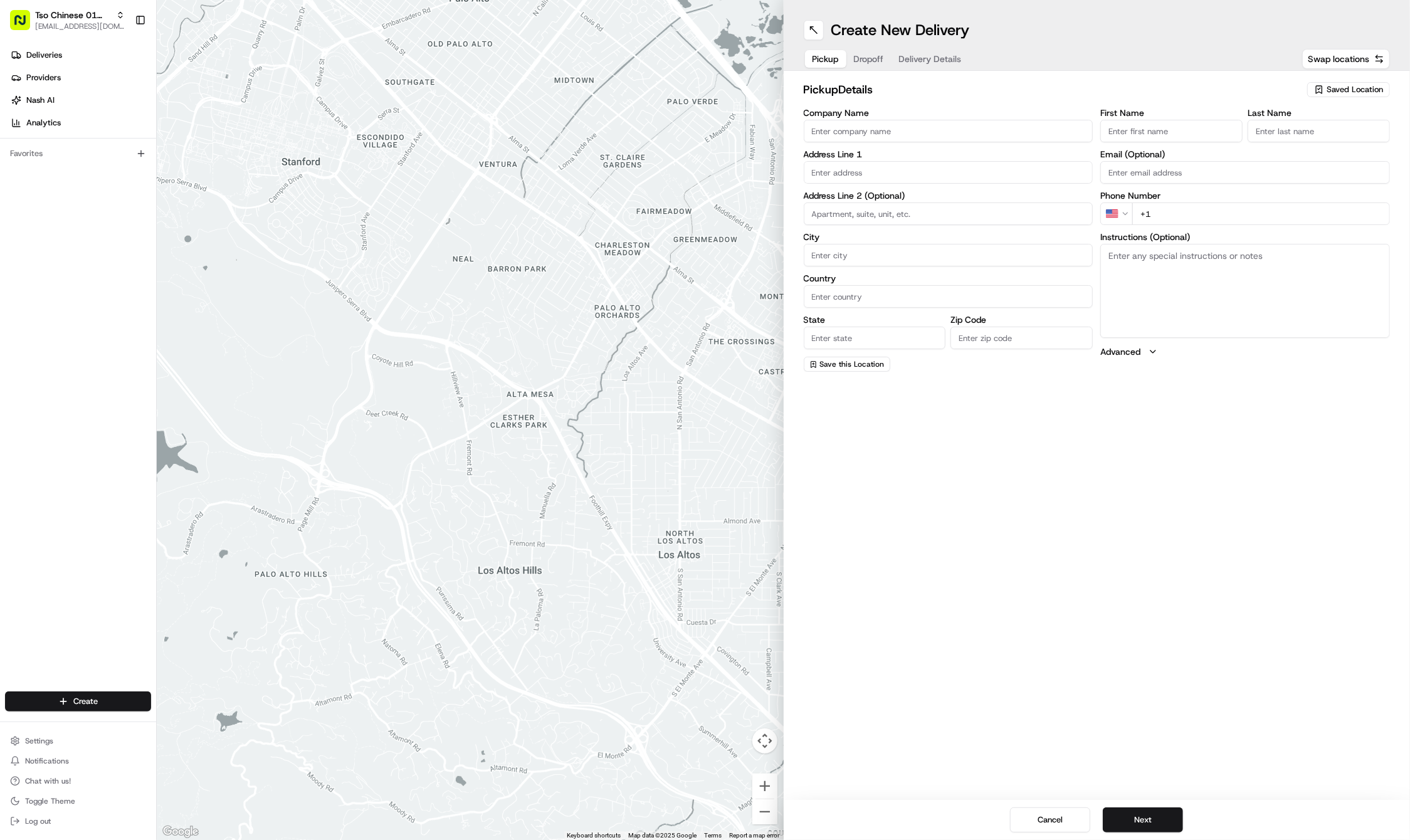
click at [1339, 90] on span "Saved Location" at bounding box center [1355, 90] width 57 height 11
click at [1316, 124] on input "text" at bounding box center [1328, 114] width 150 height 25
click at [1307, 144] on span "(01) Tso Chinese Takeout & Delivery Cherrywood" at bounding box center [1327, 142] width 154 height 23
type input "(01) Tso Chinese Takeout & Delivery Cherrywood"
type input "Ste E-5"
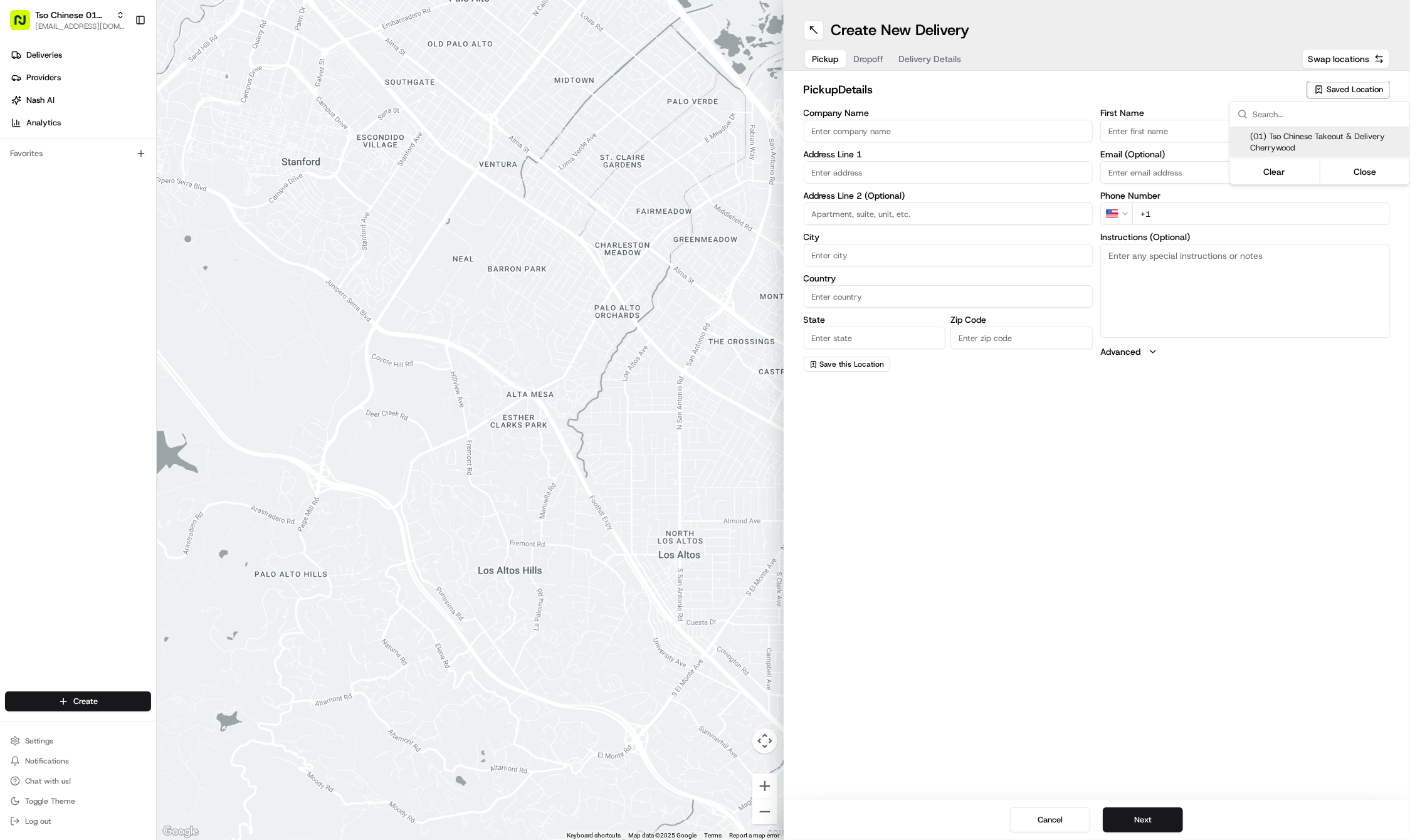
type input "Austin"
type input "US"
type input "[GEOGRAPHIC_DATA]"
type input "78722"
type input "Tso Chinese"
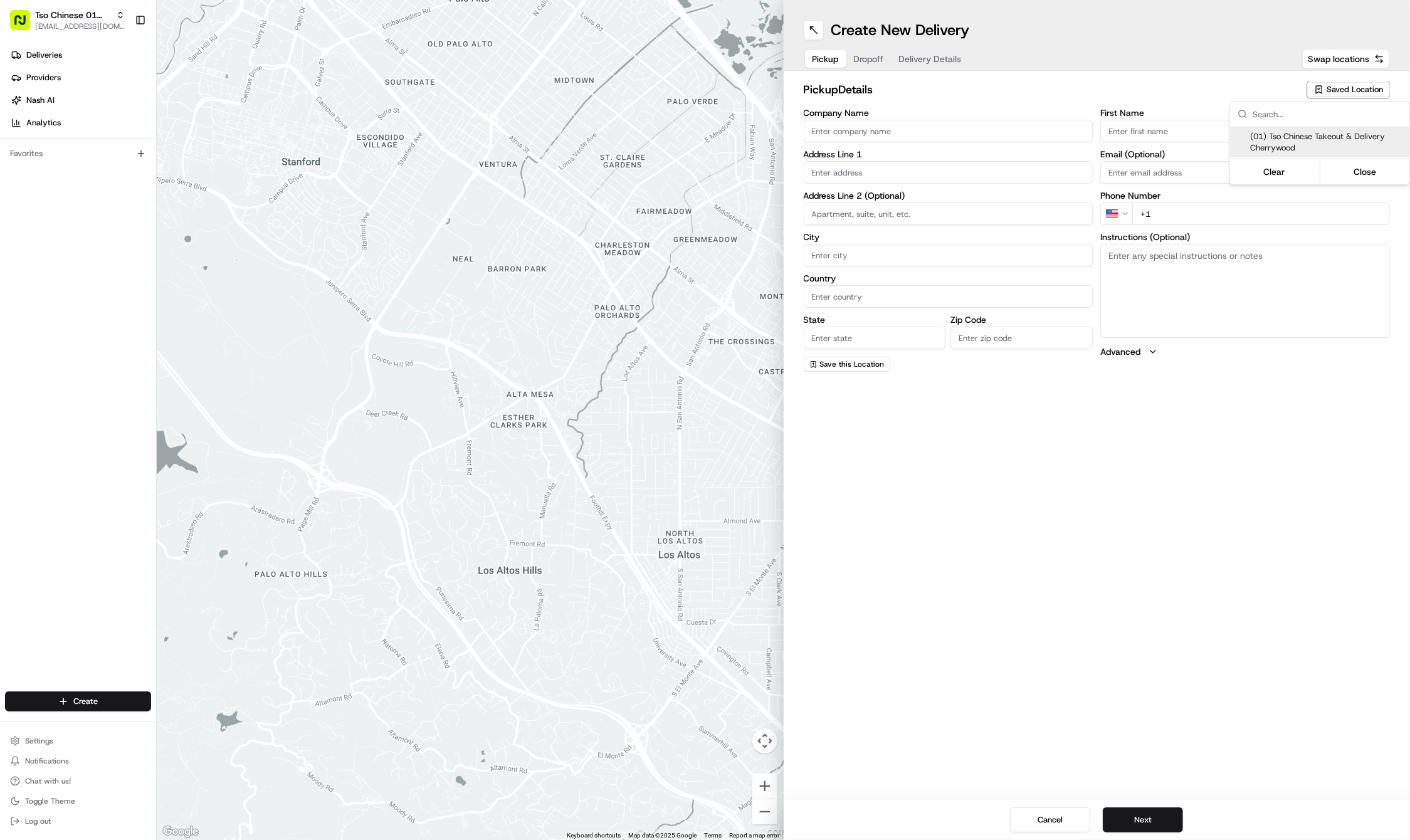
type input "Cherrywood Manager"
type input "[EMAIL_ADDRESS][DOMAIN_NAME]"
type input "[PHONE_NUMBER]"
type textarea "Submit a picture displaying address & food as Proof of Delivery. Envía una foto…"
type input "[STREET_ADDRESS]"
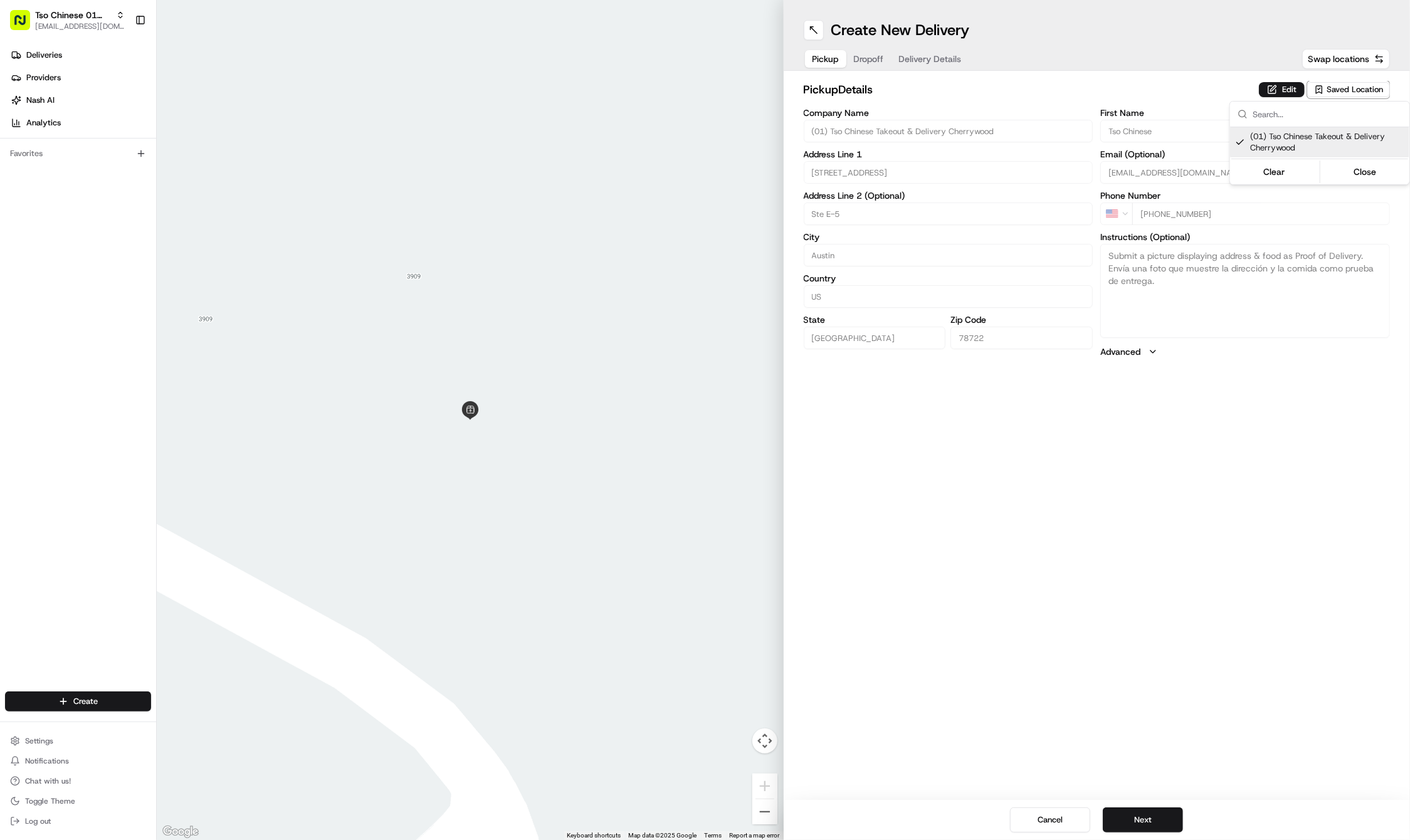
click at [1094, 710] on html "Tso Chinese 01 Cherrywood [EMAIL_ADDRESS][DOMAIN_NAME] Toggle Sidebar Deliverie…" at bounding box center [705, 420] width 1410 height 840
click at [1149, 824] on button "Next" at bounding box center [1142, 819] width 80 height 25
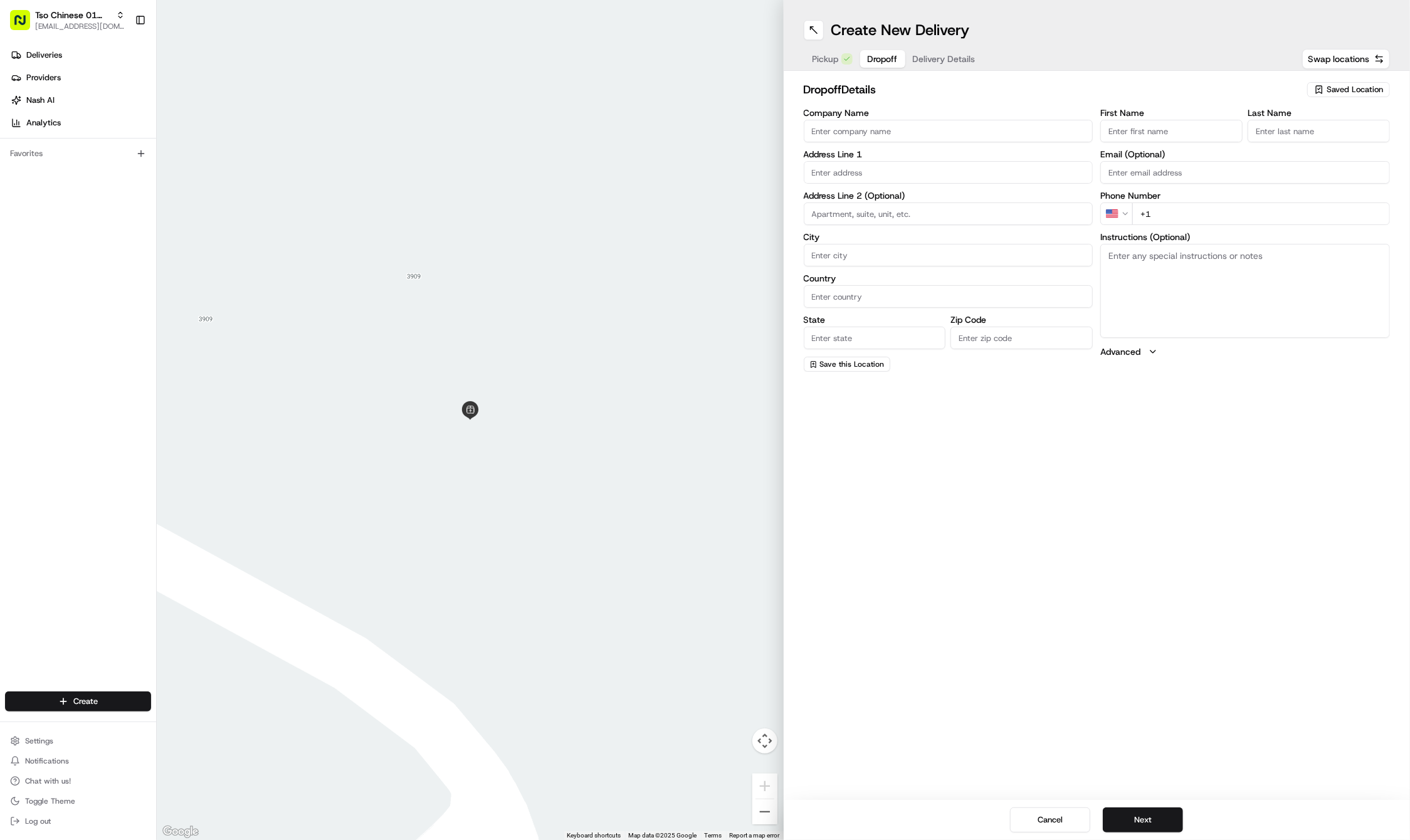
paste input "Stuart"
type input "Stuart"
paste input "Burns"
type input "Burns"
paste input "512 589 8381"
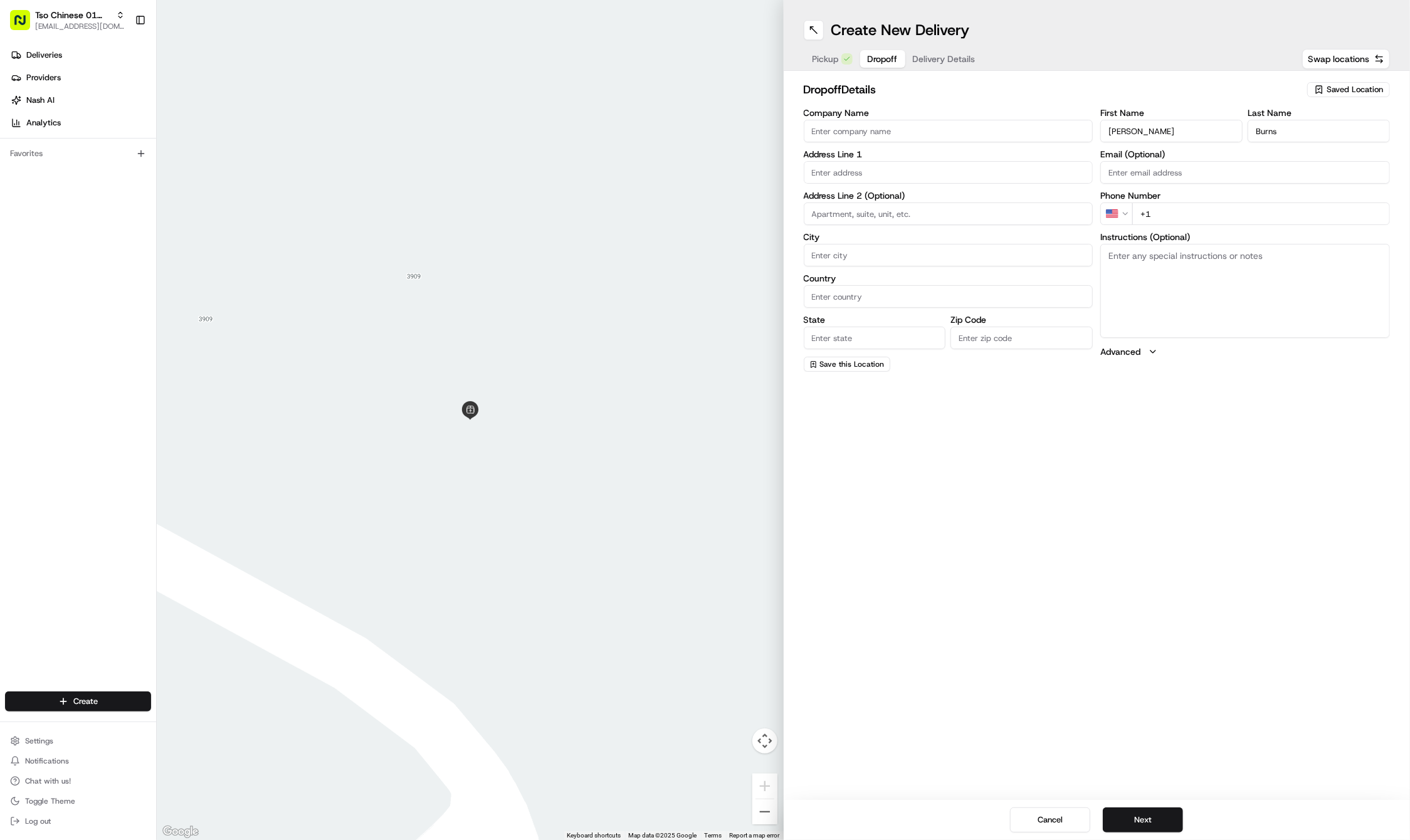
type input "+1 512 589 8381"
paste input "4911 Single Shot Cir"
click at [890, 201] on div "4911 Single Shot Circle, Austin, TX" at bounding box center [948, 198] width 283 height 19
type input "[STREET_ADDRESS]"
type input "Austin"
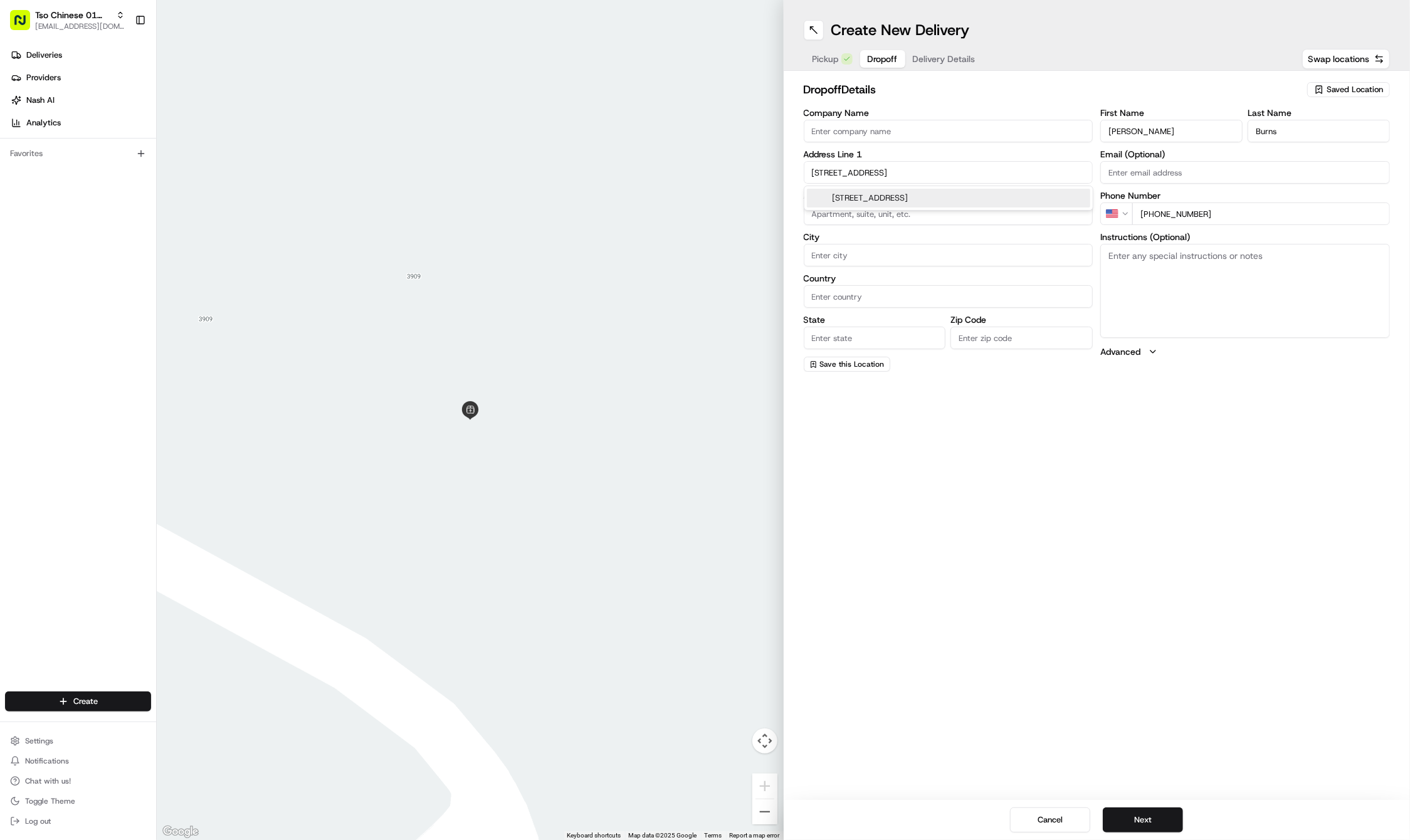
type input "[GEOGRAPHIC_DATA]"
type input "78723"
type input "4911 Single Shot Circle"
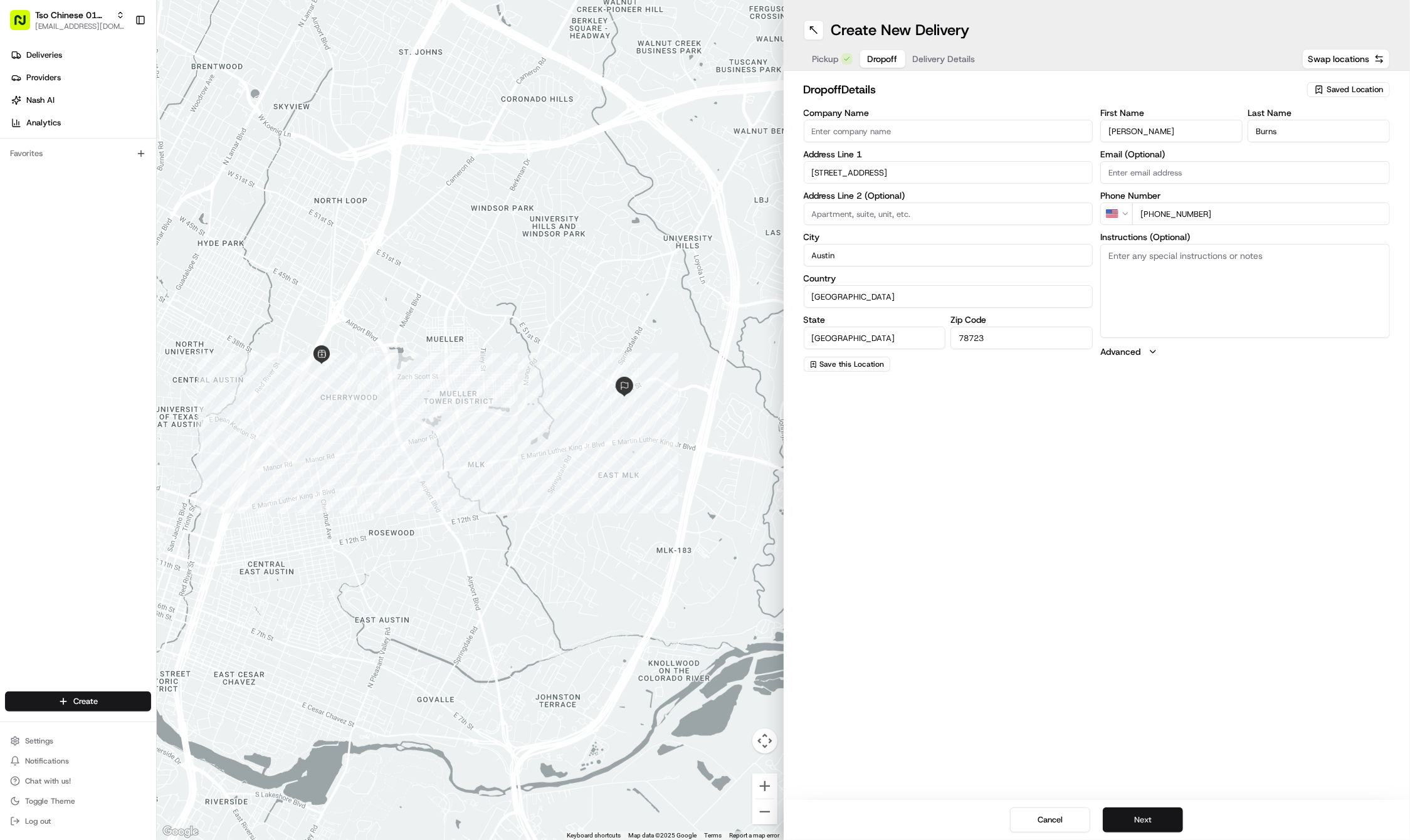
click at [1139, 814] on button "Next" at bounding box center [1142, 819] width 80 height 25
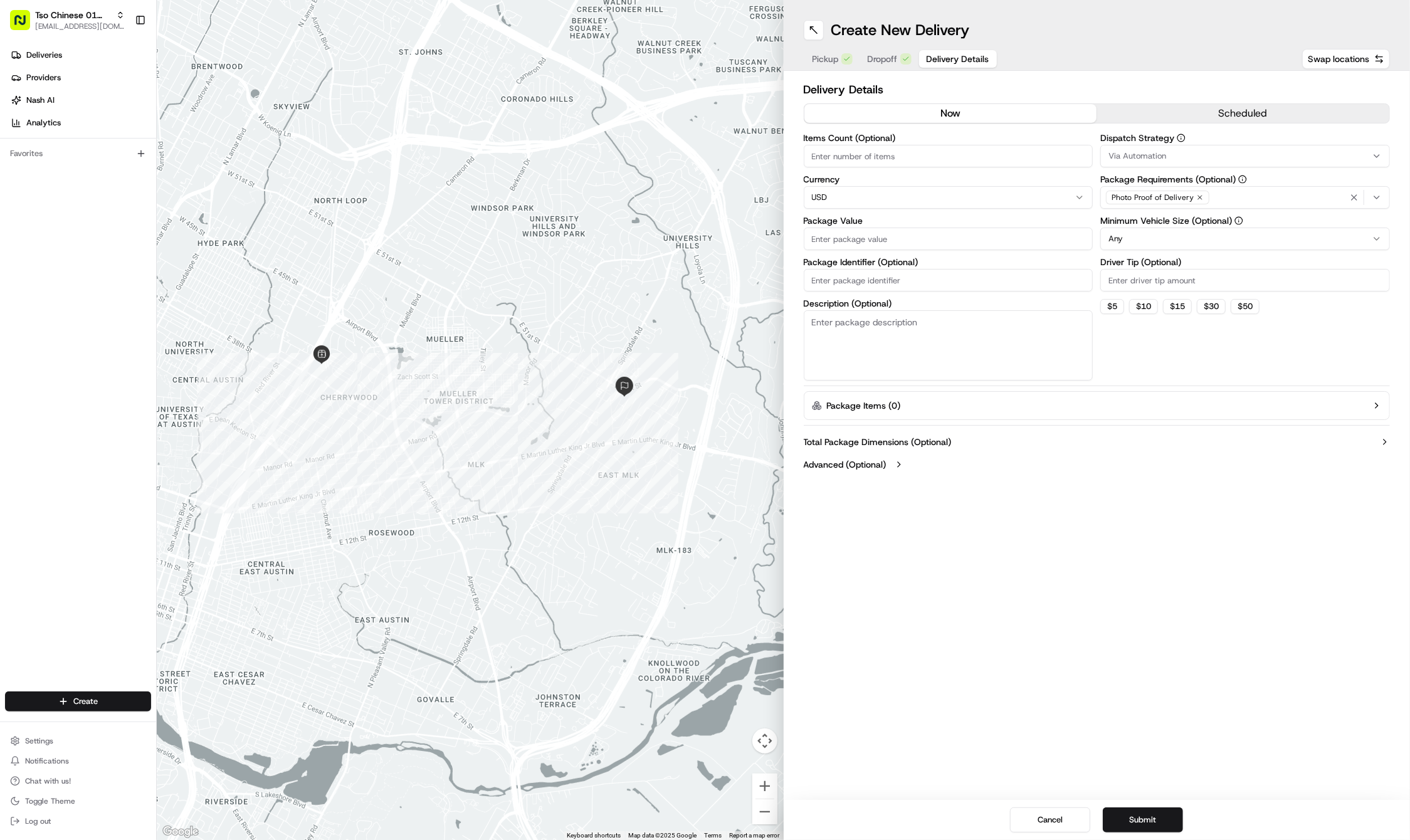
click at [875, 277] on input "Package Identifier (Optional)" at bounding box center [948, 280] width 290 height 23
paste input "GY7HMXU"
type input "GY7HMXU"
click at [854, 236] on input "Package Value" at bounding box center [948, 238] width 290 height 23
type input "37.73"
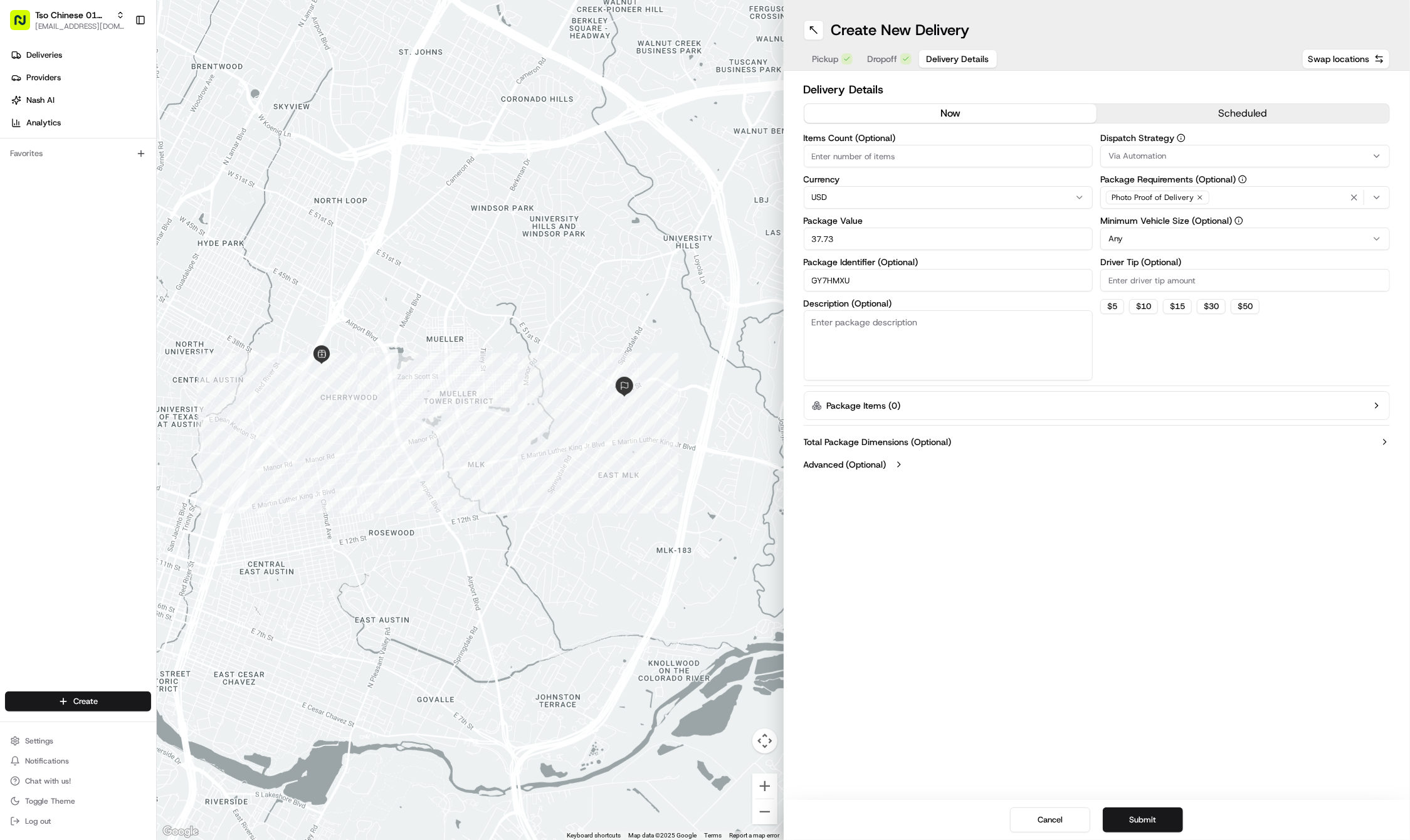
click at [1123, 282] on input "Driver Tip (Optional)" at bounding box center [1245, 280] width 290 height 23
type input "2"
click at [1156, 150] on span "Via Automation" at bounding box center [1137, 156] width 58 height 11
click at [1166, 224] on span "Tso Cherrywood Strategy" at bounding box center [1198, 224] width 154 height 11
click at [1352, 197] on icon "button" at bounding box center [1354, 197] width 10 height 10
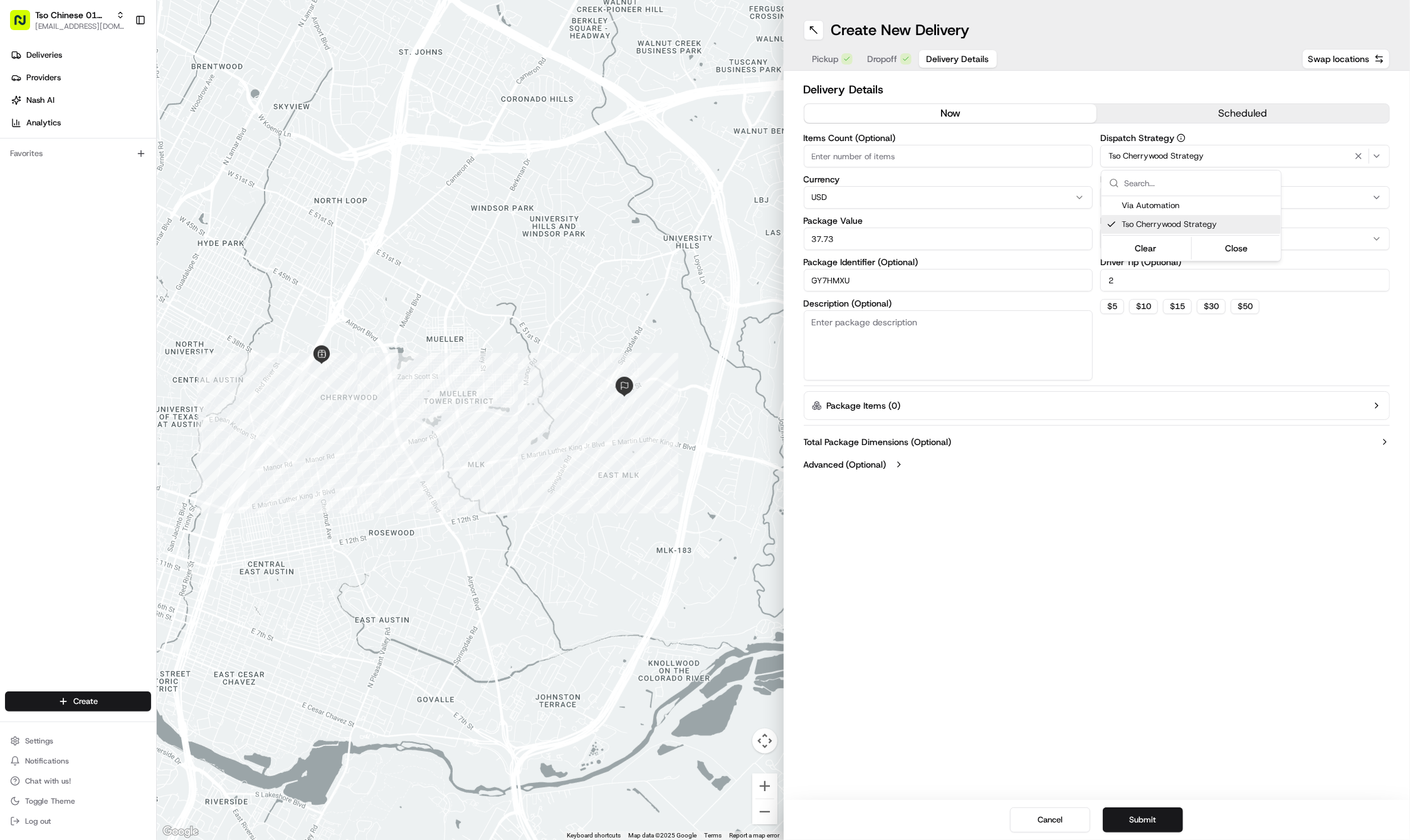
click at [1352, 197] on div "Select requirements" at bounding box center [1244, 198] width 283 height 11
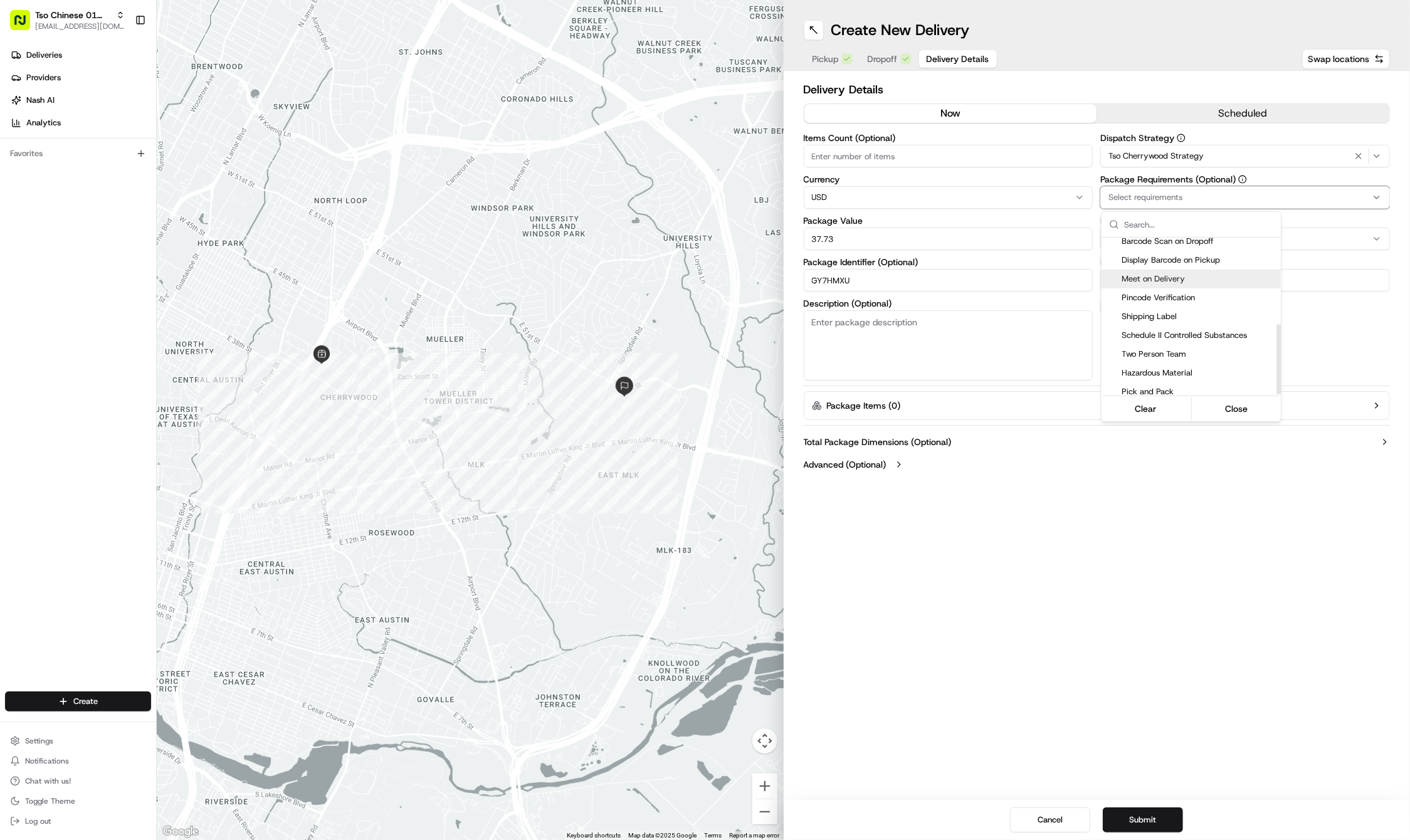
scroll to position [192, 0]
click at [1196, 281] on div "Meet on Delivery" at bounding box center [1190, 281] width 179 height 19
click at [1154, 579] on html "Tso Chinese 01 Cherrywood haran@tsochinese.com Toggle Sidebar Deliveries Provid…" at bounding box center [705, 420] width 1410 height 840
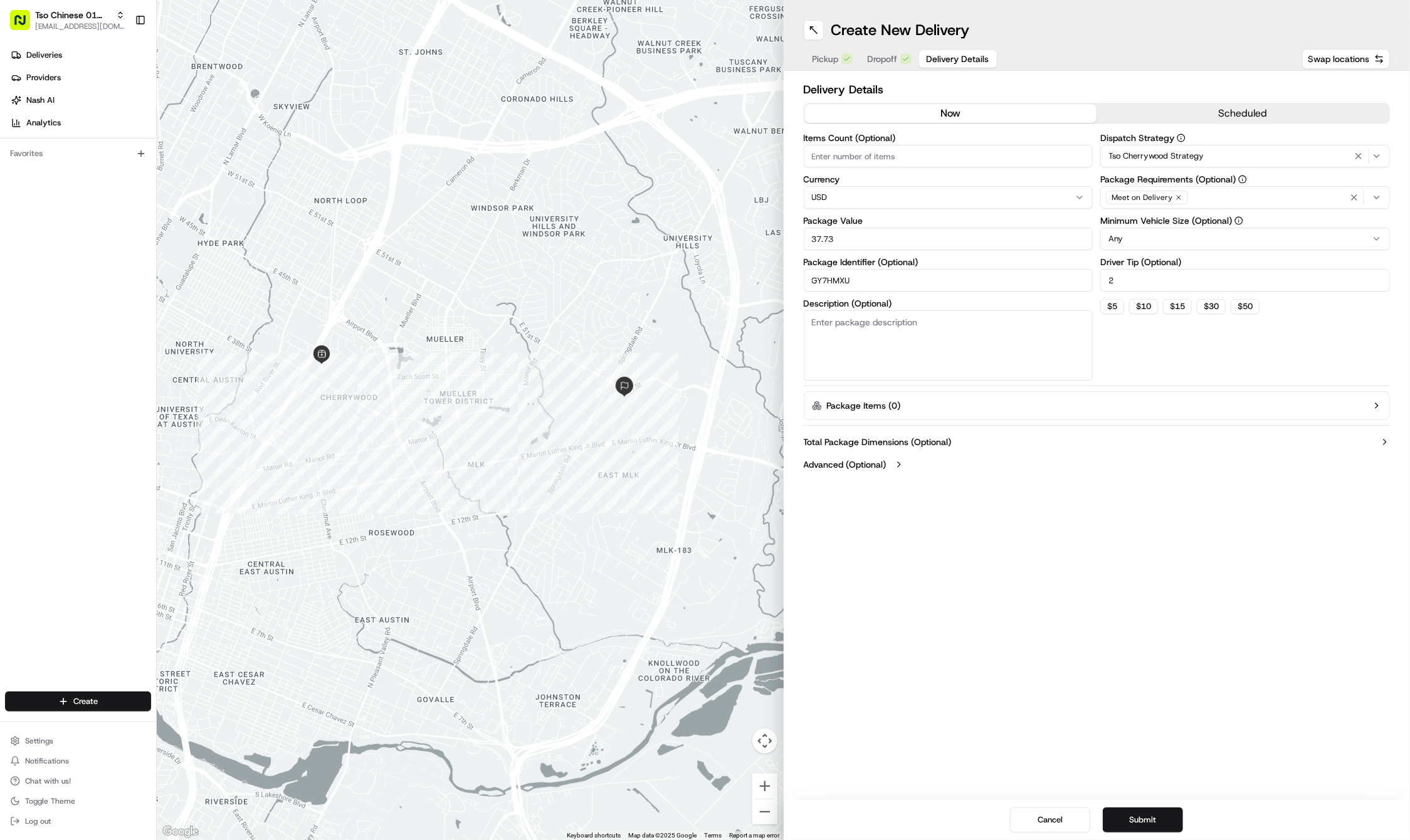
click at [957, 516] on div "Create New Delivery Pickup Dropoff Delivery Details Swap locations Delivery Det…" at bounding box center [1097, 420] width 626 height 840
click at [1138, 814] on button "Submit" at bounding box center [1142, 819] width 80 height 25
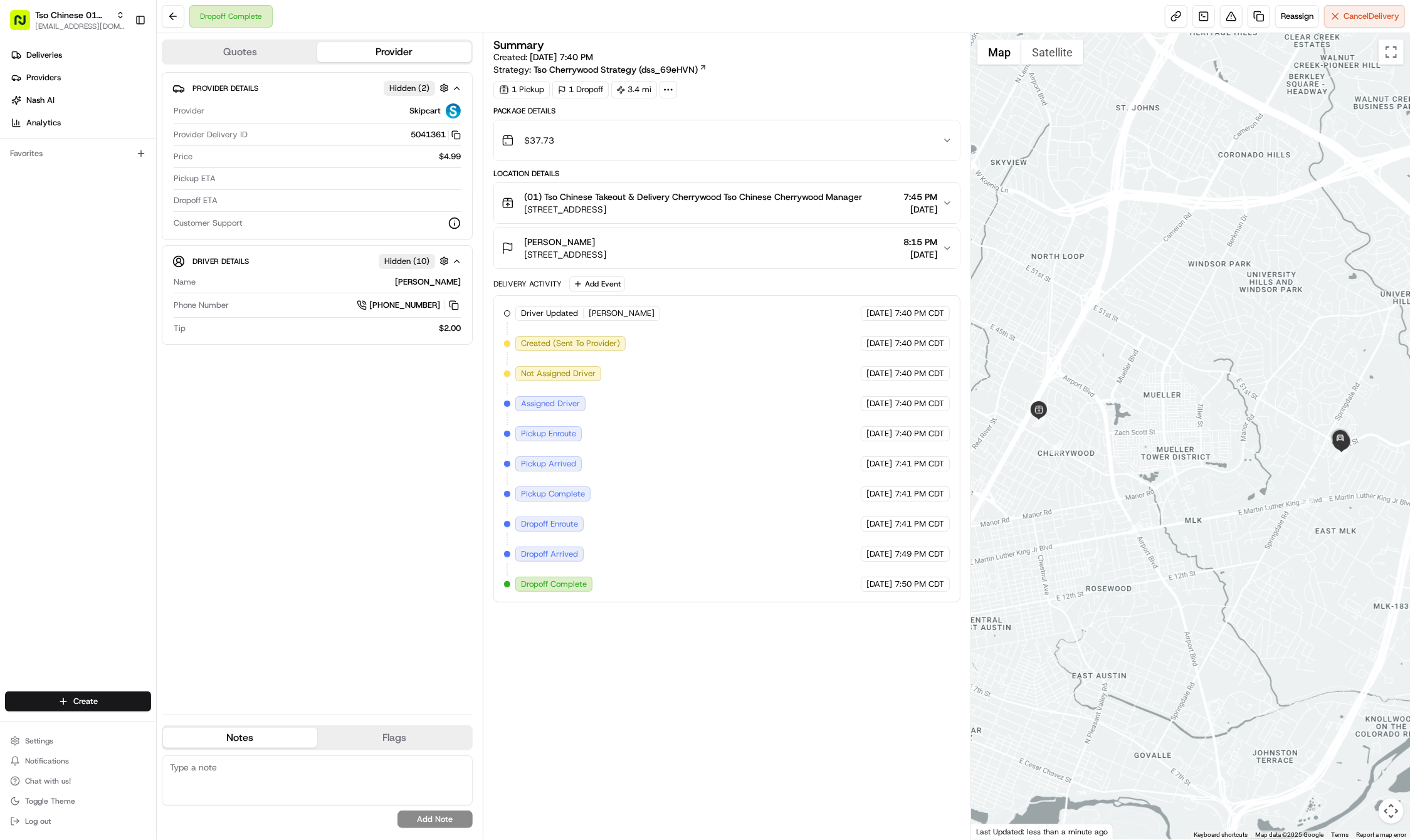
click at [82, 652] on div "Deliveries Providers [PERSON_NAME] Analytics Favorites" at bounding box center [78, 369] width 156 height 658
click at [96, 699] on html "Tso Chinese 01 Cherrywood [EMAIL_ADDRESS][DOMAIN_NAME] Toggle Sidebar Deliverie…" at bounding box center [705, 420] width 1410 height 840
click at [217, 724] on link "Delivery" at bounding box center [227, 725] width 140 height 23
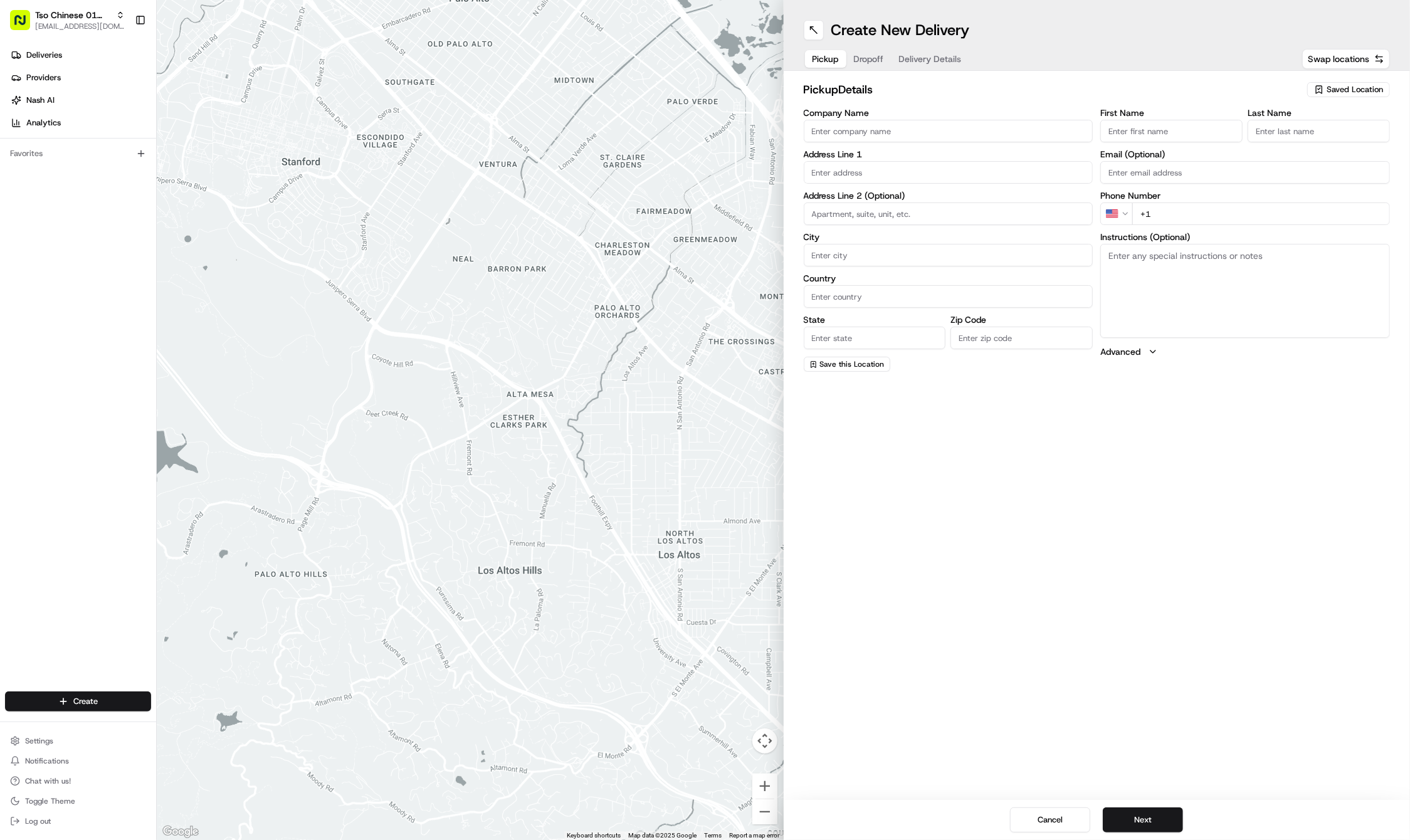
click at [1323, 94] on icon "button" at bounding box center [1319, 89] width 10 height 10
click at [1282, 146] on span "(01) Tso Chinese Takeout & Delivery Cherrywood" at bounding box center [1327, 142] width 154 height 23
type input "(01) Tso Chinese Takeout & Delivery Cherrywood"
type input "[STREET_ADDRESS]"
type input "Ste E-5"
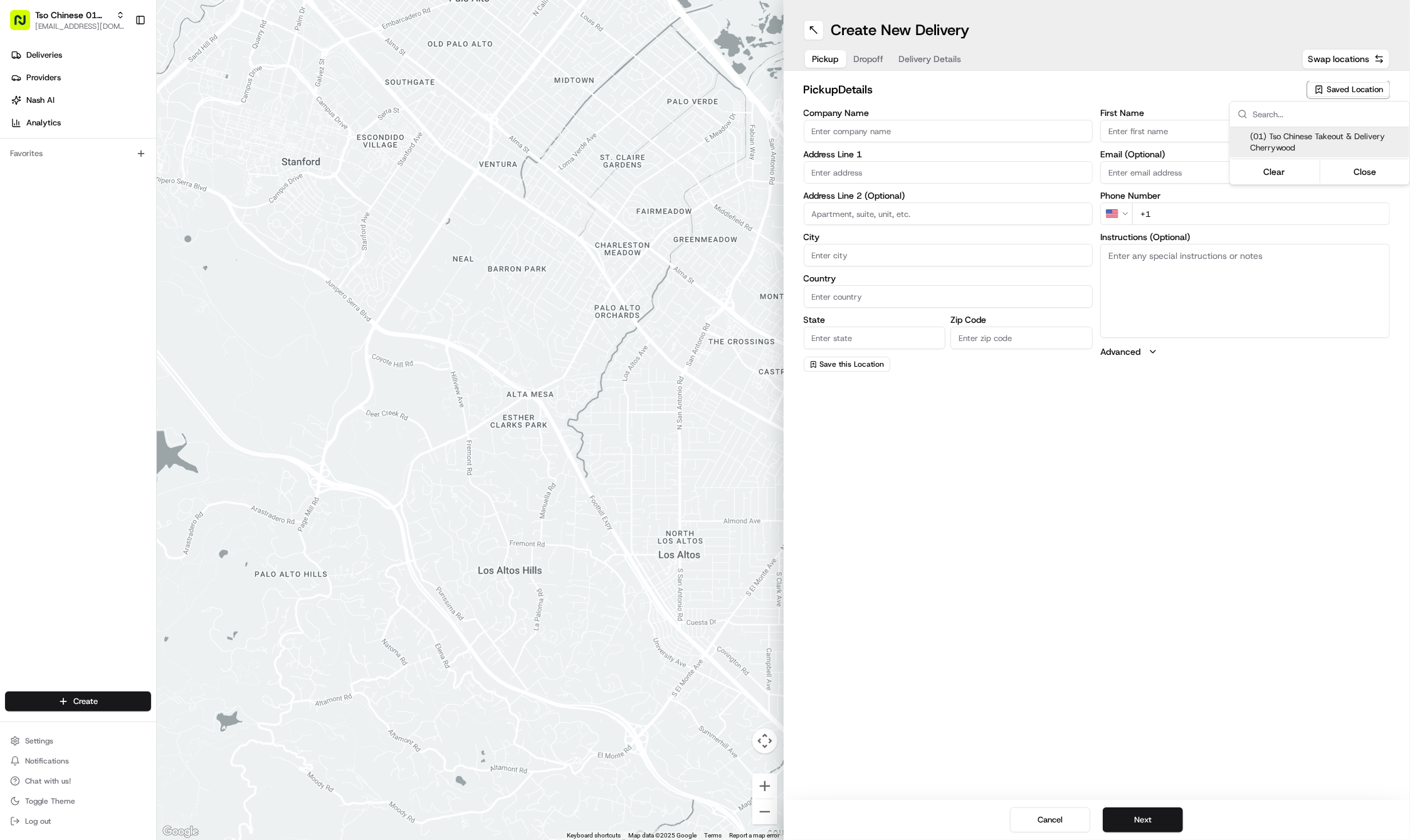
type input "Austin"
type input "US"
type input "[GEOGRAPHIC_DATA]"
type input "78722"
type input "Tso Chinese"
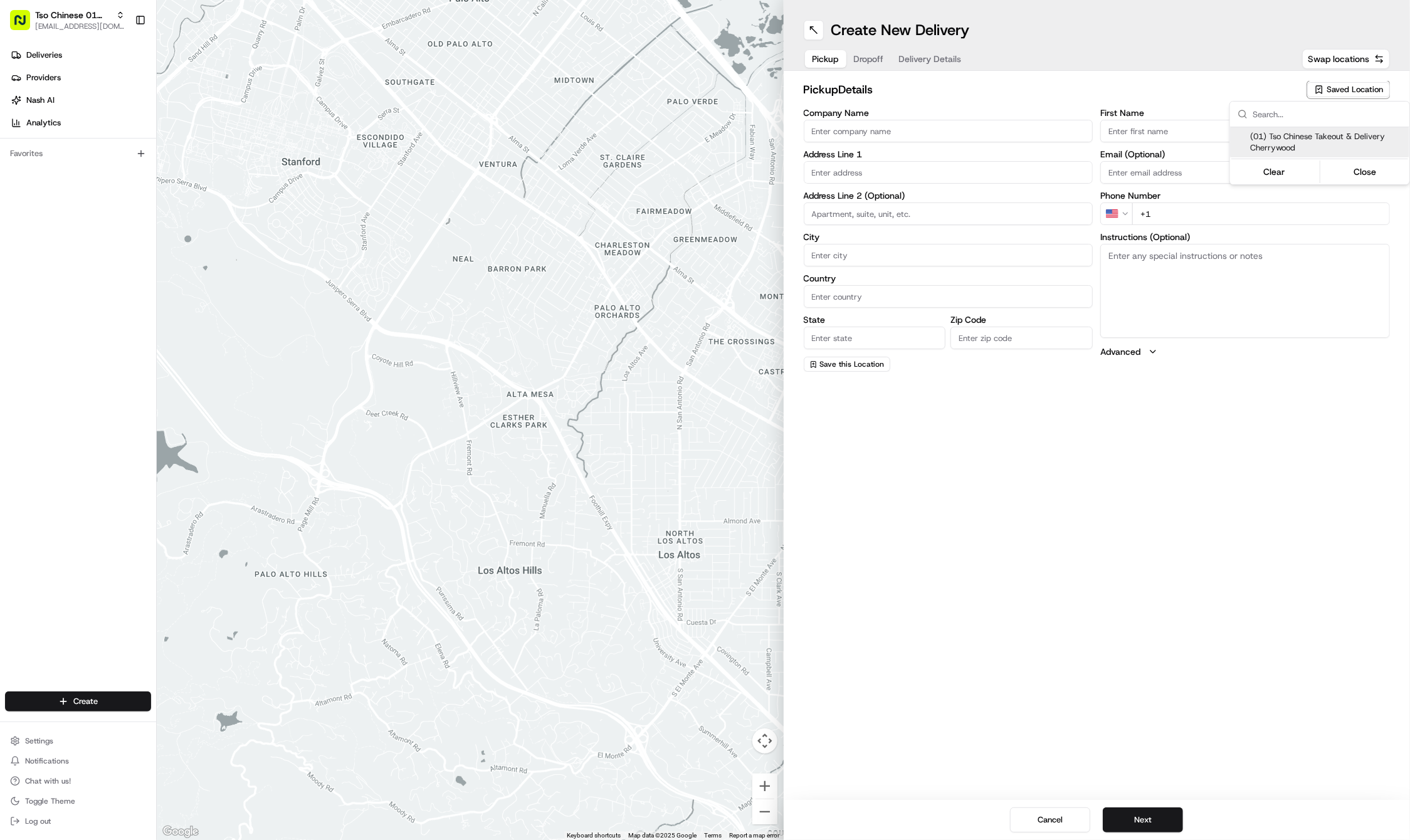
type input "Cherrywood Manager"
type input "[EMAIL_ADDRESS][DOMAIN_NAME]"
type input "[PHONE_NUMBER]"
type textarea "Submit a picture displaying address & food as Proof of Delivery. Envía una foto…"
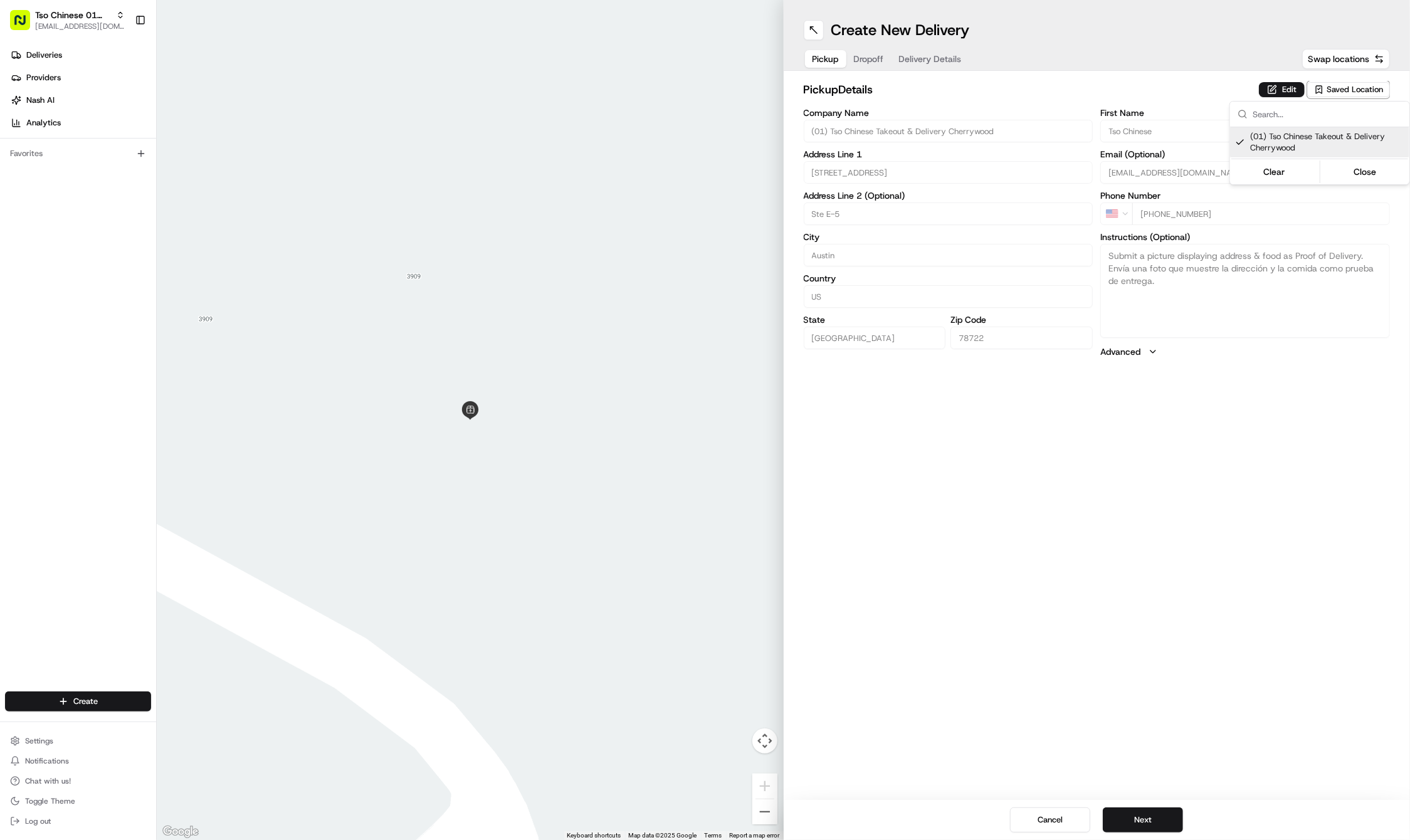
click at [1124, 811] on html "Tso Chinese 01 Cherrywood [EMAIL_ADDRESS][DOMAIN_NAME] Toggle Sidebar Deliverie…" at bounding box center [705, 420] width 1410 height 840
click at [1138, 816] on button "Next" at bounding box center [1142, 819] width 80 height 25
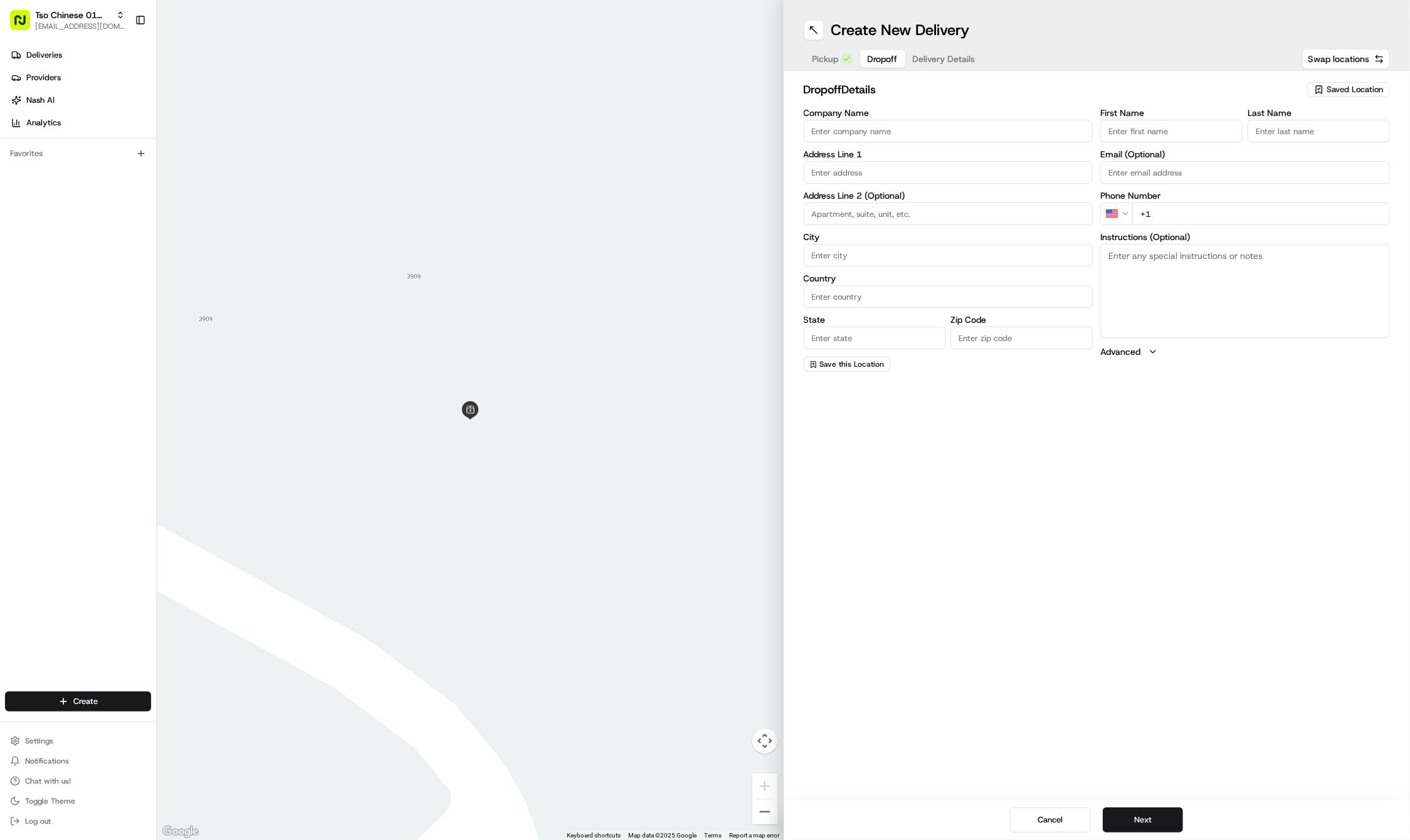
paste input "Lauren"
type input "Lauren"
paste input "[PERSON_NAME]"
type input "[PERSON_NAME]"
click at [1207, 219] on input "+1" at bounding box center [1260, 214] width 257 height 23
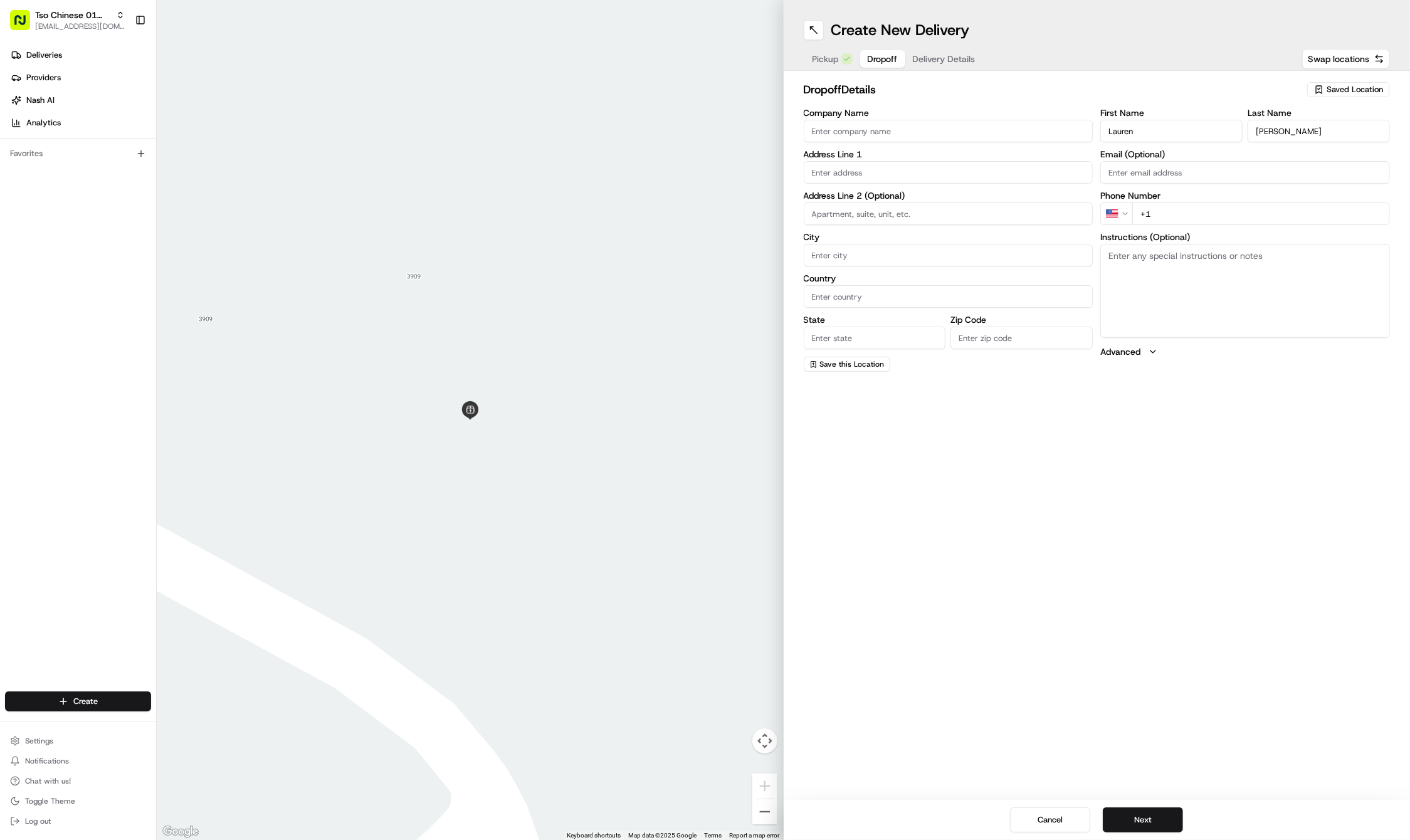
paste input "[PHONE_NUMBER]"
type input "[PHONE_NUMBER]"
paste input "[STREET_ADDRESS][PERSON_NAME]"
click at [885, 204] on div "[STREET_ADDRESS][PERSON_NAME]" at bounding box center [948, 198] width 283 height 19
type input "[STREET_ADDRESS][PERSON_NAME]"
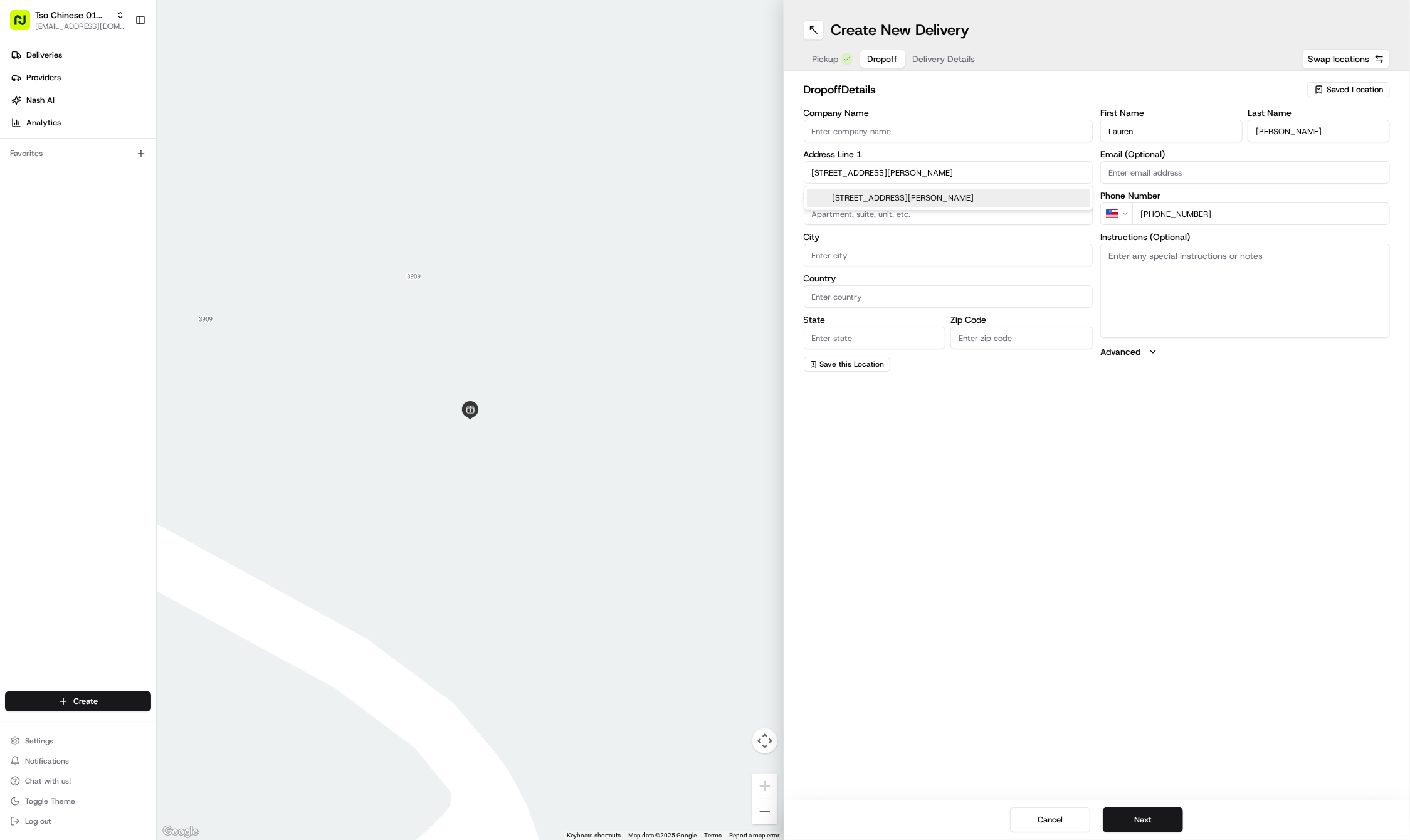
type input "Austin"
type input "[GEOGRAPHIC_DATA]"
type input "78723"
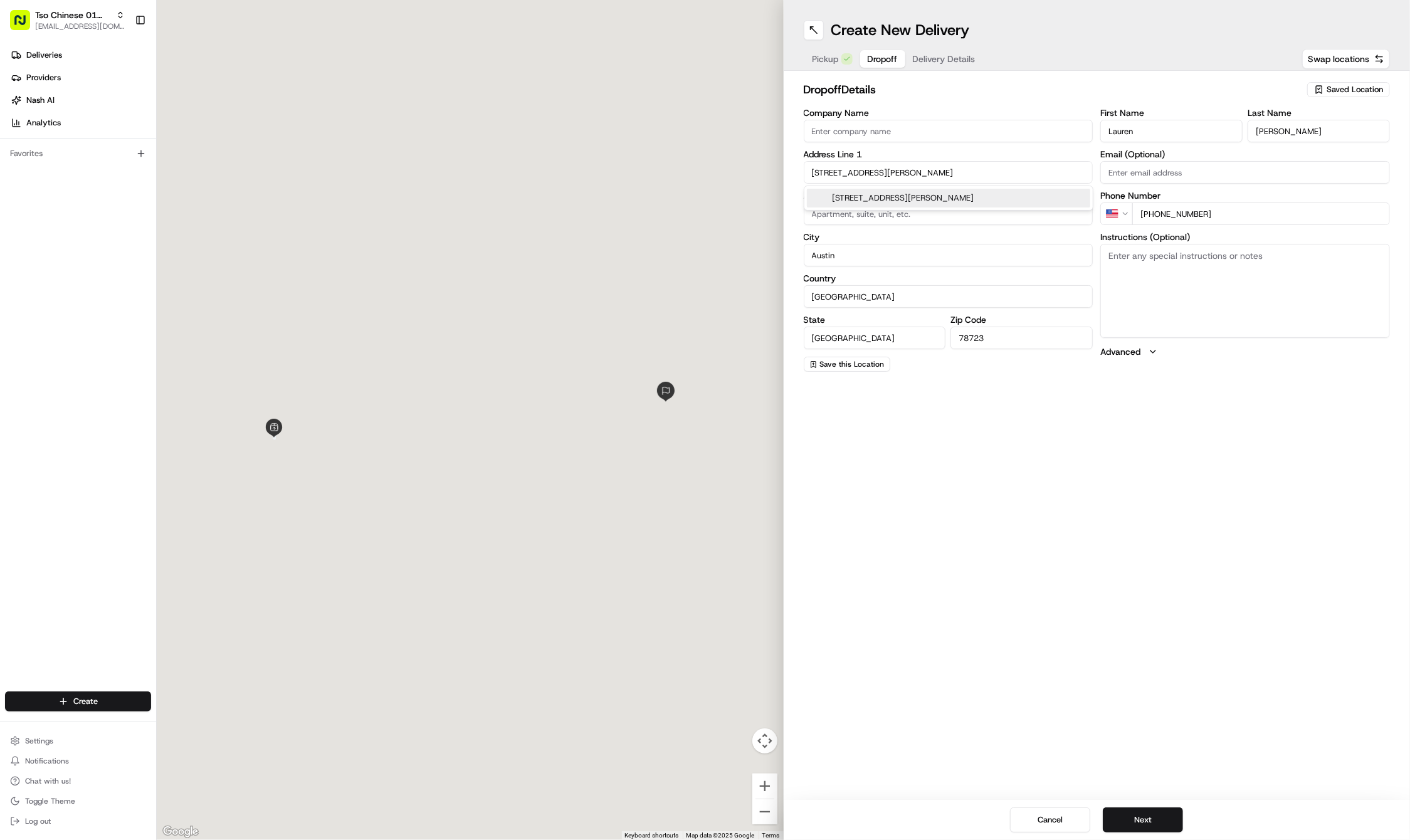
type input "[STREET_ADDRESS][PERSON_NAME]"
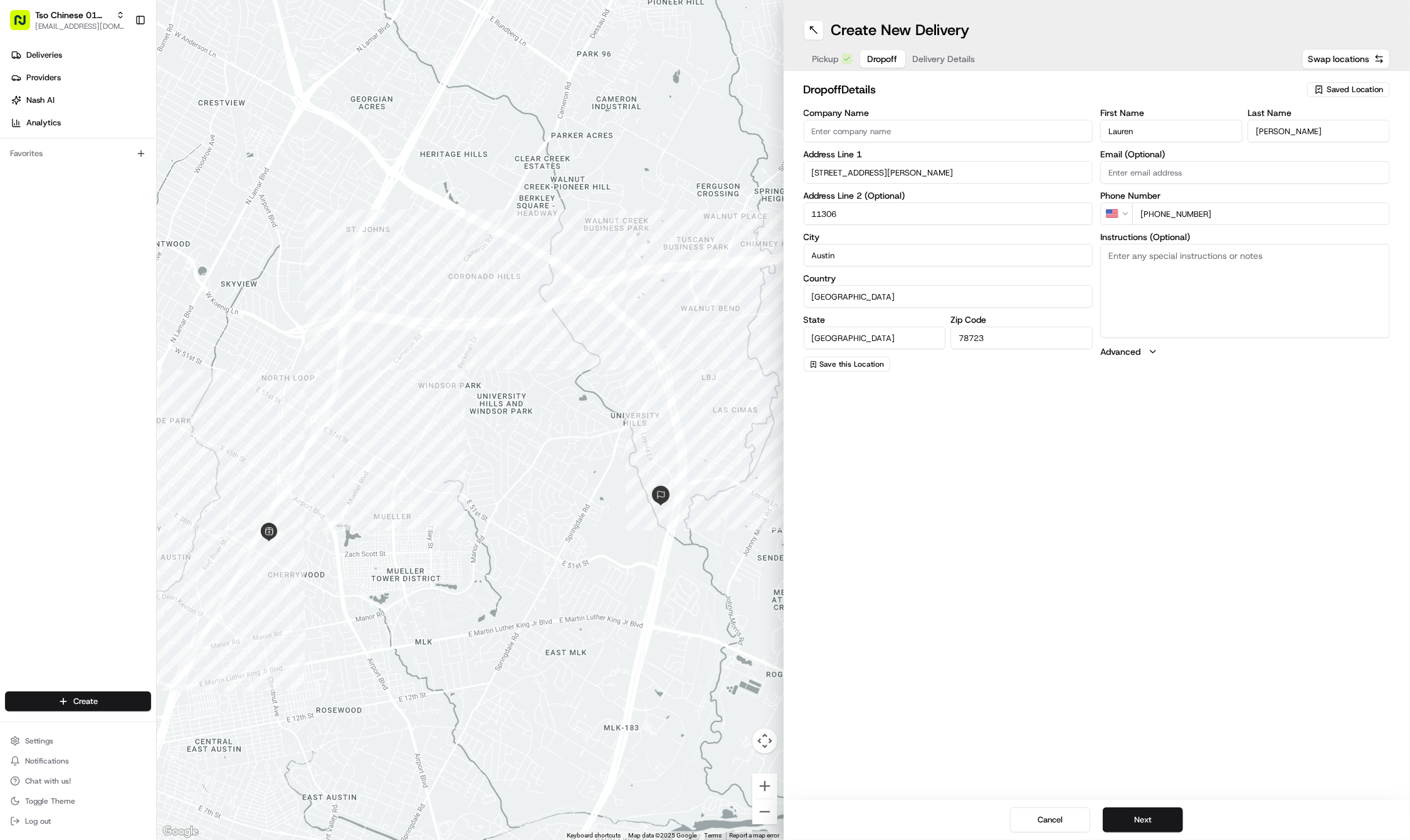
type input "11306"
click at [1158, 274] on textarea "Instructions (Optional)" at bounding box center [1245, 290] width 290 height 94
paste textarea "Gate code #7179 Building 11, third floor"
type textarea "Gate code #7179 Building 11, third floor"
click at [1138, 814] on button "Next" at bounding box center [1142, 819] width 80 height 25
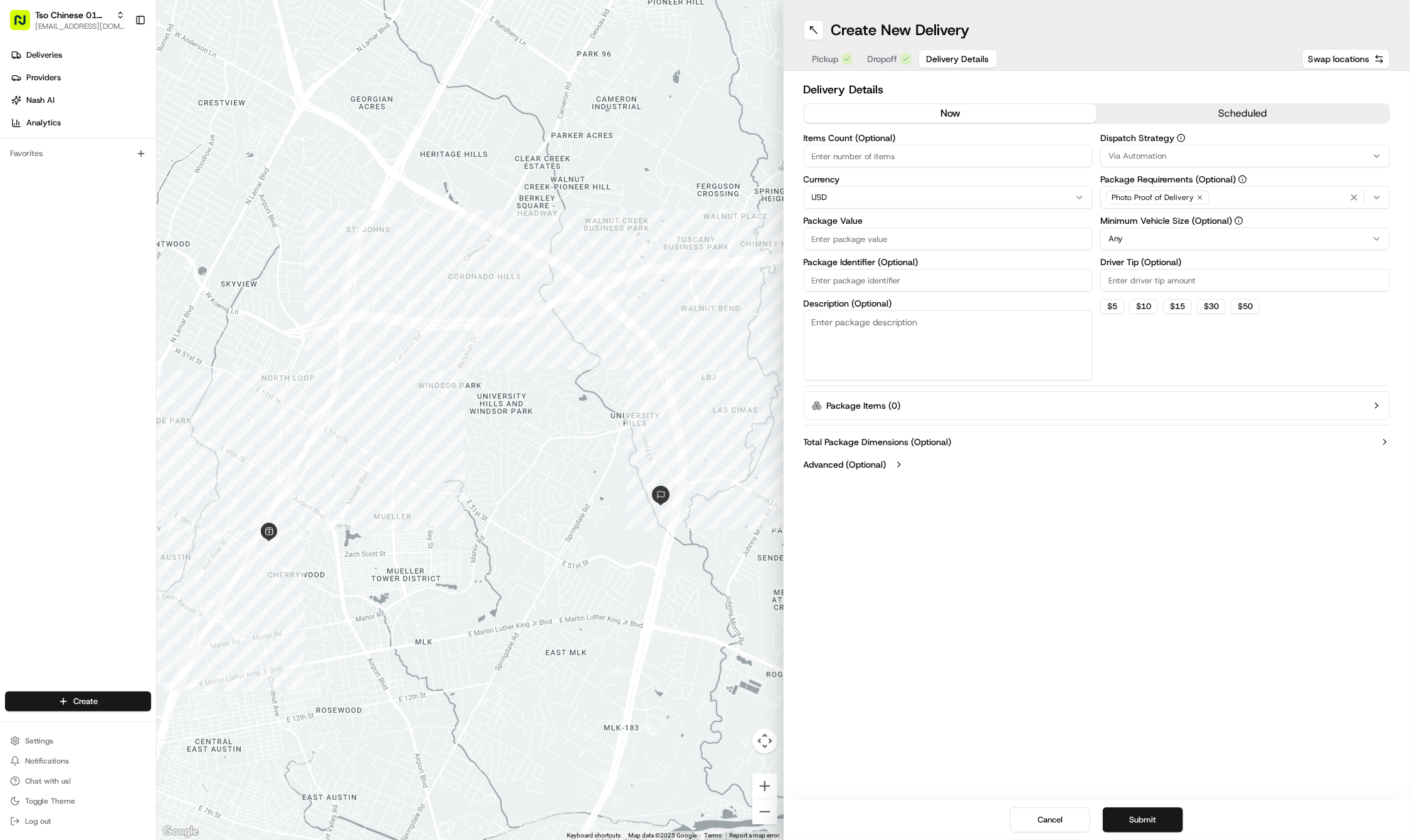
click at [1124, 275] on input "Driver Tip (Optional)" at bounding box center [1245, 280] width 290 height 23
type input "2"
click at [1139, 162] on button "Via Automation" at bounding box center [1245, 156] width 290 height 23
click at [1158, 228] on span "Tso Cherrywood Strategy" at bounding box center [1198, 224] width 154 height 11
click at [881, 259] on html "Tso Chinese 01 Cherrywood [EMAIL_ADDRESS][DOMAIN_NAME] Toggle Sidebar Deliverie…" at bounding box center [705, 420] width 1410 height 840
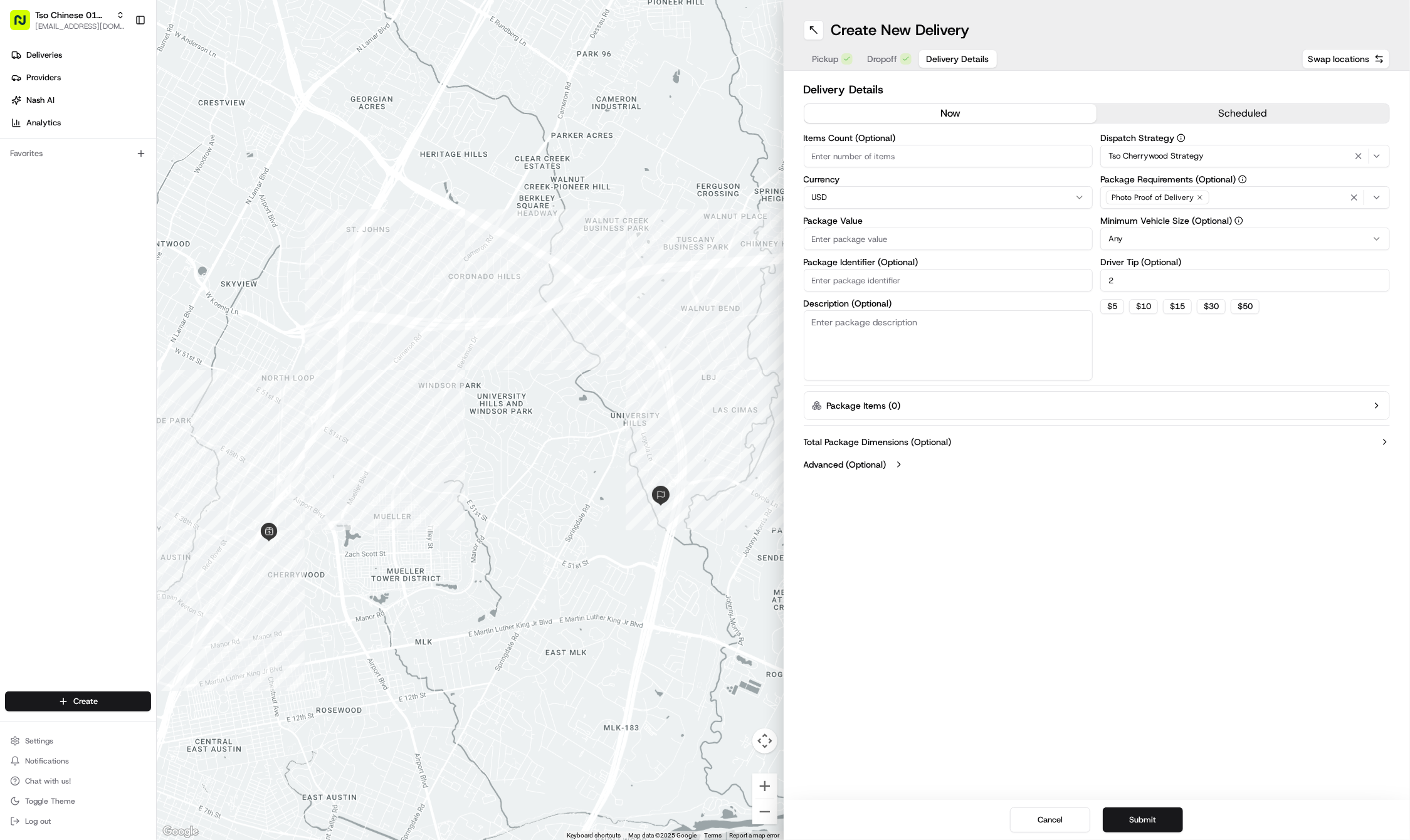
click at [859, 279] on input "Package Identifier (Optional)" at bounding box center [948, 280] width 290 height 23
paste input "MBI3SYO"
type input "MBI3SYO"
click at [826, 243] on input "Package Value" at bounding box center [948, 238] width 290 height 23
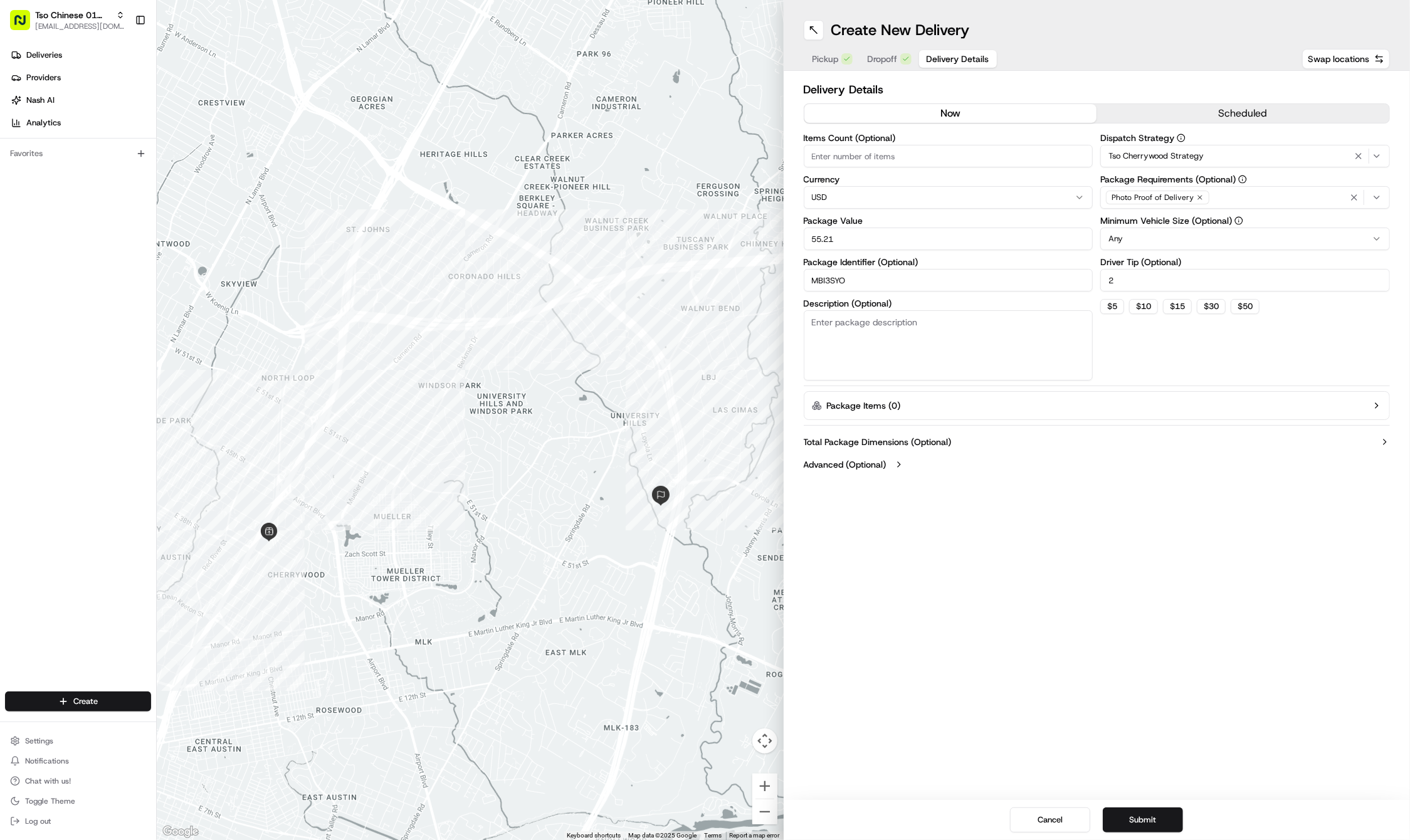
type input "55.21"
click at [1059, 697] on div "Create New Delivery Pickup Dropoff Delivery Details Swap locations Delivery Det…" at bounding box center [1097, 420] width 626 height 840
click at [1129, 822] on button "Submit" at bounding box center [1142, 819] width 80 height 25
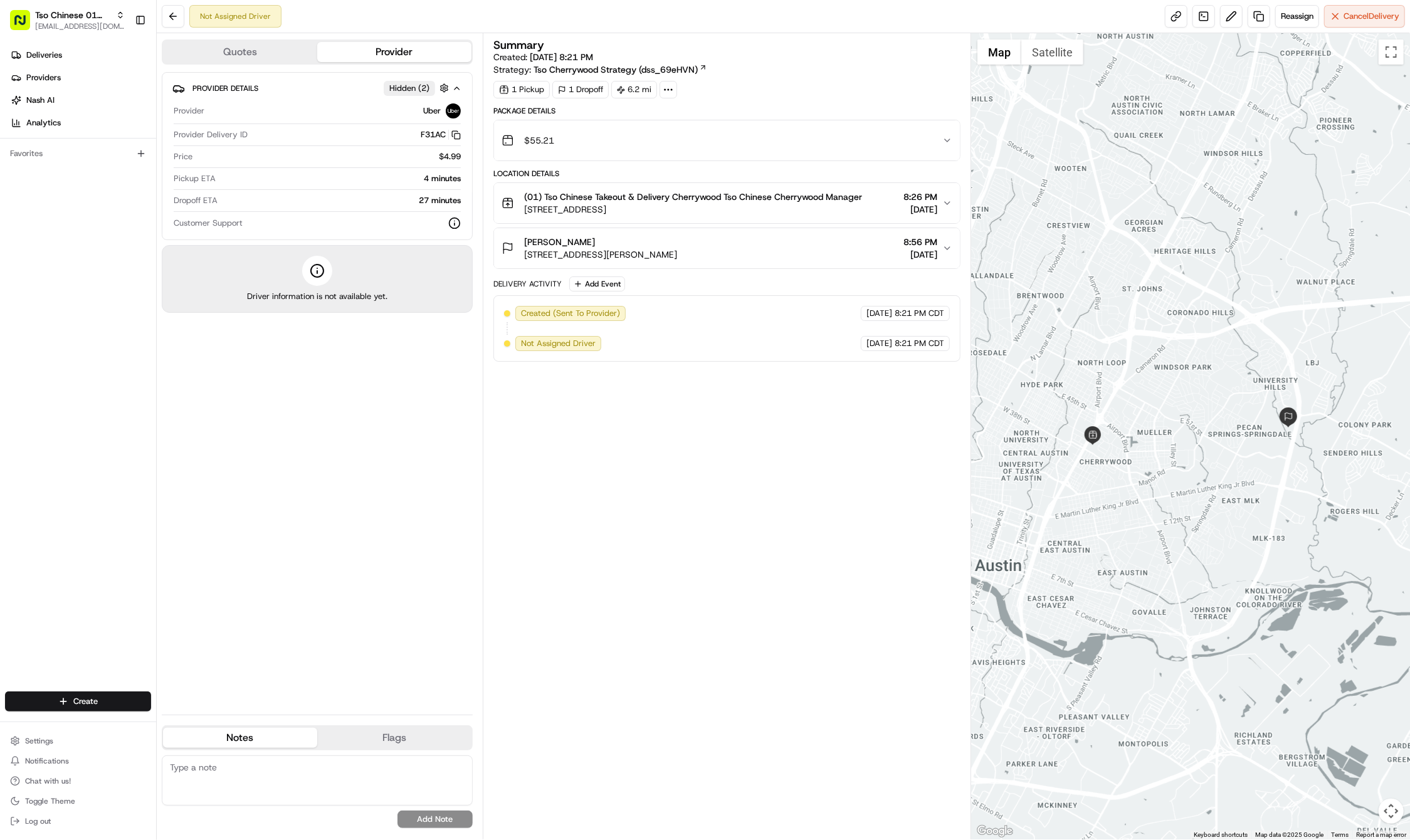
click at [1129, 822] on div at bounding box center [1190, 436] width 439 height 806
